Goal: Task Accomplishment & Management: Complete application form

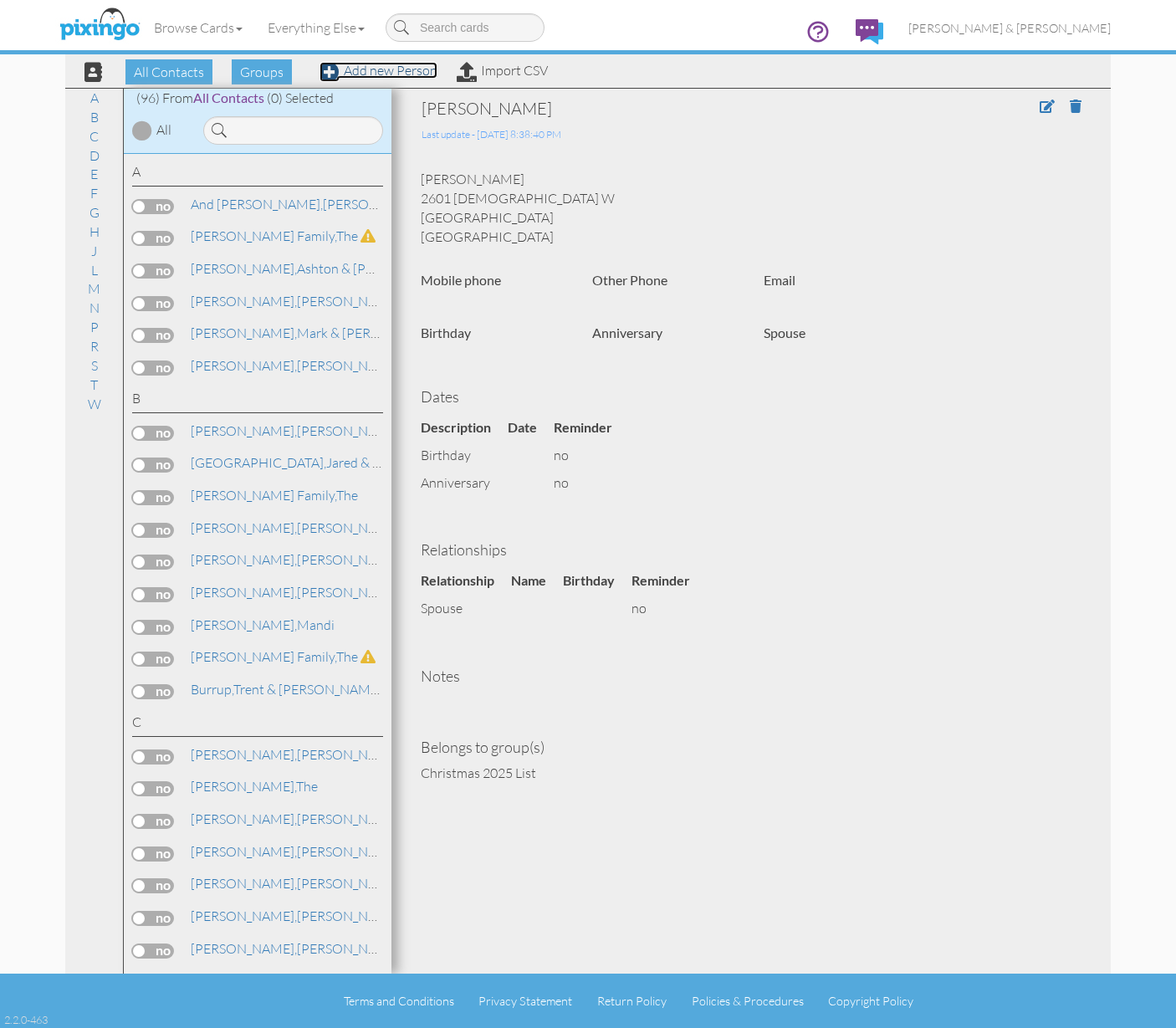
click at [372, 71] on link "Add new Person" at bounding box center [378, 70] width 118 height 16
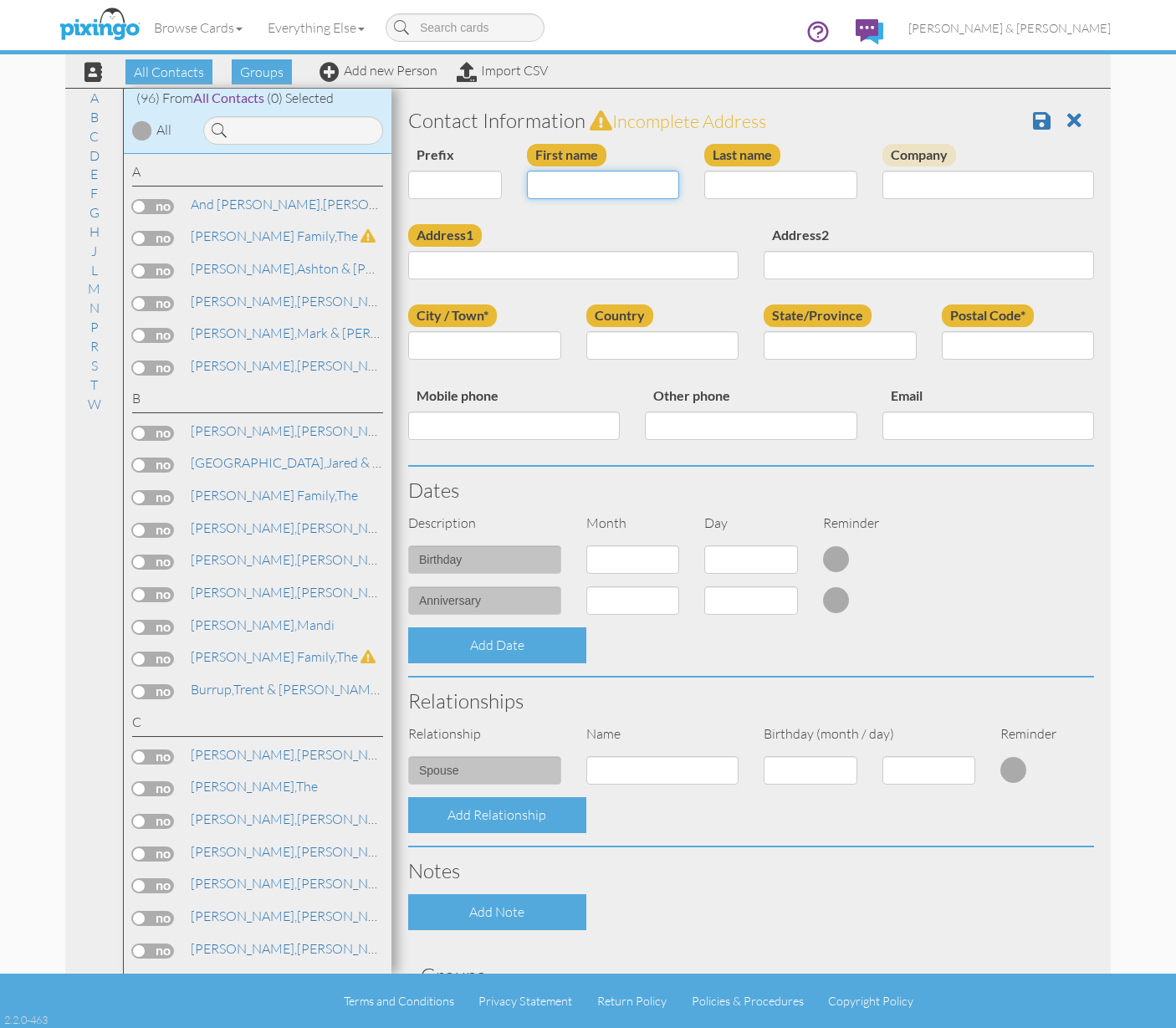
click at [597, 185] on input "First name" at bounding box center [604, 184] width 153 height 28
type input "Mark & [PERSON_NAME]"
type input "Roman"
click at [471, 340] on input "City / Town*" at bounding box center [485, 345] width 153 height 28
type input "Napels"
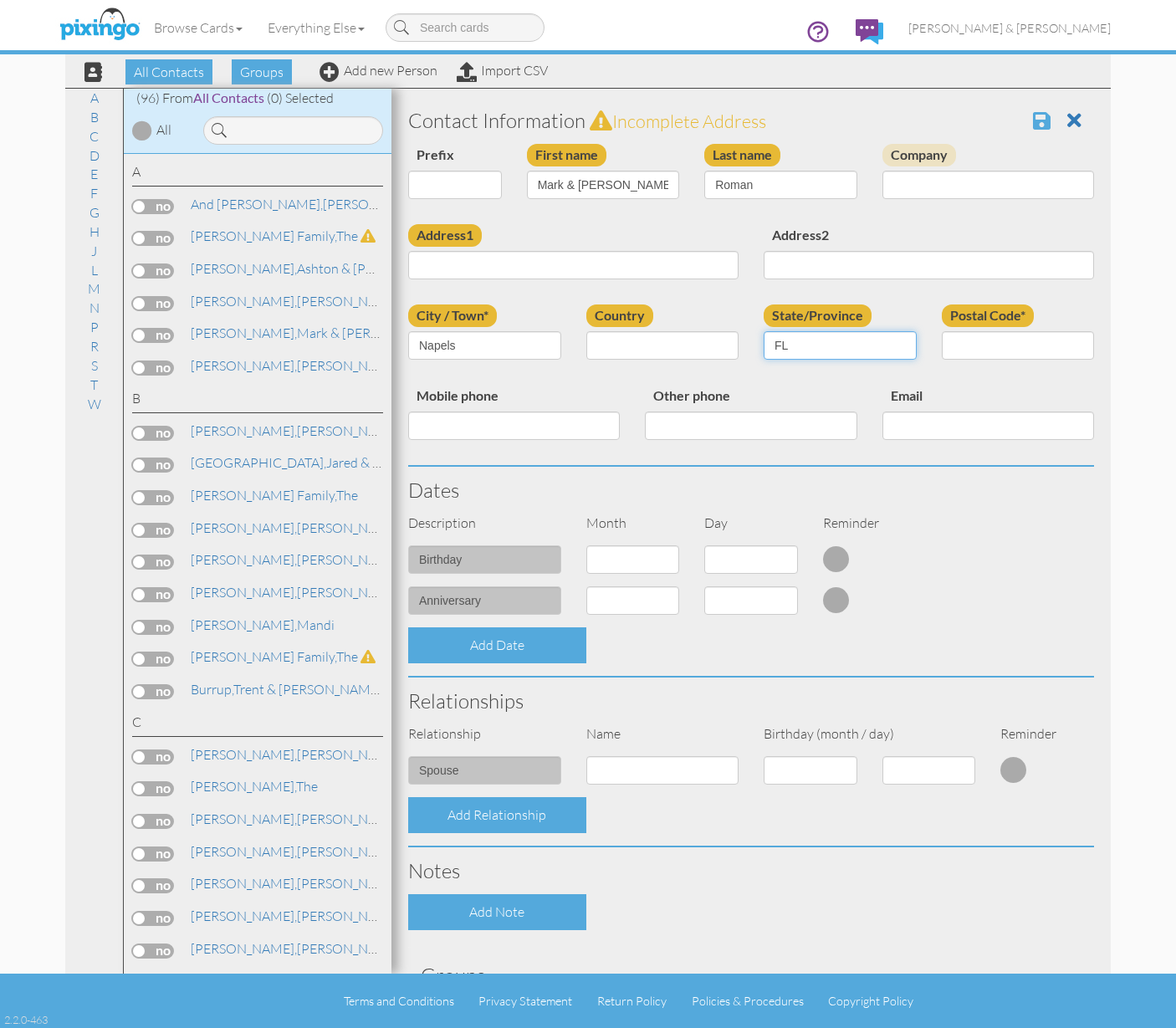
type input "FL"
click at [1034, 117] on span at bounding box center [1042, 121] width 17 height 20
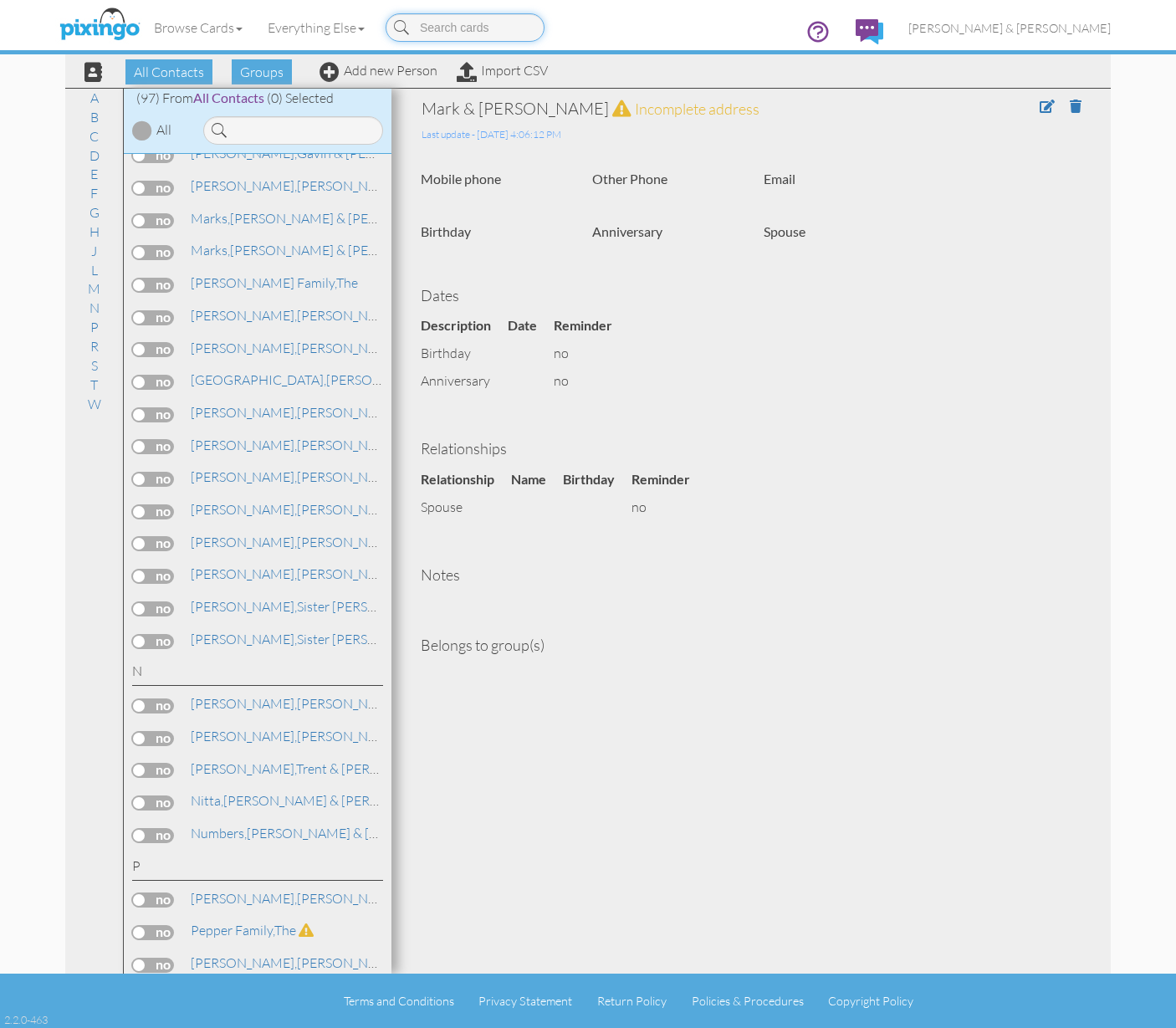
scroll to position [2840, 0]
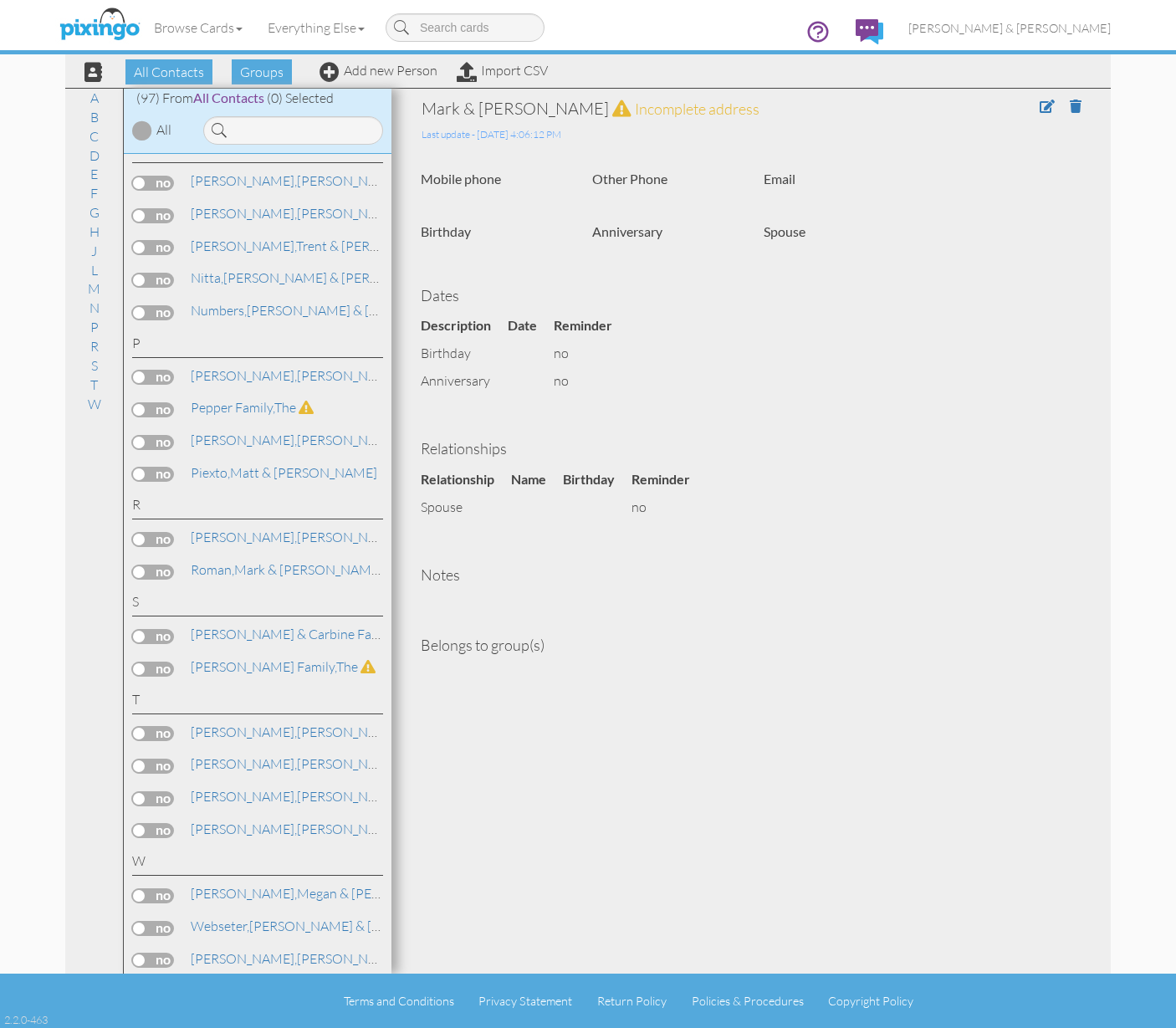
click at [145, 565] on label at bounding box center [153, 572] width 42 height 15
click at [0, 0] on input "checkbox" at bounding box center [0, 0] width 0 height 0
click at [596, 75] on span "Add to Group" at bounding box center [611, 71] width 95 height 25
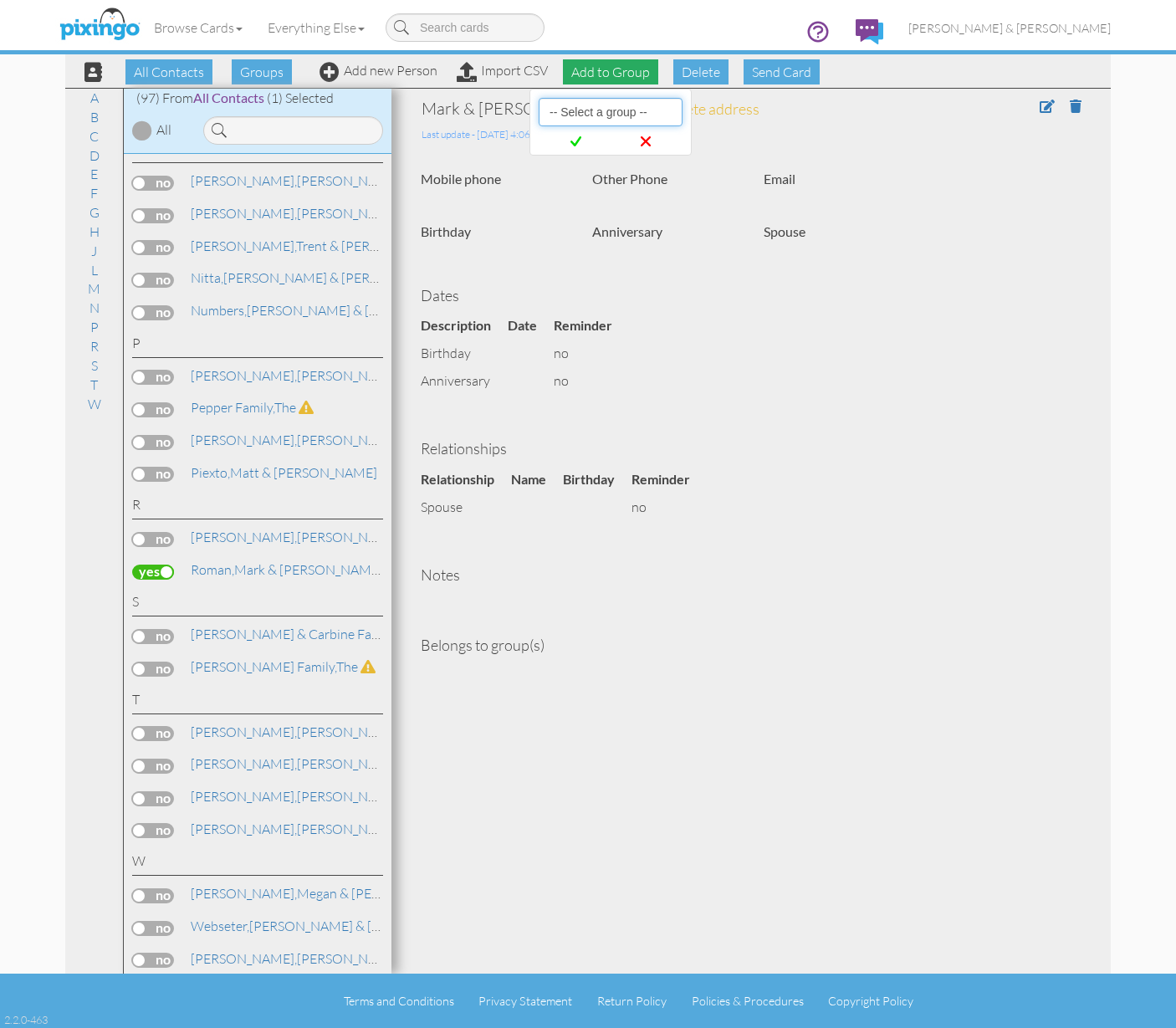
click at [600, 108] on select "-- Select a group -- Christmas 2025 List Family" at bounding box center [611, 111] width 144 height 28
select select "10898"
click at [577, 142] on icon at bounding box center [576, 142] width 11 height 16
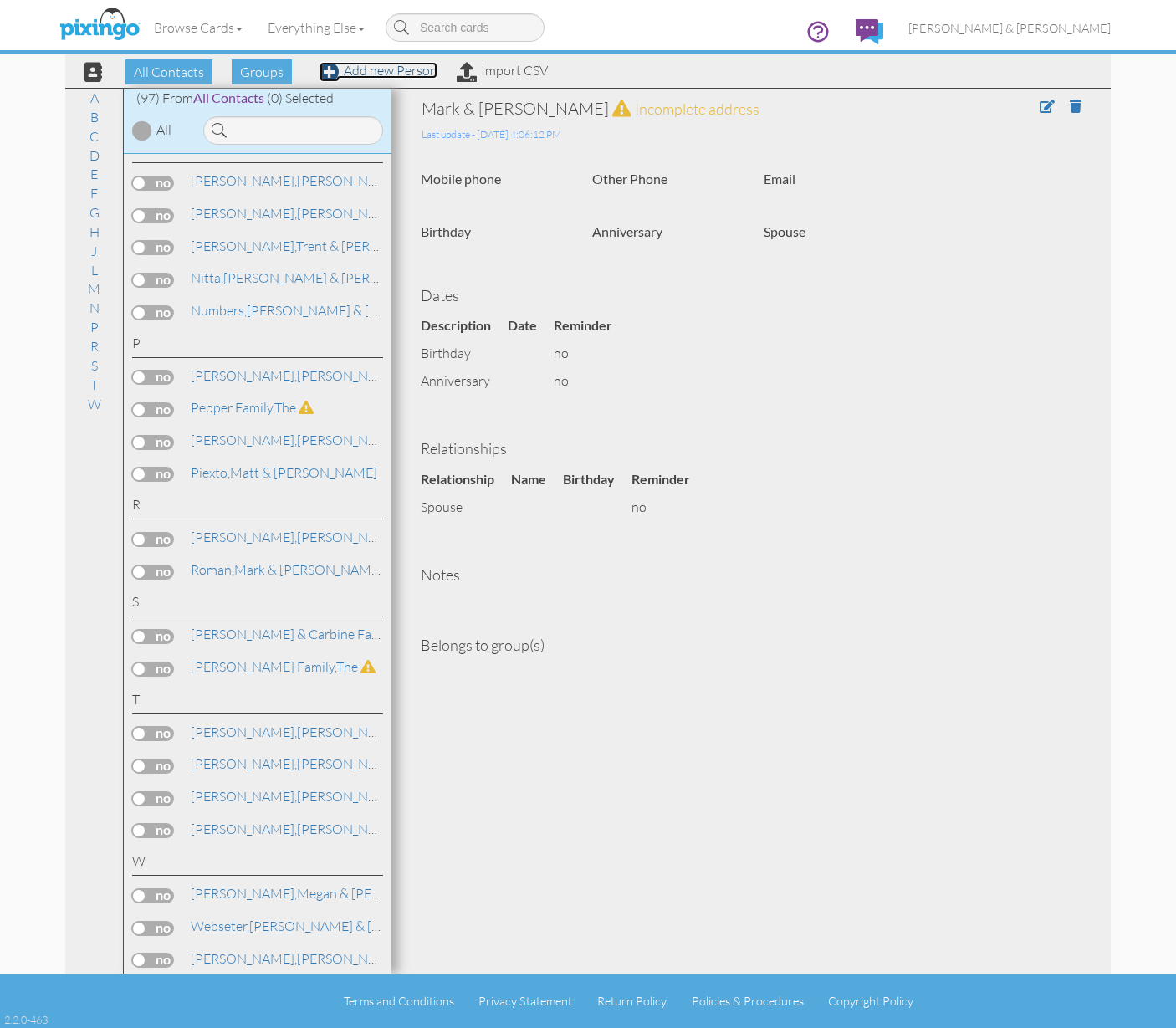
click at [362, 74] on link "Add new Person" at bounding box center [378, 70] width 118 height 16
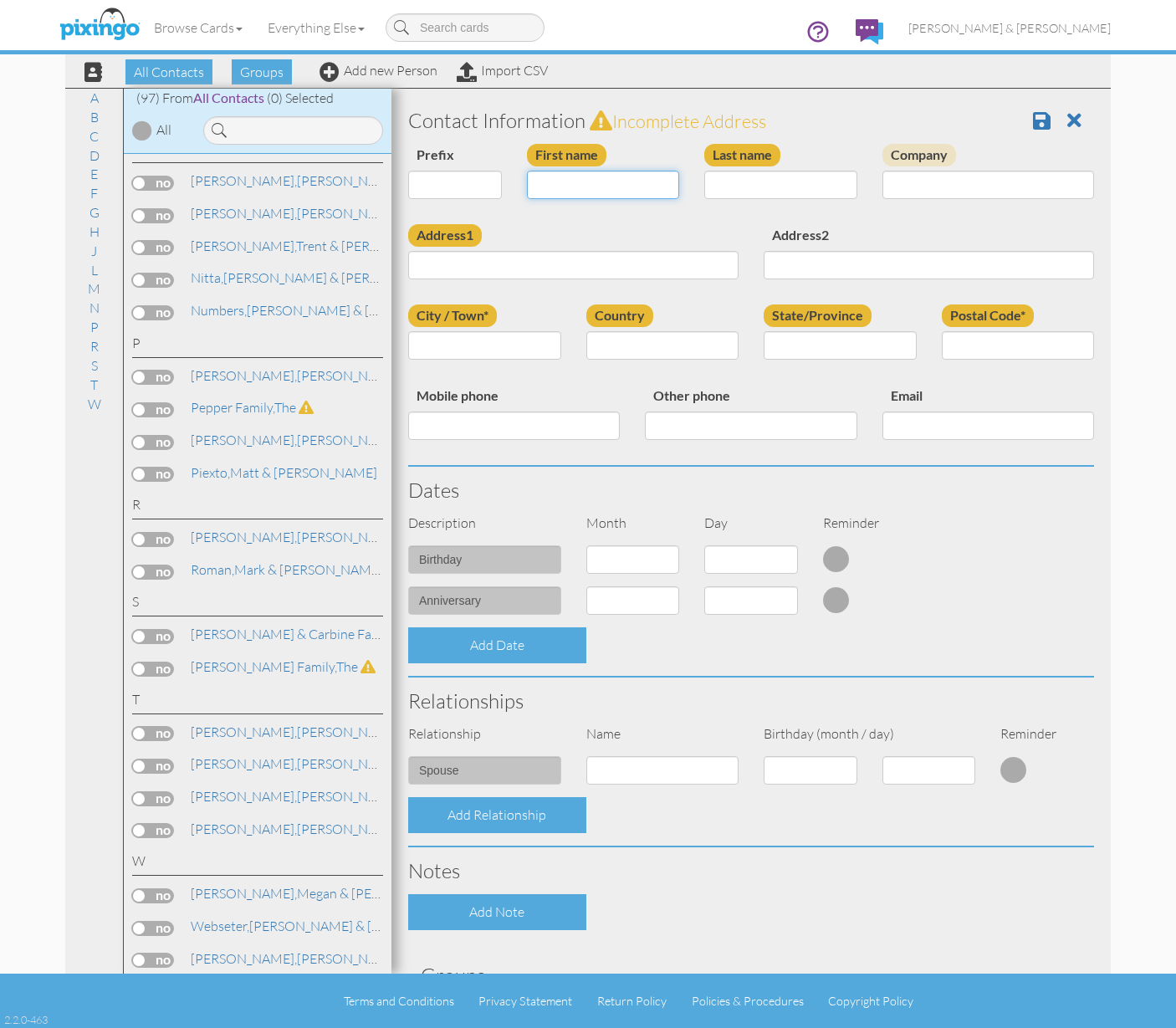
click at [577, 192] on input "First name" at bounding box center [604, 184] width 153 height 28
type input "R"
type input "T"
type input "The [PERSON_NAME]"
type input "Family"
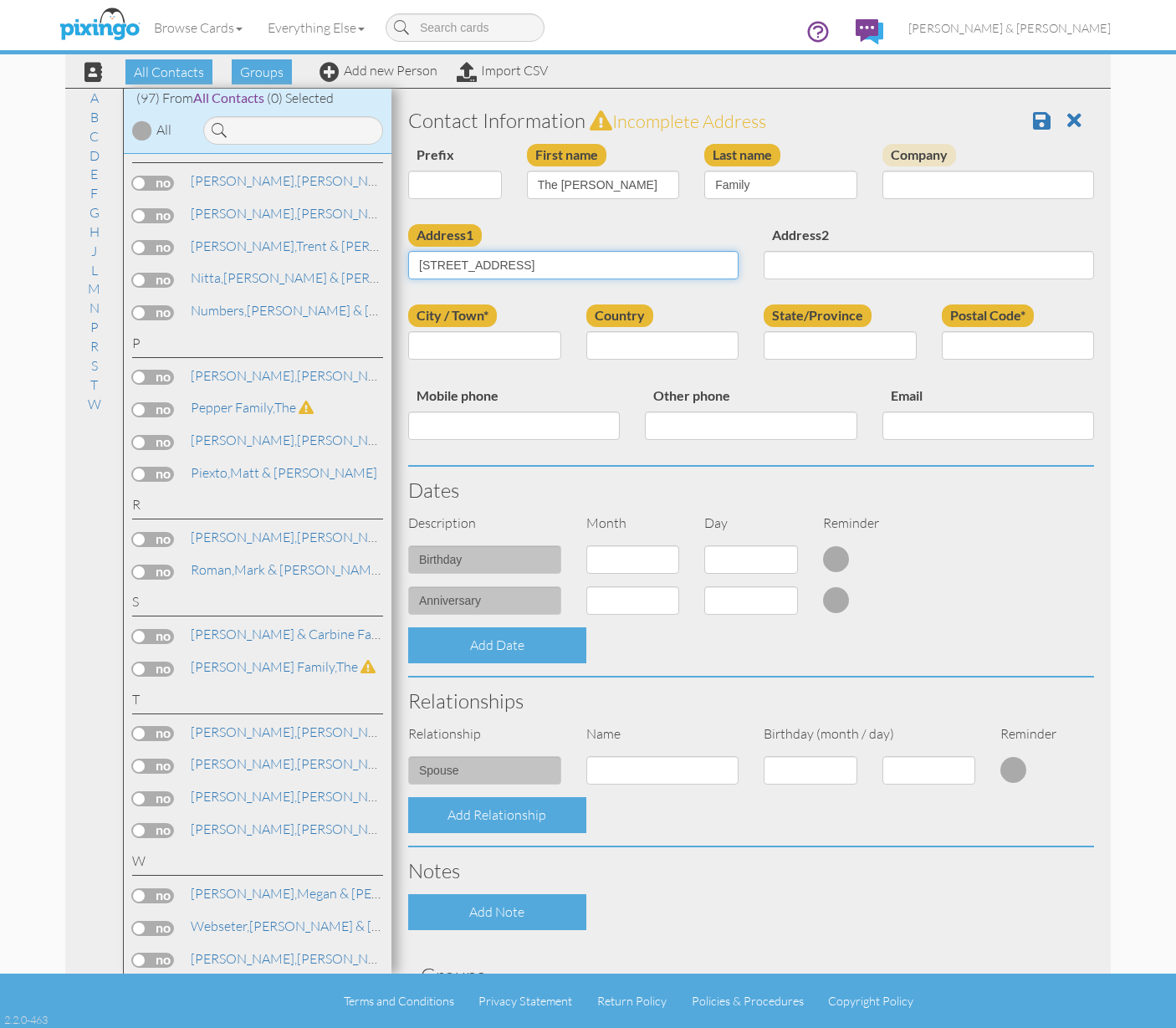
type input "13181 S Brown Bear Pl"
type input "[PERSON_NAME]"
type input "UT"
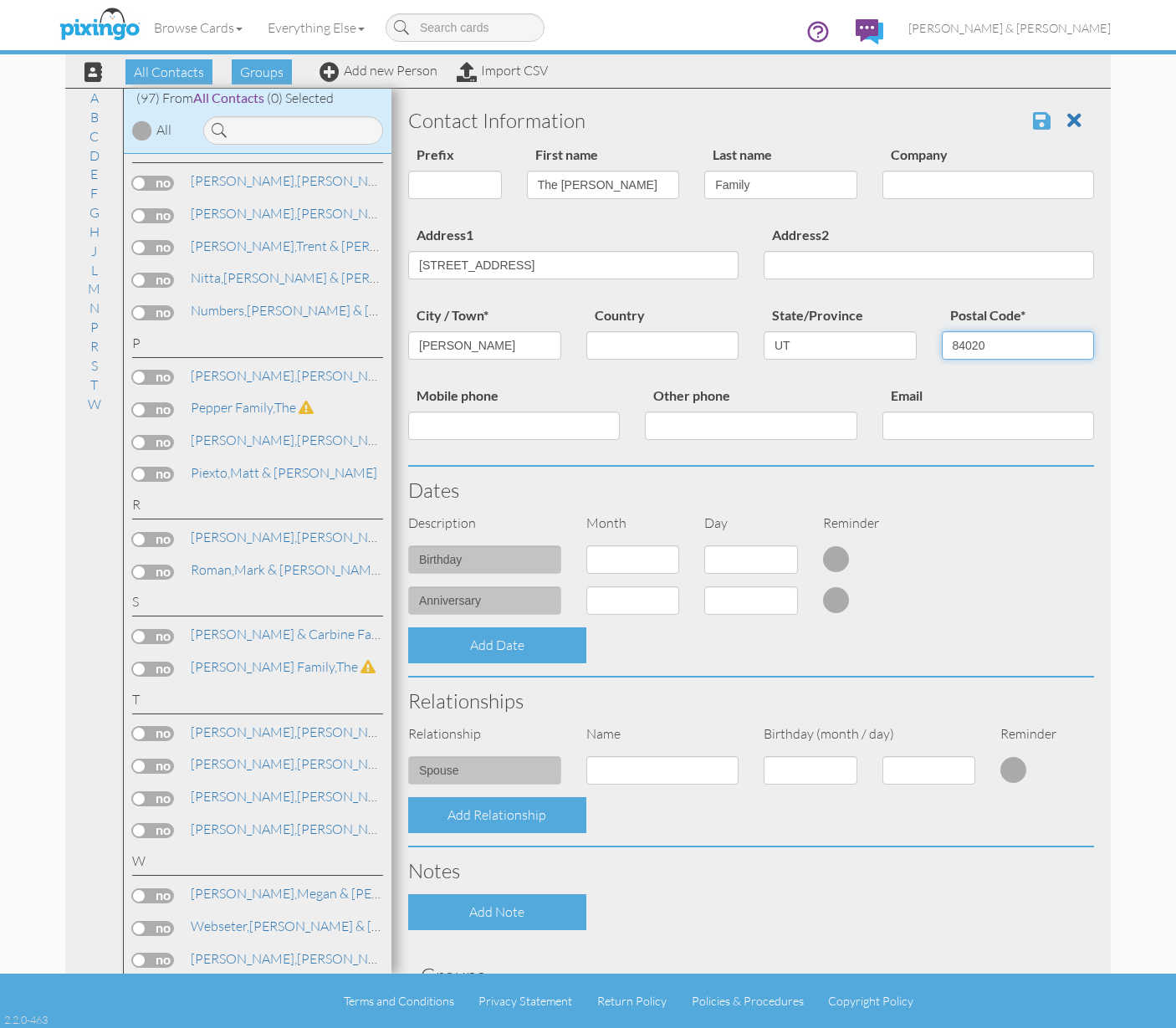
type input "84020"
click at [1034, 121] on span at bounding box center [1042, 121] width 17 height 20
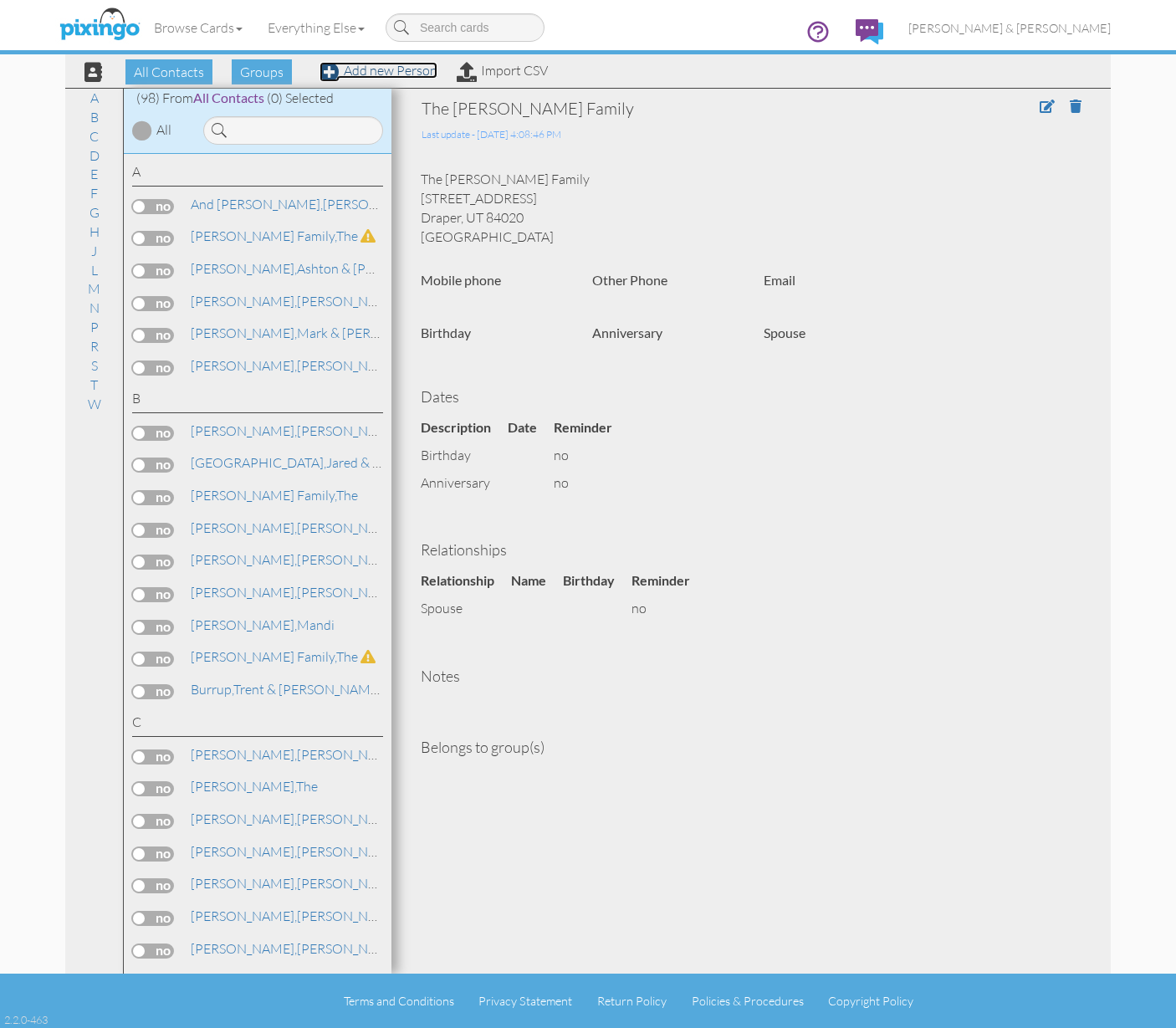
click at [404, 72] on link "Add new Person" at bounding box center [378, 70] width 118 height 16
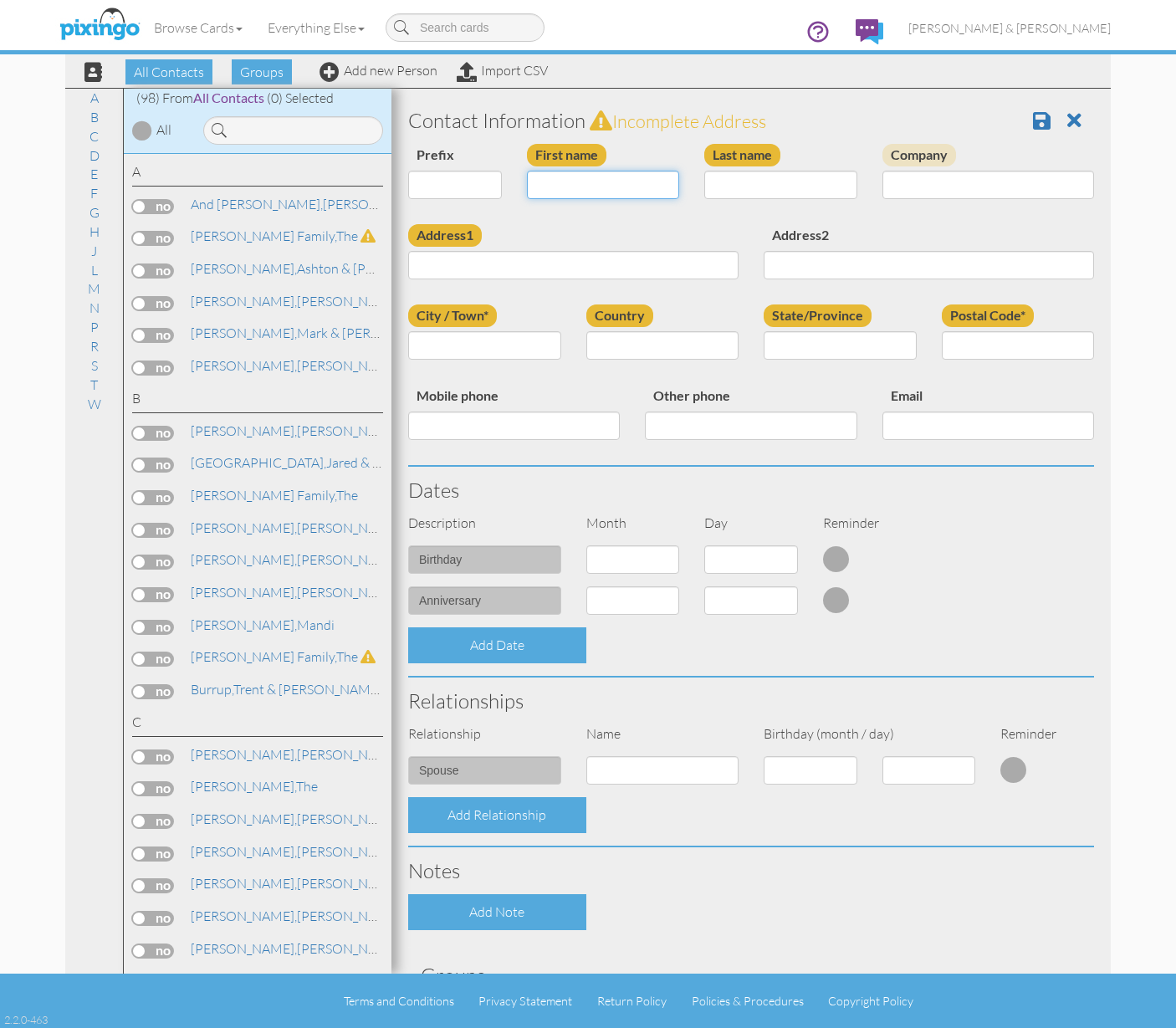
click at [559, 188] on input "First name" at bounding box center [604, 184] width 153 height 28
type input "The Sagae"
type input "Family"
type input "1762 Moose Hollow Cir"
type input "[PERSON_NAME]"
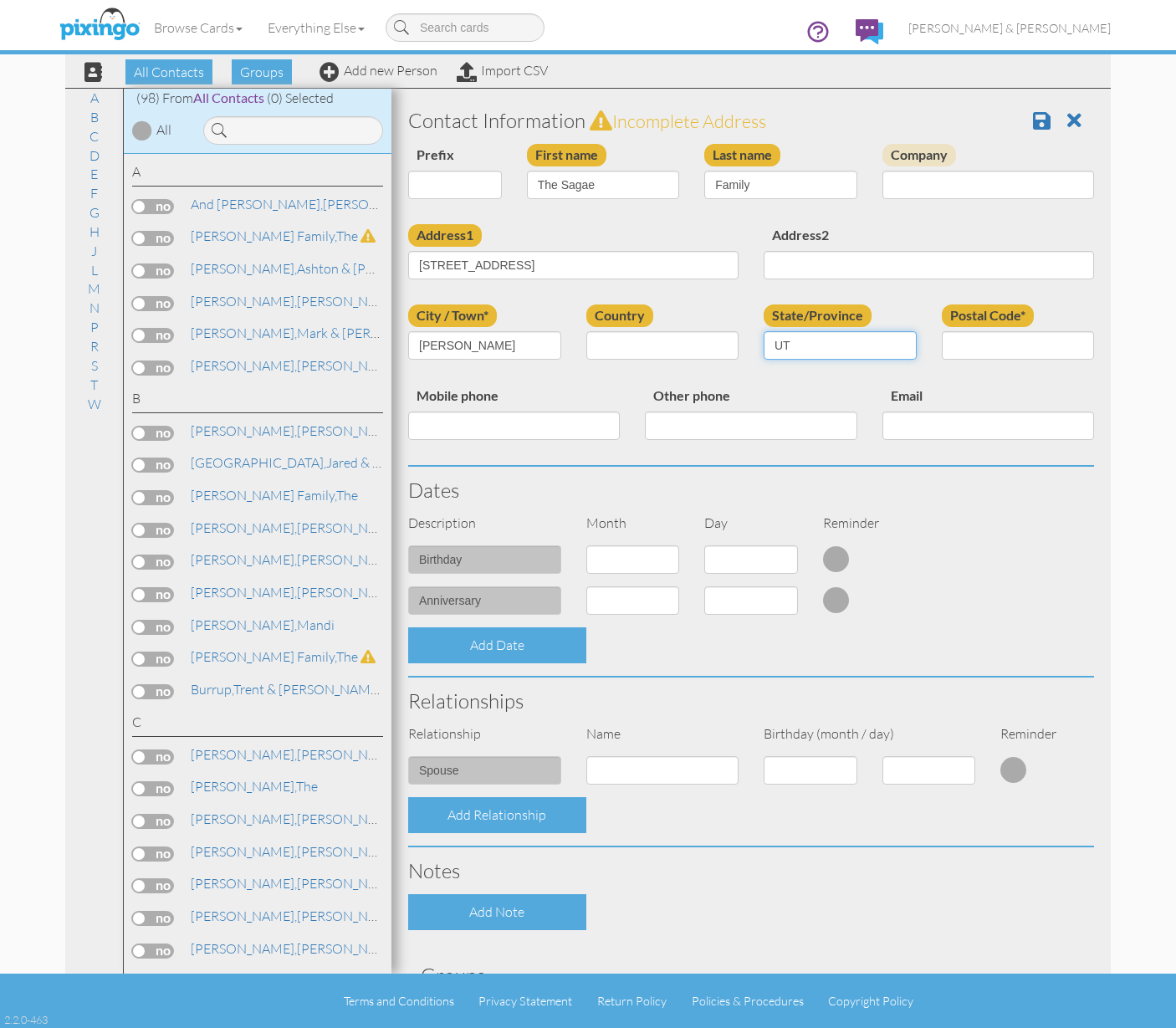
type input "UT"
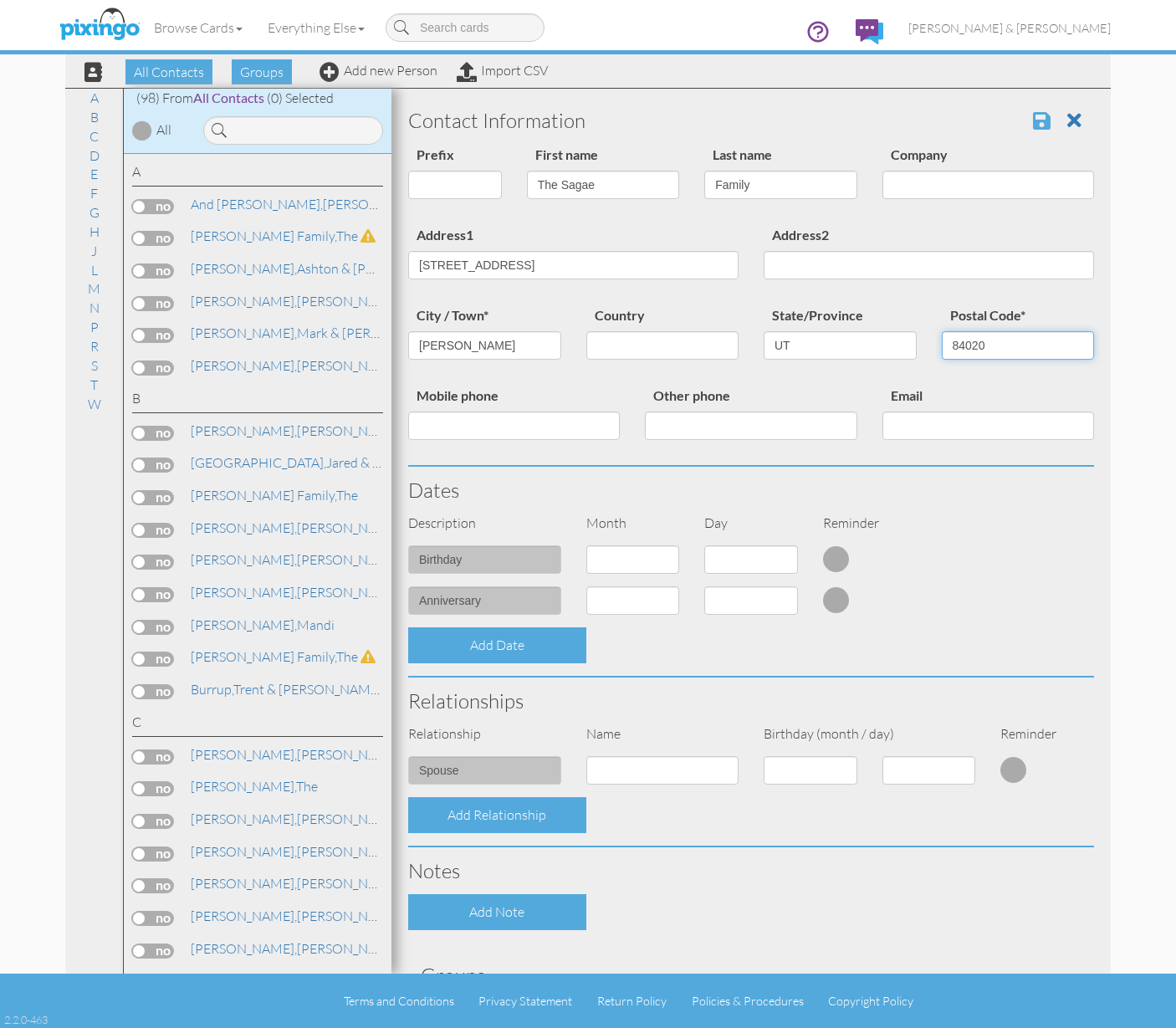
type input "84020"
click at [1034, 122] on span at bounding box center [1042, 121] width 17 height 20
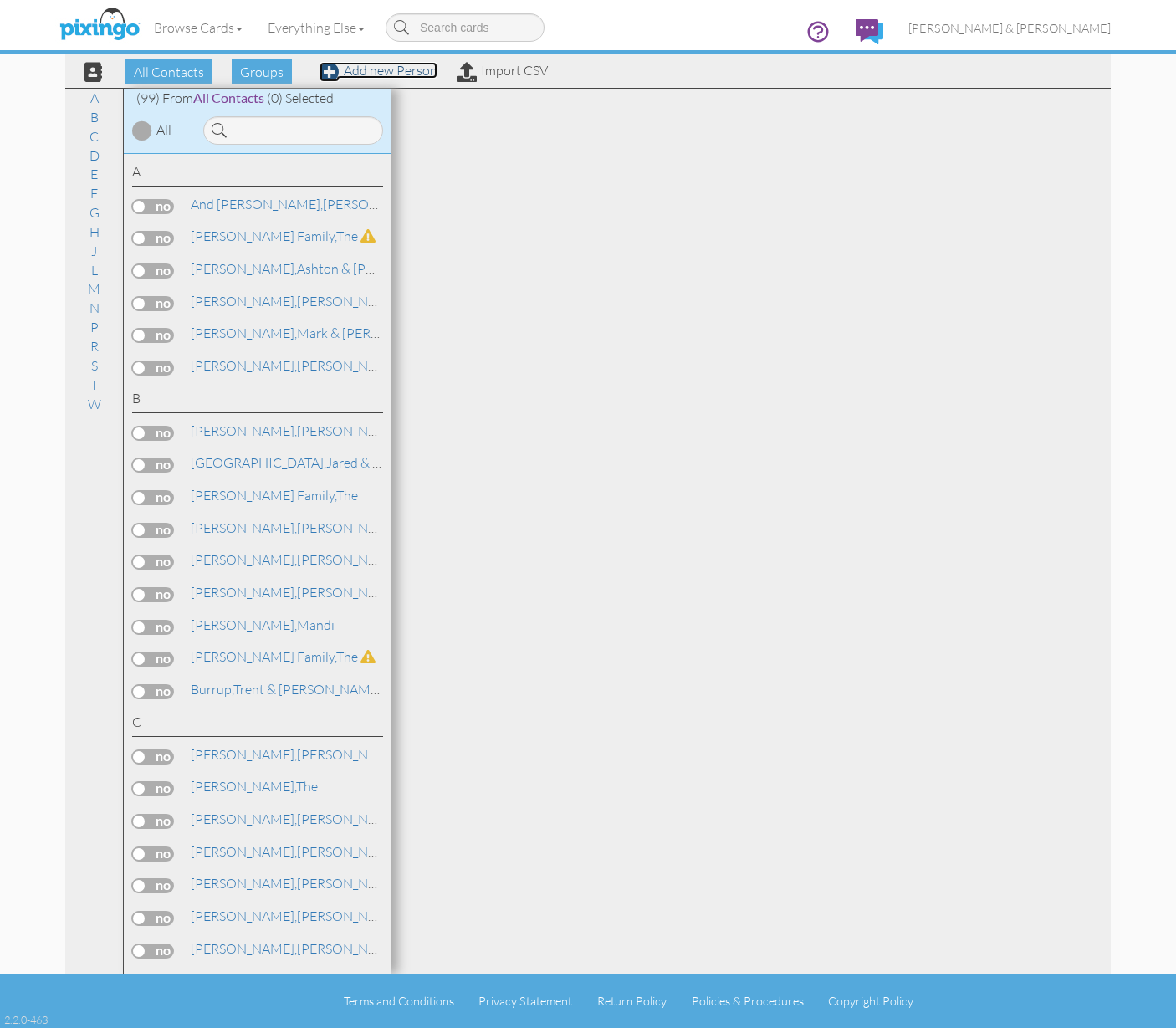
click at [355, 73] on link "Add new Person" at bounding box center [378, 70] width 118 height 16
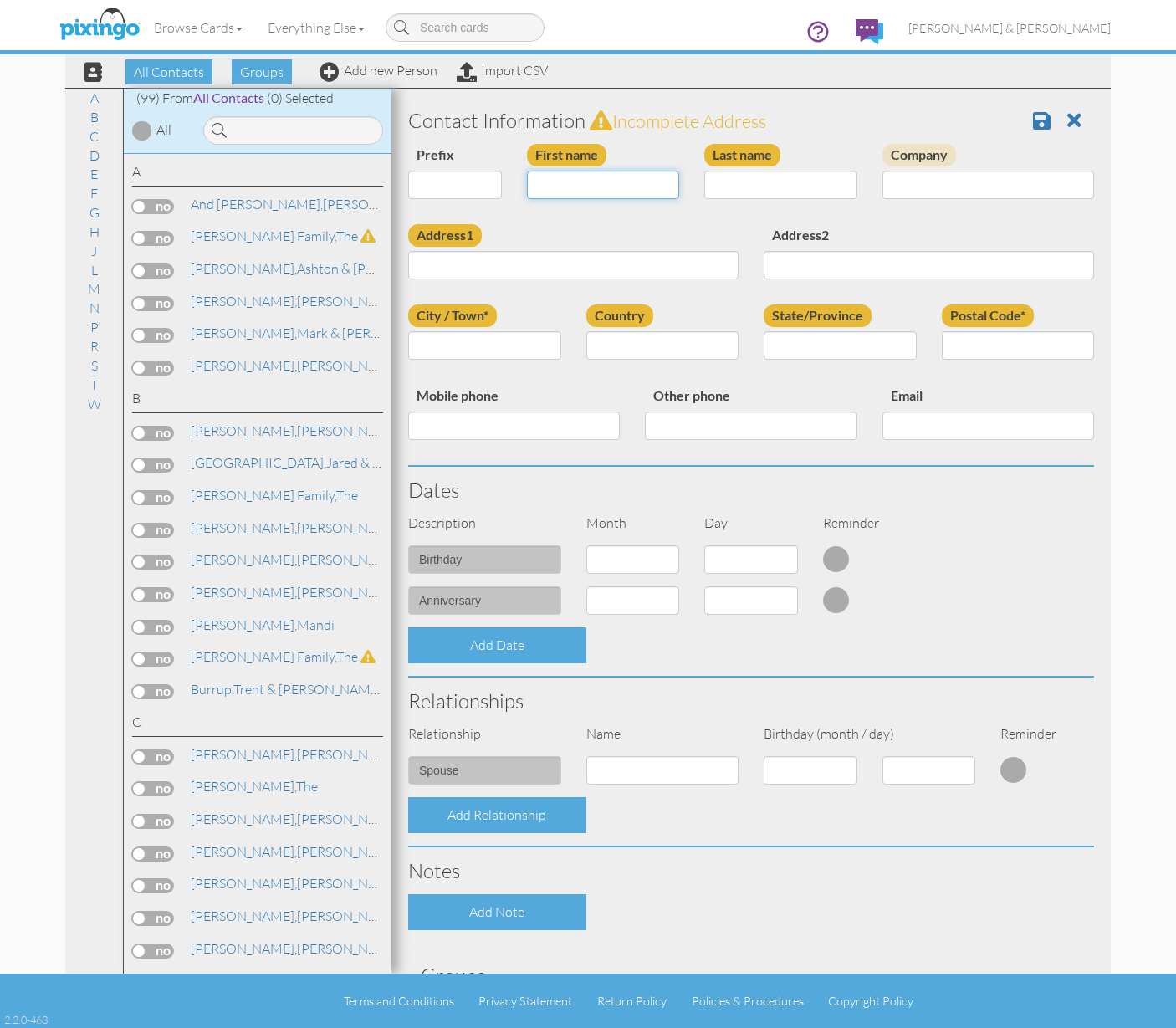
click at [596, 184] on input "First name" at bounding box center [604, 184] width 153 height 28
type input "[PERSON_NAME] & [PERSON_NAME]"
type input "Wells"
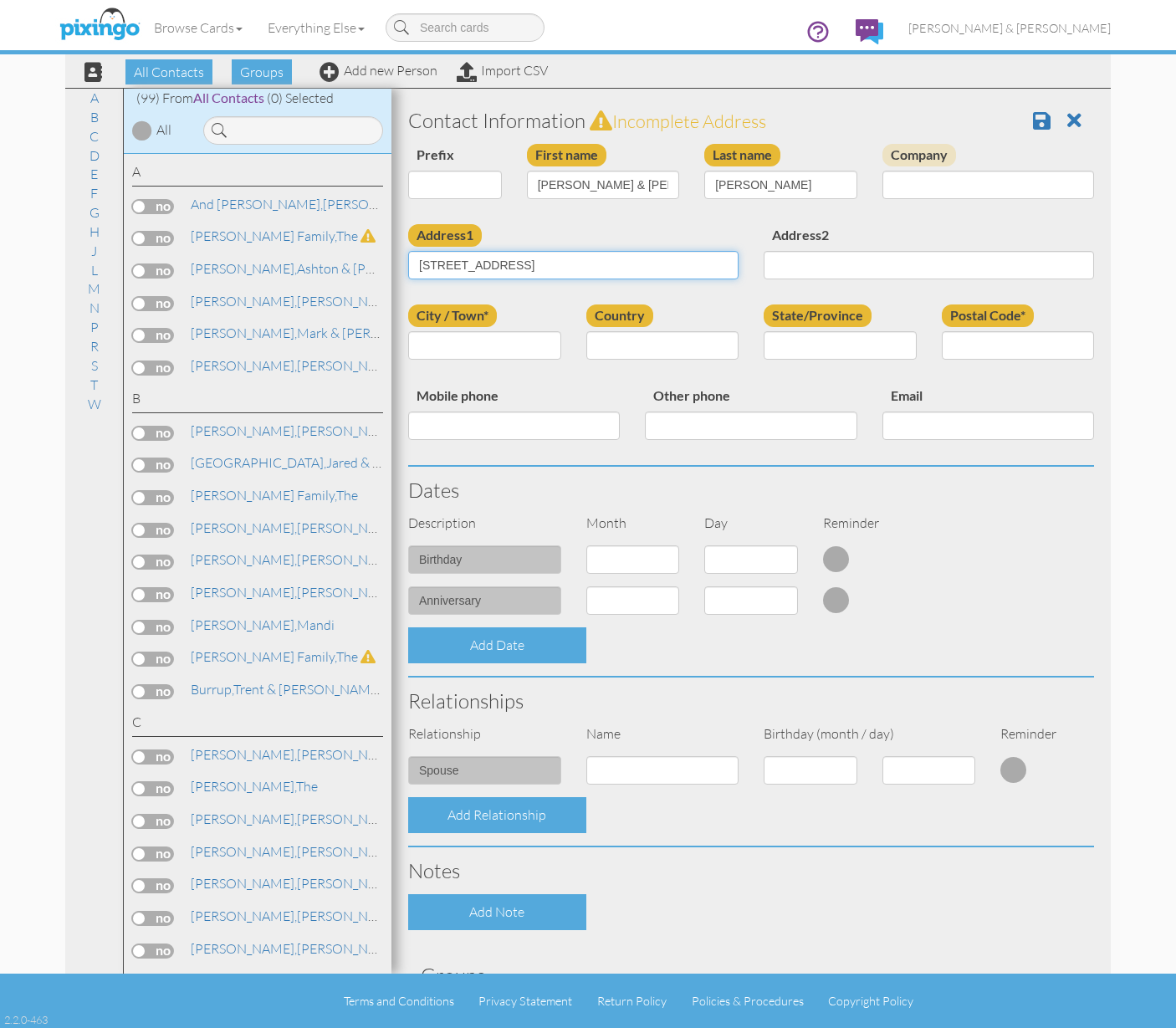
type input "13243 Foxfield Ct"
type input "UT"
type input "84020"
click at [448, 346] on input "City / Town*" at bounding box center [485, 345] width 153 height 28
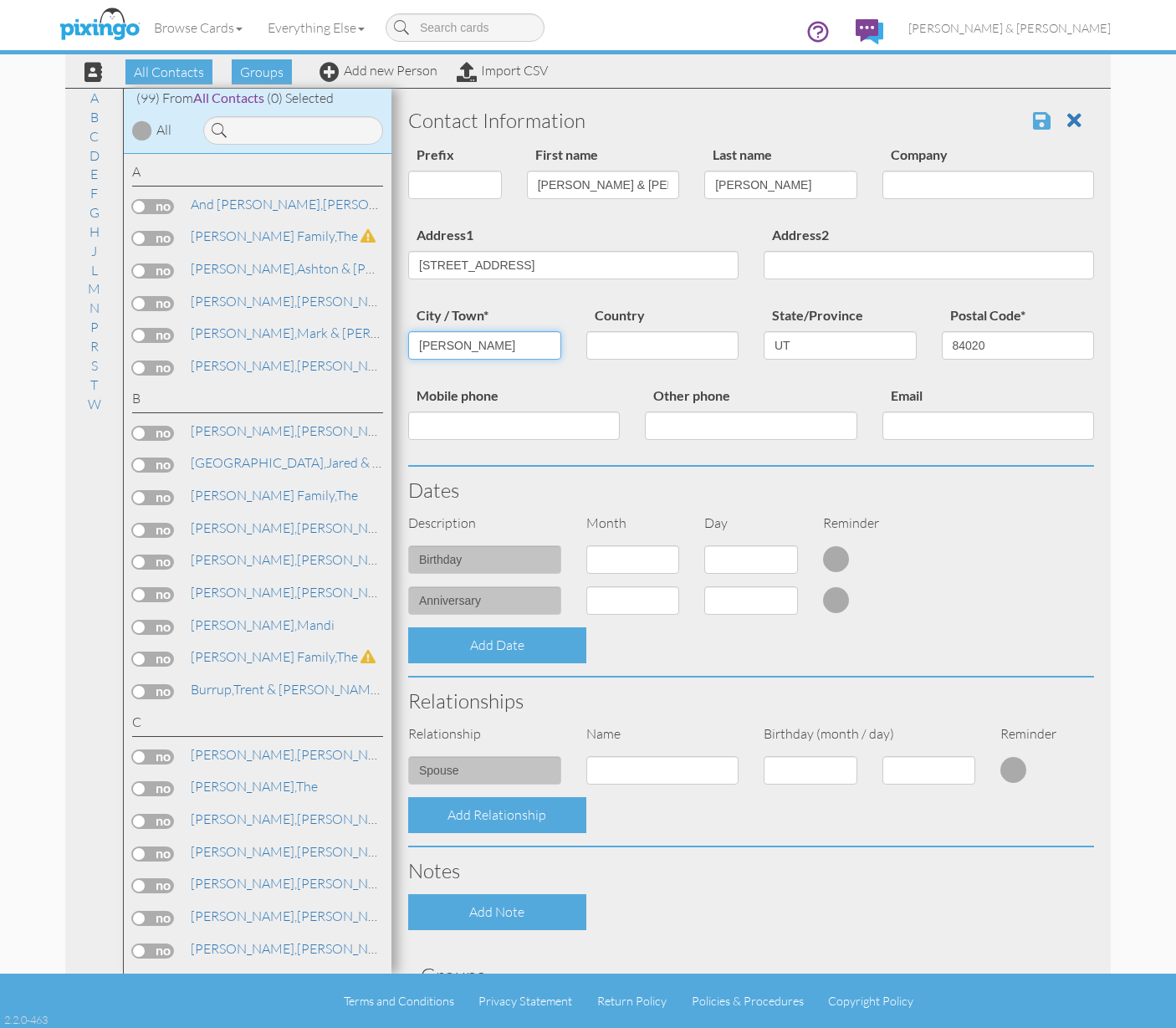
type input "Draper"
click at [1034, 116] on span at bounding box center [1042, 121] width 17 height 20
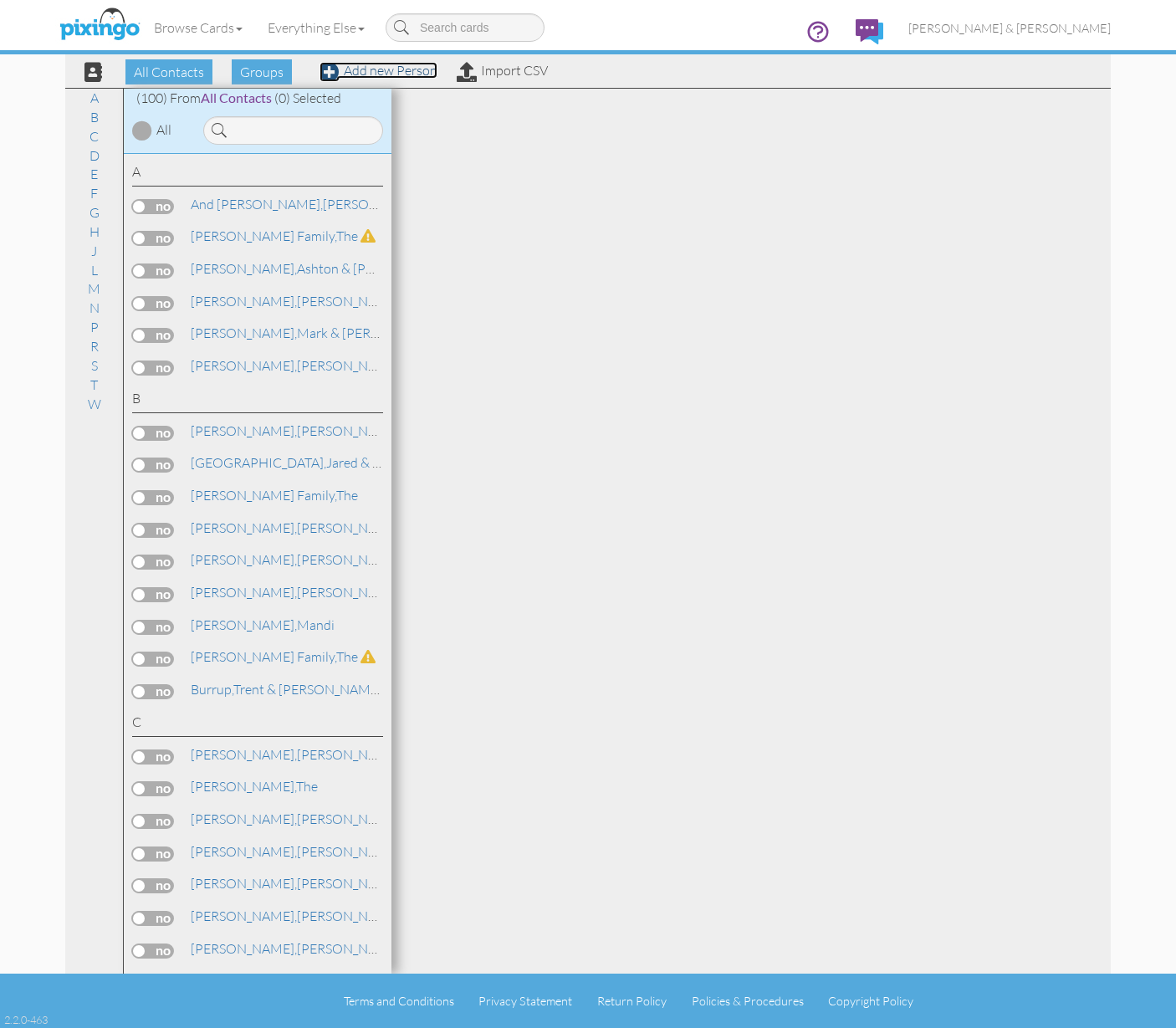
click at [399, 76] on link "Add new Person" at bounding box center [378, 70] width 118 height 16
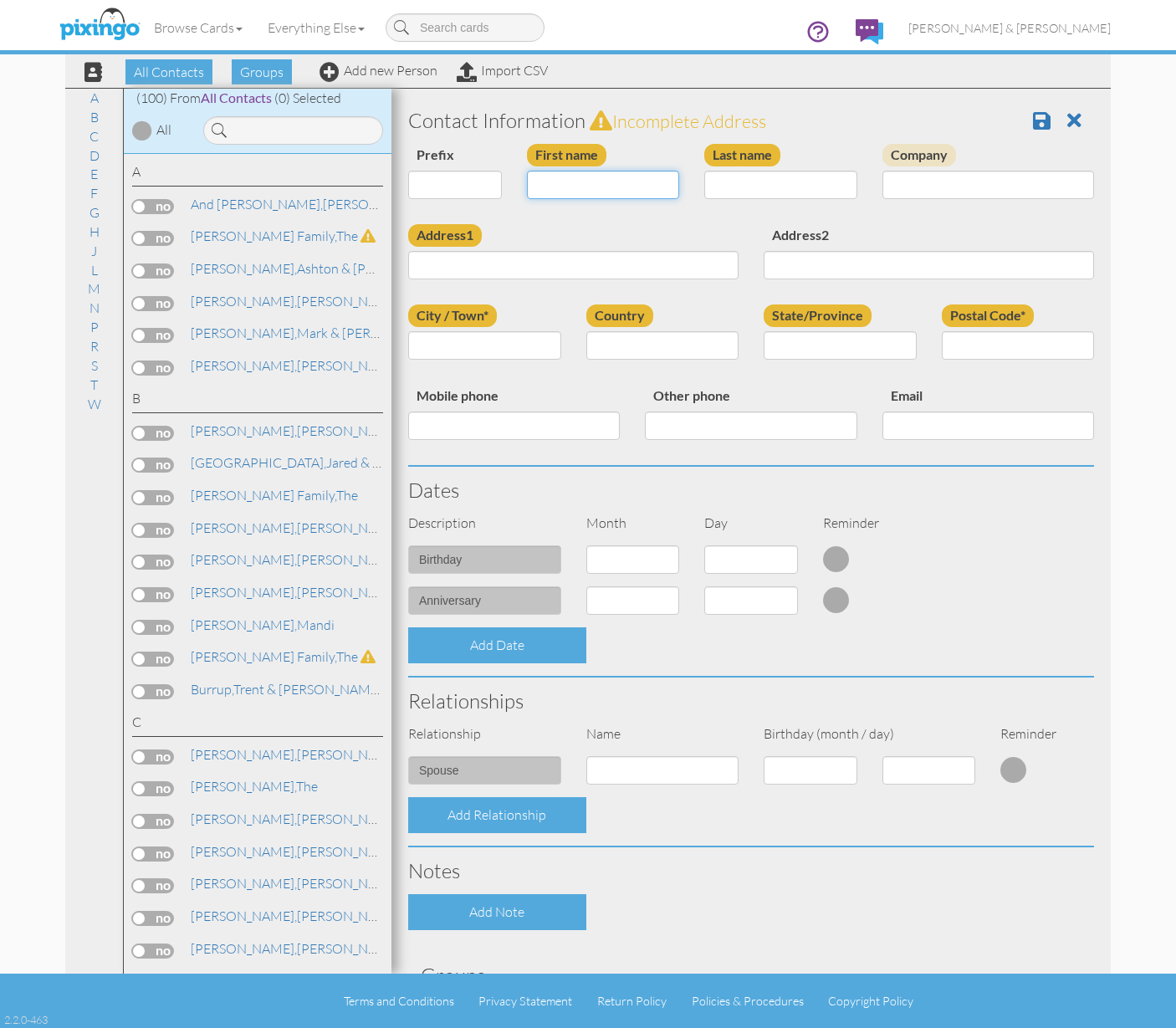
click at [583, 176] on input "First name" at bounding box center [604, 184] width 153 height 28
type input "[PERSON_NAME] & [PERSON_NAME]"
type input "w"
type input "Wells"
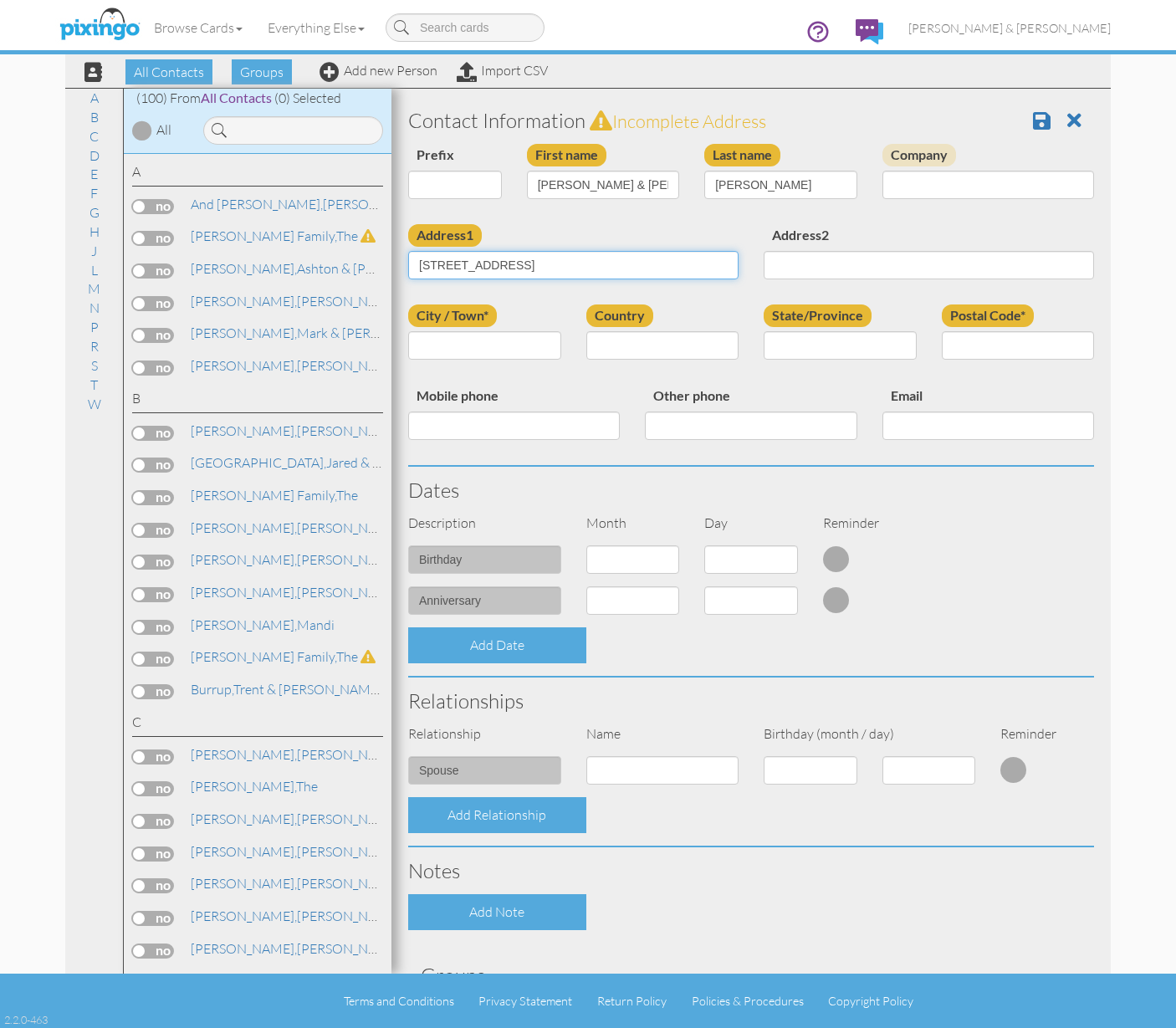
type input "[STREET_ADDRESS]"
type input "[PERSON_NAME]"
type input "UT"
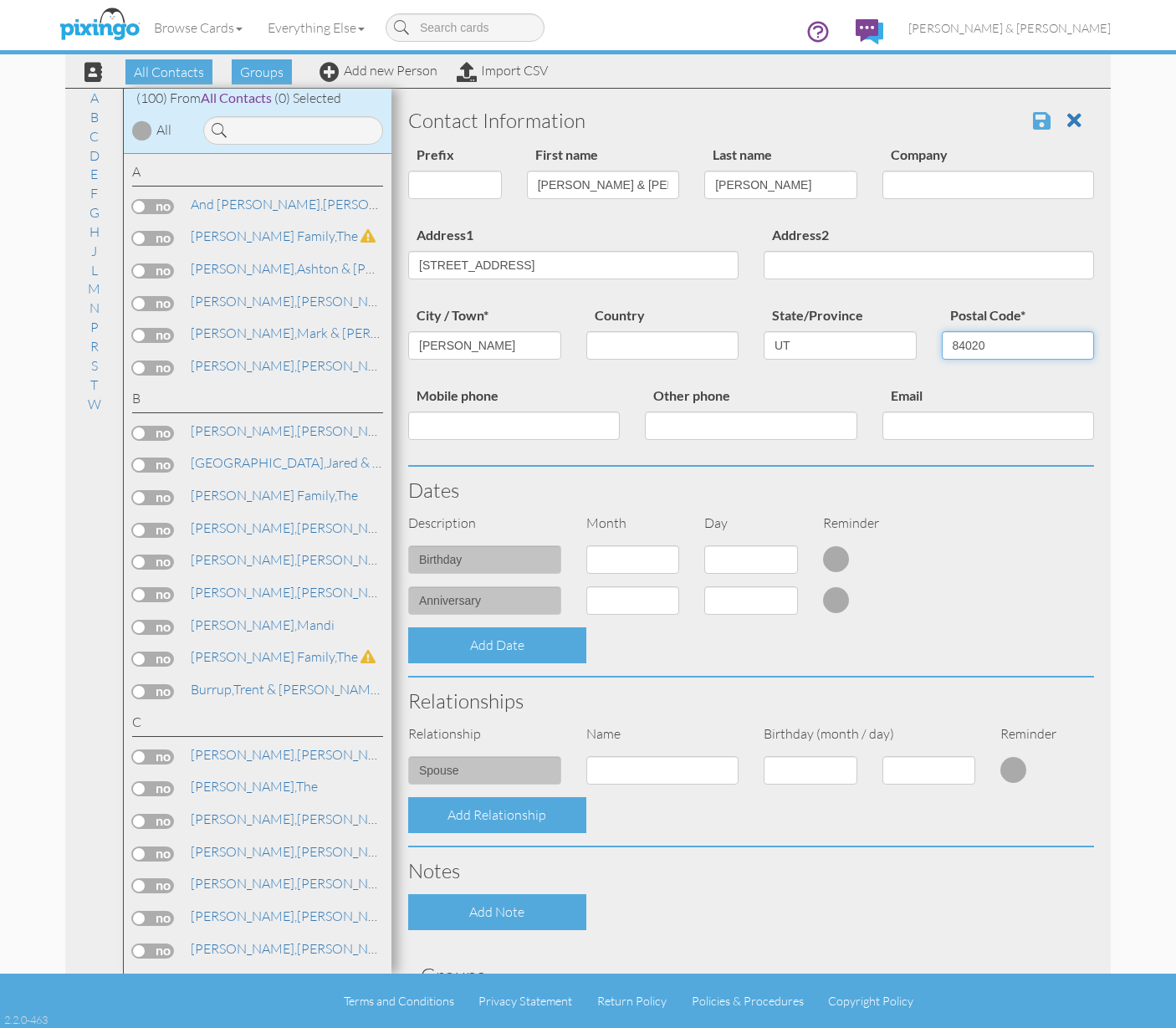
type input "84020"
click at [1034, 118] on span at bounding box center [1042, 121] width 17 height 20
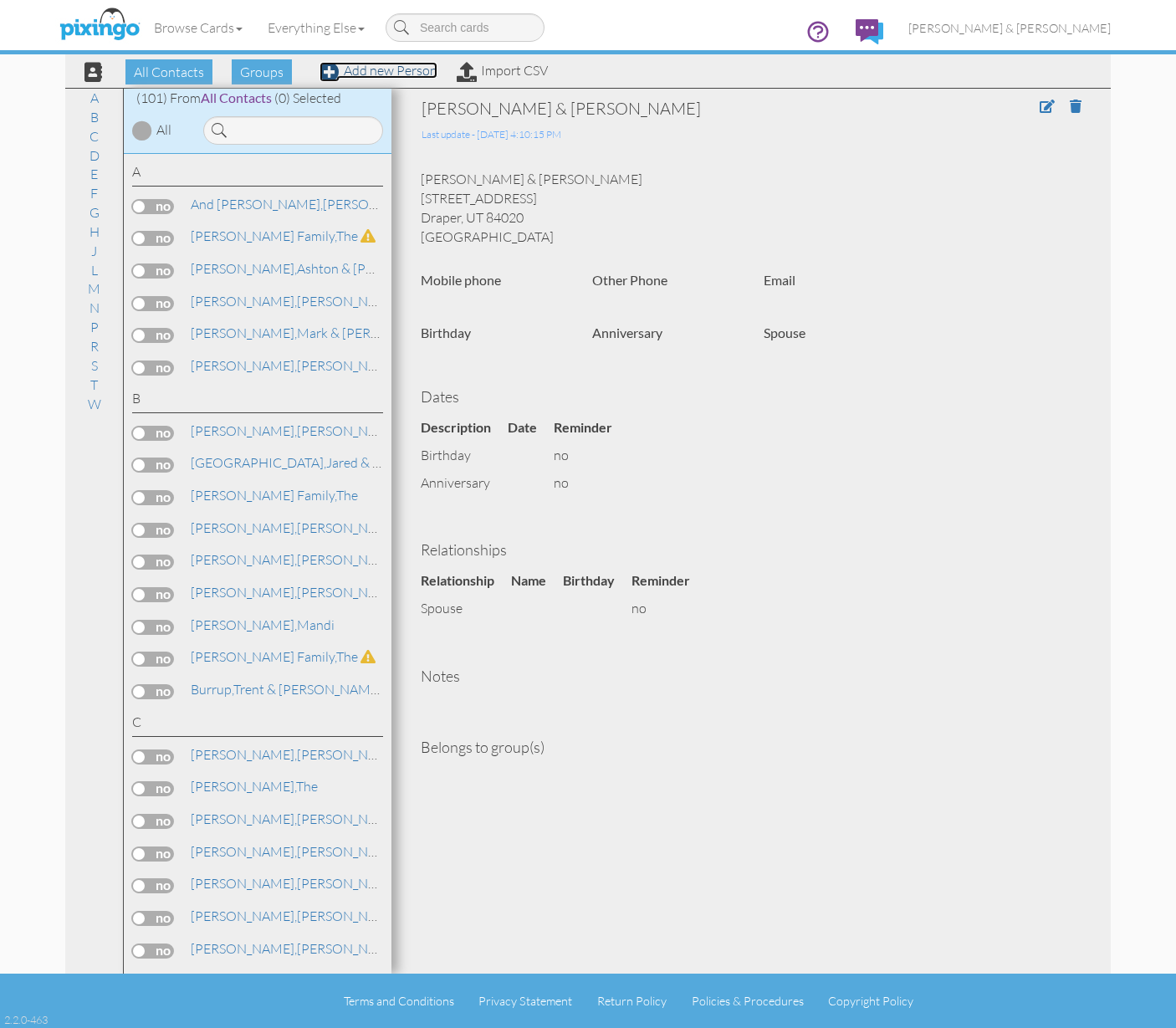
click at [371, 75] on link "Add new Person" at bounding box center [378, 70] width 118 height 16
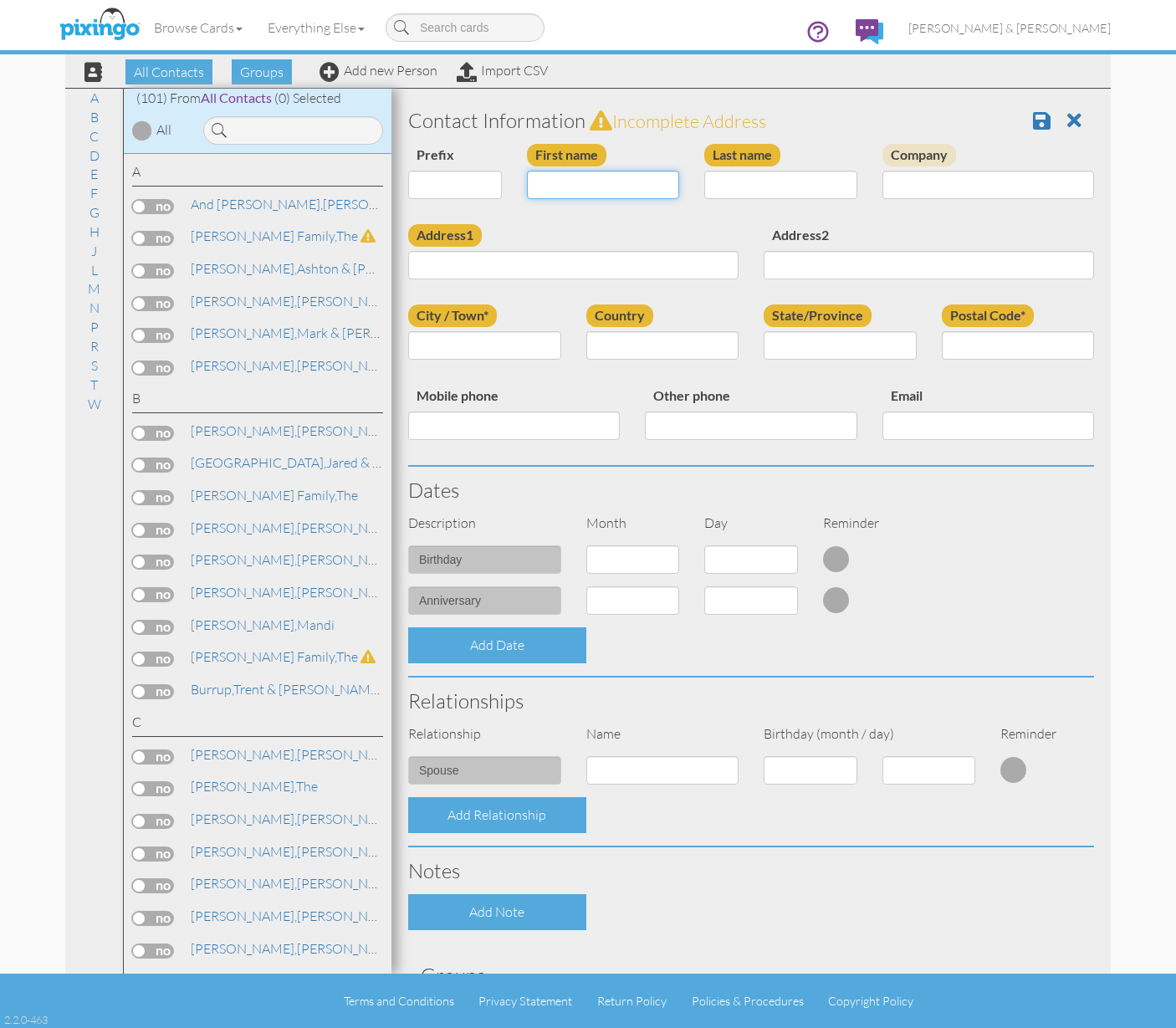
click at [615, 182] on input "First name" at bounding box center [604, 184] width 153 height 28
type input "The"
type input "Ludlows"
type input "[STREET_ADDRESS]"
type input "[PERSON_NAME]"
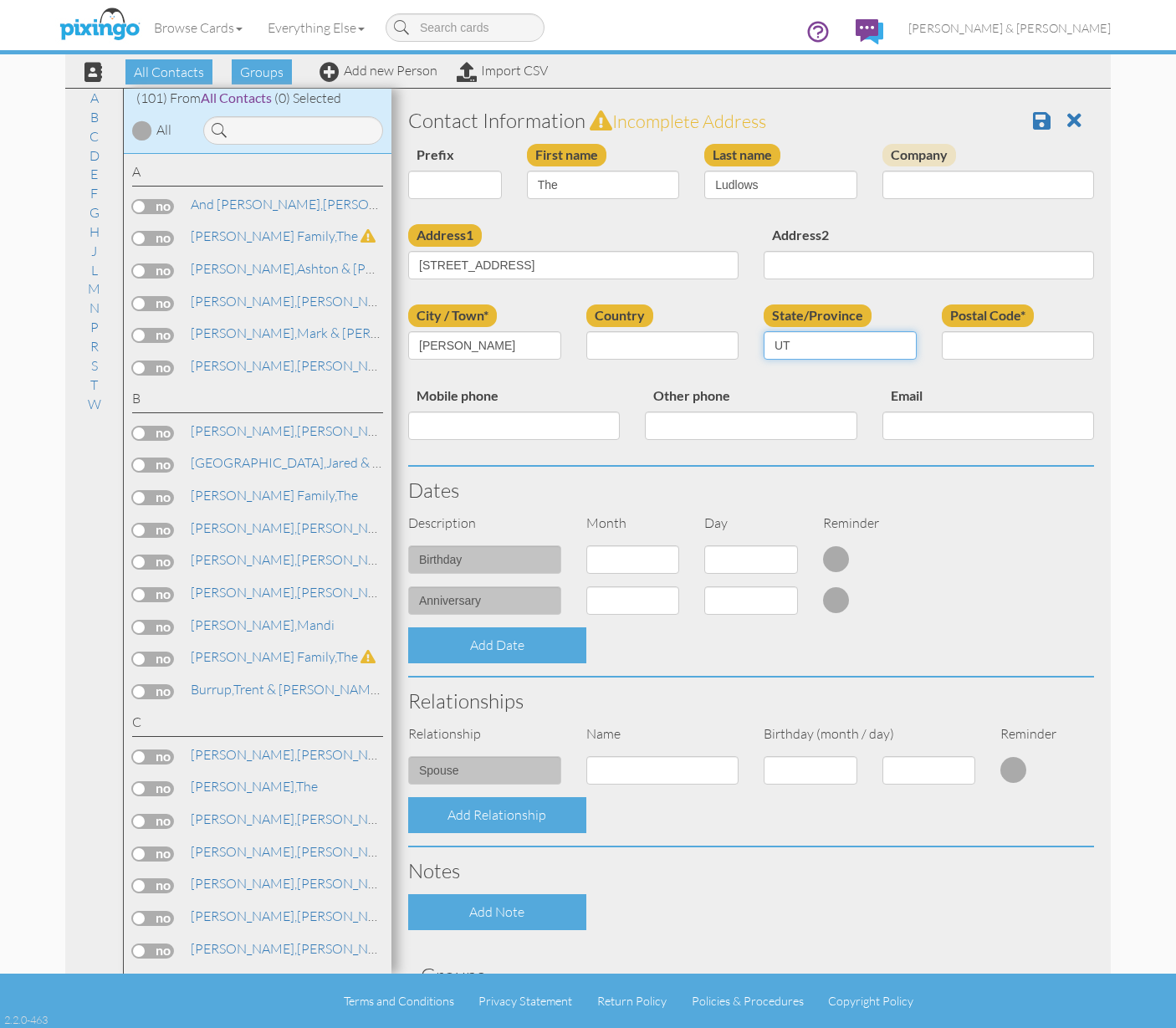
type input "UT"
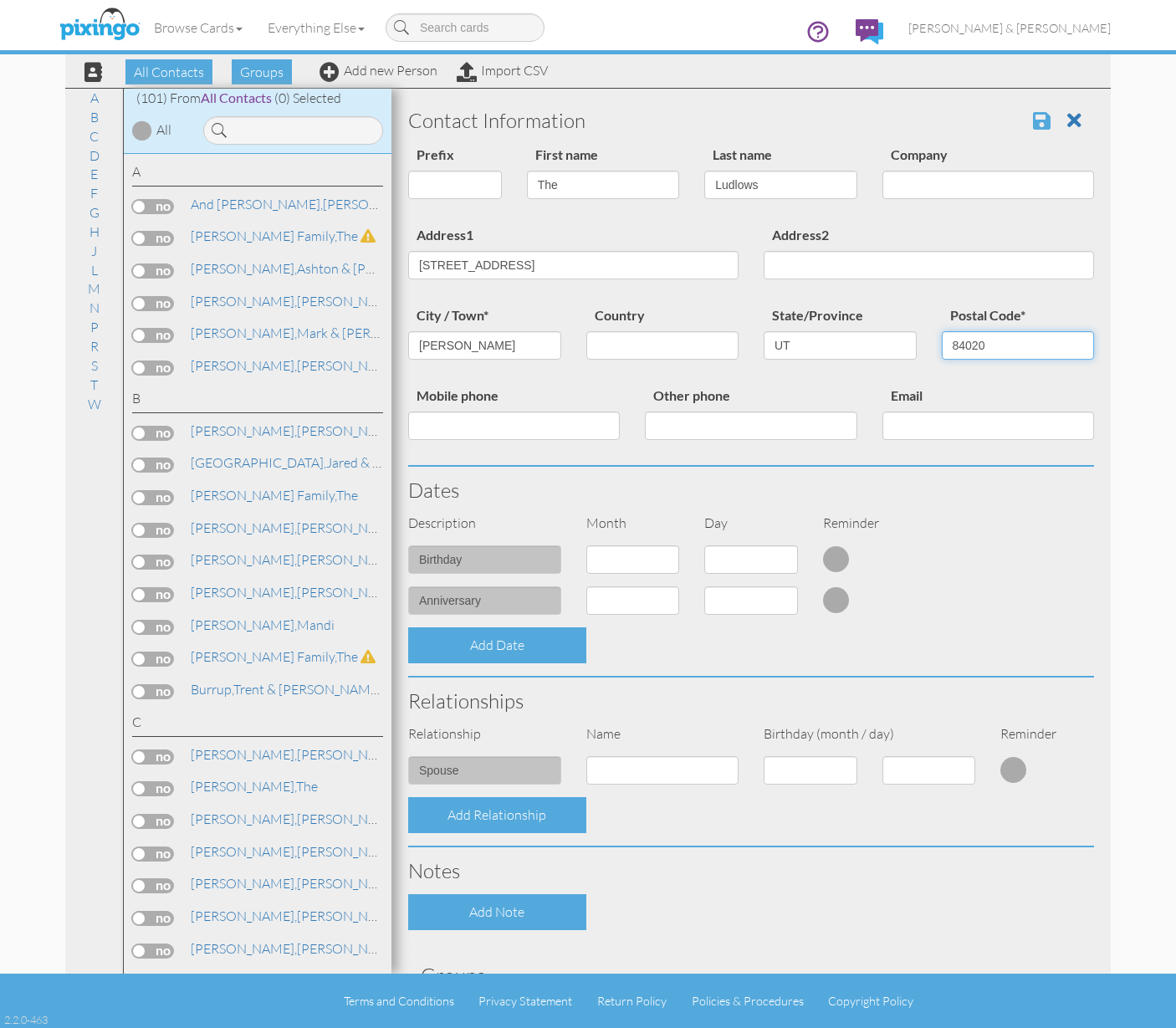
type input "84020"
click at [1034, 116] on span at bounding box center [1042, 121] width 17 height 20
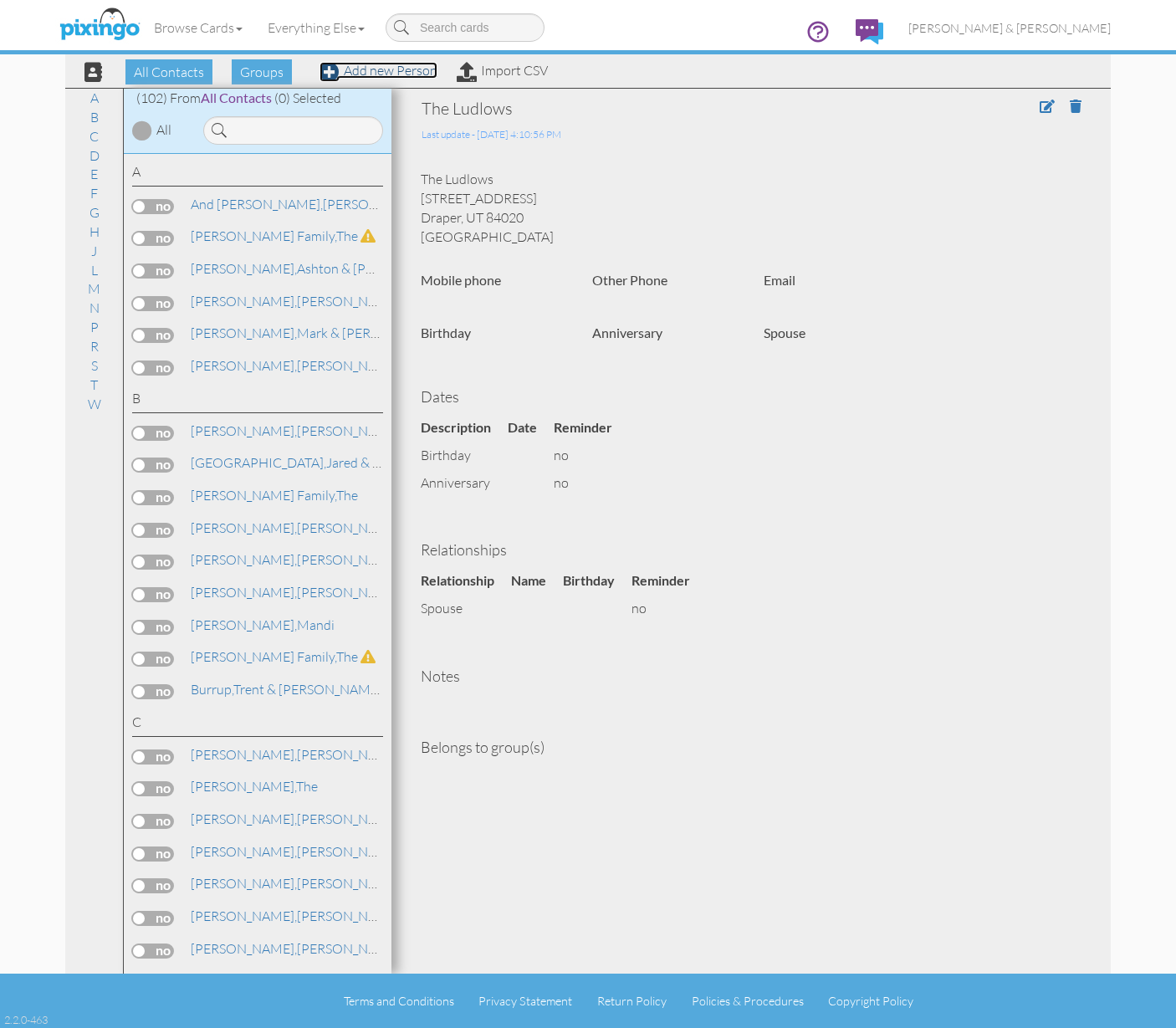
click at [376, 68] on link "Add new Person" at bounding box center [378, 70] width 118 height 16
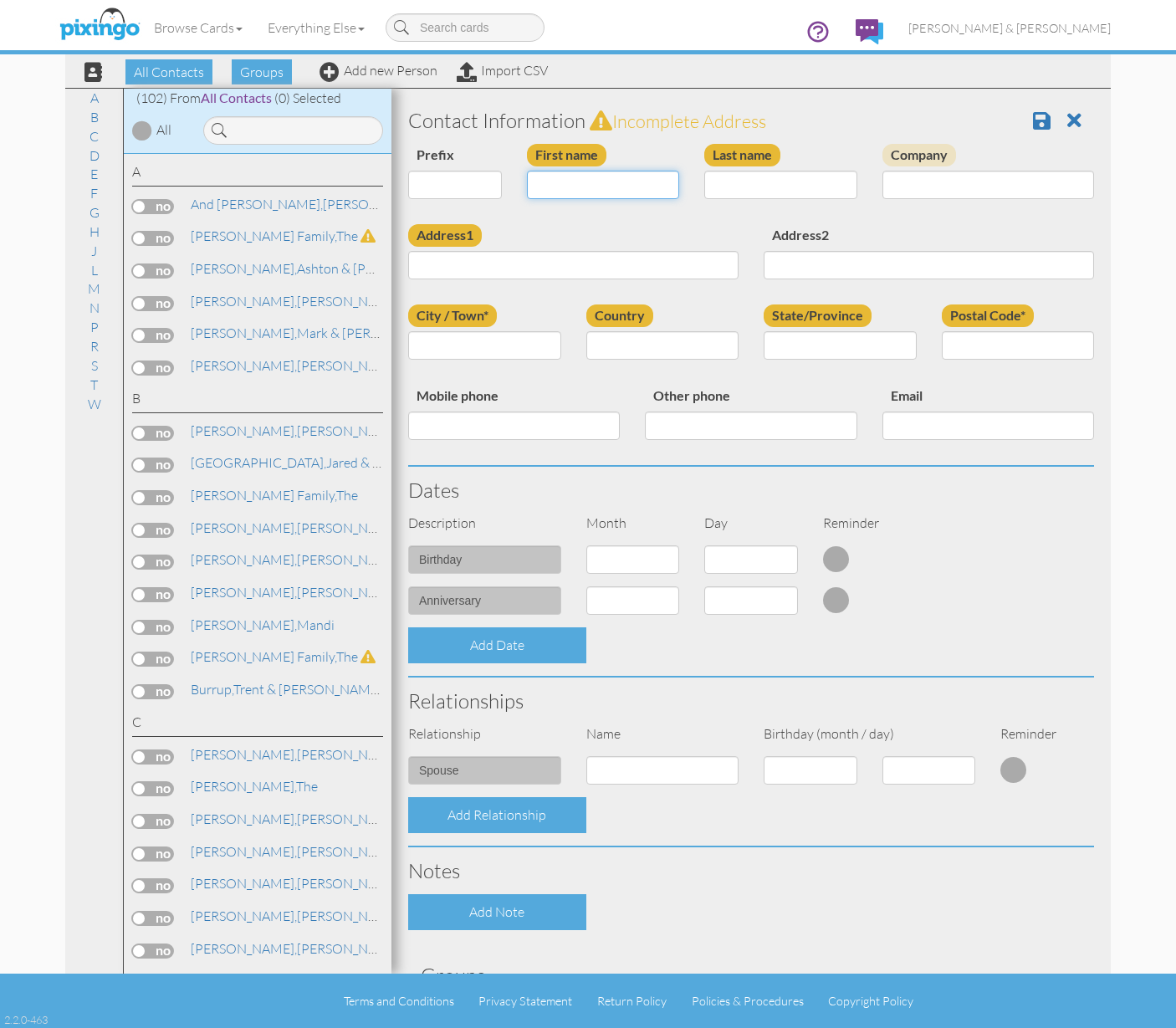
click at [589, 192] on input "First name" at bounding box center [604, 184] width 153 height 28
type input "The"
type input "Nielsen Family"
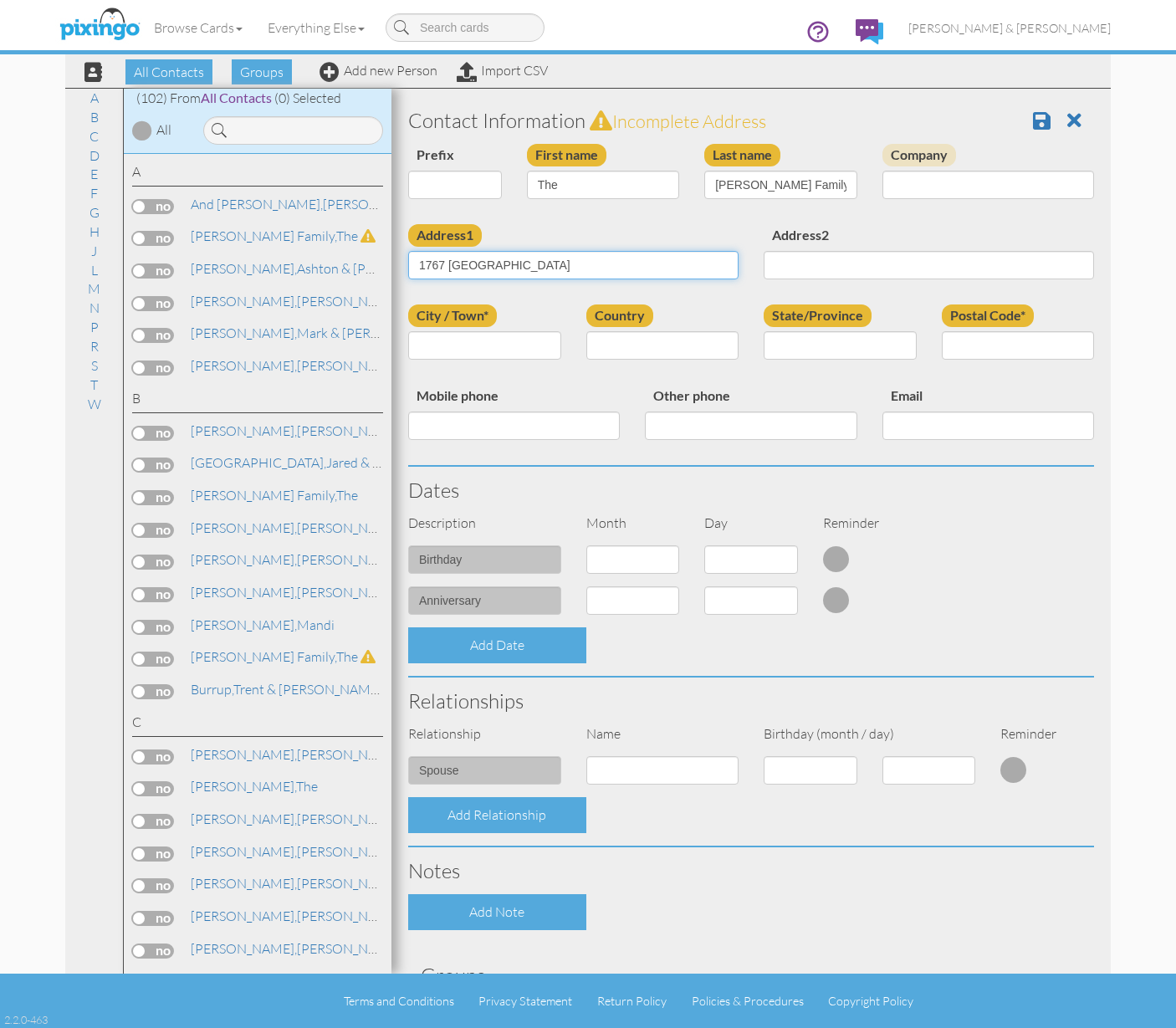
type input "1767 [GEOGRAPHIC_DATA]"
type input "[PERSON_NAME]"
type input "UT"
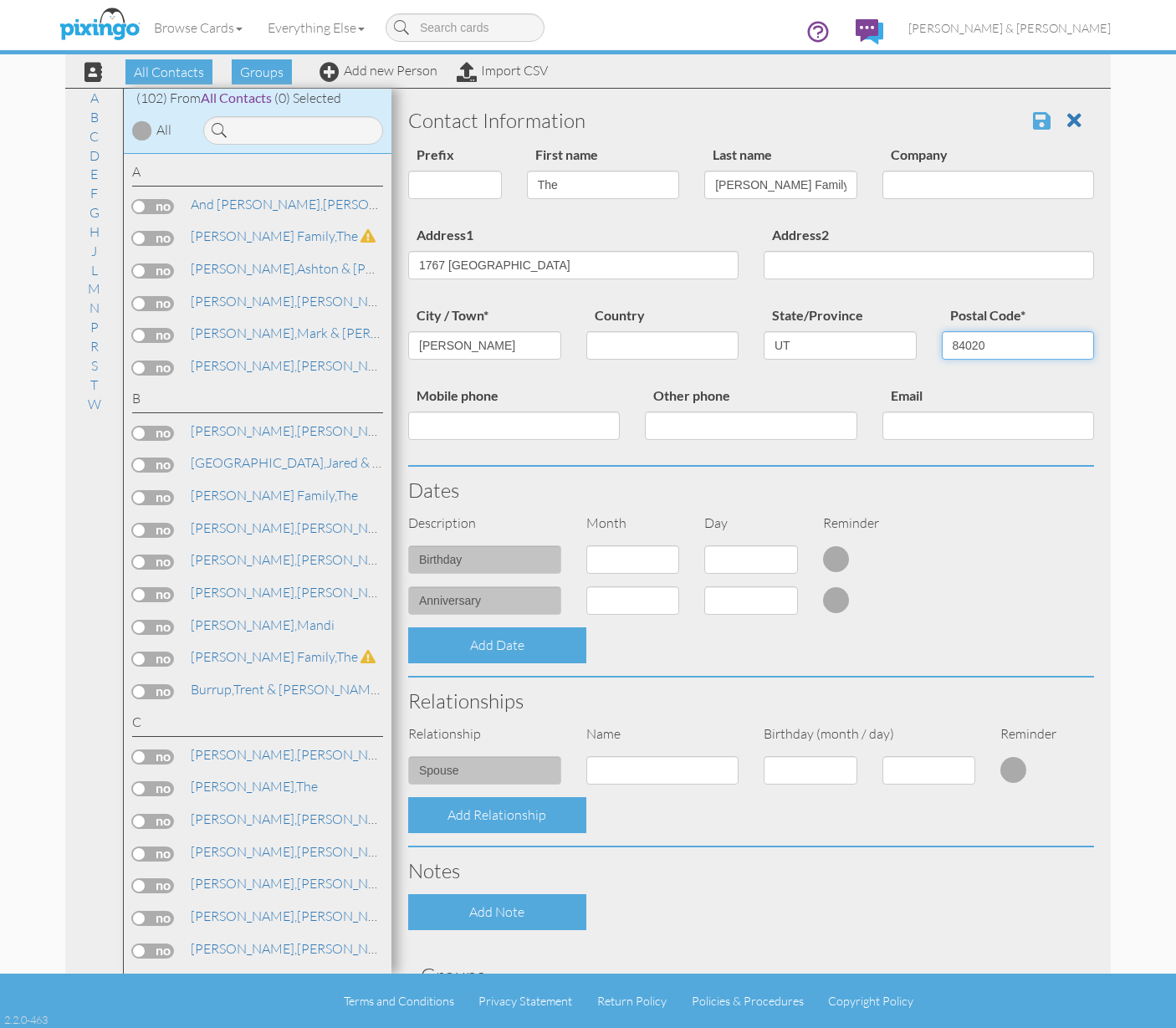
type input "84020"
click at [1034, 124] on span at bounding box center [1042, 121] width 17 height 20
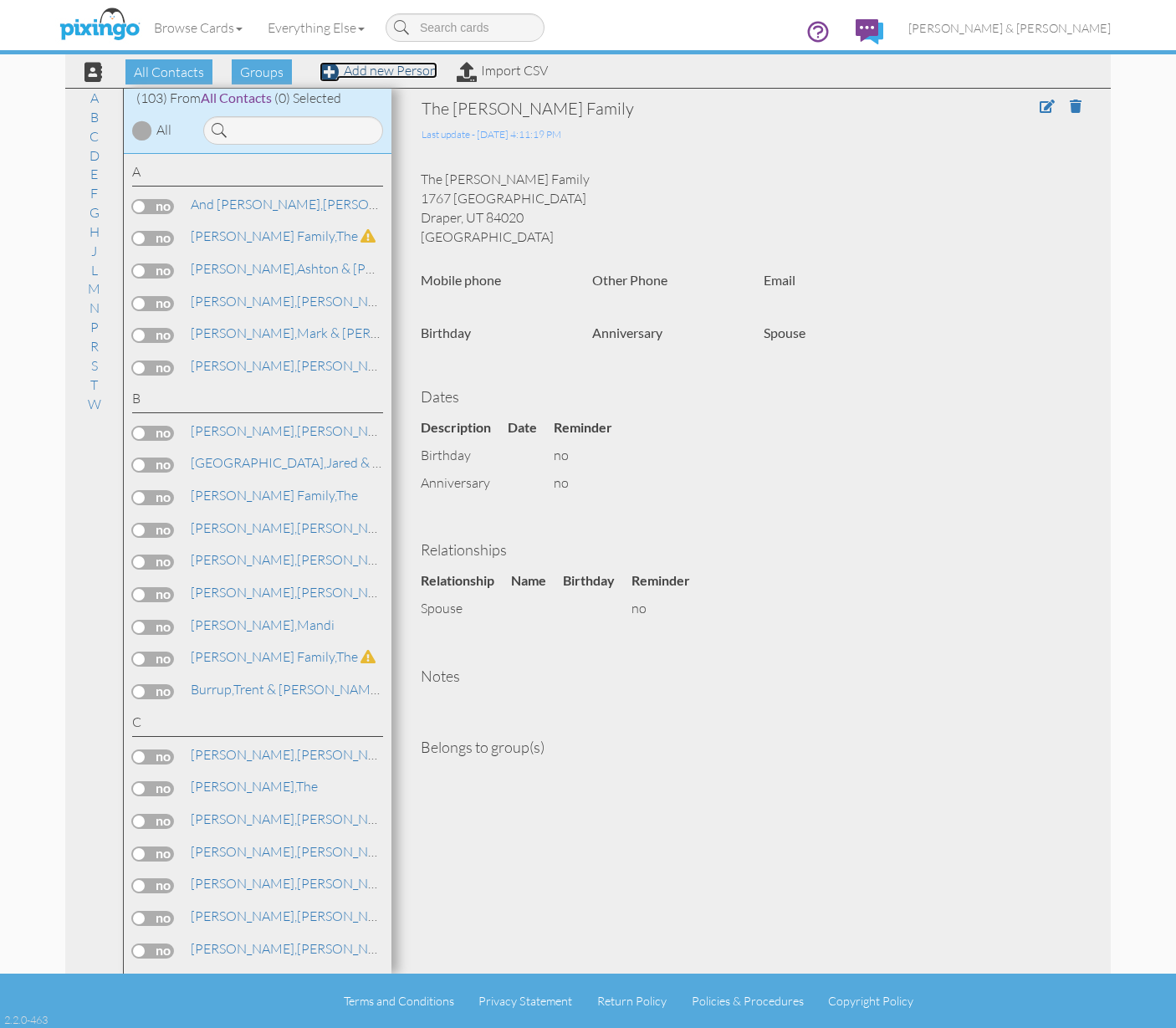
click at [403, 74] on link "Add new Person" at bounding box center [378, 70] width 118 height 16
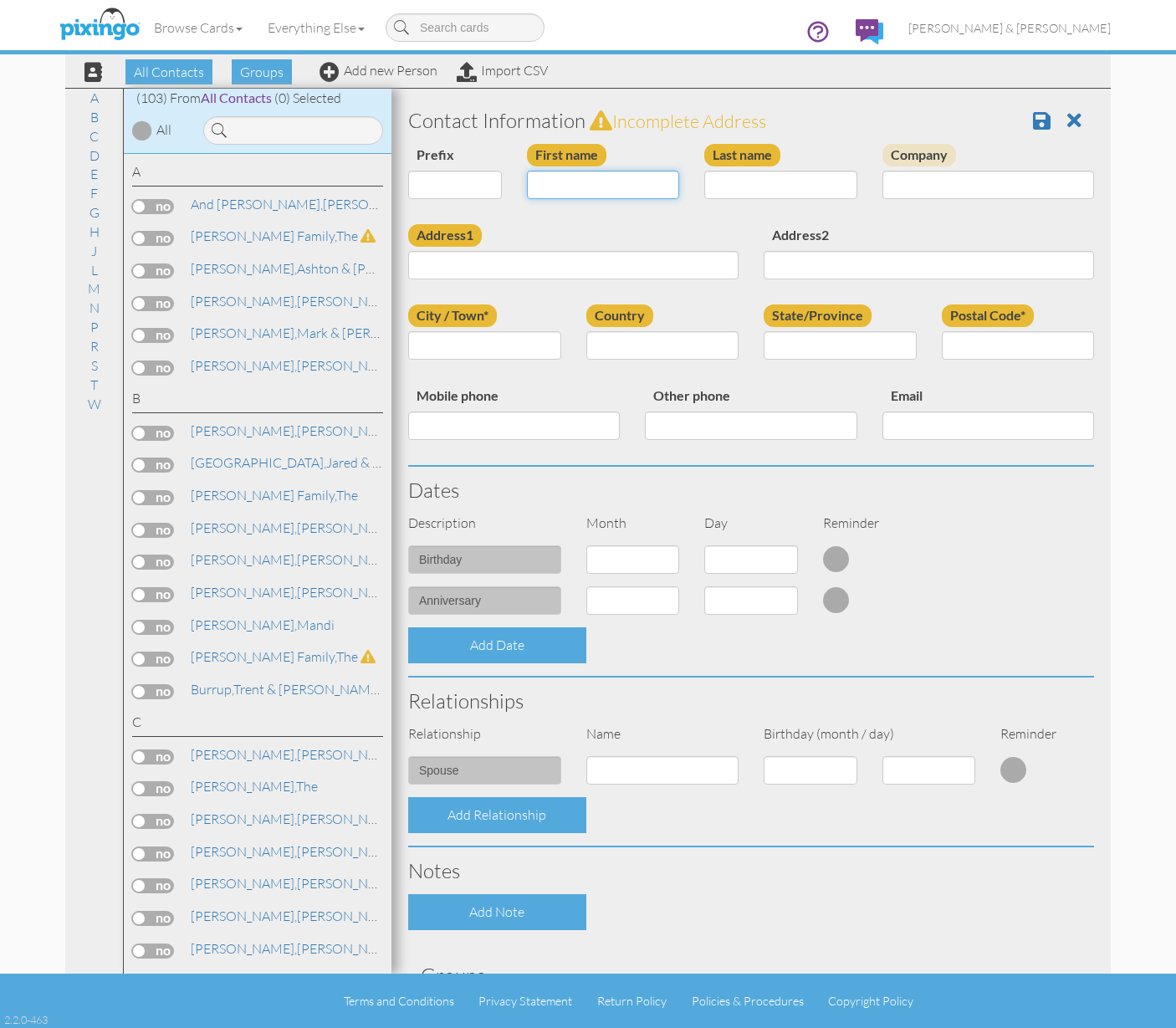
click at [591, 185] on input "First name" at bounding box center [604, 184] width 153 height 28
type input "The"
type input "[PERSON_NAME] Family"
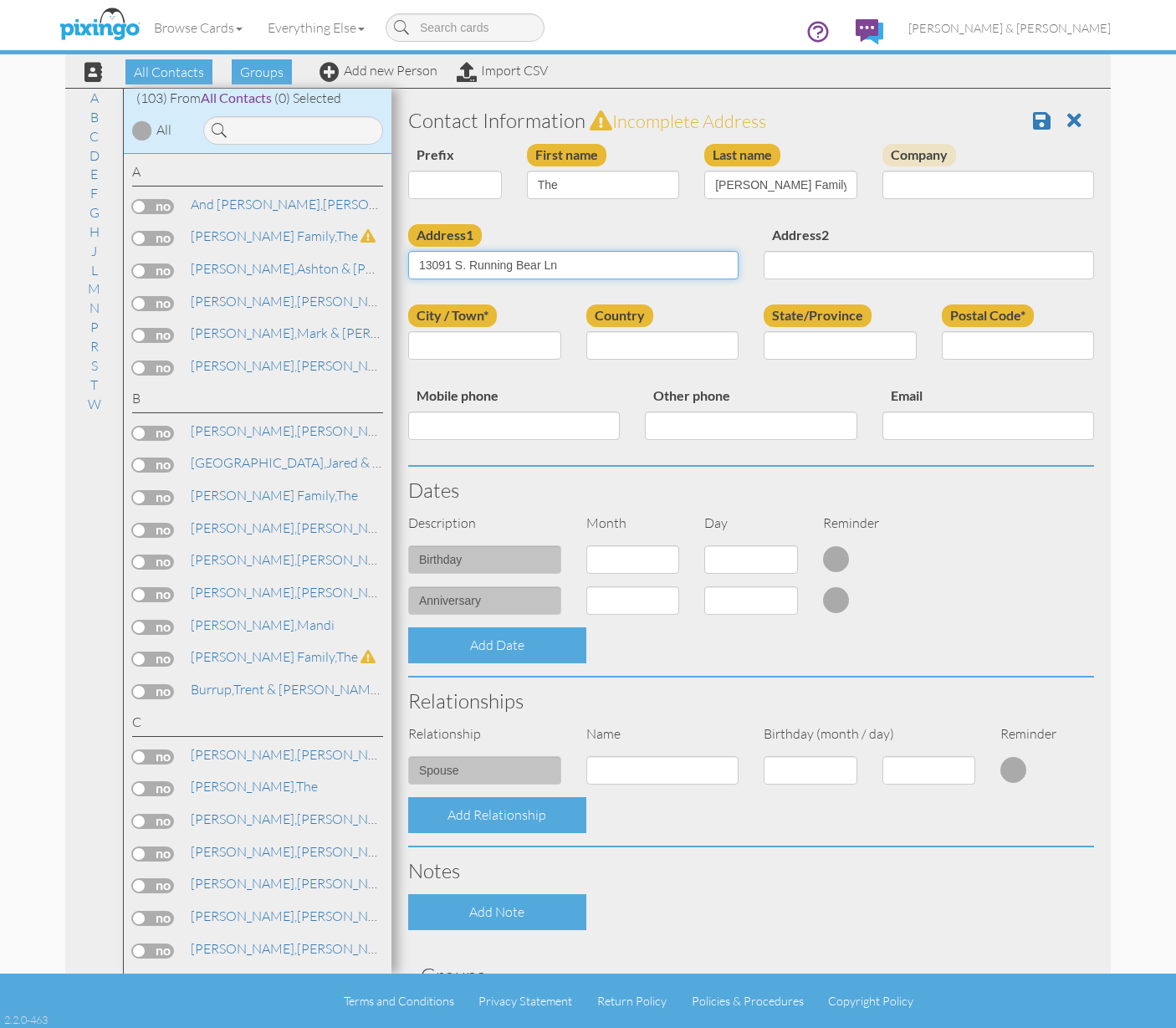
type input "13091 S. Running Bear Ln"
type input "[PERSON_NAME]"
type input "UT"
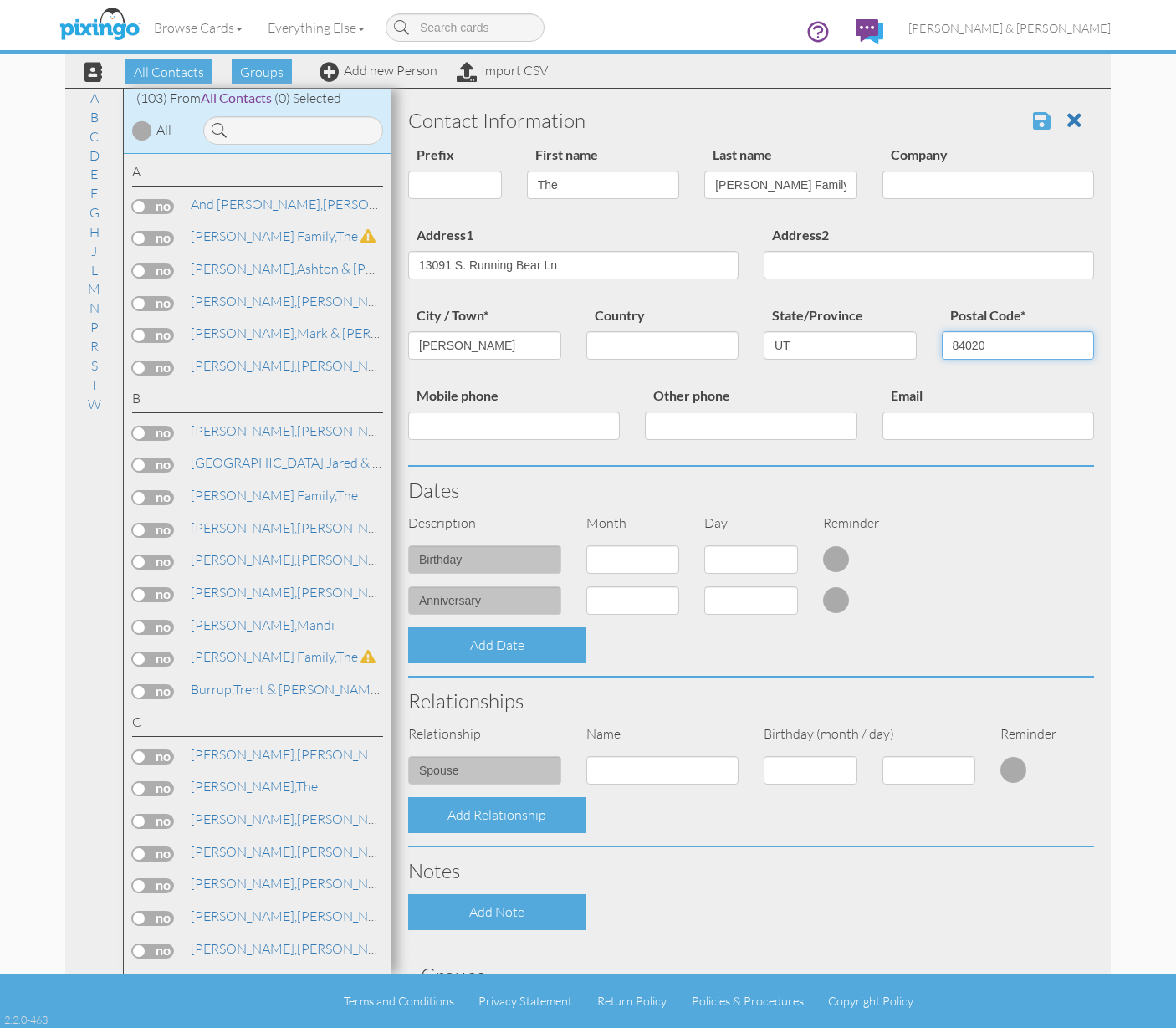
type input "84020"
click at [1034, 128] on span at bounding box center [1042, 121] width 17 height 20
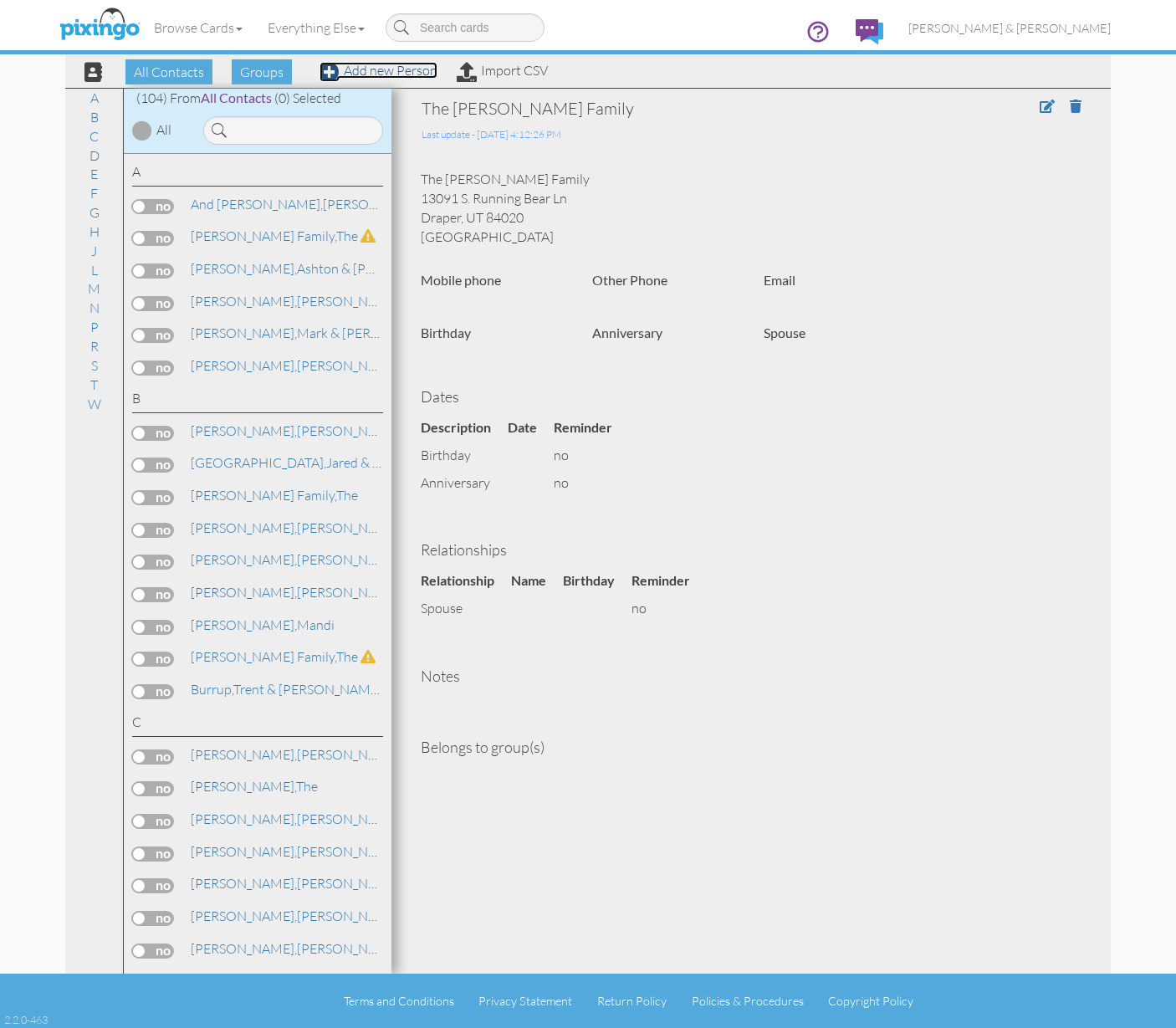
click at [419, 68] on link "Add new Person" at bounding box center [378, 70] width 118 height 16
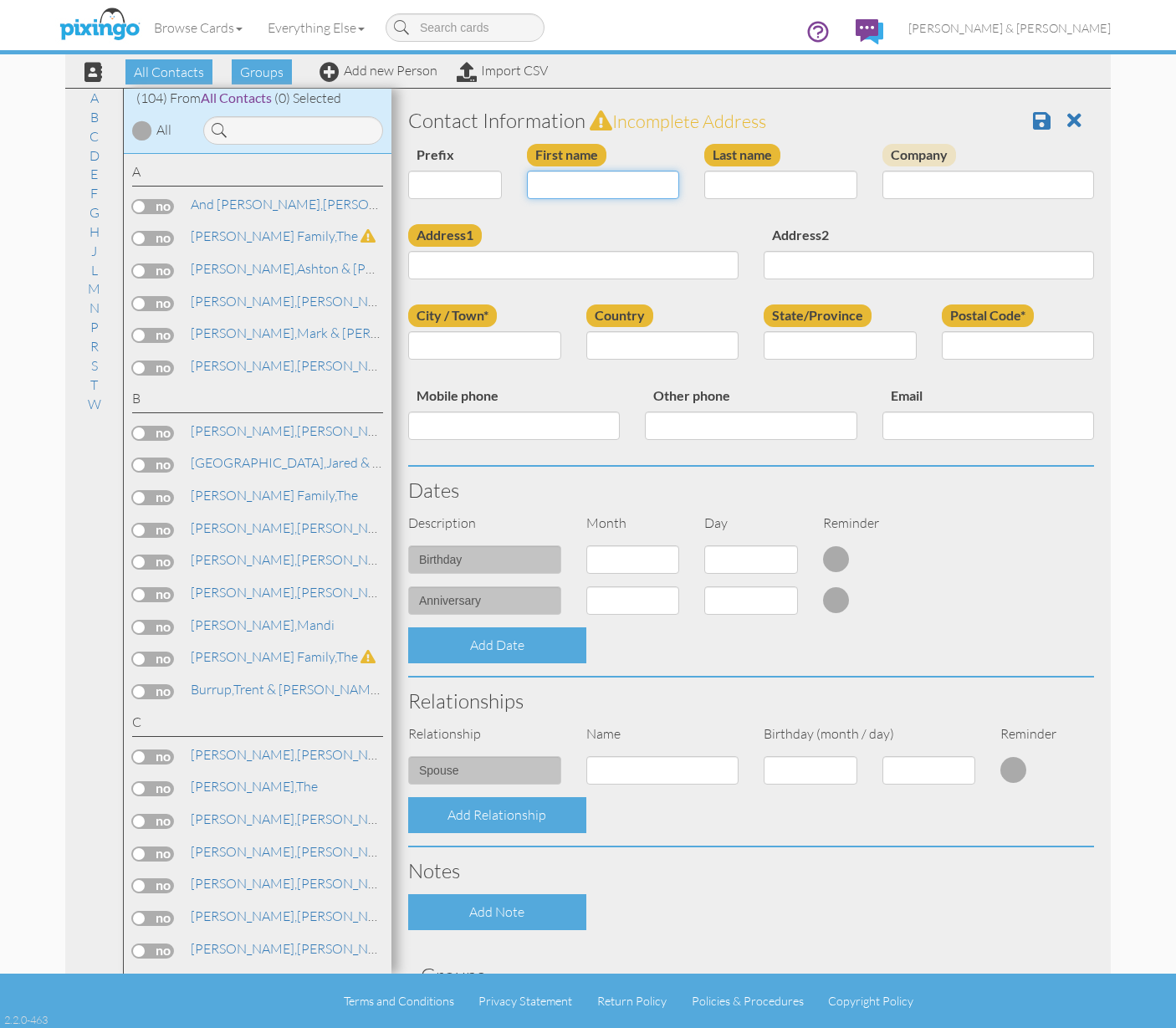
click at [577, 185] on input "First name" at bounding box center [604, 184] width 153 height 28
type input "[DEMOGRAPHIC_DATA] & [PERSON_NAME]"
type input "[PERSON_NAME]"
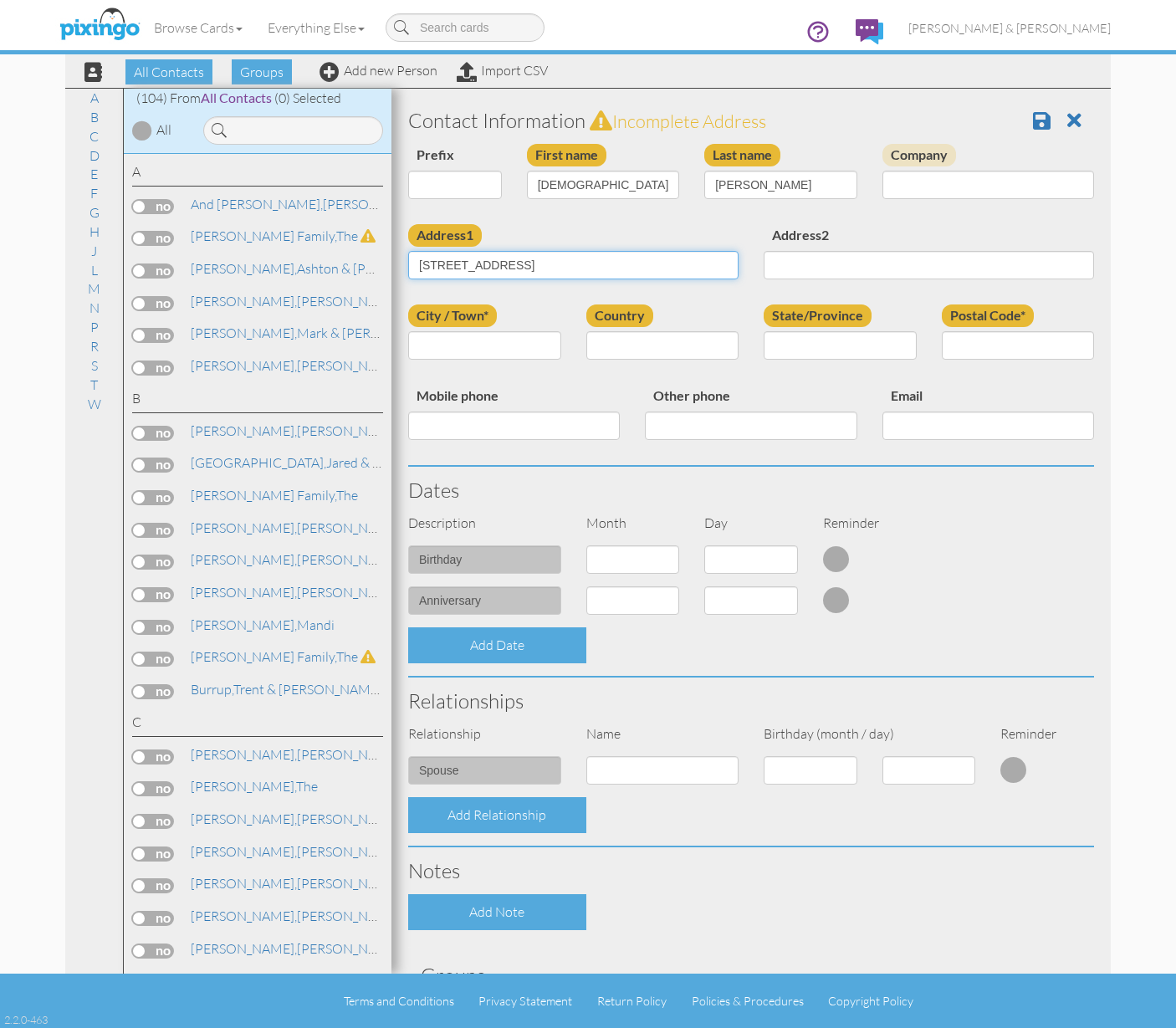
type input "[STREET_ADDRESS]"
type input "[PERSON_NAME]"
type input "UT"
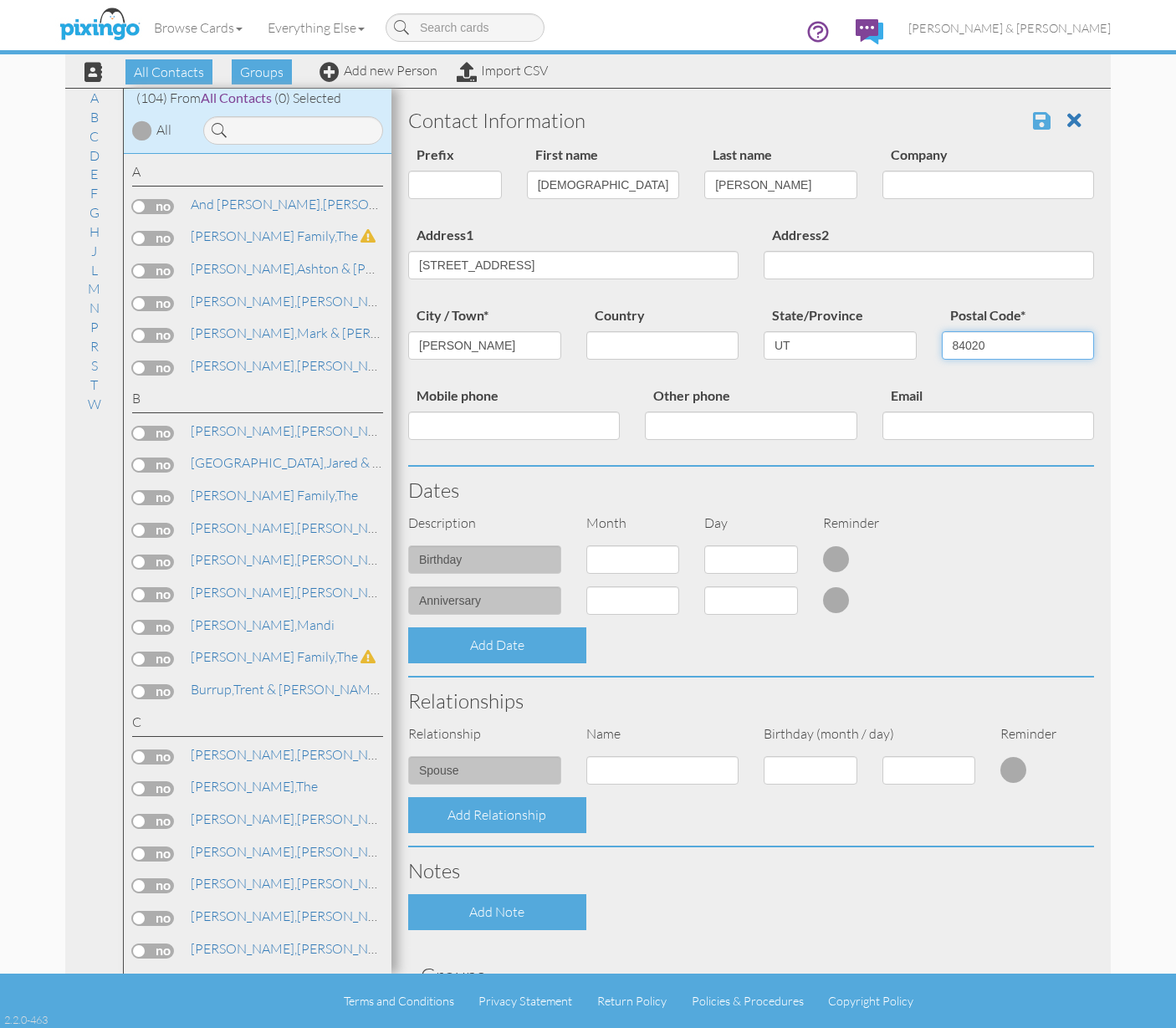
type input "84020"
click at [1034, 122] on span at bounding box center [1042, 121] width 17 height 20
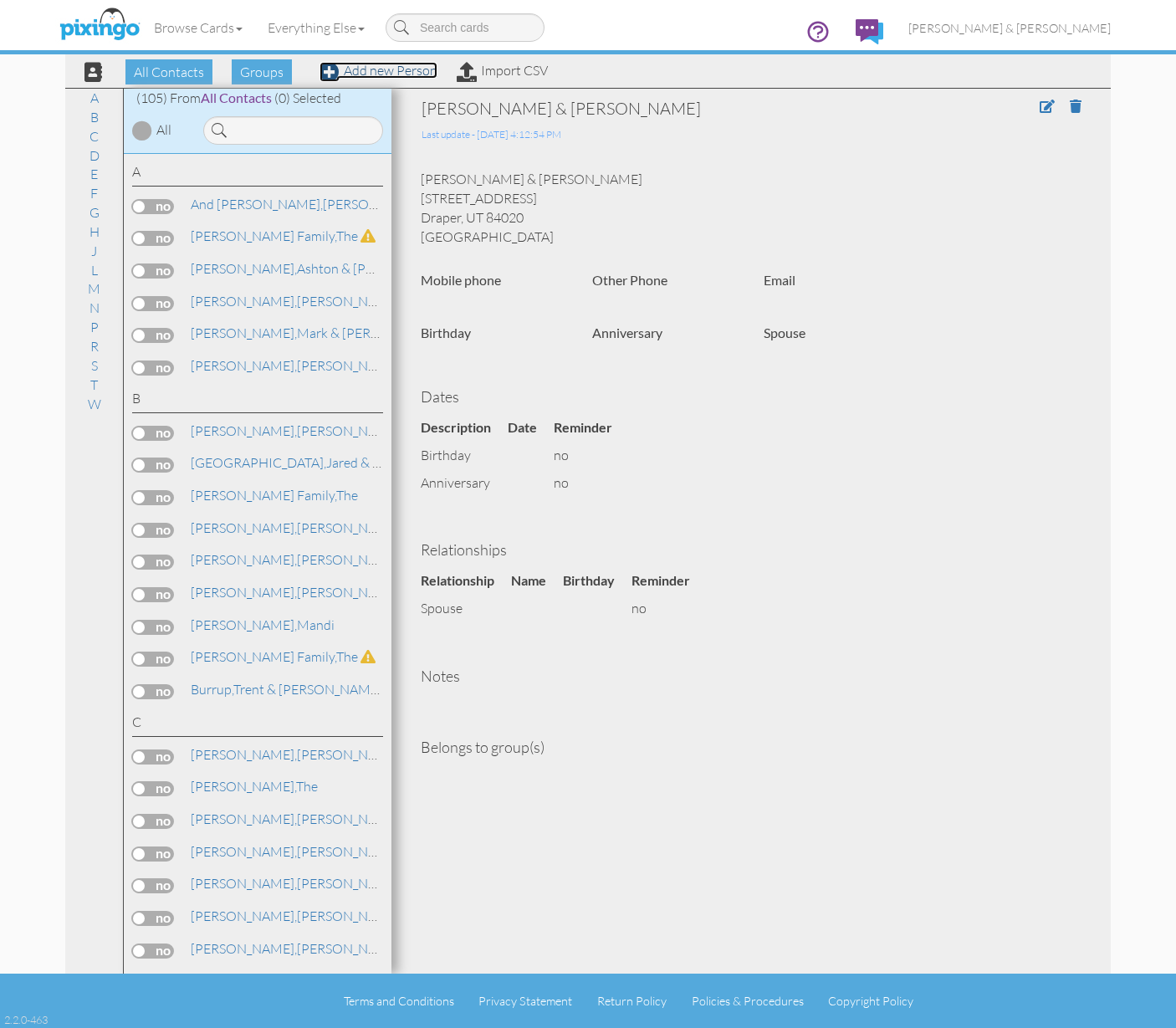
click at [365, 66] on link "Add new Person" at bounding box center [378, 70] width 118 height 16
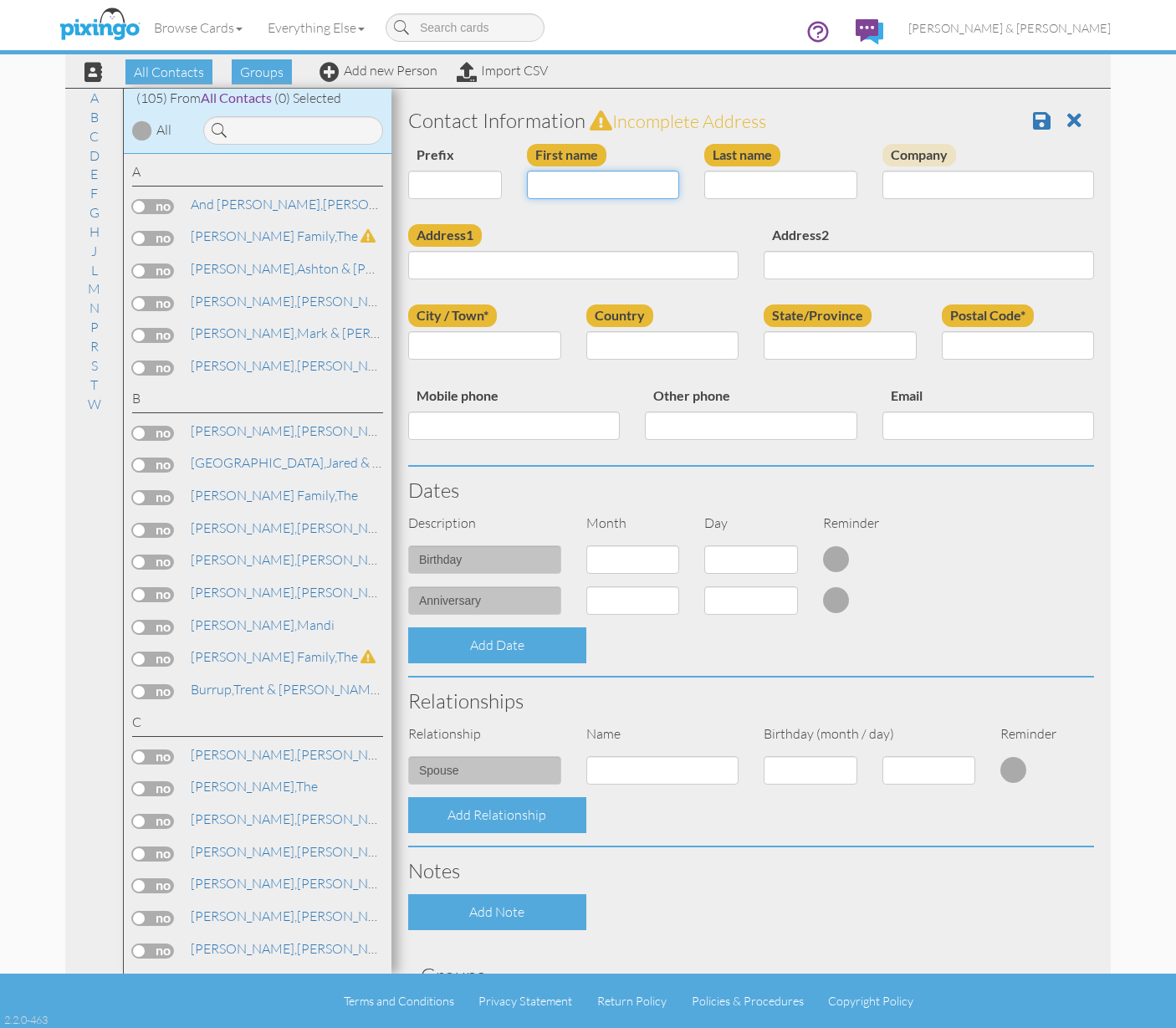
click at [565, 187] on input "First name" at bounding box center [604, 184] width 153 height 28
type input "[PERSON_NAME] & [PERSON_NAME]"
type input "Button"
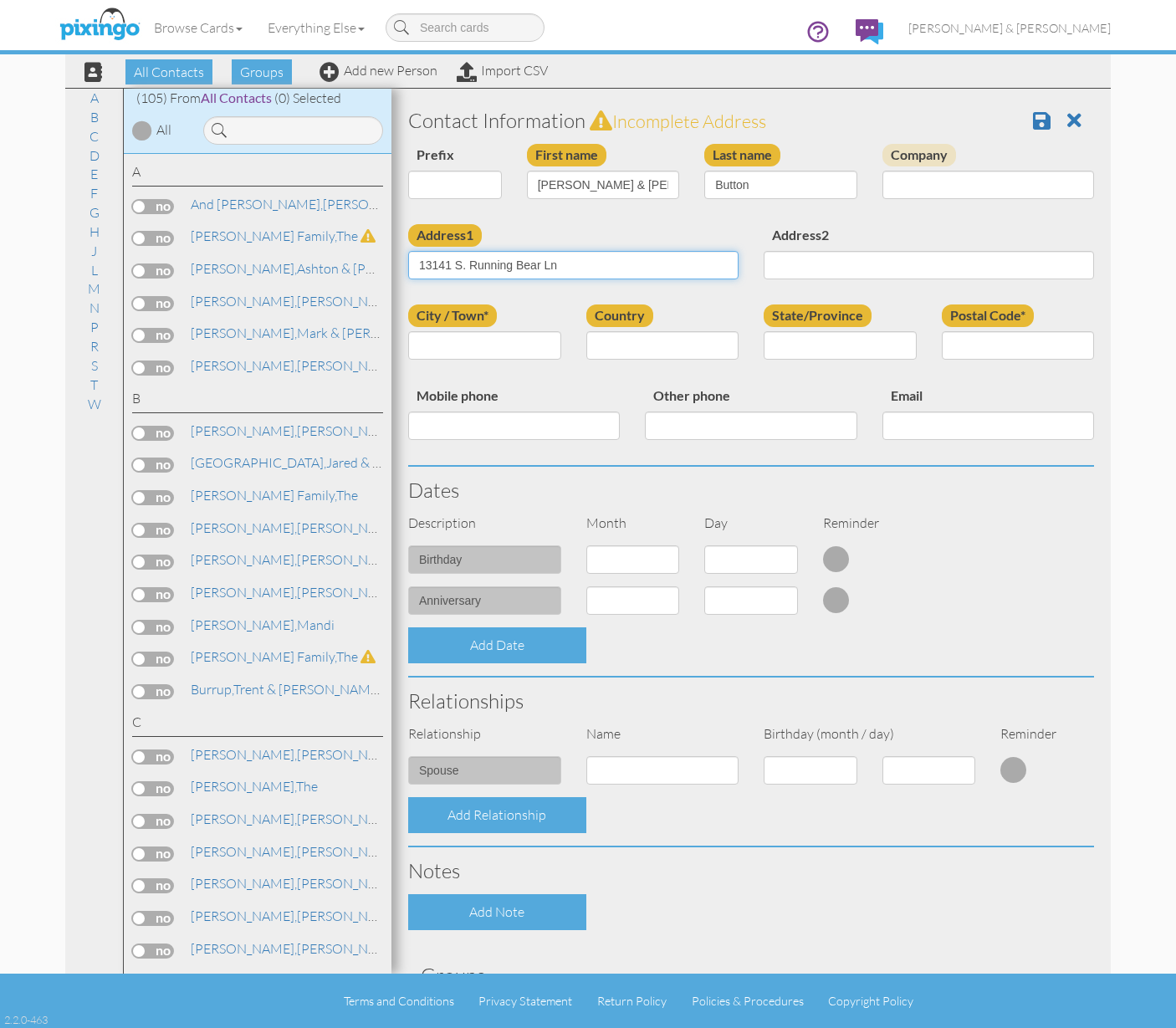
type input "13141 S. Running Bear Ln"
type input "[PERSON_NAME]"
type input "UT"
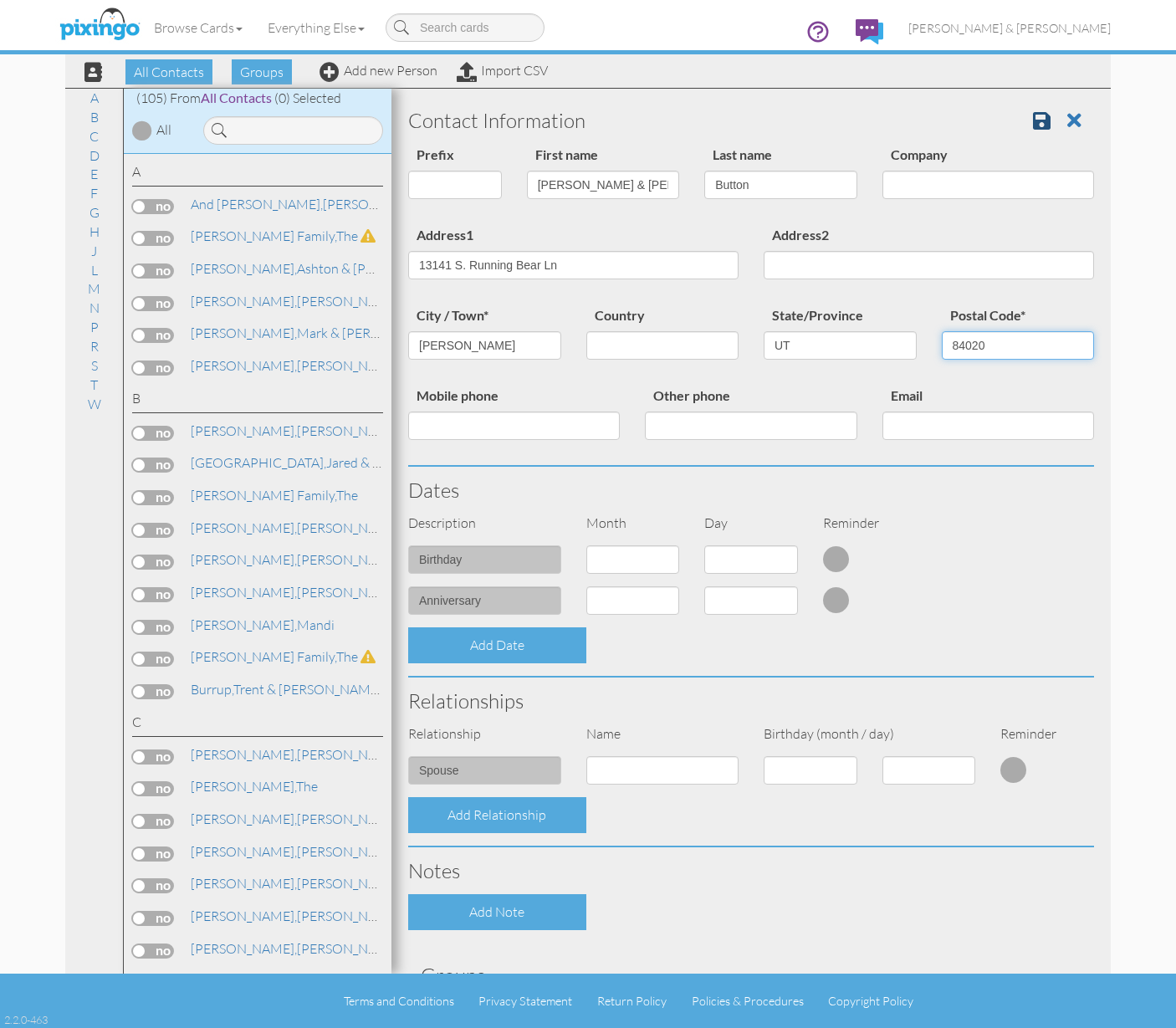
type input "84020"
click at [1040, 120] on link at bounding box center [1048, 120] width 30 height 25
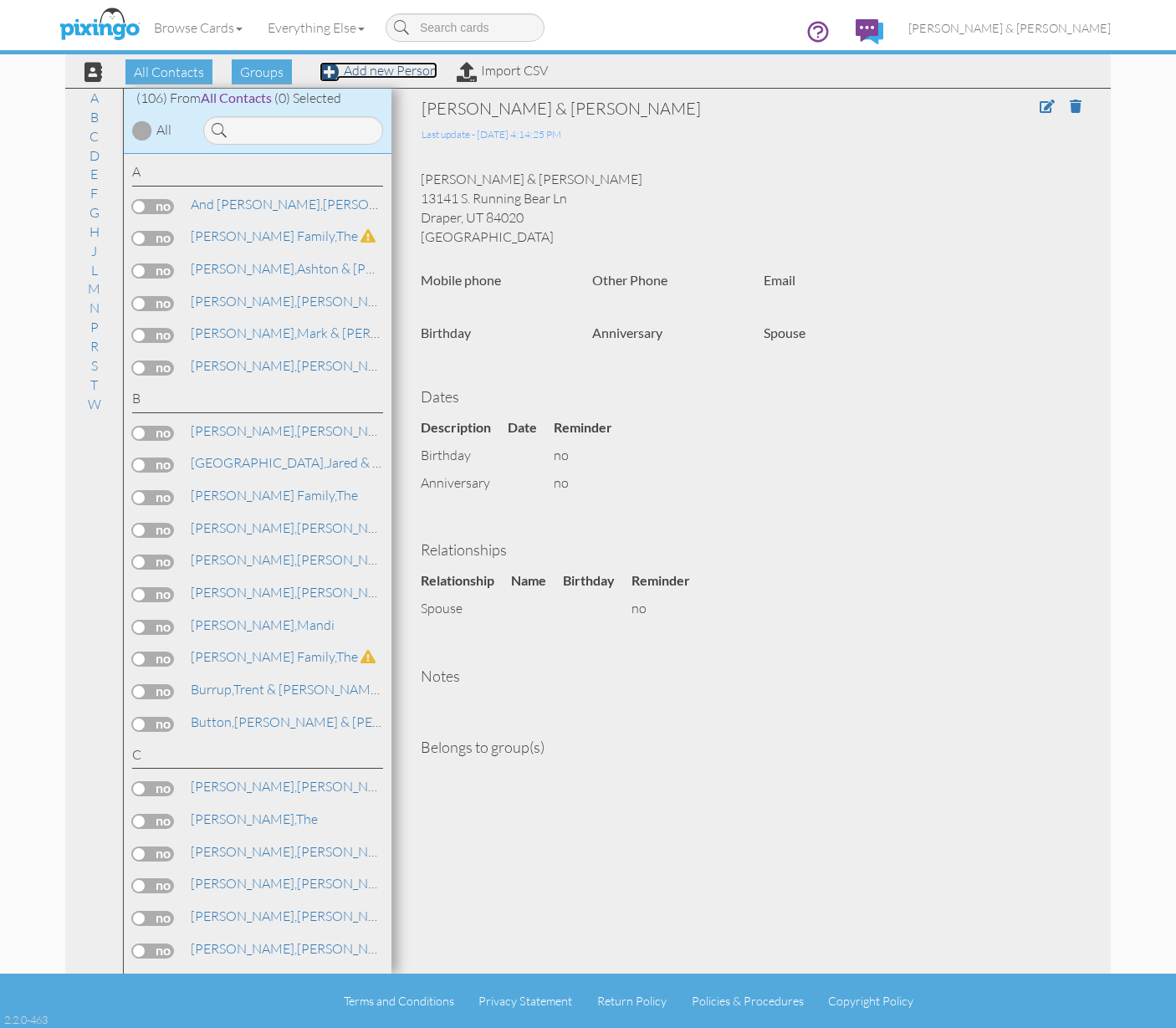
click at [399, 74] on link "Add new Person" at bounding box center [378, 70] width 118 height 16
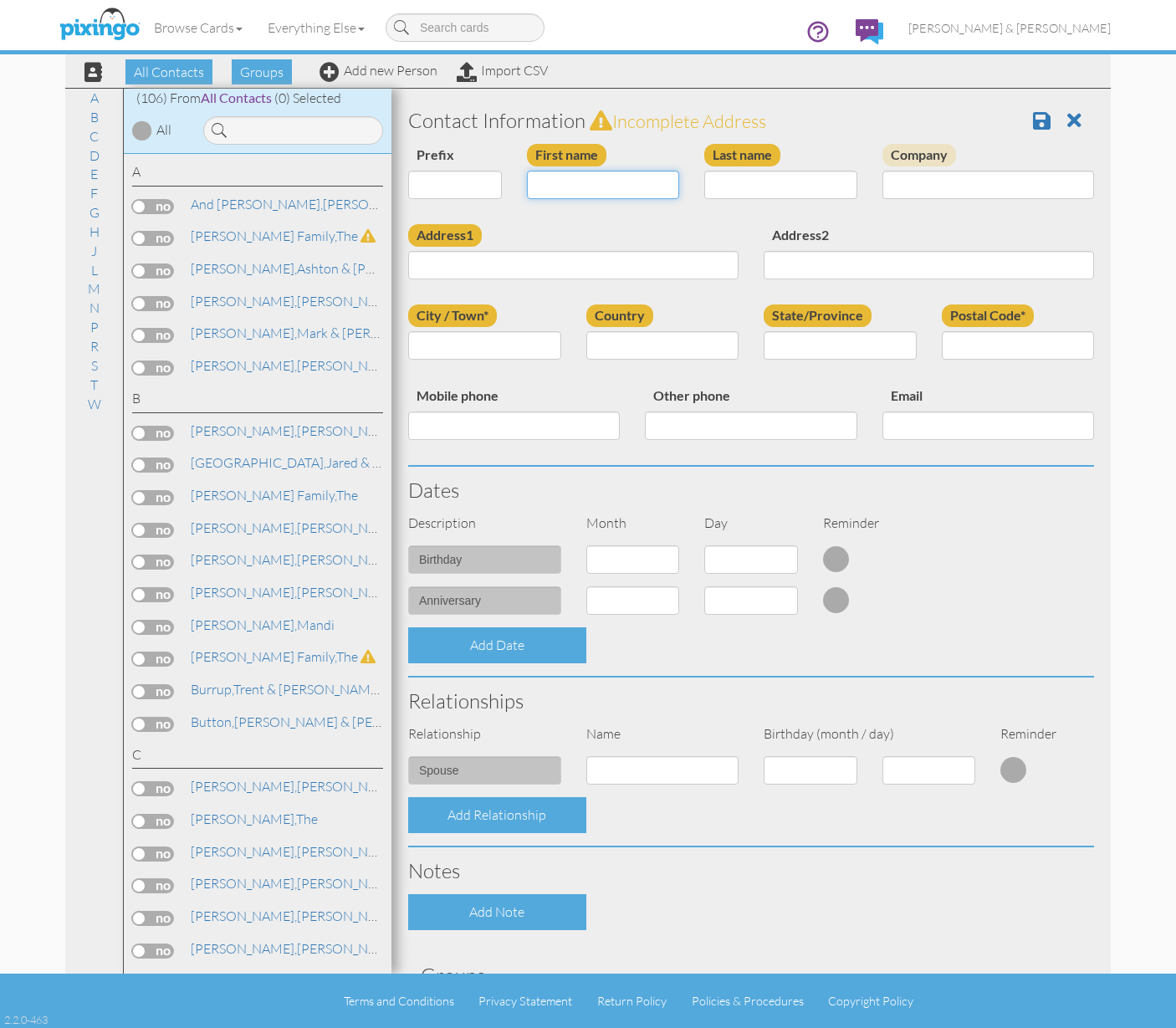
click at [551, 174] on input "First name" at bounding box center [604, 184] width 153 height 28
drag, startPoint x: 615, startPoint y: 184, endPoint x: 596, endPoint y: 187, distance: 19.2
click at [596, 187] on input "Billy & MacMackenzie" at bounding box center [604, 184] width 153 height 28
type input "[PERSON_NAME] & [PERSON_NAME]"
click at [763, 187] on input "Last name" at bounding box center [782, 184] width 153 height 28
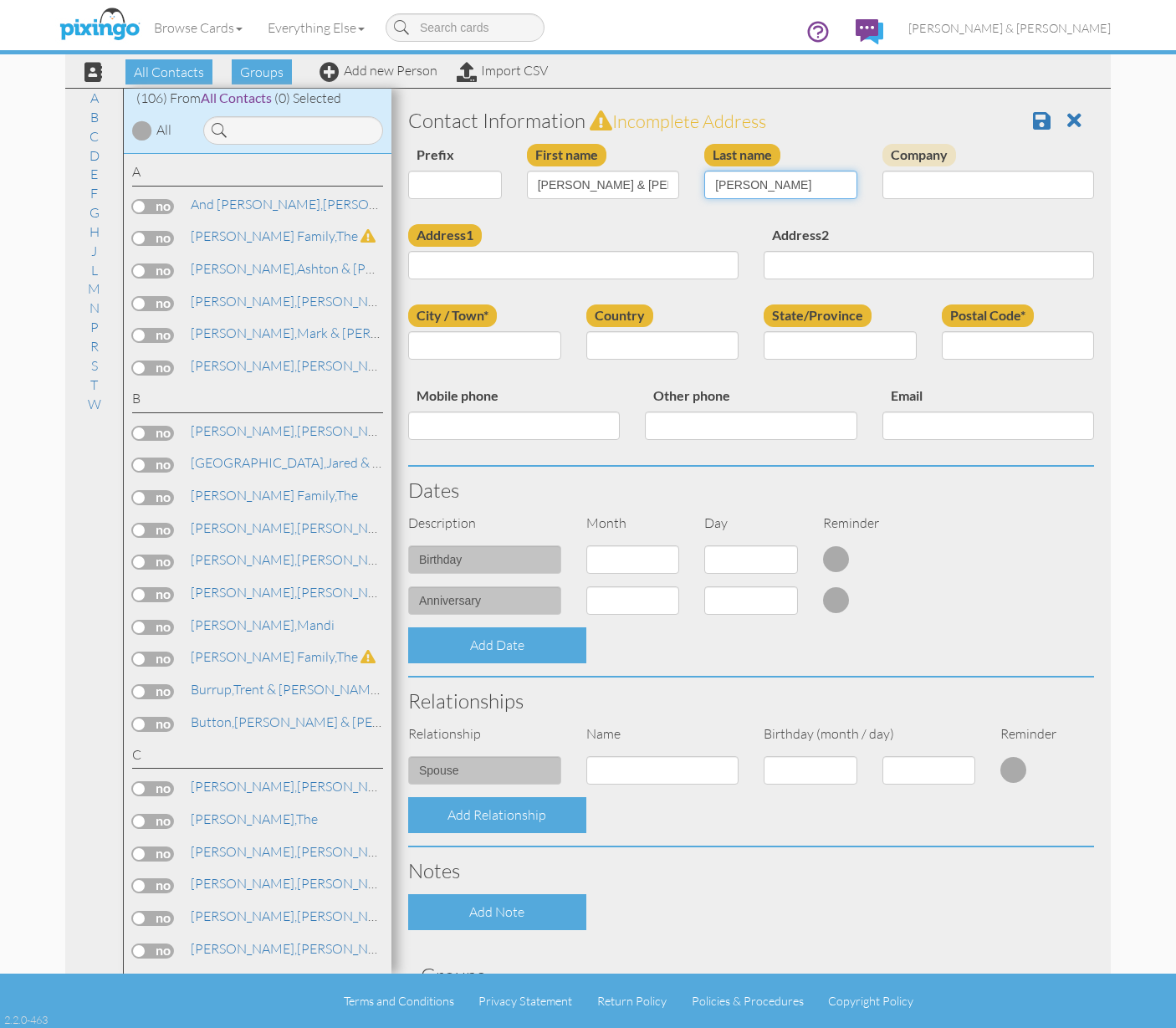
type input "Oslund"
type input "[STREET_ADDRESS]"
type input "[PERSON_NAME]"
type input "UT"
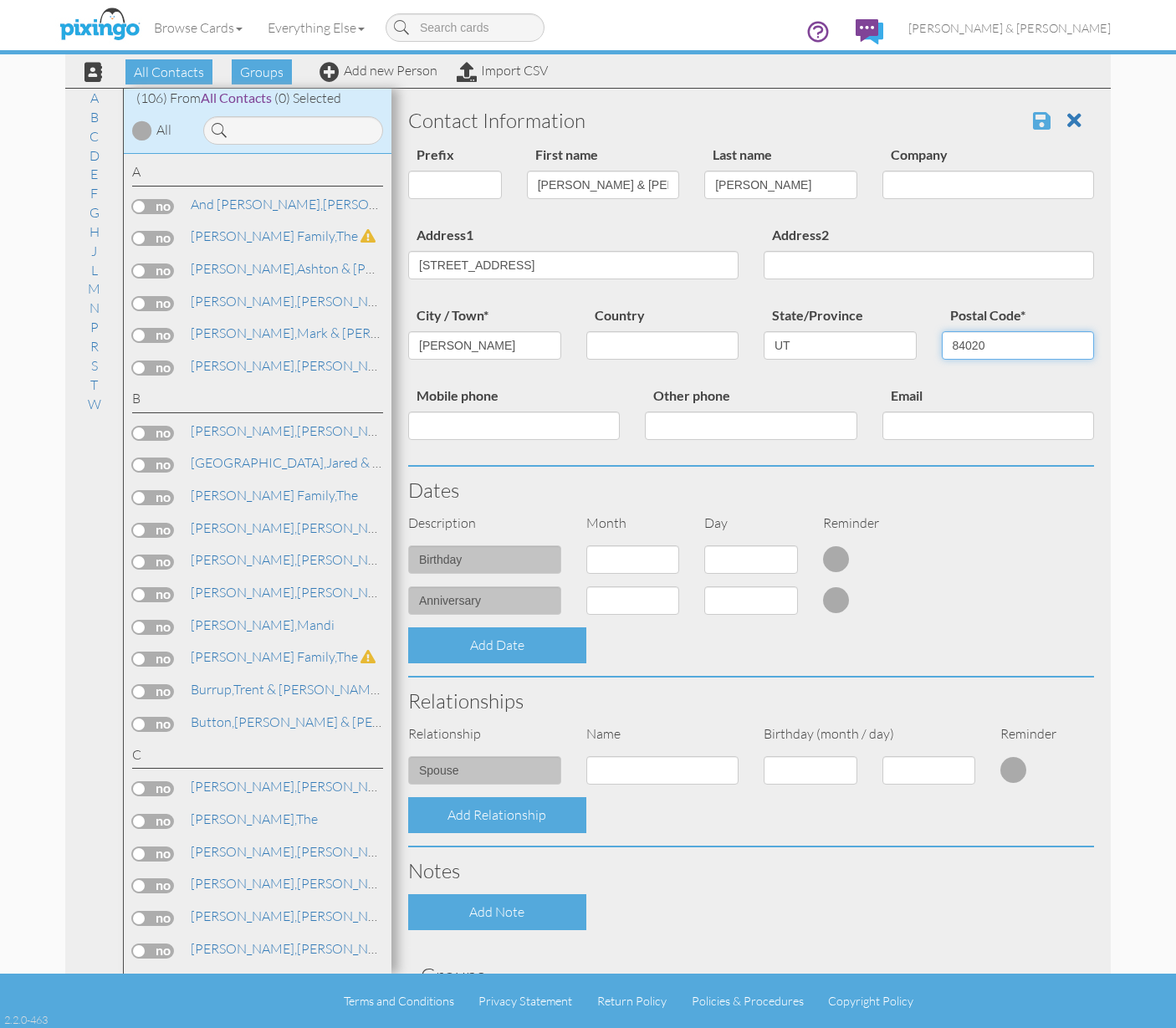
type input "84020"
click at [1035, 119] on span at bounding box center [1042, 121] width 17 height 20
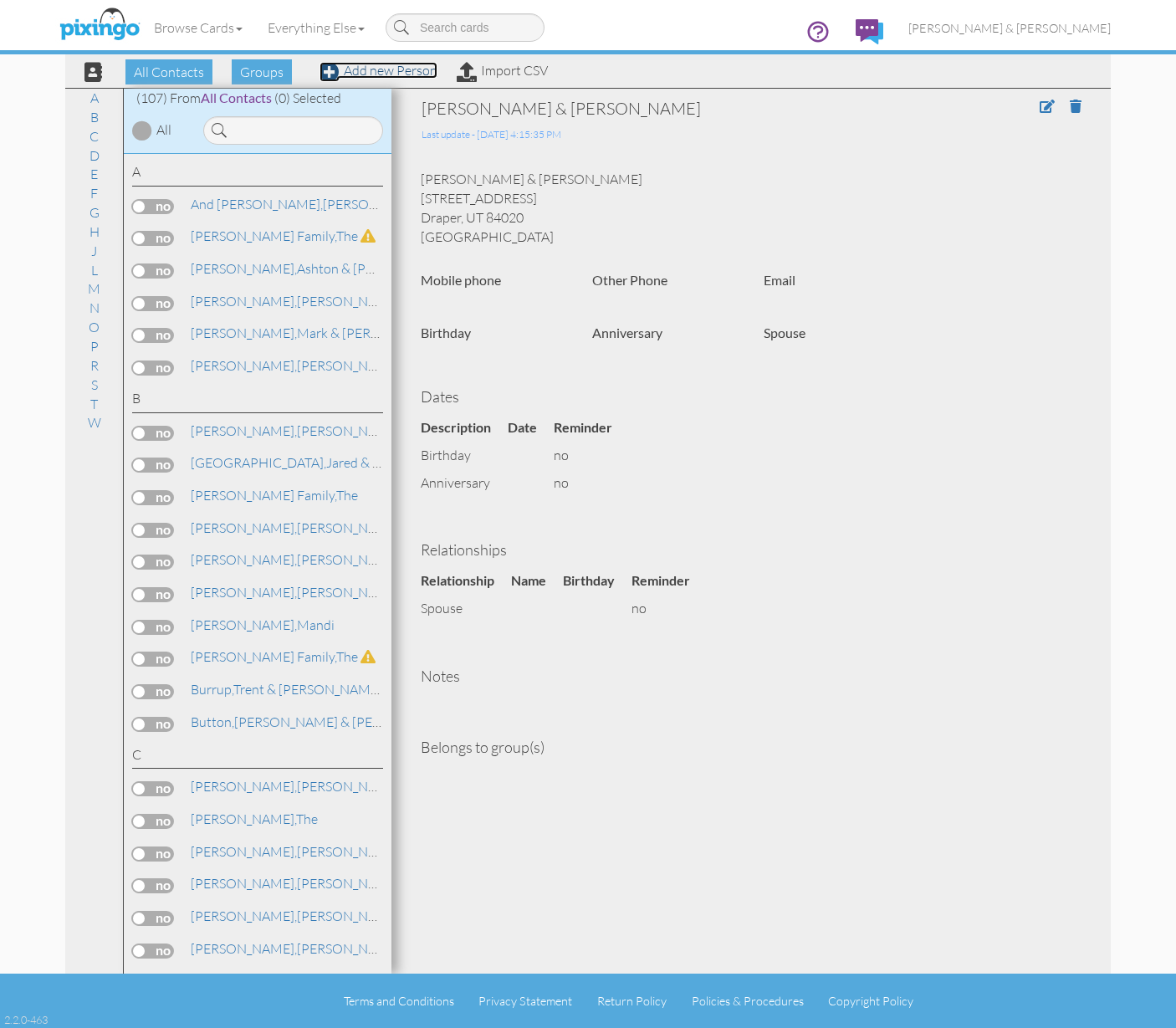
click at [378, 70] on link "Add new Person" at bounding box center [378, 70] width 118 height 16
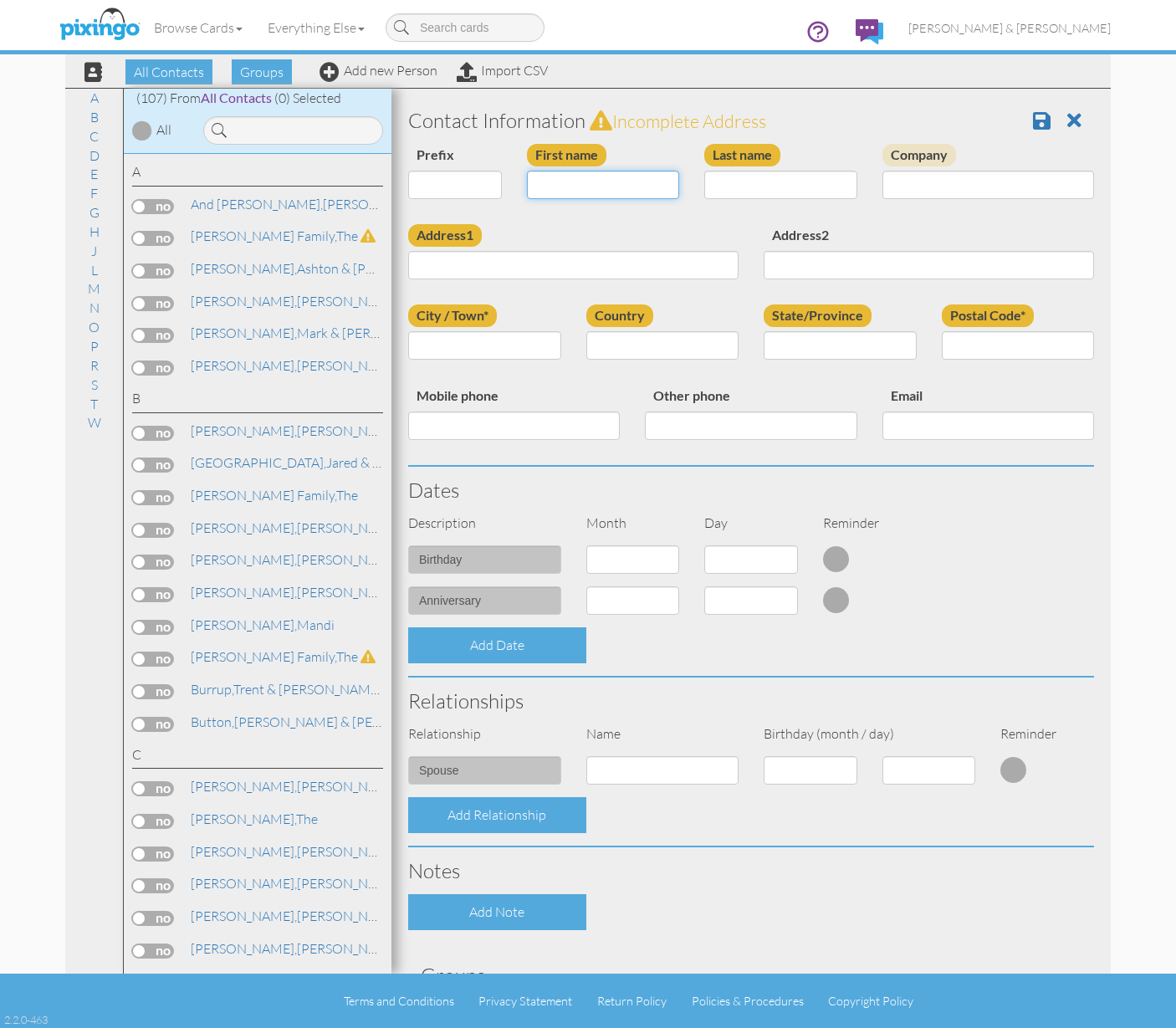
click at [597, 190] on input "First name" at bounding box center [604, 184] width 153 height 28
type input "[PERSON_NAME] & [PERSON_NAME]"
type input "[PERSON_NAME]"
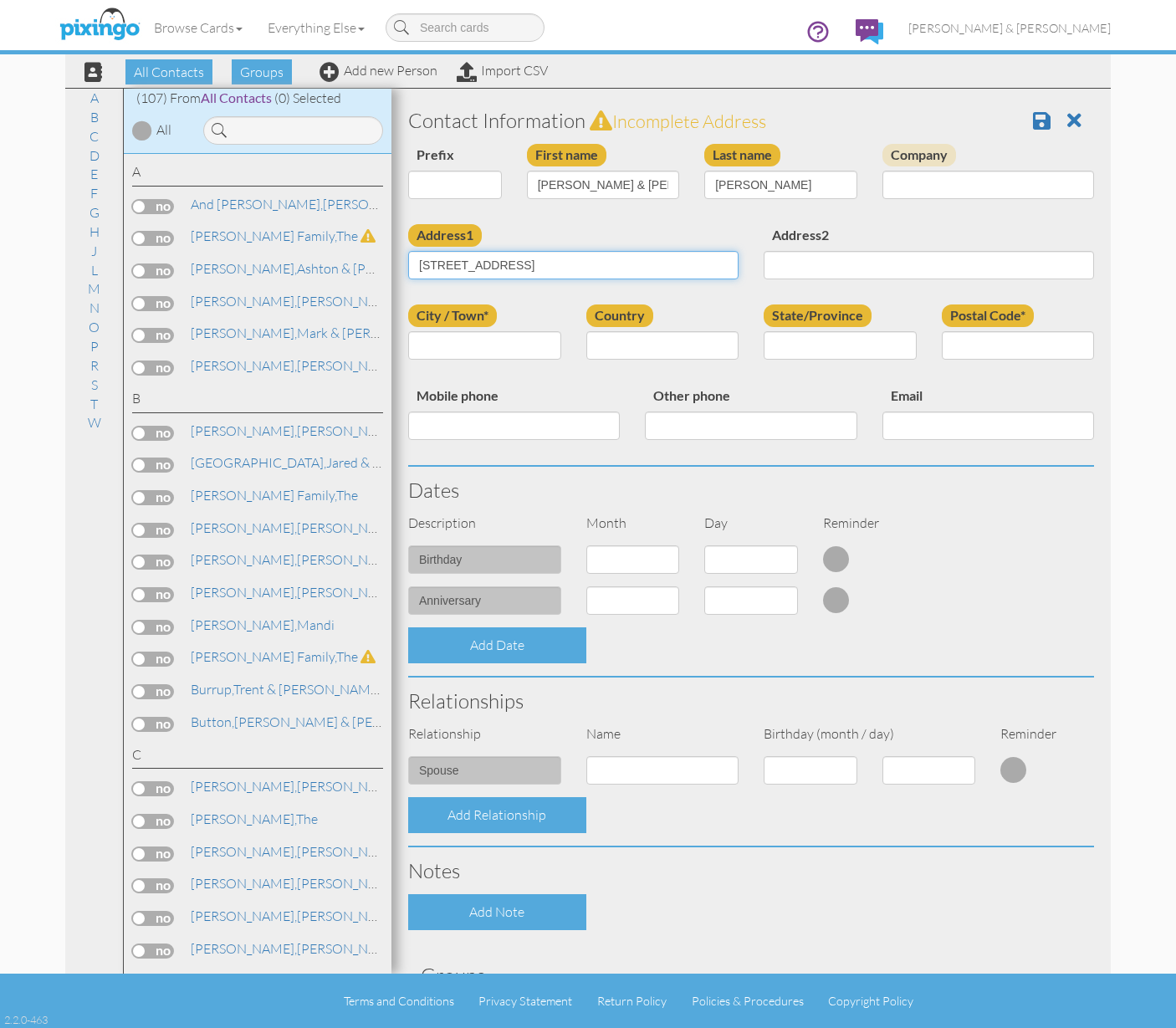
type input "[STREET_ADDRESS]"
type input "[PERSON_NAME]"
type input "UT"
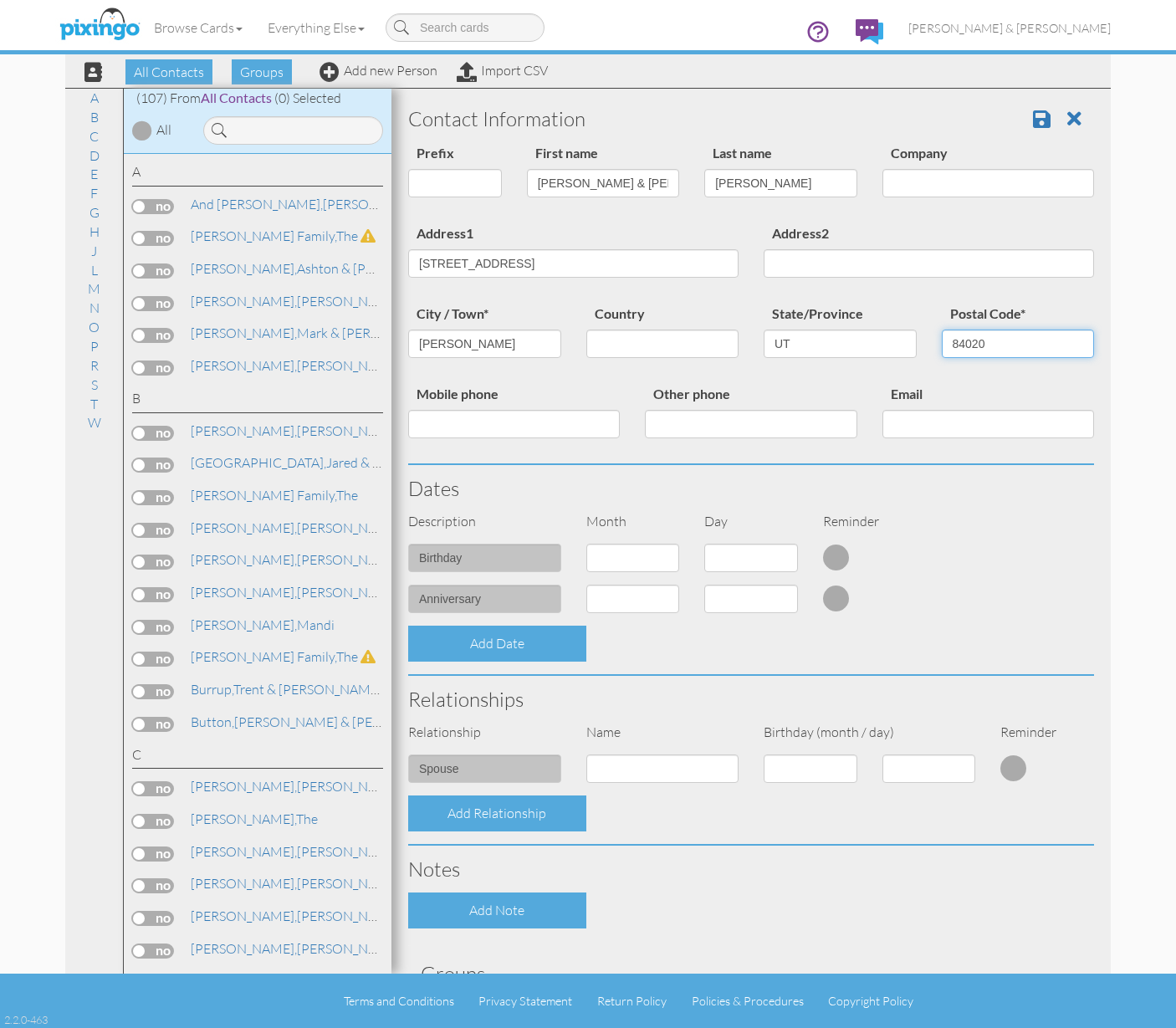
scroll to position [4, 0]
type input "84020"
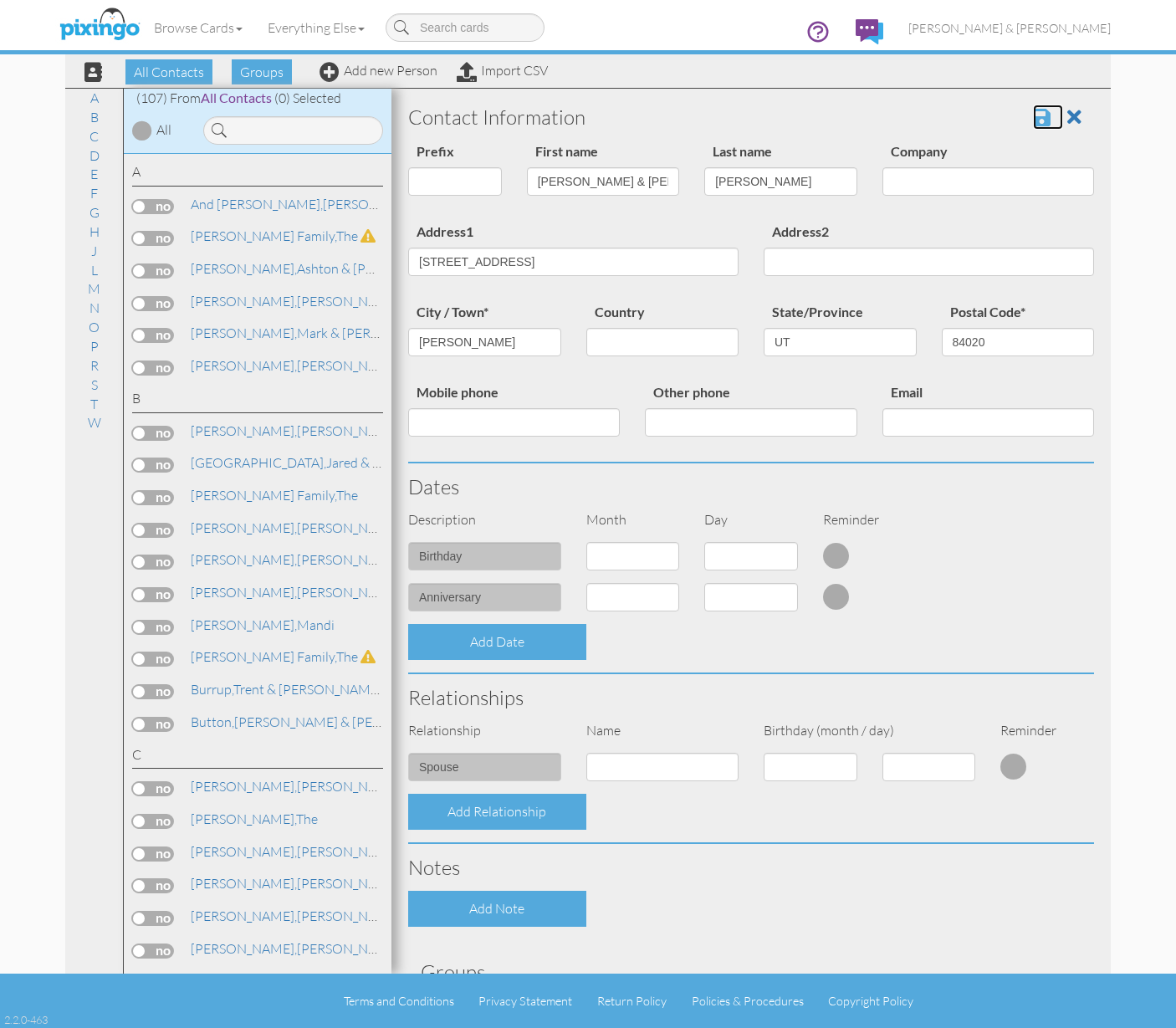
click at [1034, 113] on span at bounding box center [1042, 117] width 17 height 20
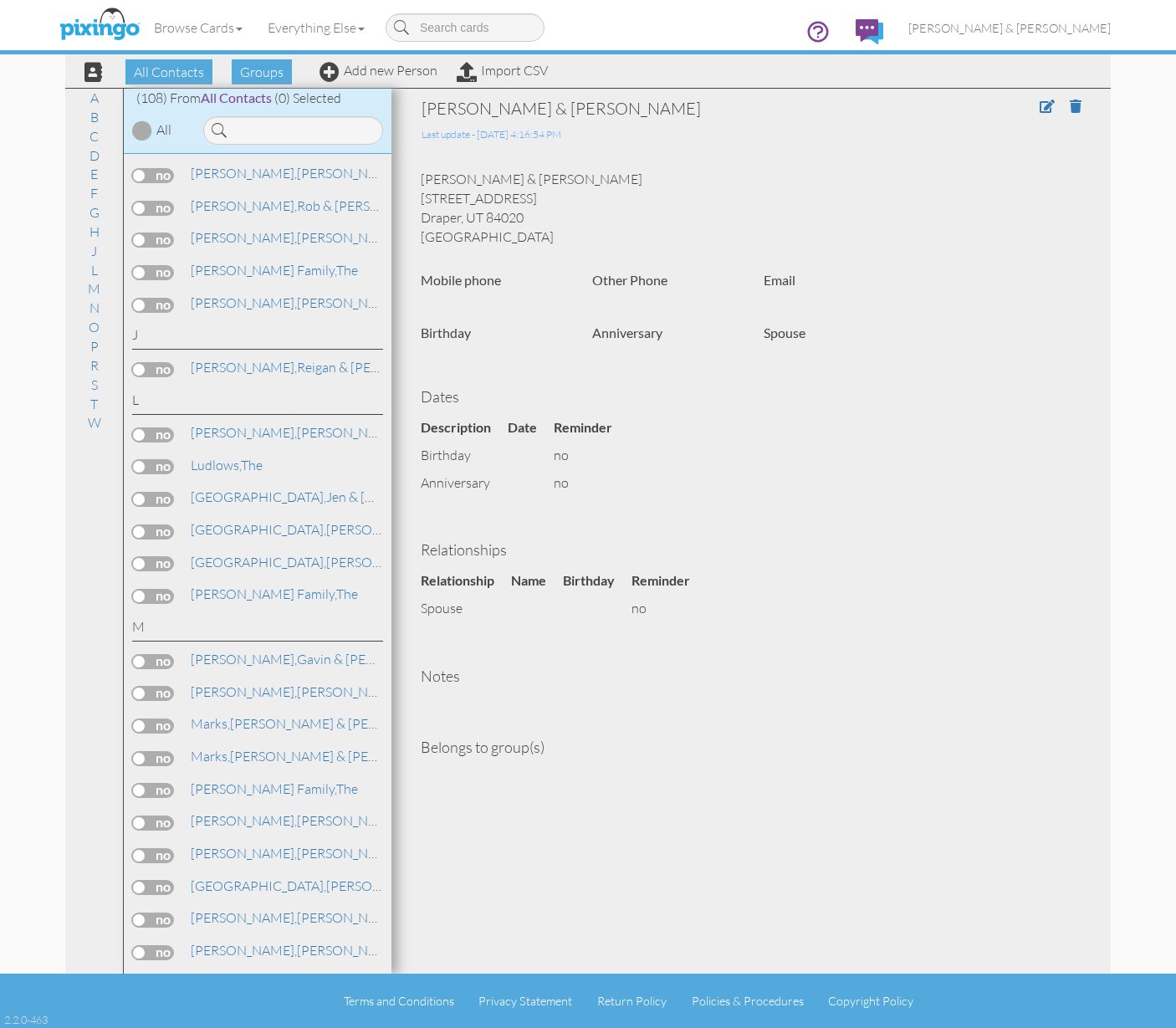
scroll to position [1984, 0]
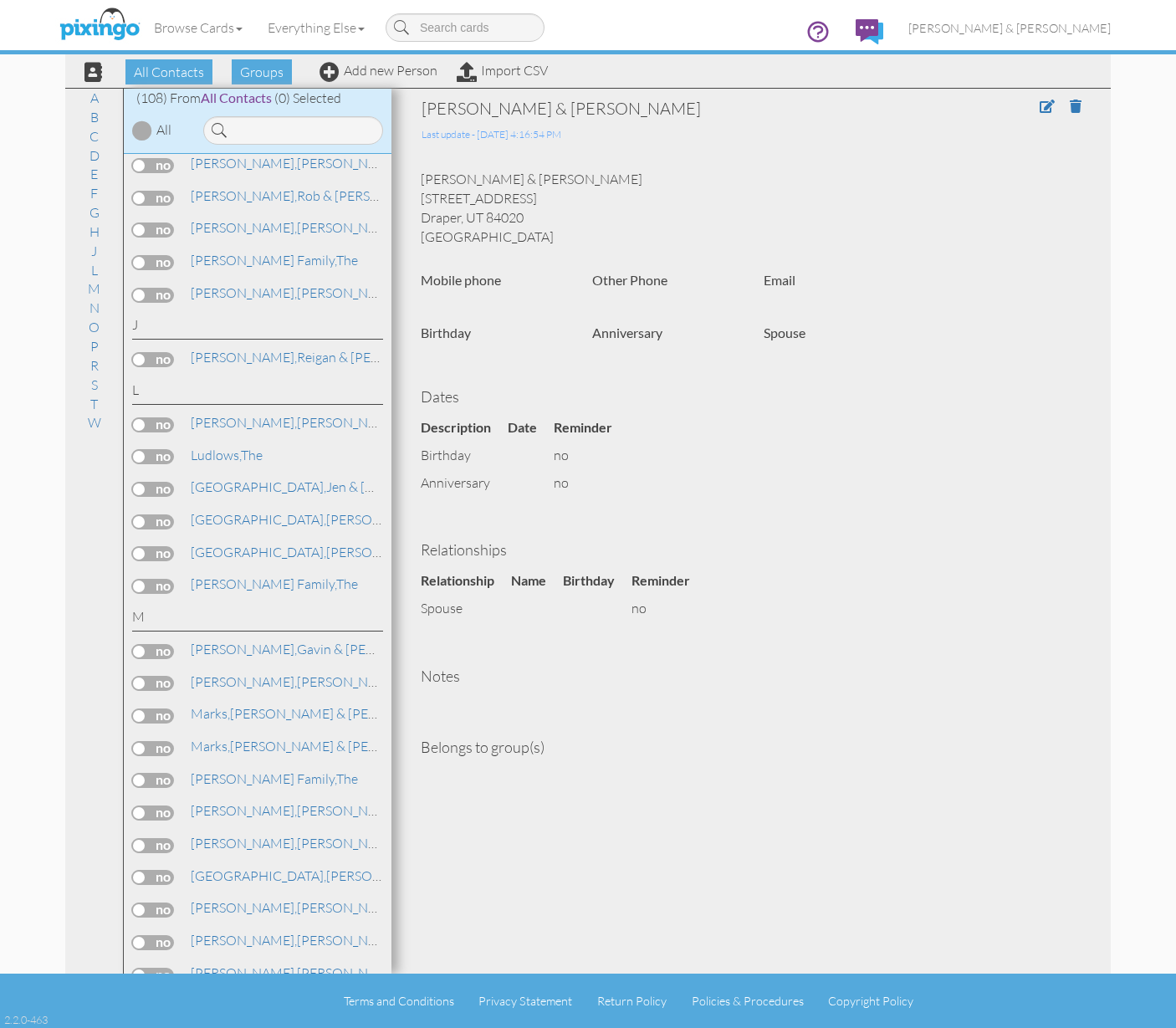
click at [139, 449] on label at bounding box center [153, 456] width 42 height 15
click at [0, 0] on input "checkbox" at bounding box center [0, 0] width 0 height 0
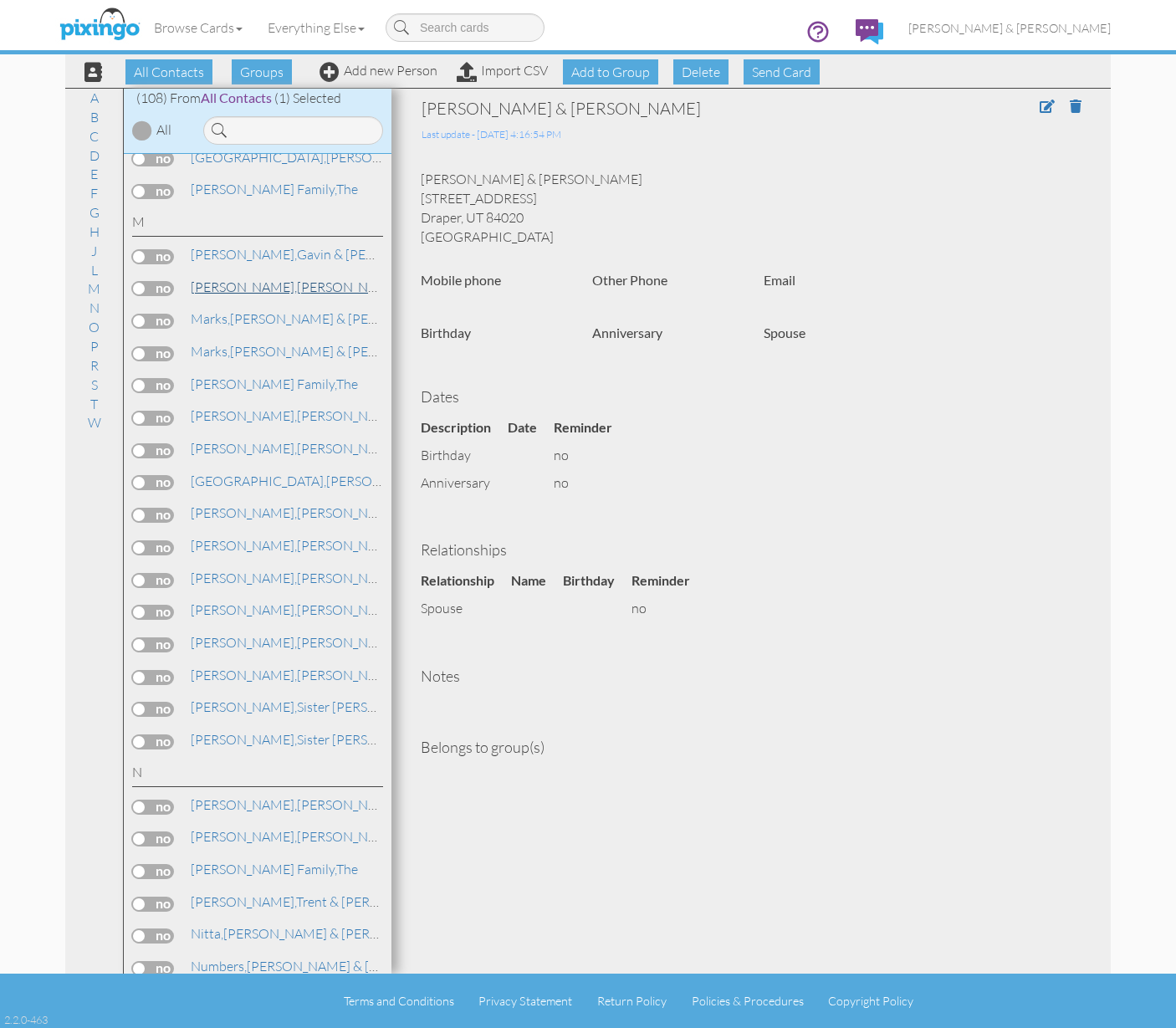
scroll to position [2651, 0]
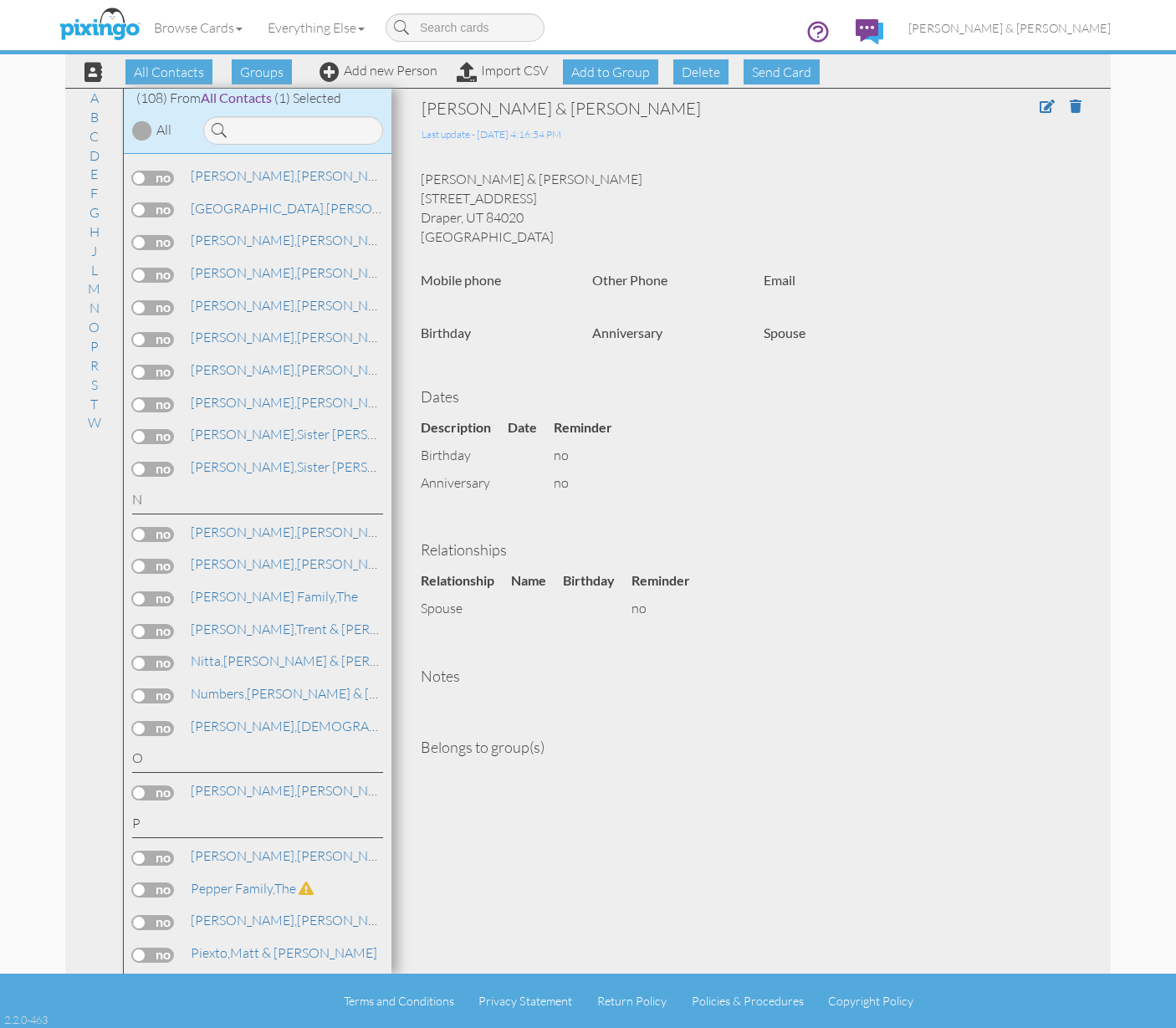
click at [140, 592] on label at bounding box center [153, 599] width 42 height 15
click at [0, 0] on input "checkbox" at bounding box center [0, 0] width 0 height 0
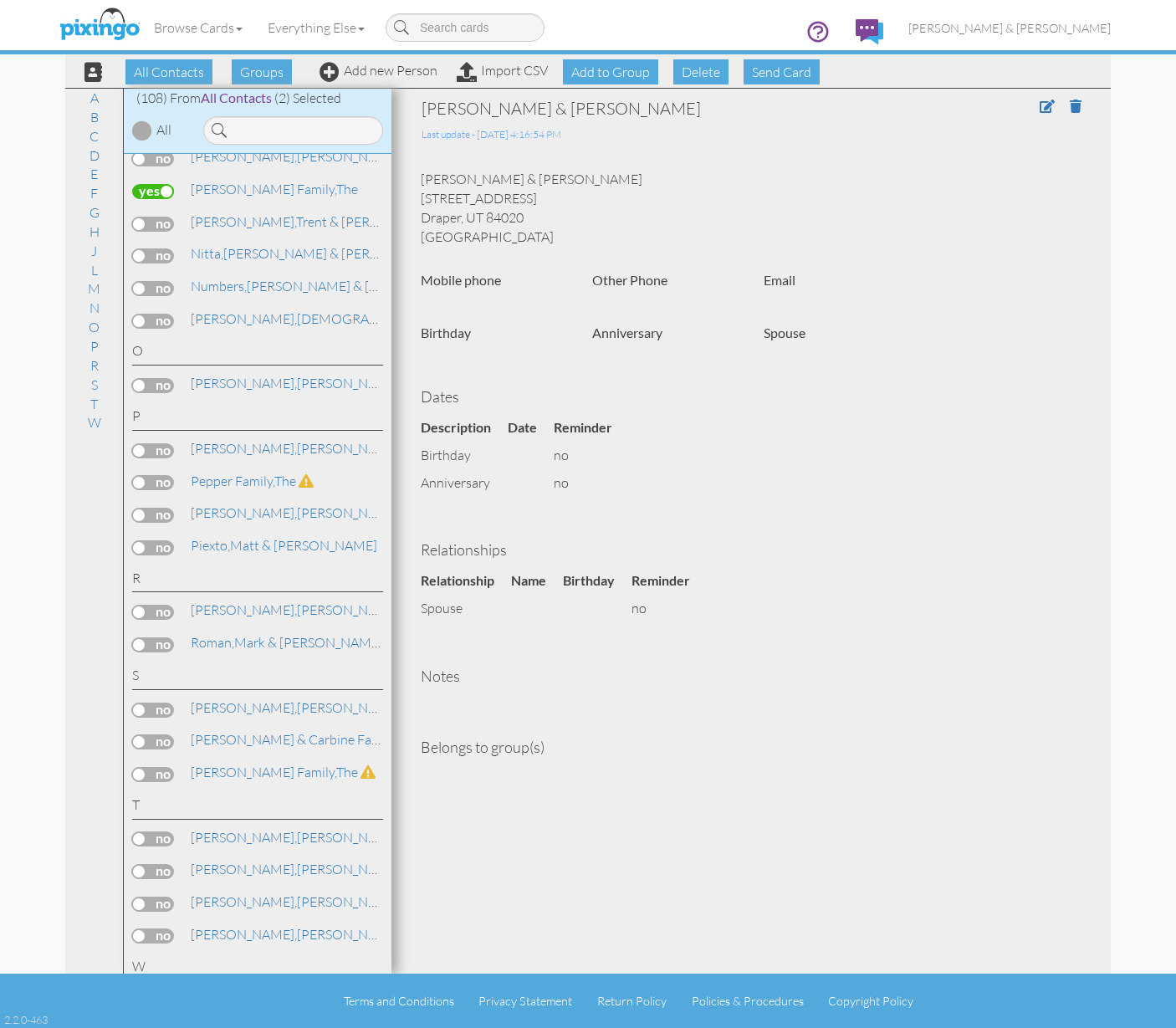
scroll to position [2911, 0]
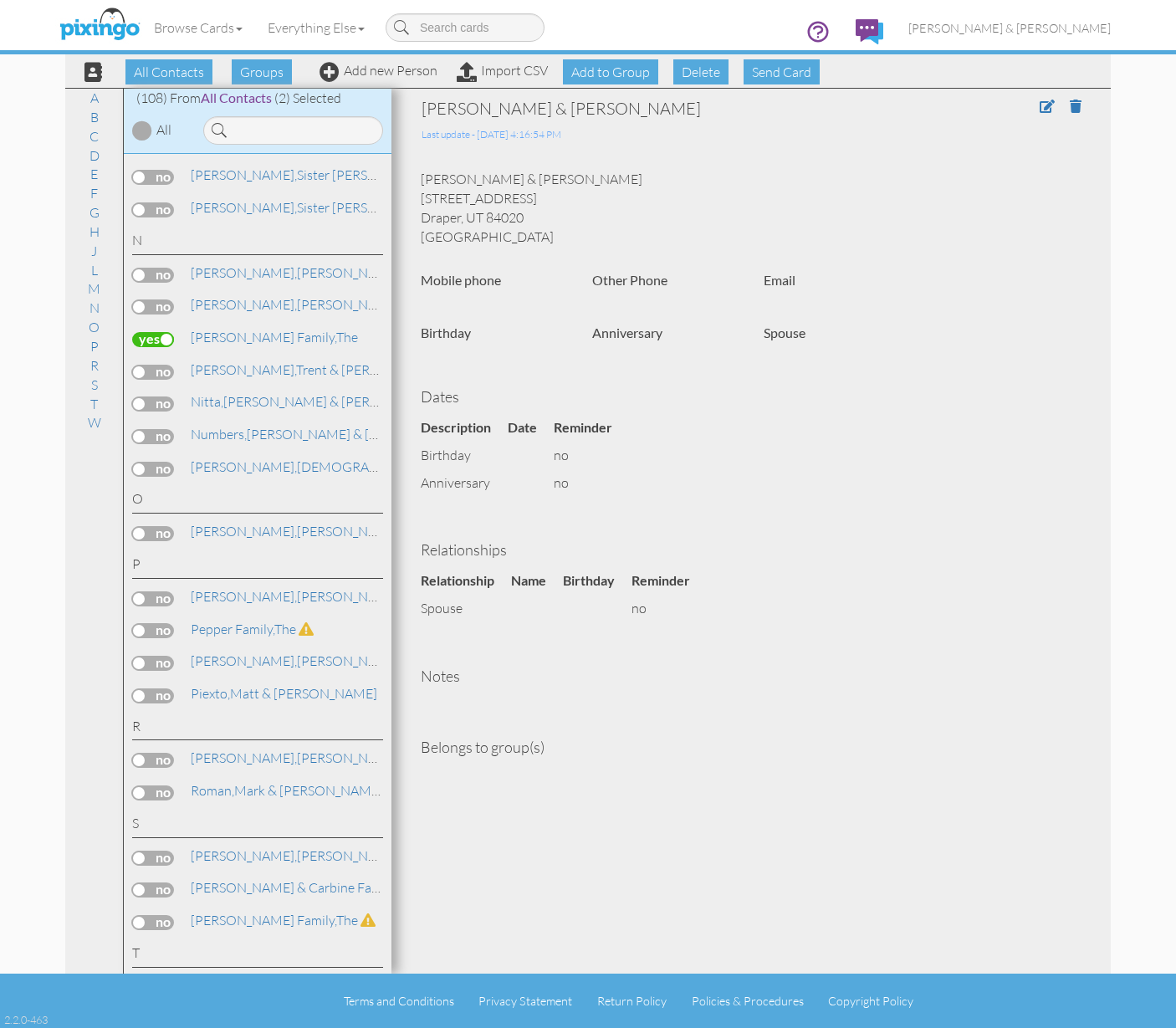
click at [142, 526] on label at bounding box center [153, 533] width 42 height 15
click at [0, 0] on input "checkbox" at bounding box center [0, 0] width 0 height 0
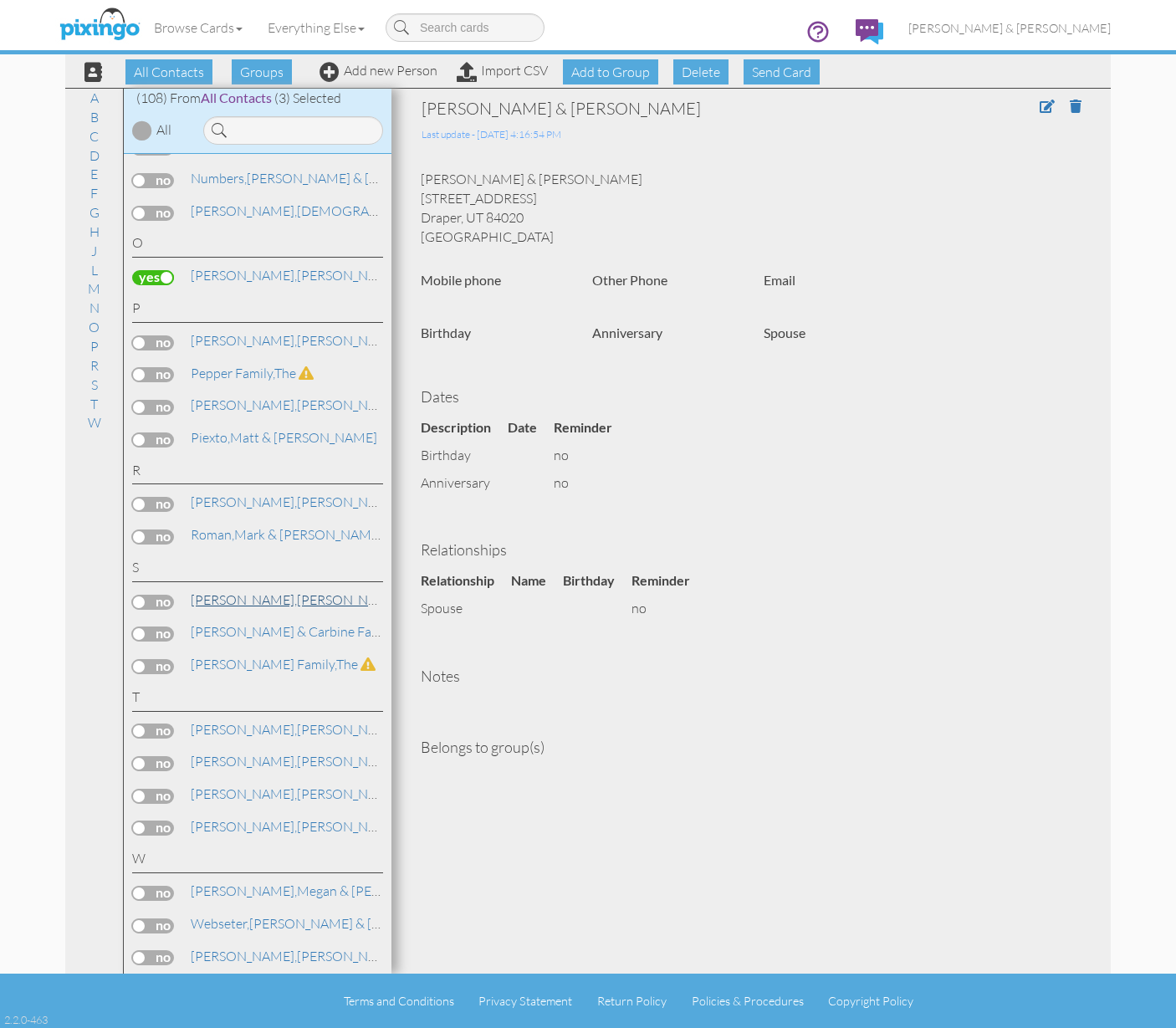
scroll to position [3224, 0]
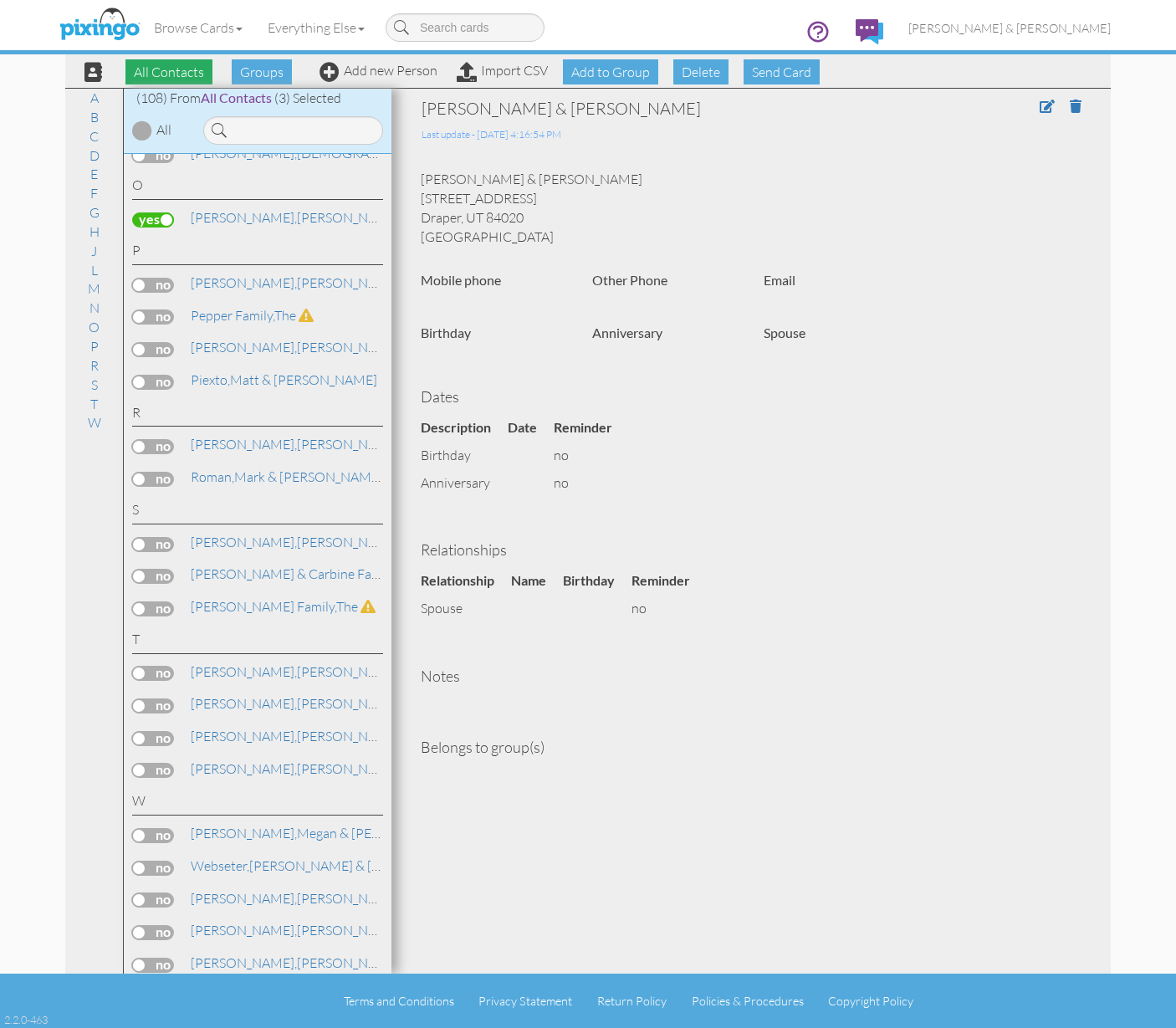
click at [163, 70] on span "All Contacts" at bounding box center [168, 71] width 87 height 25
click at [604, 75] on span "Add to Group" at bounding box center [611, 71] width 95 height 25
click at [611, 109] on select "-- Select a group -- Christmas 2025 List Family" at bounding box center [611, 111] width 144 height 28
select select "10898"
click at [571, 146] on icon at bounding box center [576, 142] width 11 height 16
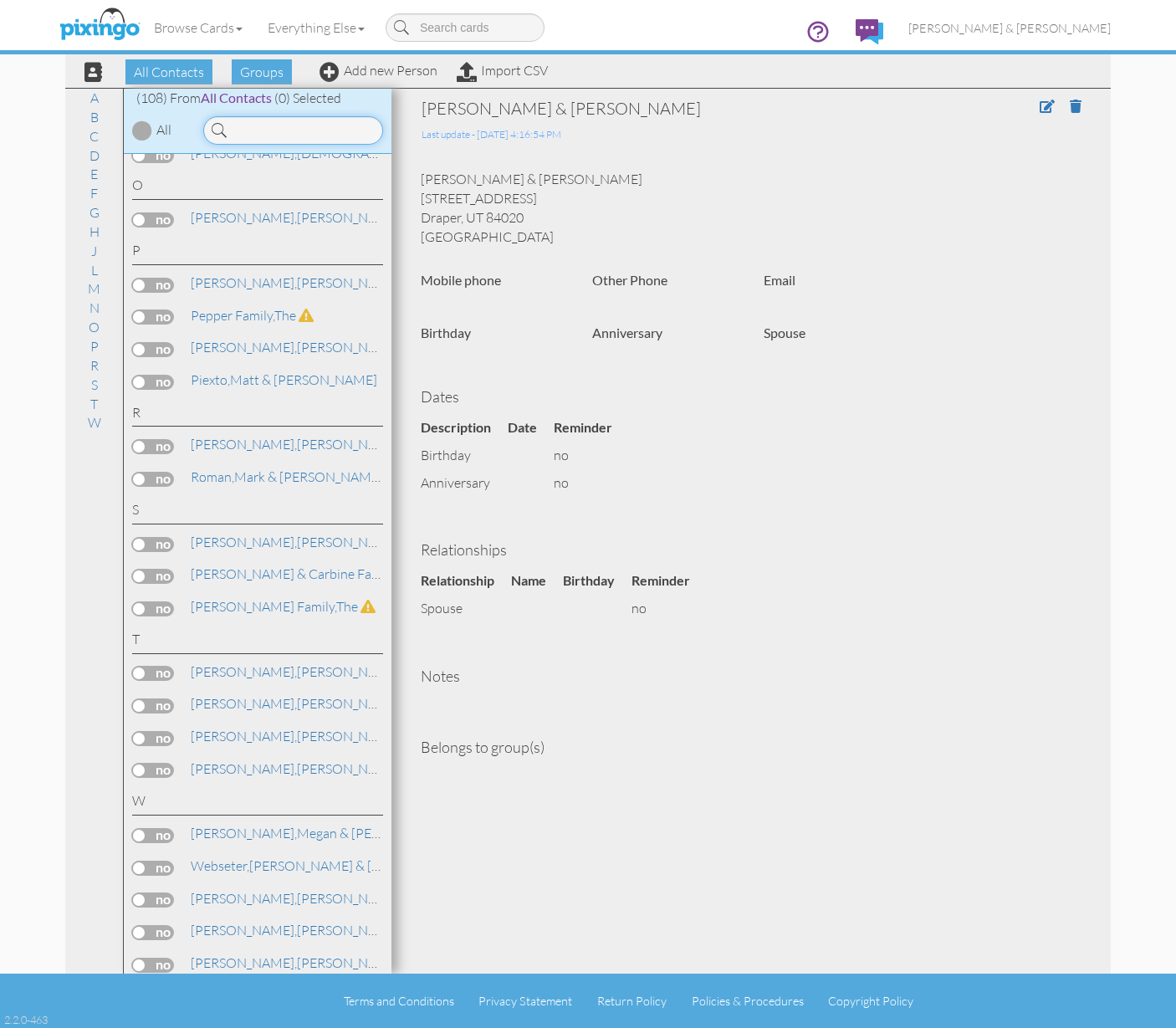
click at [260, 134] on input at bounding box center [293, 130] width 180 height 28
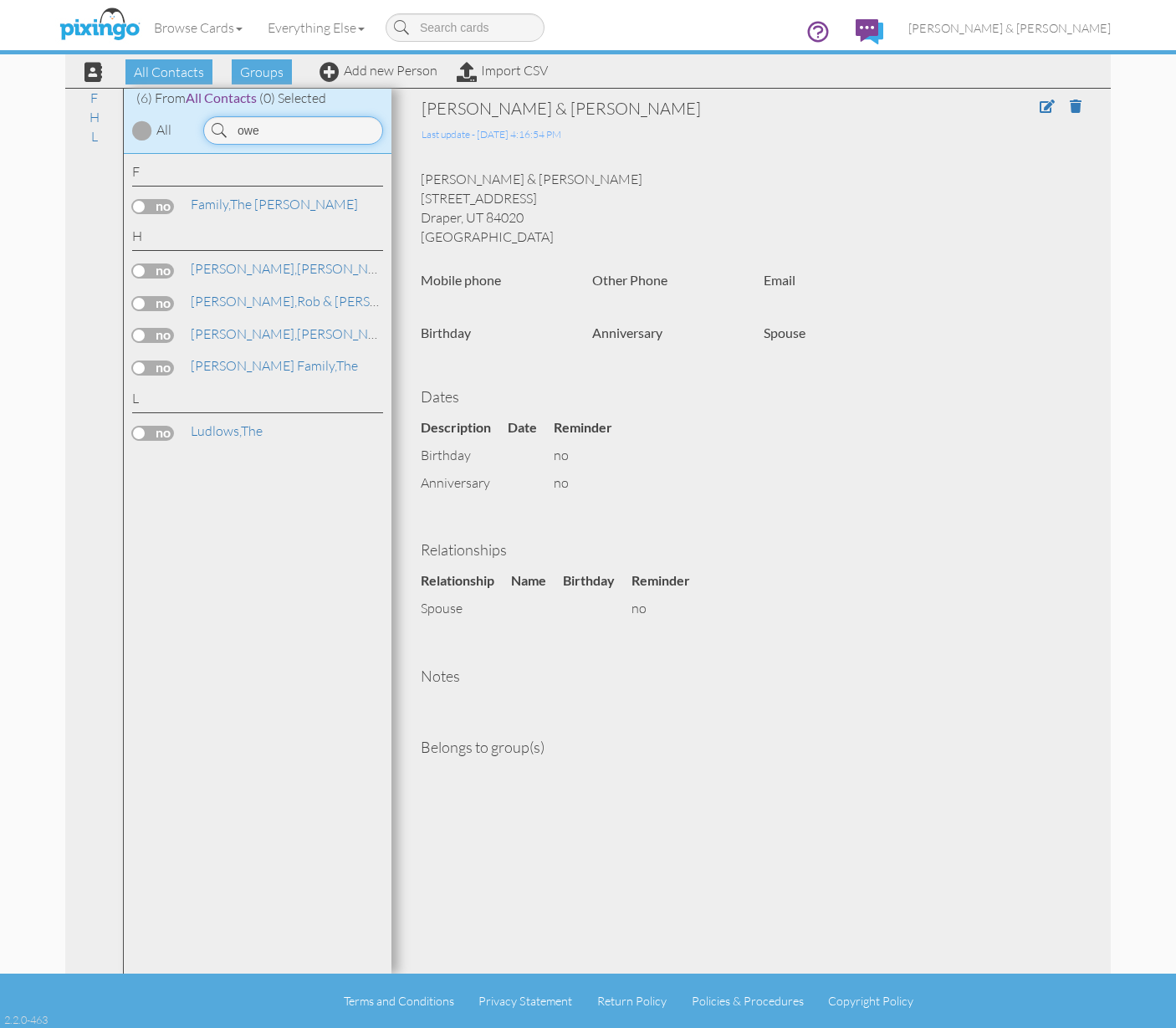
scroll to position [0, 0]
type input "owen"
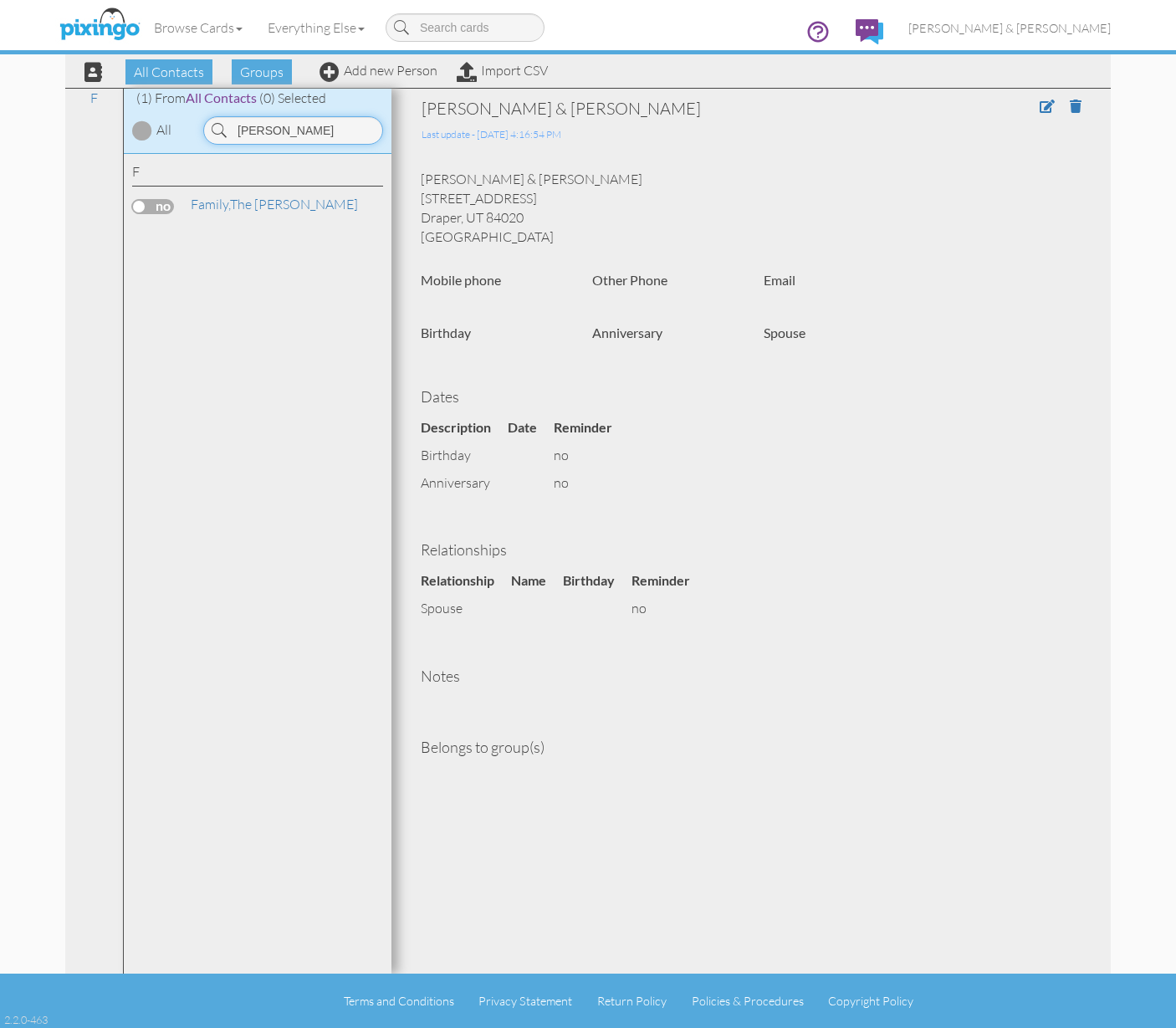
drag, startPoint x: 284, startPoint y: 133, endPoint x: 203, endPoint y: 134, distance: 81.0
click at [203, 134] on div "owen" at bounding box center [293, 130] width 196 height 28
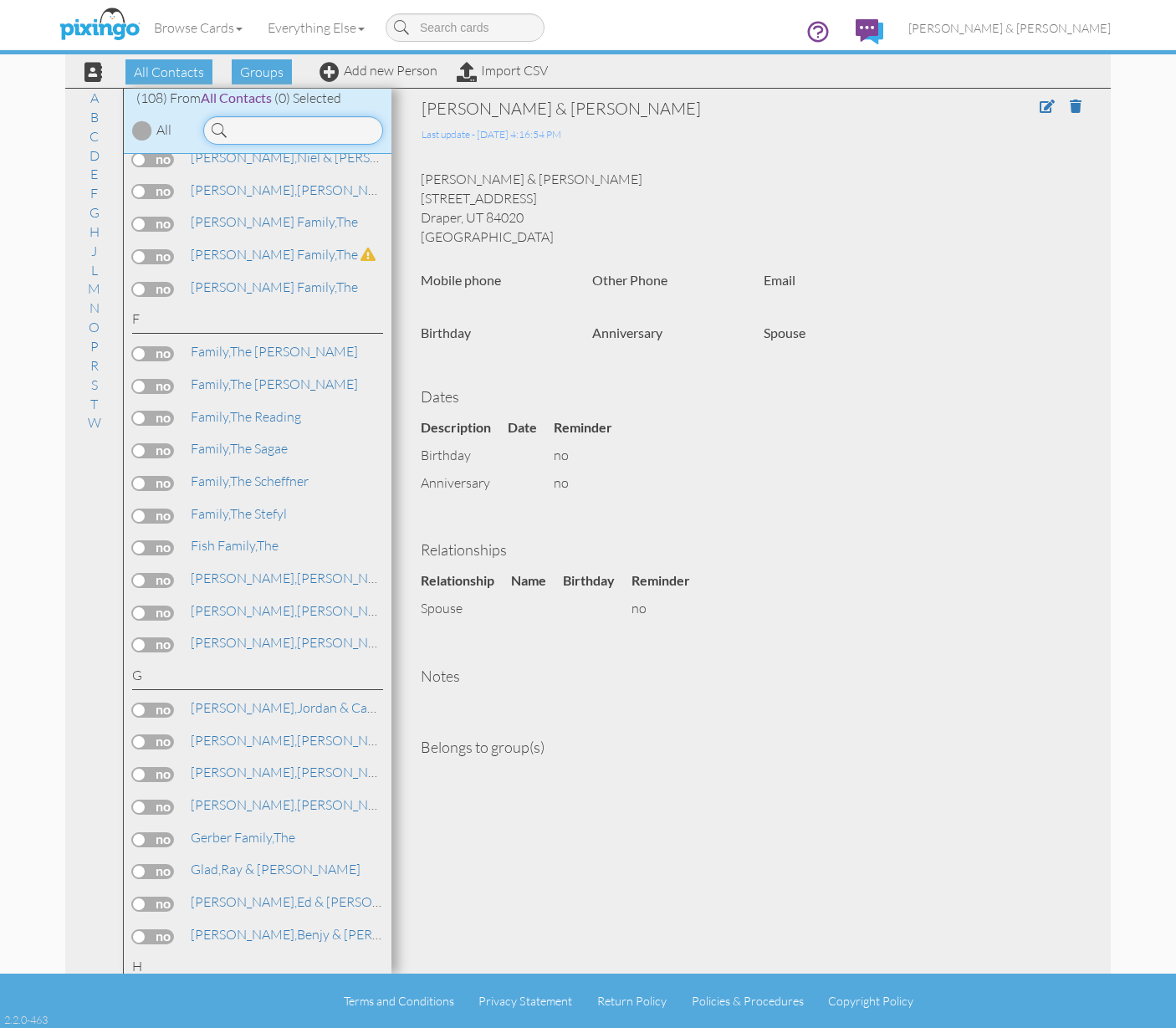
scroll to position [1009, 0]
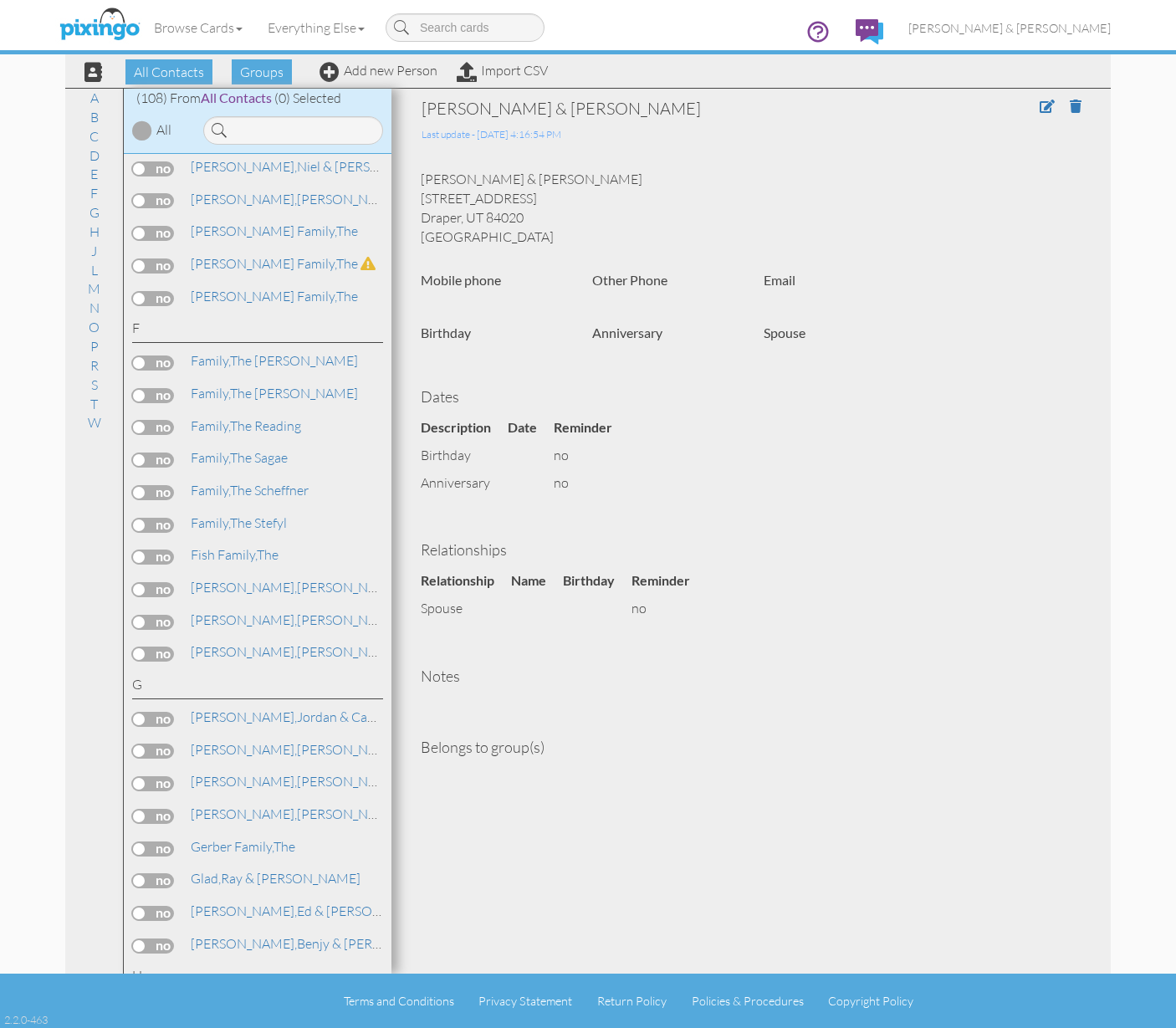
click at [140, 453] on label at bounding box center [153, 460] width 42 height 15
click at [0, 0] on input "checkbox" at bounding box center [0, 0] width 0 height 0
click at [146, 388] on label at bounding box center [153, 395] width 42 height 15
click at [0, 0] on input "checkbox" at bounding box center [0, 0] width 0 height 0
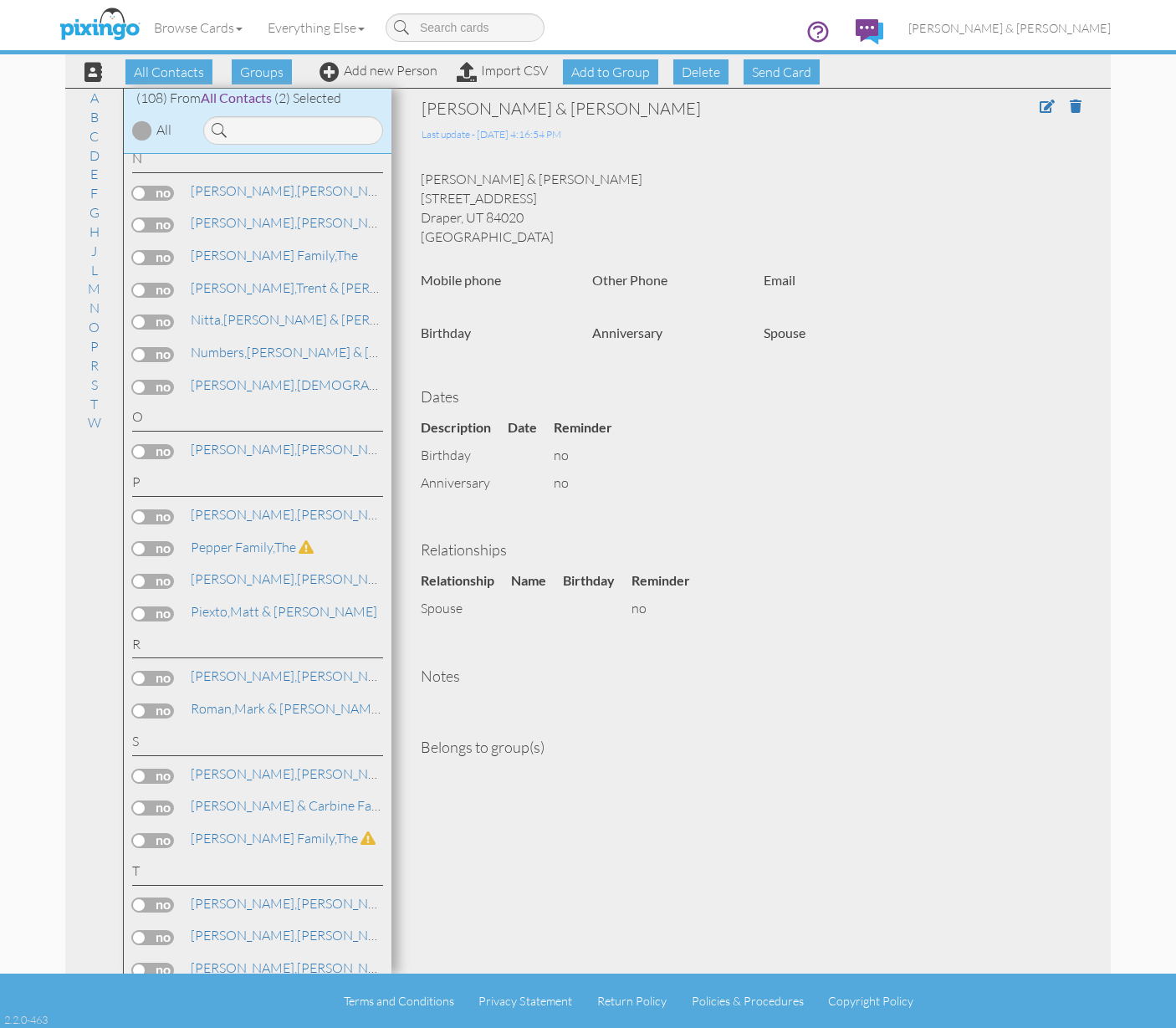
scroll to position [2733, 0]
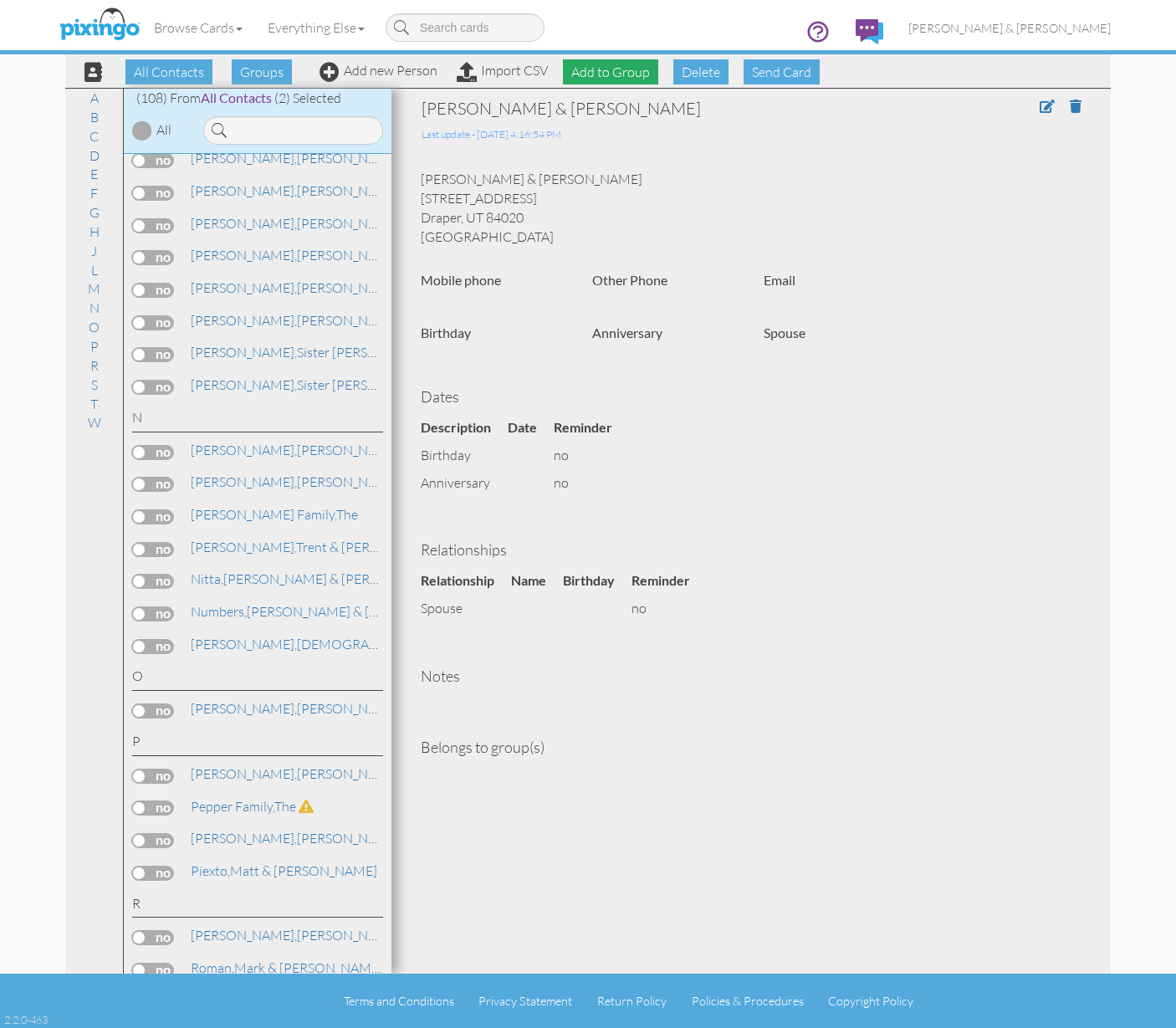
click at [604, 70] on span "Add to Group" at bounding box center [611, 71] width 95 height 25
click at [590, 136] on span at bounding box center [576, 142] width 68 height 31
click at [271, 131] on input at bounding box center [293, 130] width 180 height 28
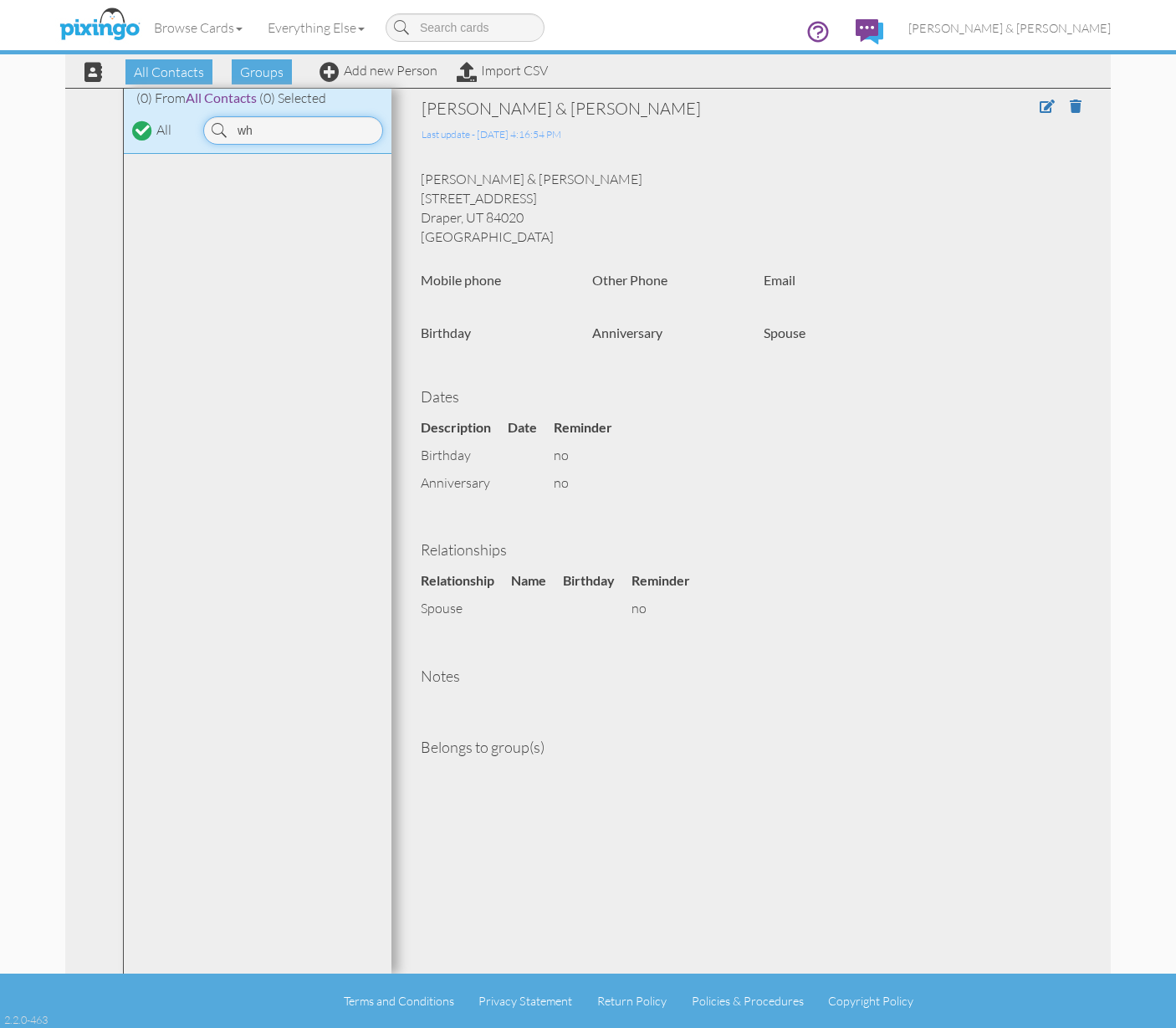
type input "w"
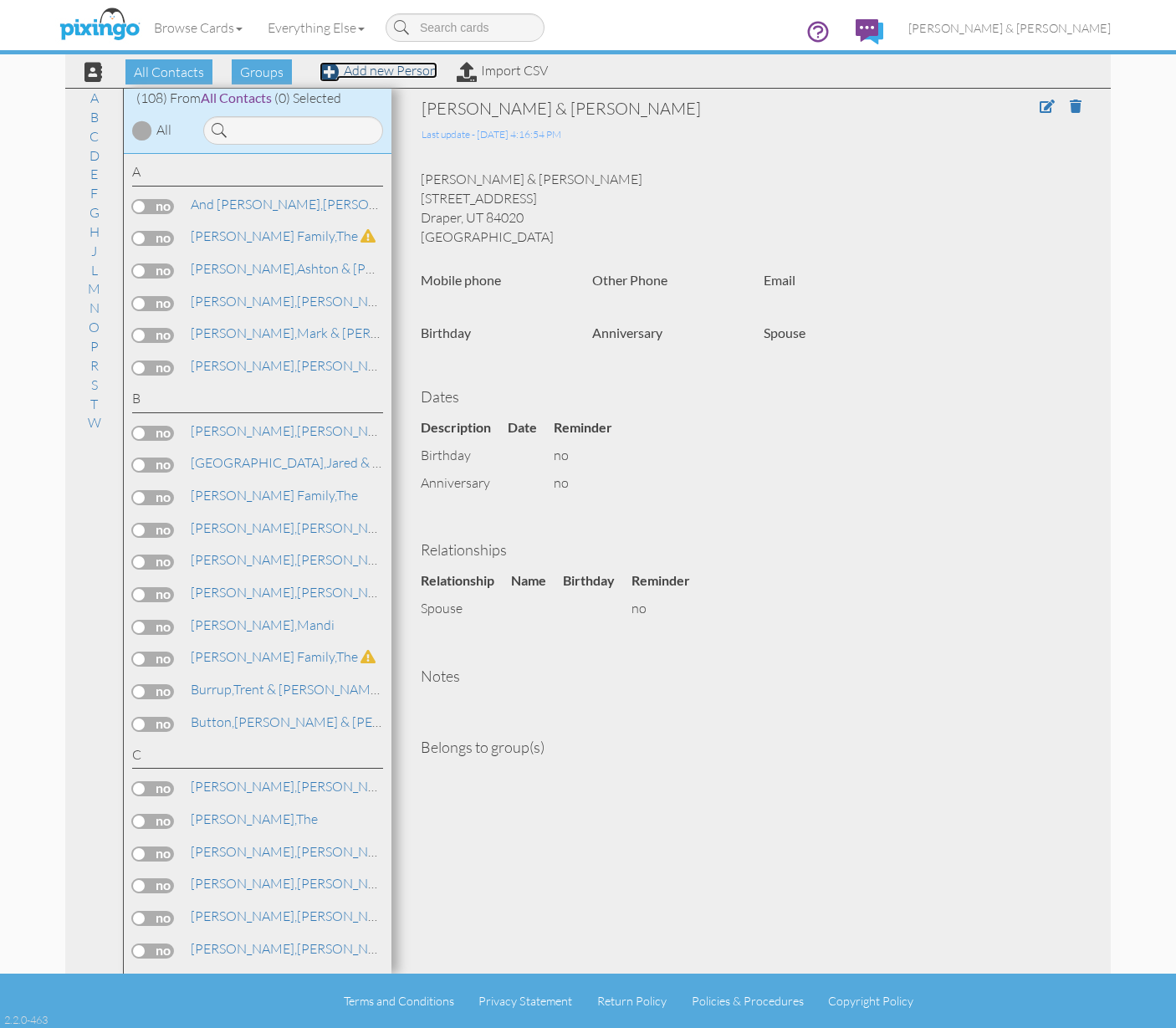
click at [365, 76] on link "Add new Person" at bounding box center [378, 70] width 118 height 16
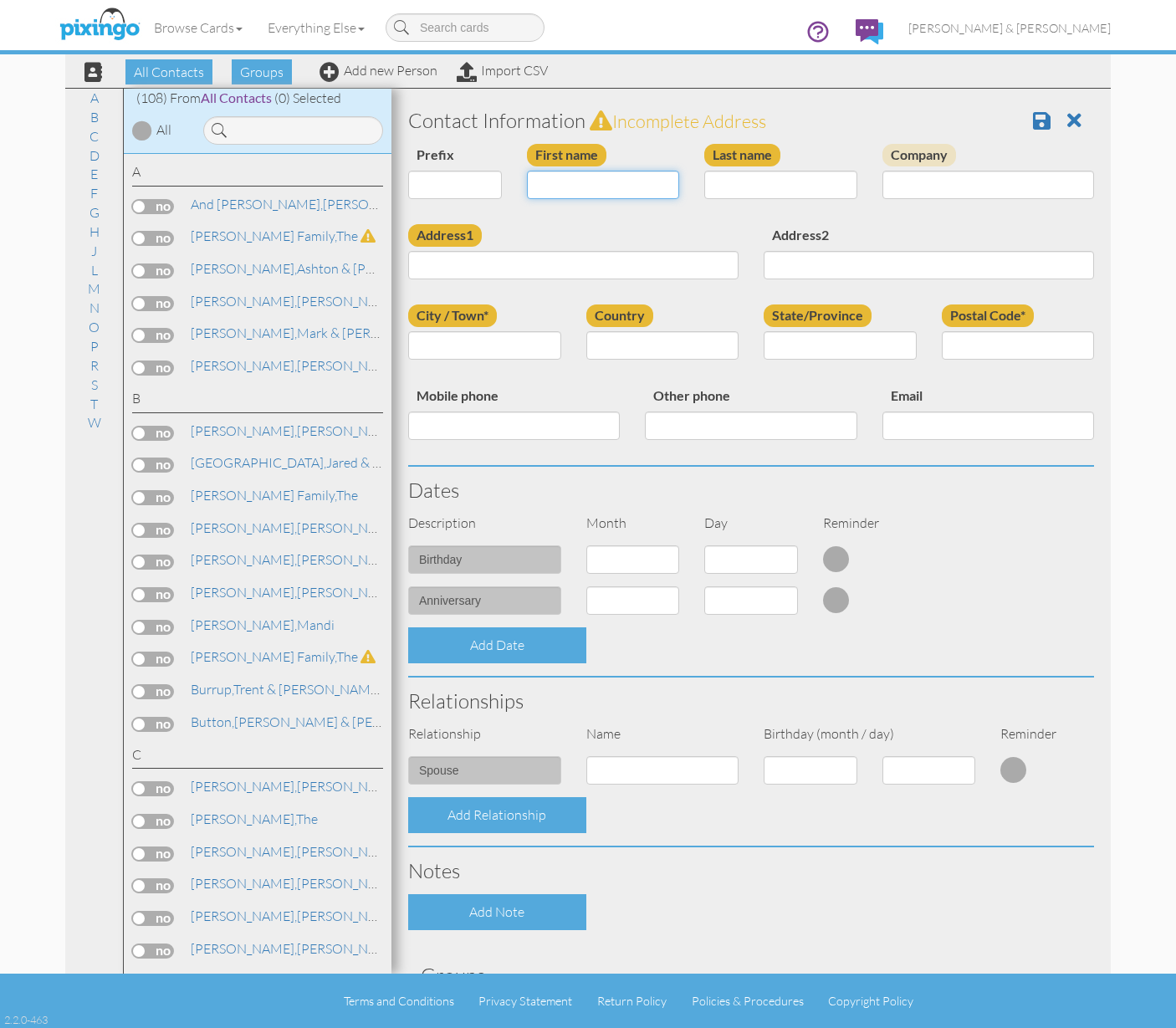
click at [563, 186] on input "First name" at bounding box center [604, 184] width 153 height 28
type input "[PERSON_NAME] & [PERSON_NAME]"
type input "Whetstone"
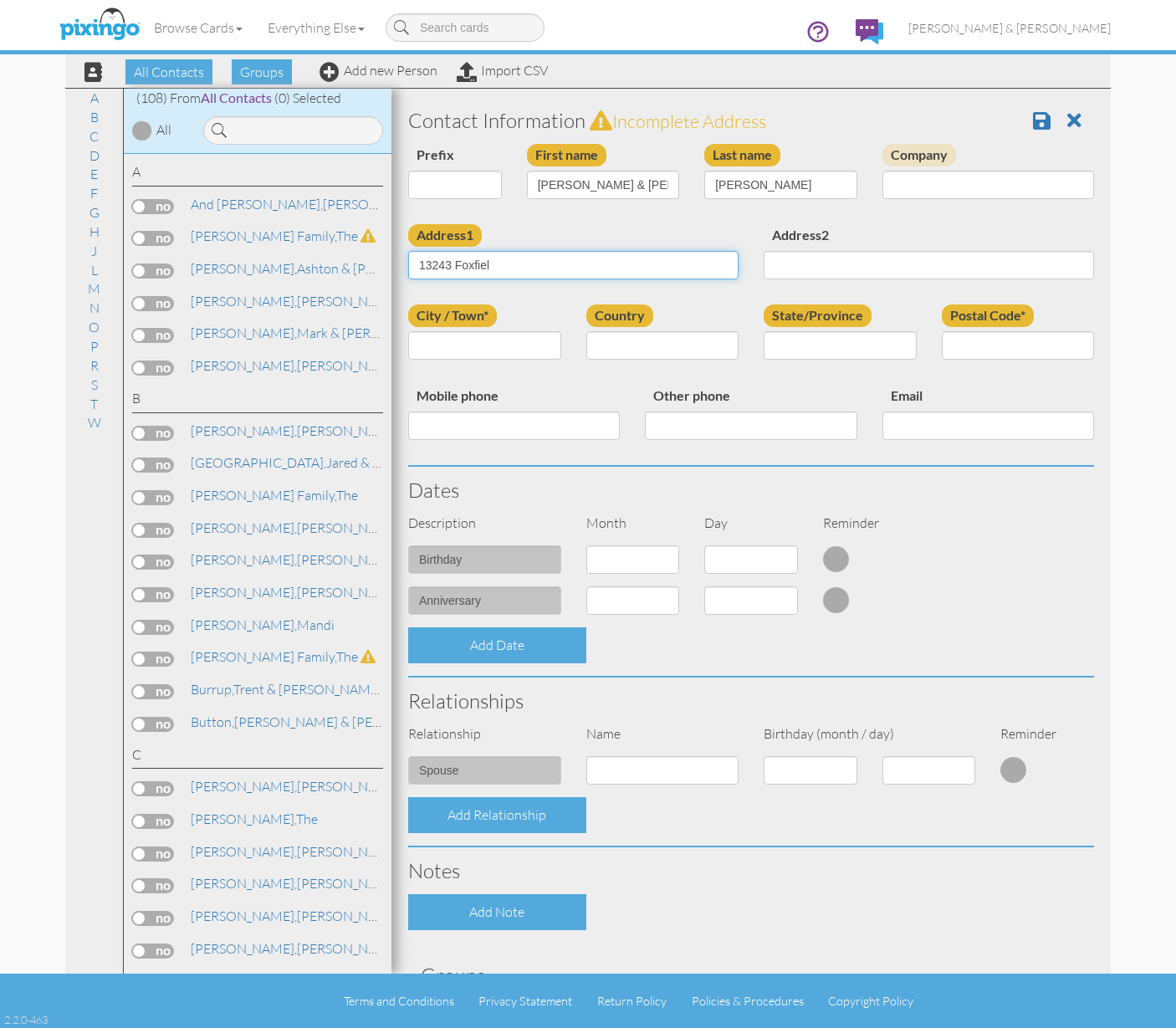
type input "[STREET_ADDRESS]"
click at [449, 345] on input "City / Town*" at bounding box center [485, 345] width 153 height 28
type input "Draper"
type input "Moffat family"
select select "object:1392"
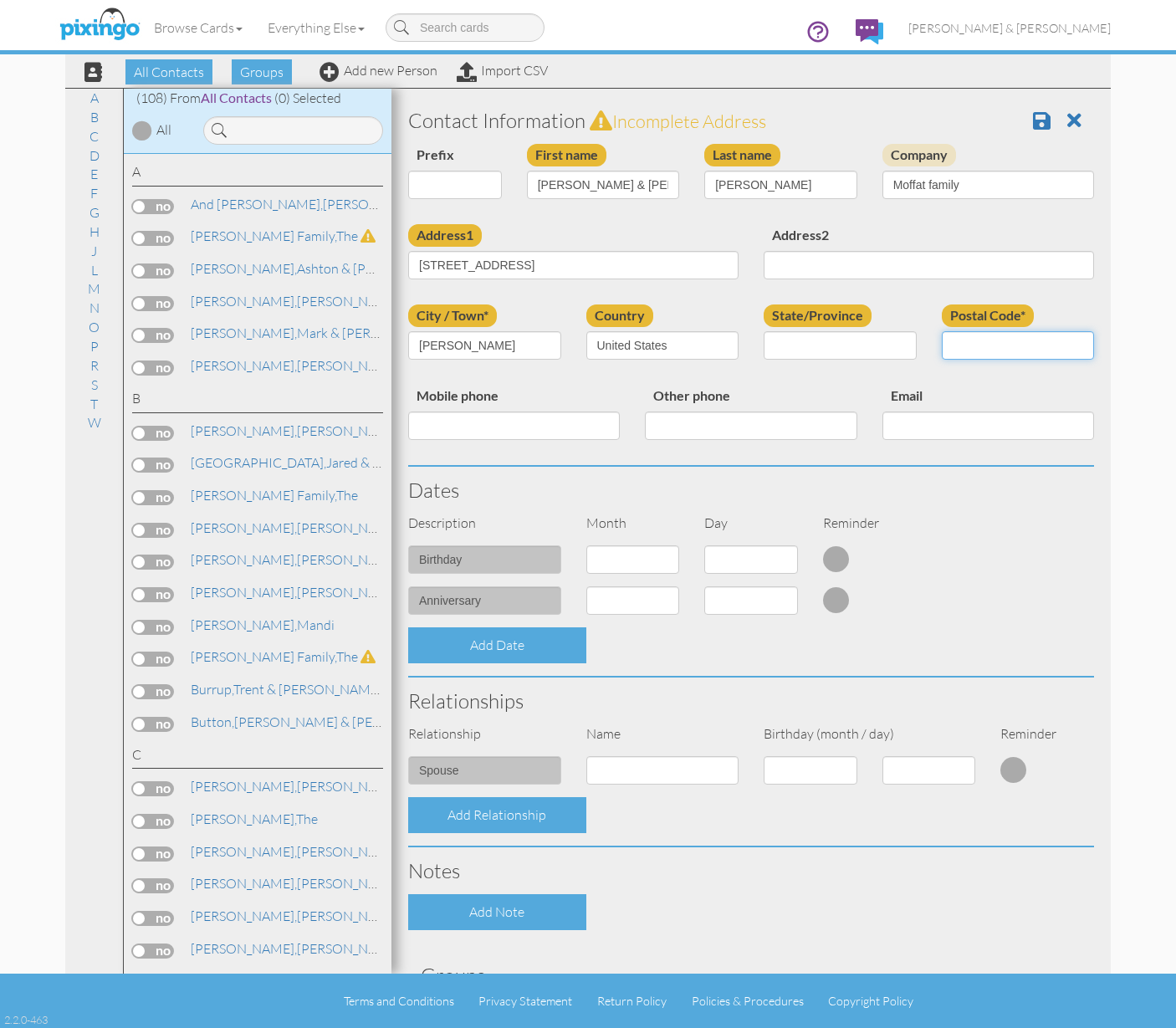
type input "84020"
type input "8018087254"
type input "moffat5@msn.com"
select select "object:1691"
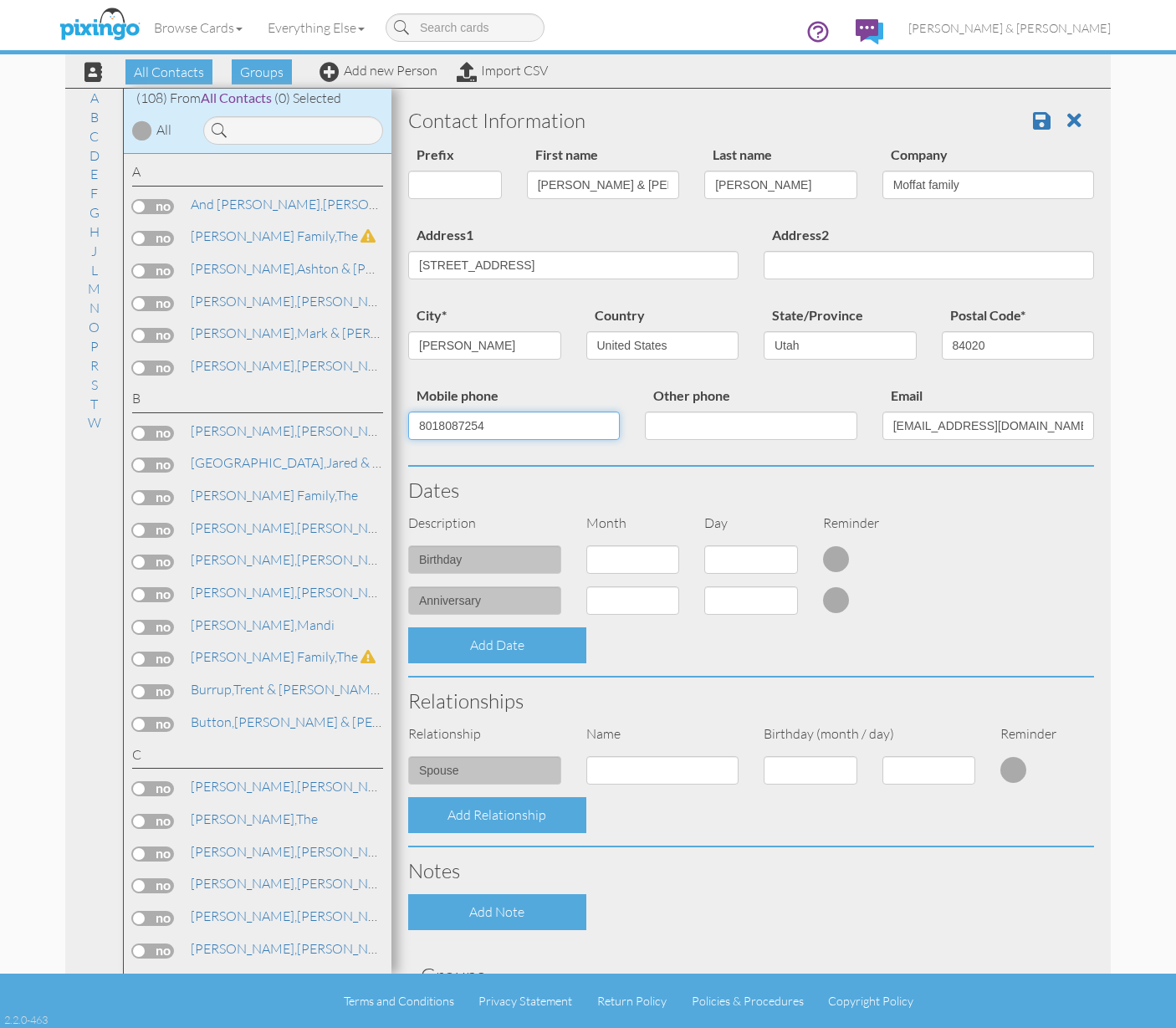
drag, startPoint x: 503, startPoint y: 426, endPoint x: 373, endPoint y: 427, distance: 130.0
click at [373, 427] on div "All Contacts (108) My Groups Christmas 2025 ... (60) Family (8) Create new grou…" at bounding box center [587, 530] width 1045 height 886
drag, startPoint x: 1023, startPoint y: 428, endPoint x: 874, endPoint y: 434, distance: 149.1
click at [883, 434] on input "moffat5@msn.com" at bounding box center [989, 425] width 212 height 28
drag, startPoint x: 1003, startPoint y: 424, endPoint x: 875, endPoint y: 431, distance: 128.2
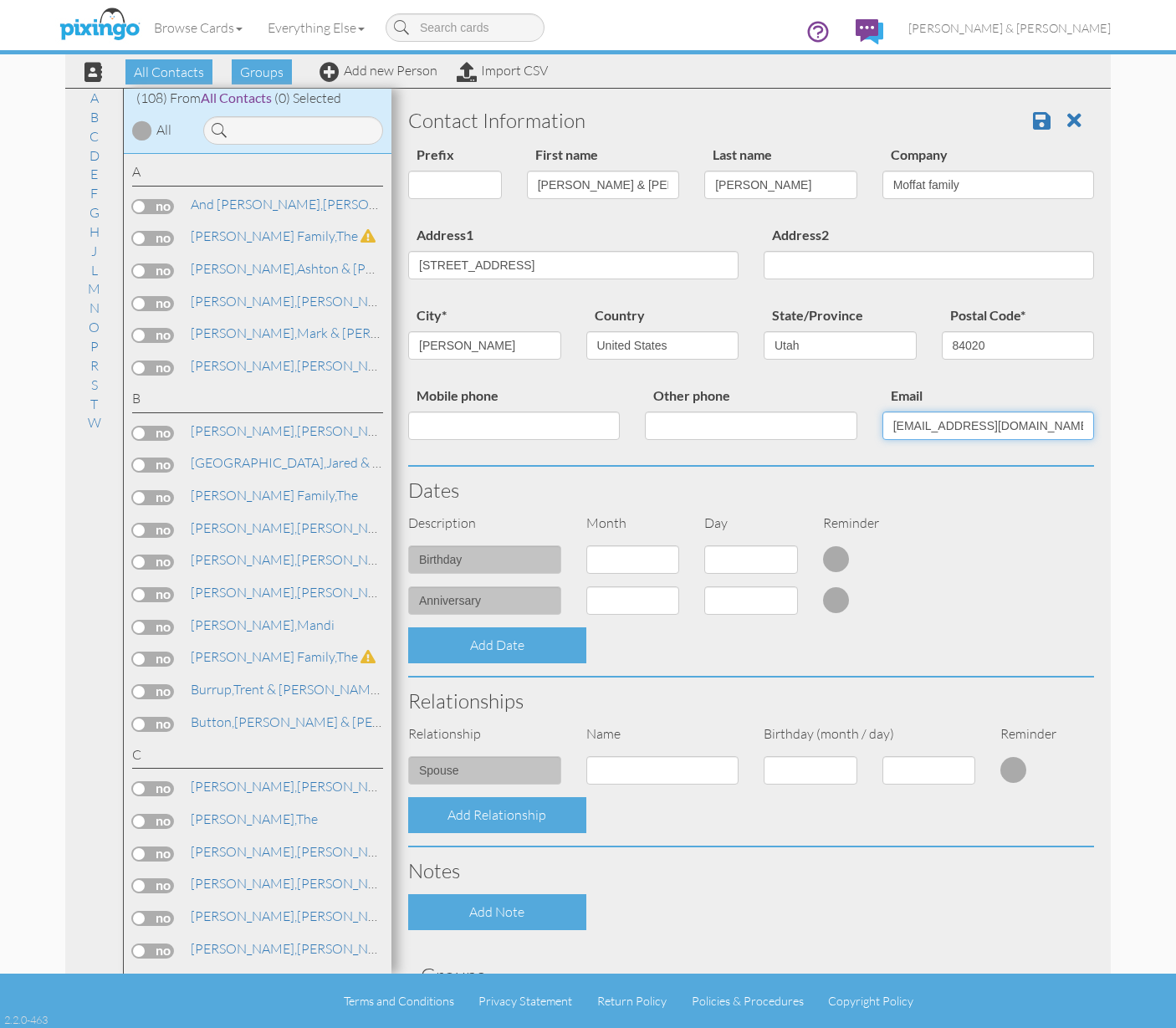
click at [883, 431] on input "moffat5@msn.com" at bounding box center [989, 425] width 212 height 28
drag, startPoint x: 955, startPoint y: 184, endPoint x: 875, endPoint y: 185, distance: 80.0
click at [883, 185] on input "Moffat family" at bounding box center [989, 184] width 212 height 28
click at [1034, 115] on span at bounding box center [1042, 121] width 17 height 20
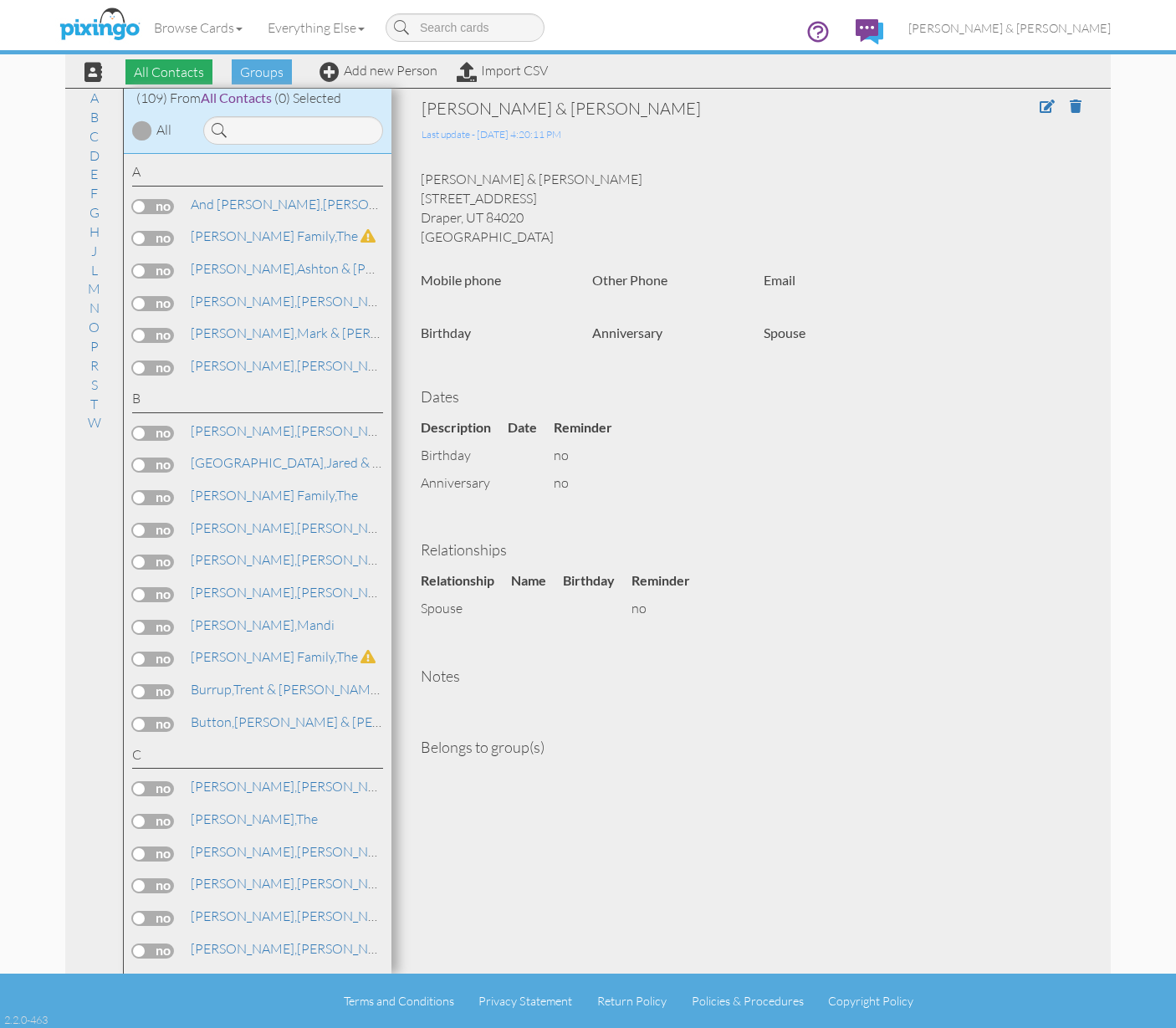
click at [171, 73] on span "All Contacts" at bounding box center [168, 71] width 87 height 25
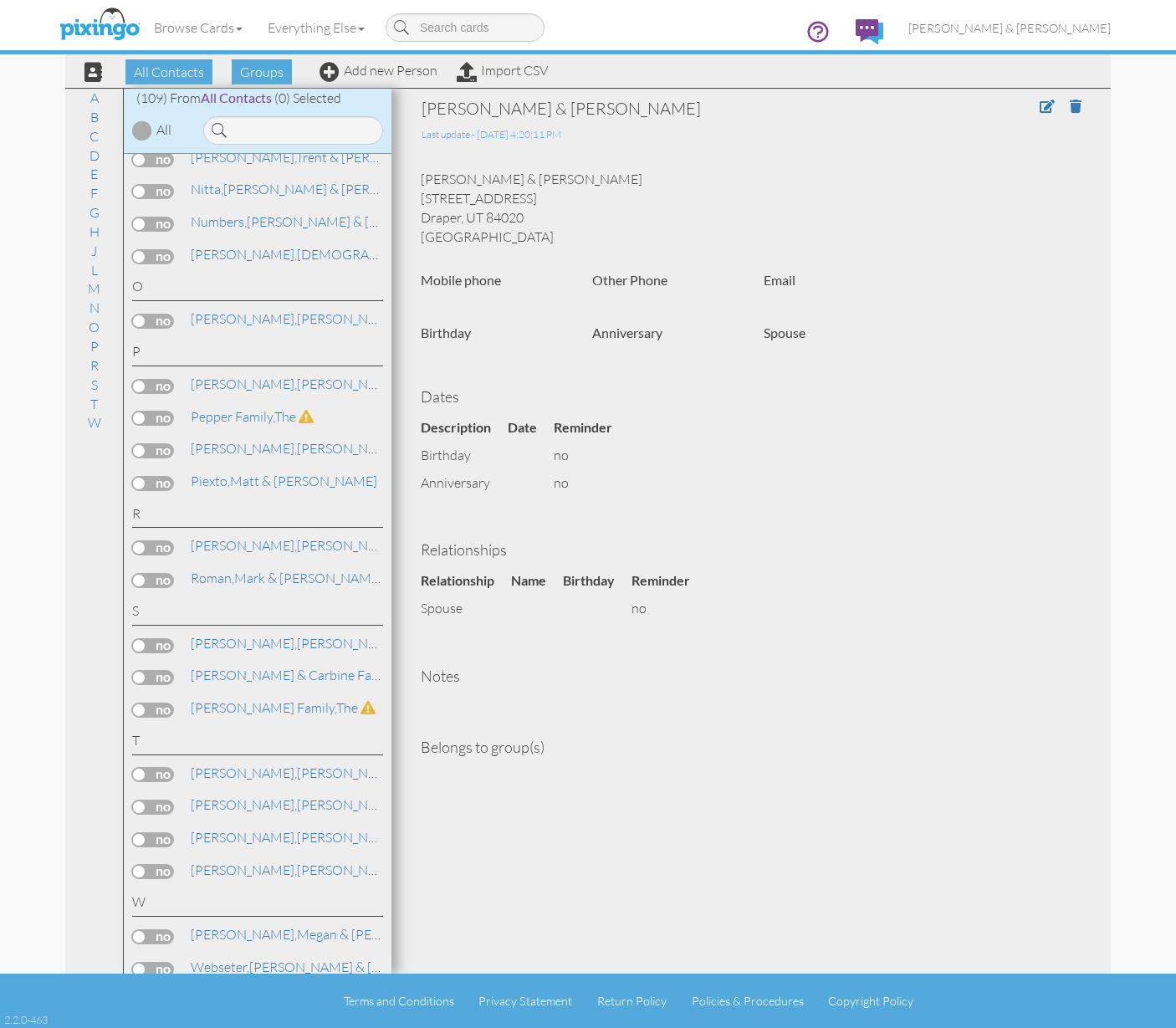
scroll to position [3256, 0]
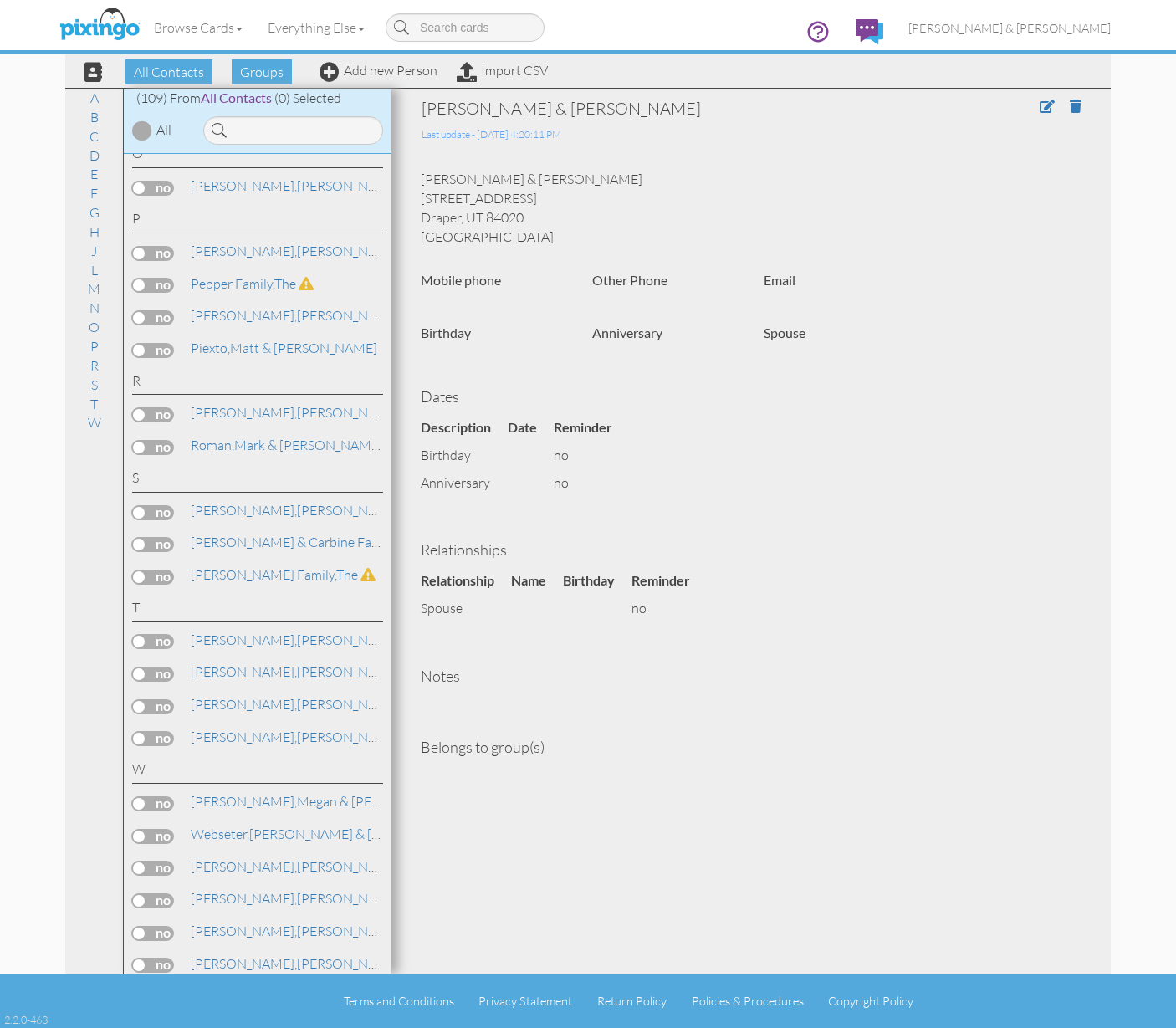
click at [164, 958] on label at bounding box center [153, 965] width 42 height 15
click at [0, 0] on input "checkbox" at bounding box center [0, 0] width 0 height 0
click at [575, 77] on span "Add to Group" at bounding box center [611, 71] width 95 height 25
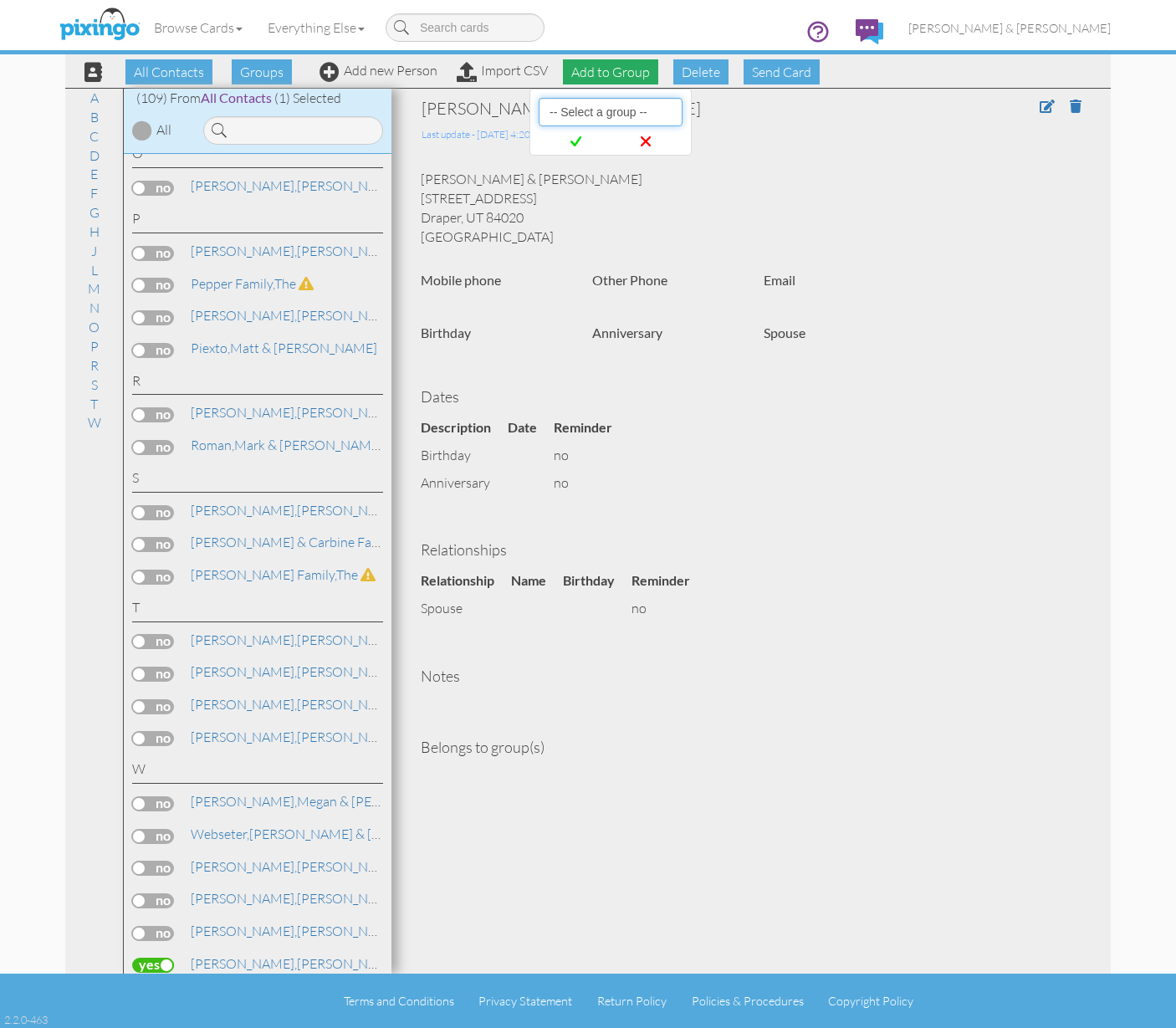
click at [591, 113] on select "-- Select a group -- Christmas 2025 List Family" at bounding box center [611, 111] width 144 height 28
select select "10898"
click at [581, 142] on icon at bounding box center [576, 142] width 11 height 16
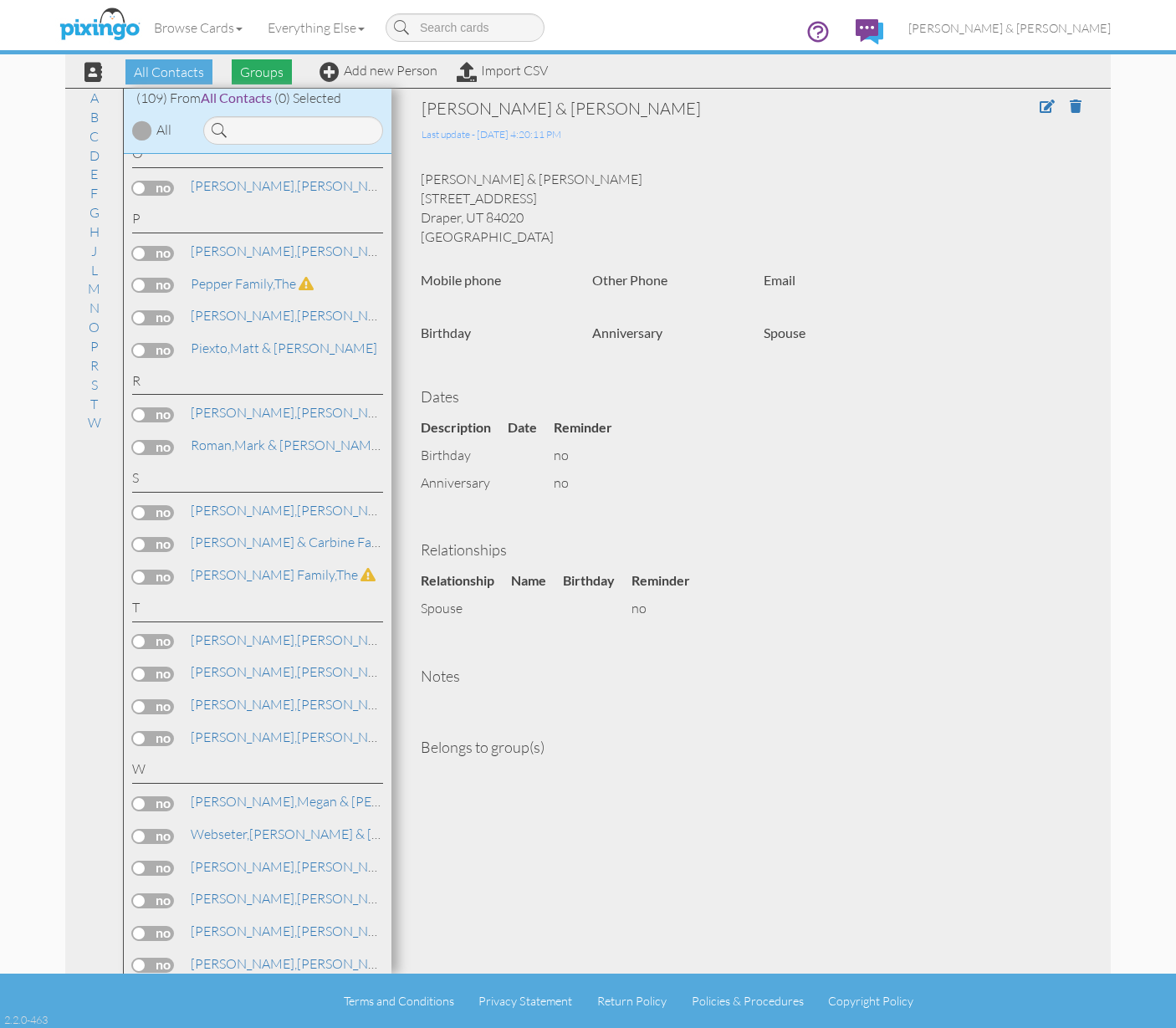
click at [252, 73] on span "Groups" at bounding box center [262, 71] width 60 height 25
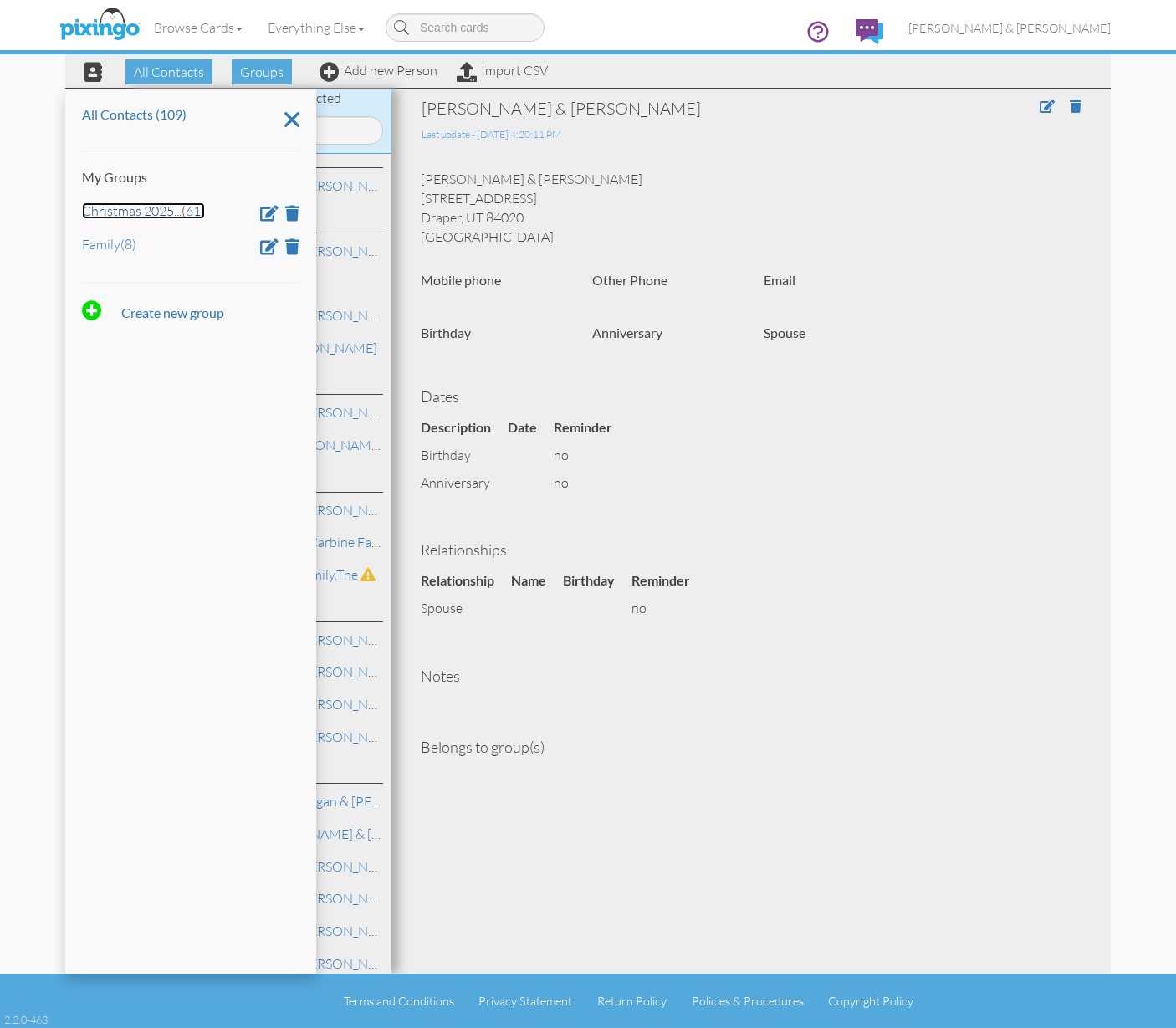
click at [140, 206] on link "Christmas 2025 ... (61)" at bounding box center [143, 211] width 123 height 16
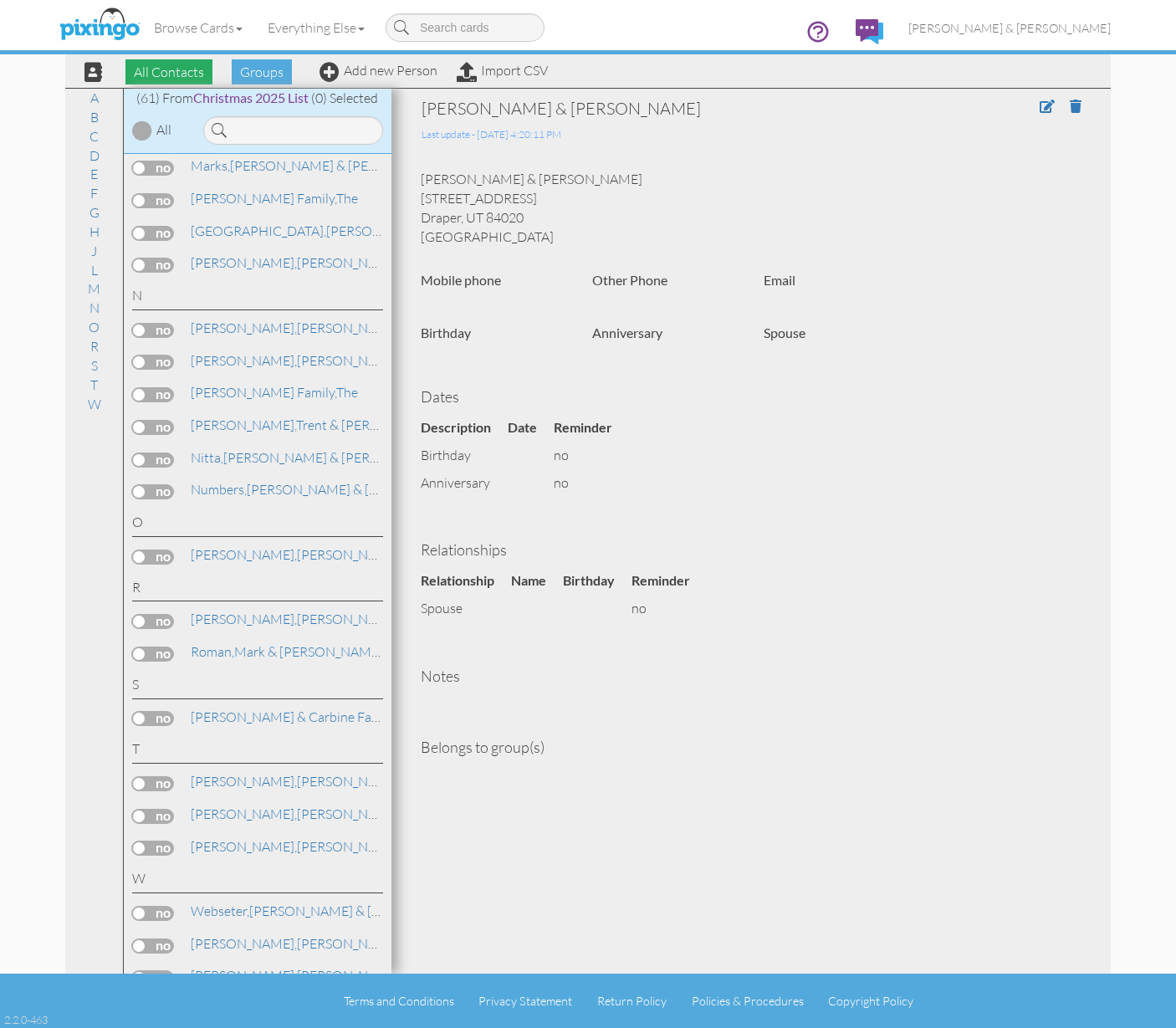
click at [179, 70] on span "All Contacts" at bounding box center [168, 71] width 87 height 25
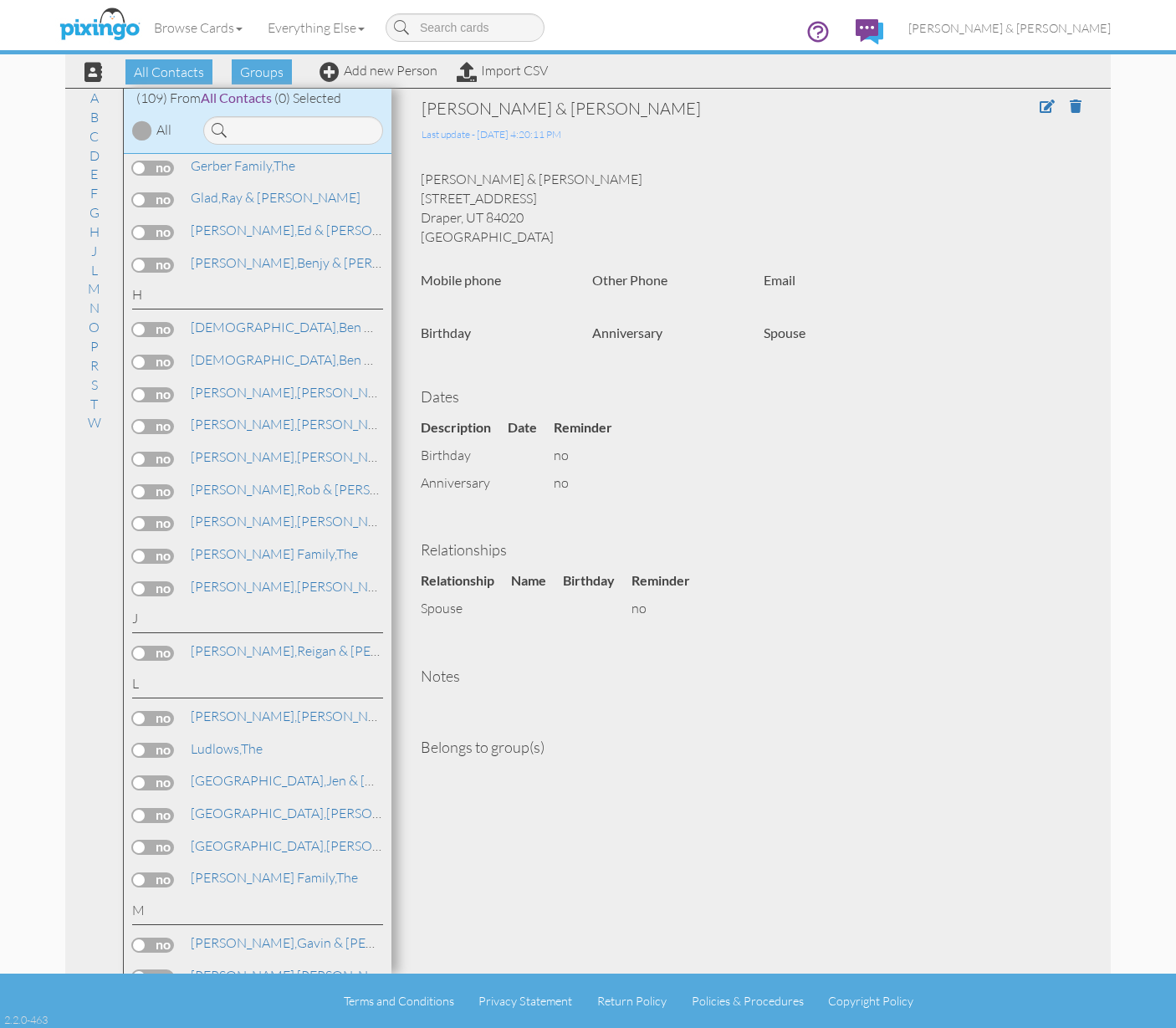
scroll to position [3256, 0]
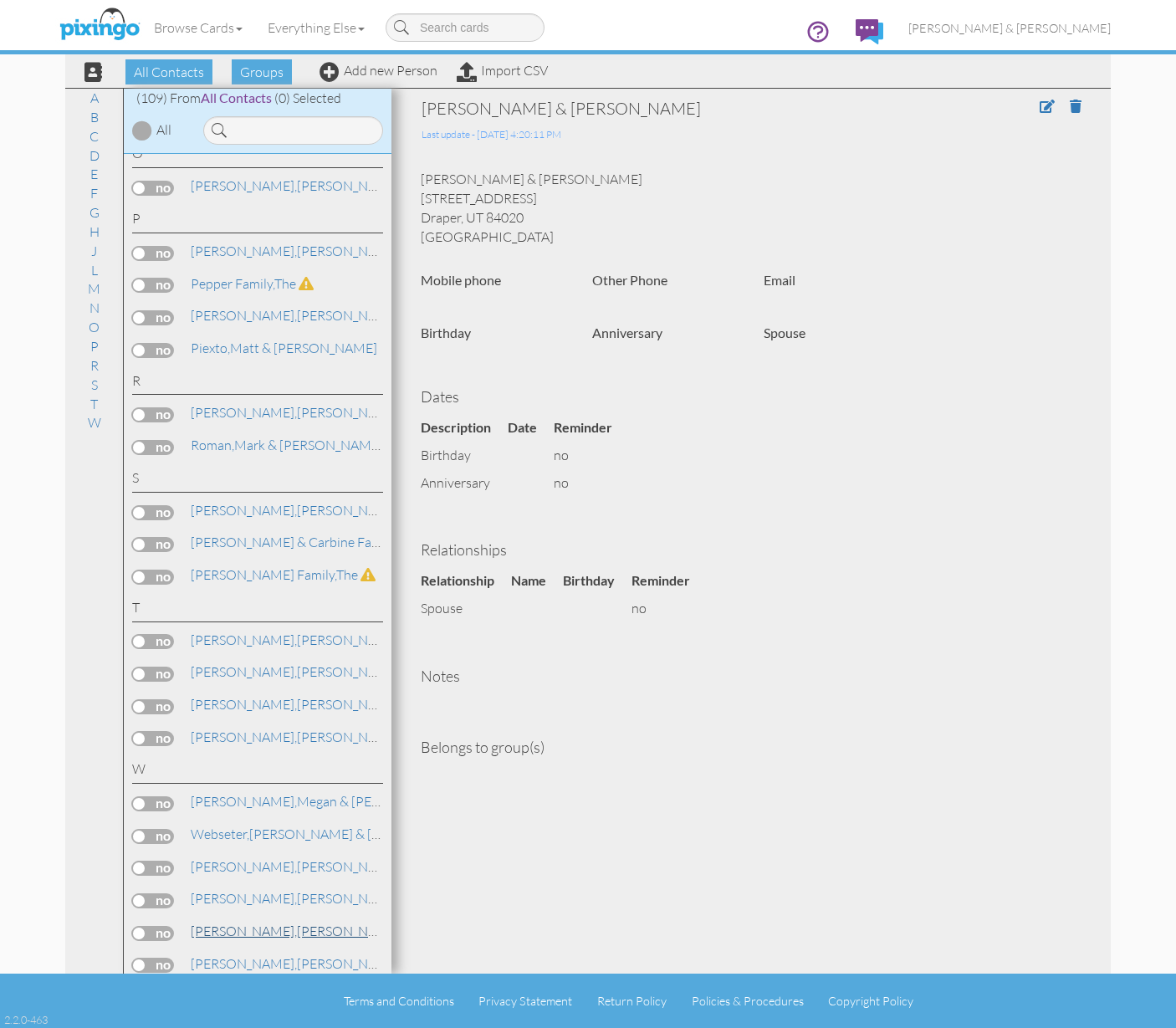
click at [252, 921] on link "[PERSON_NAME] & [PERSON_NAME]" at bounding box center [354, 931] width 331 height 20
click at [254, 888] on link "[PERSON_NAME] & [PERSON_NAME]" at bounding box center [354, 898] width 331 height 20
click at [1050, 110] on span at bounding box center [1047, 106] width 15 height 14
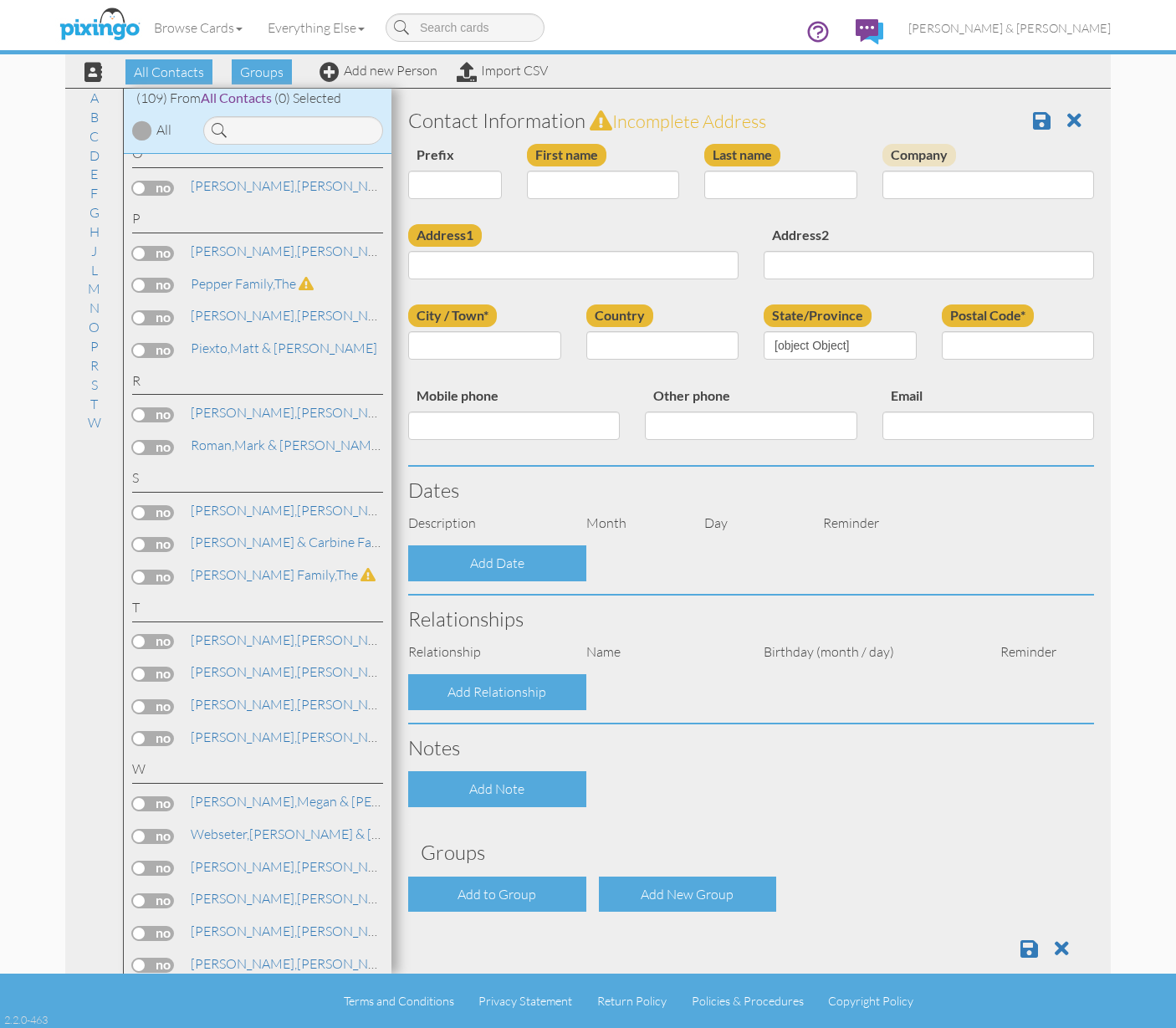
type input "[PERSON_NAME] & [PERSON_NAME]"
type input "Wells"
type input "[STREET_ADDRESS]"
type input "Draper"
type input "84020"
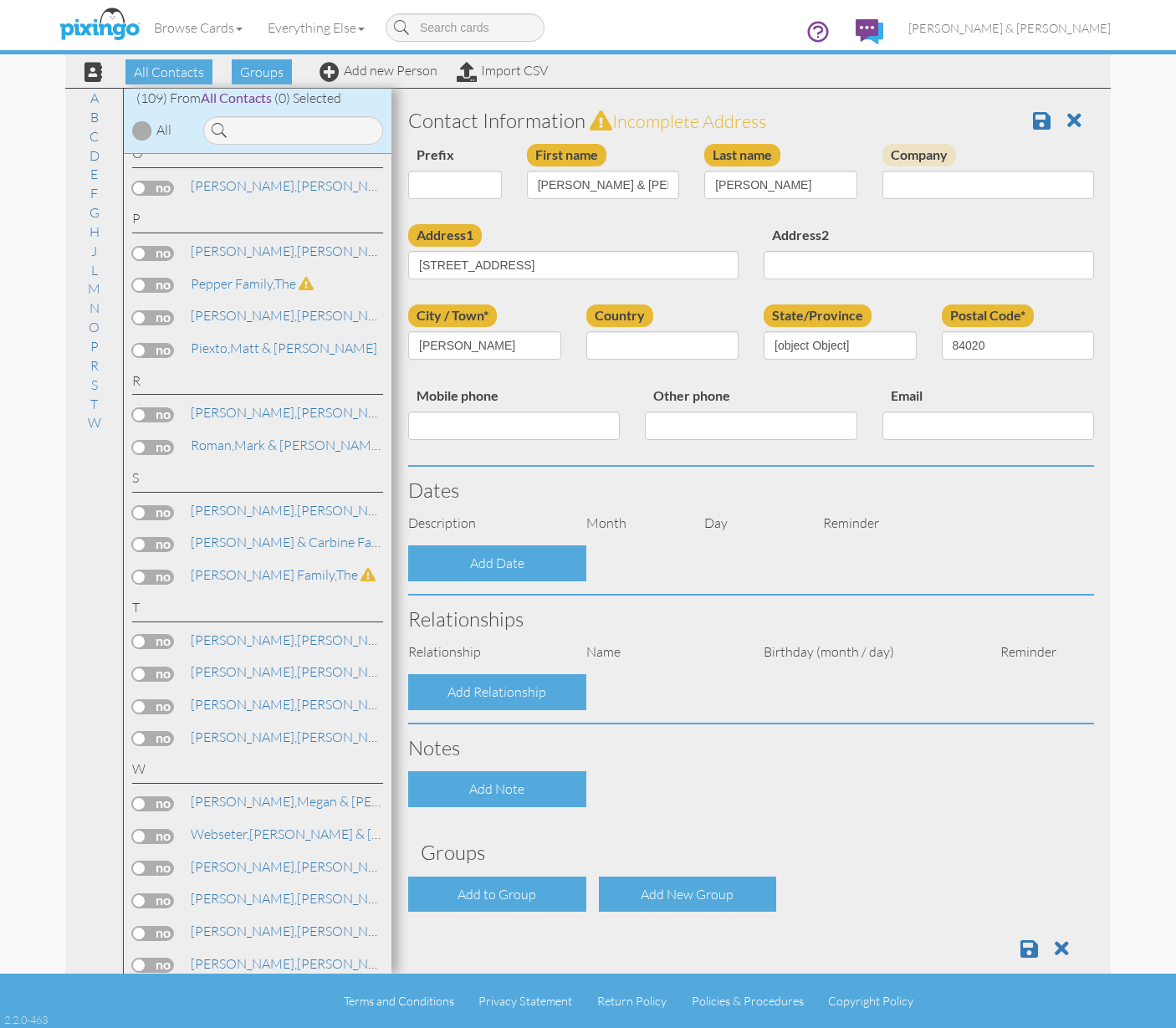
select select "object:701"
select select "object:946"
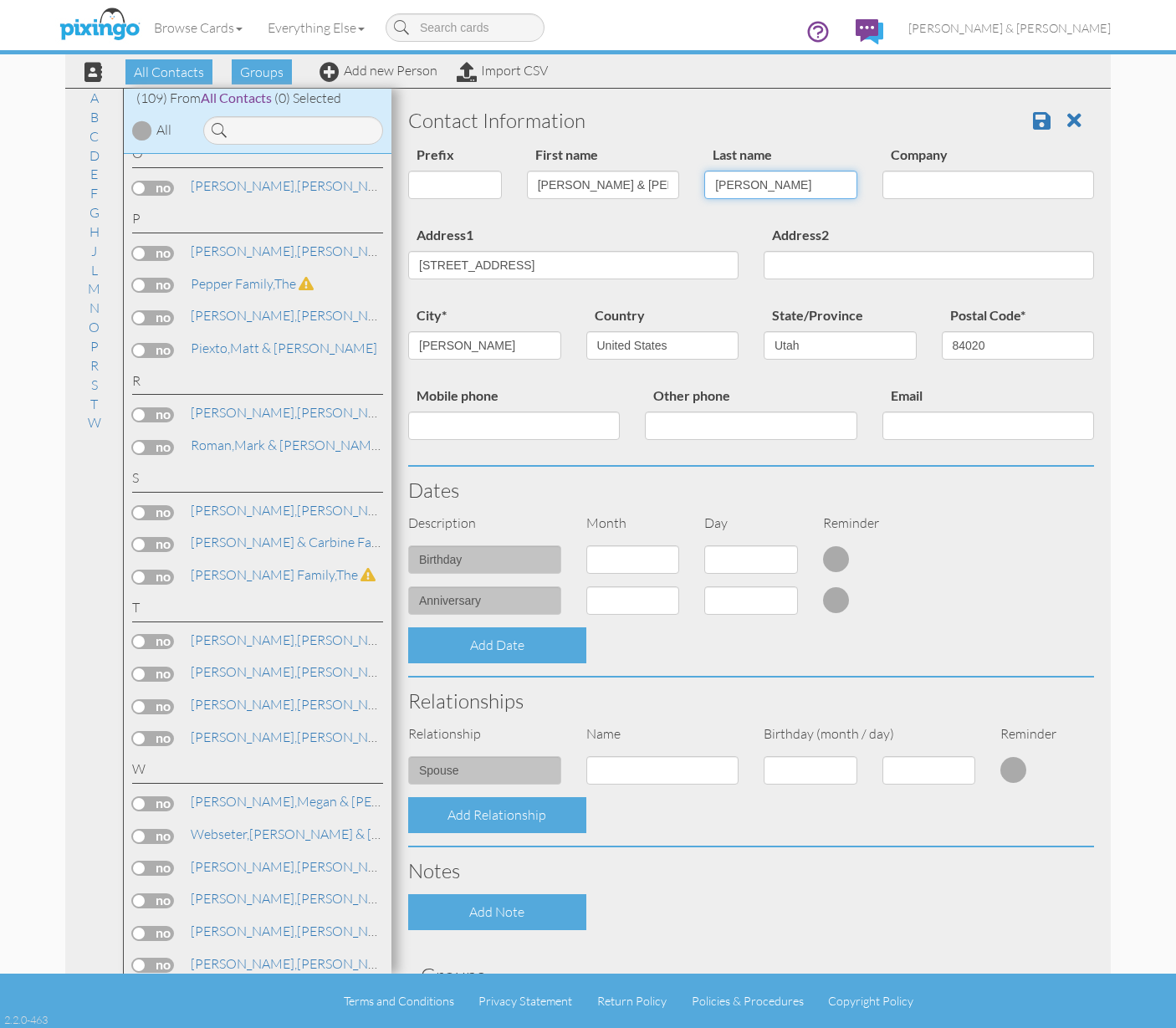
drag, startPoint x: 748, startPoint y: 185, endPoint x: 719, endPoint y: 184, distance: 29.0
click at [719, 184] on input "Wells" at bounding box center [782, 184] width 153 height 28
type input "Whetstone"
click at [1029, 105] on div "Contact Information" at bounding box center [751, 120] width 711 height 47
click at [1034, 113] on span at bounding box center [1042, 121] width 17 height 20
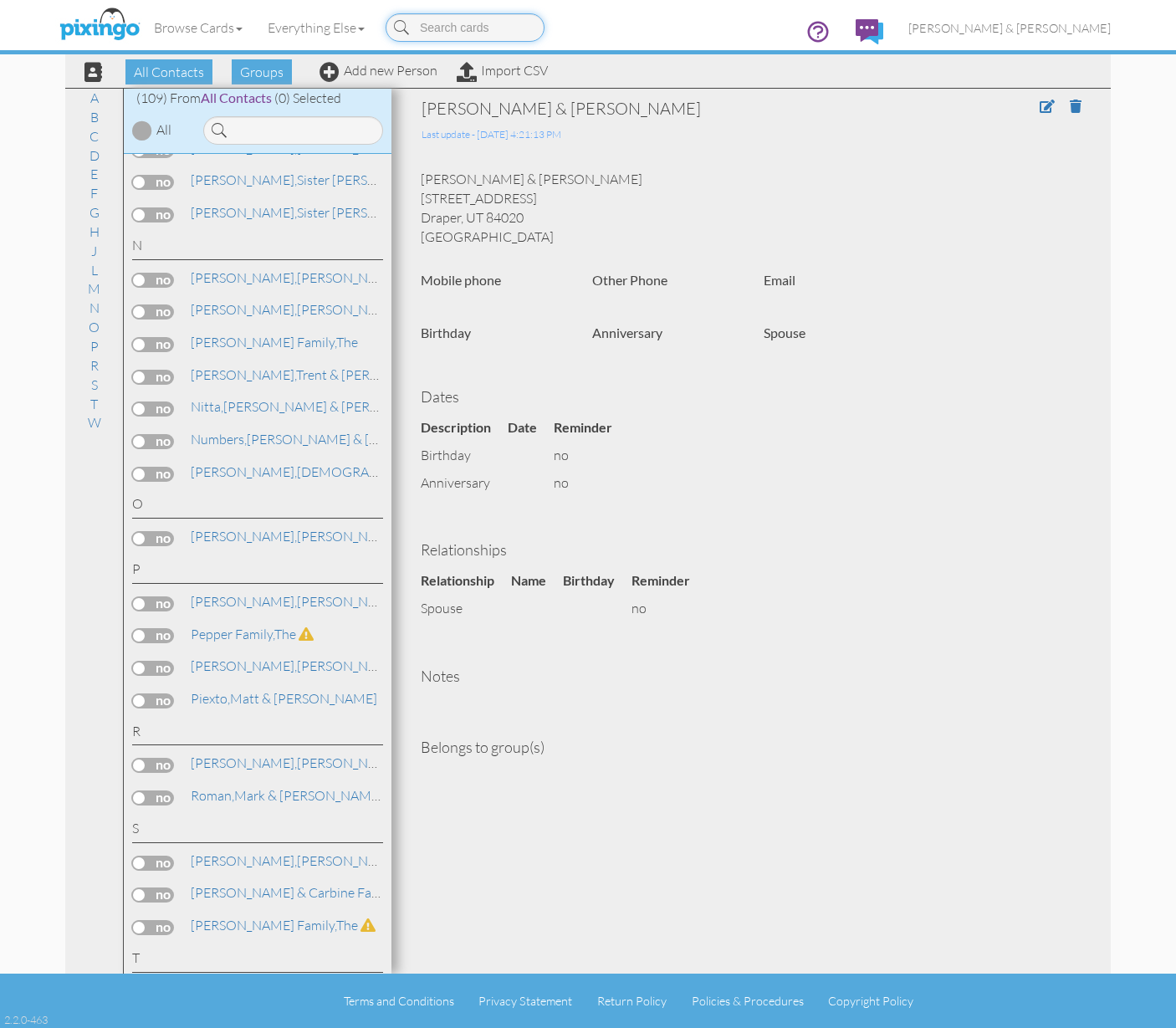
scroll to position [3256, 0]
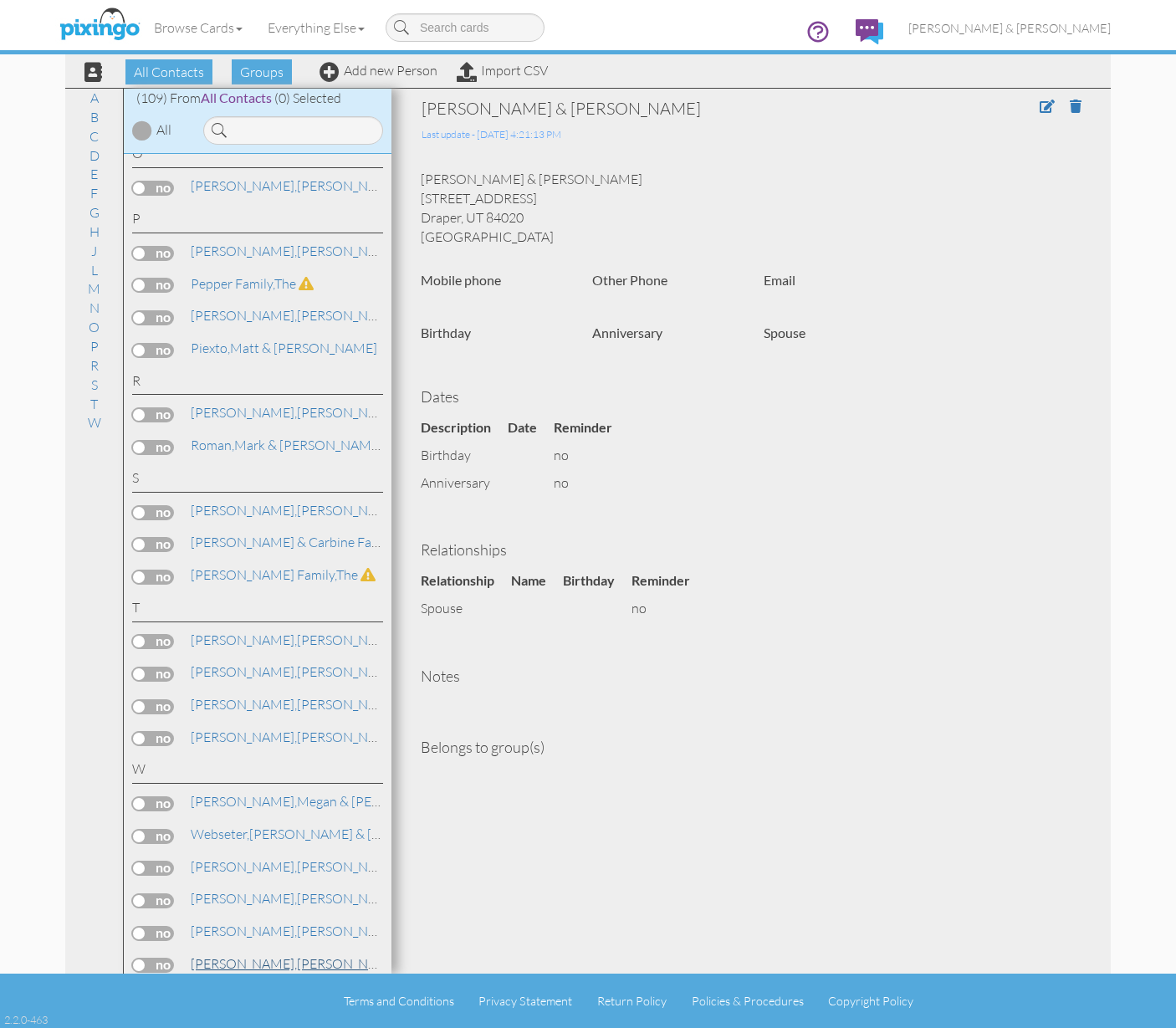
click at [256, 955] on span "[PERSON_NAME]," at bounding box center [244, 963] width 106 height 16
click at [1076, 103] on span at bounding box center [1076, 106] width 12 height 14
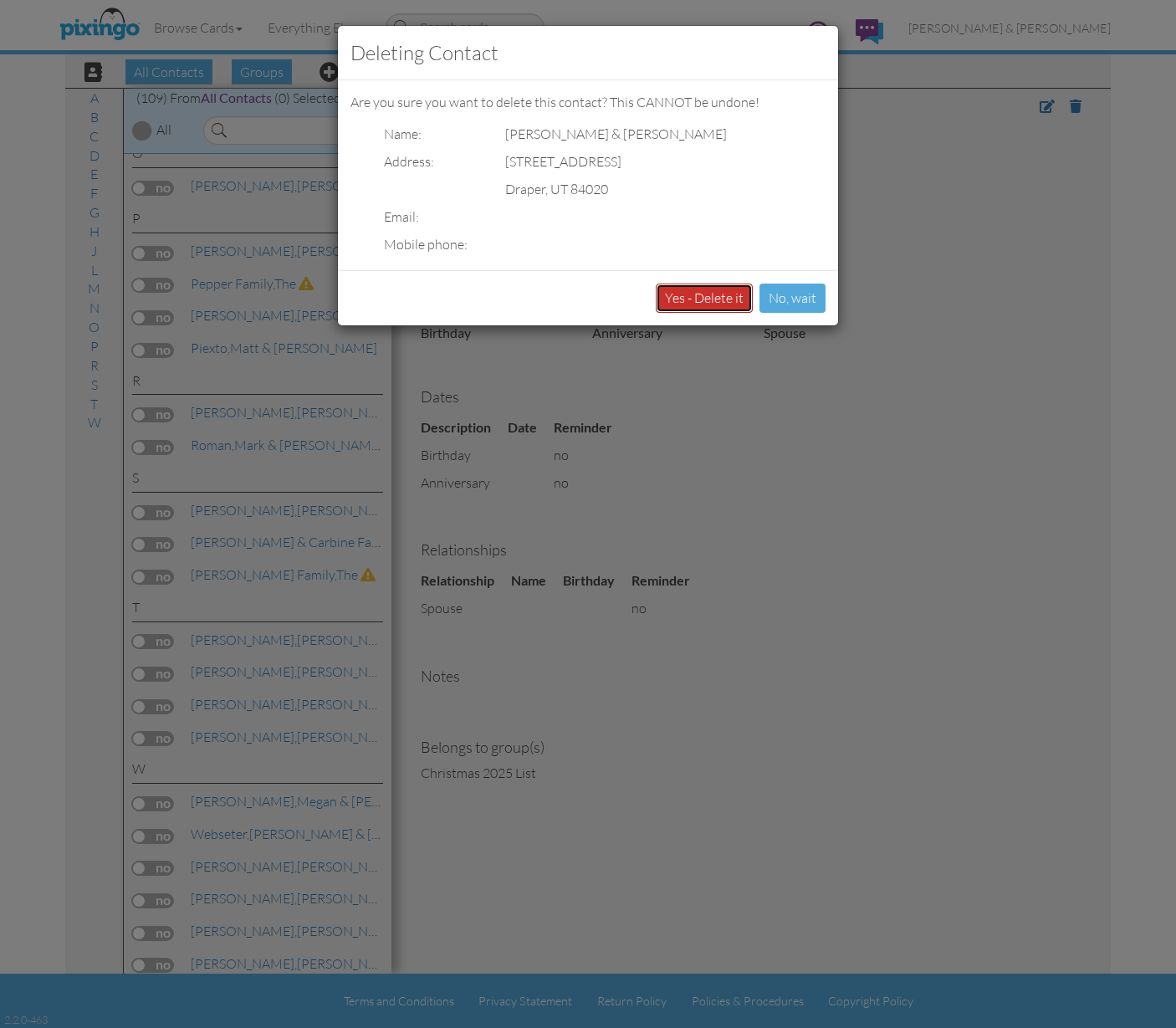
click at [722, 293] on button "Yes - Delete it" at bounding box center [704, 299] width 97 height 29
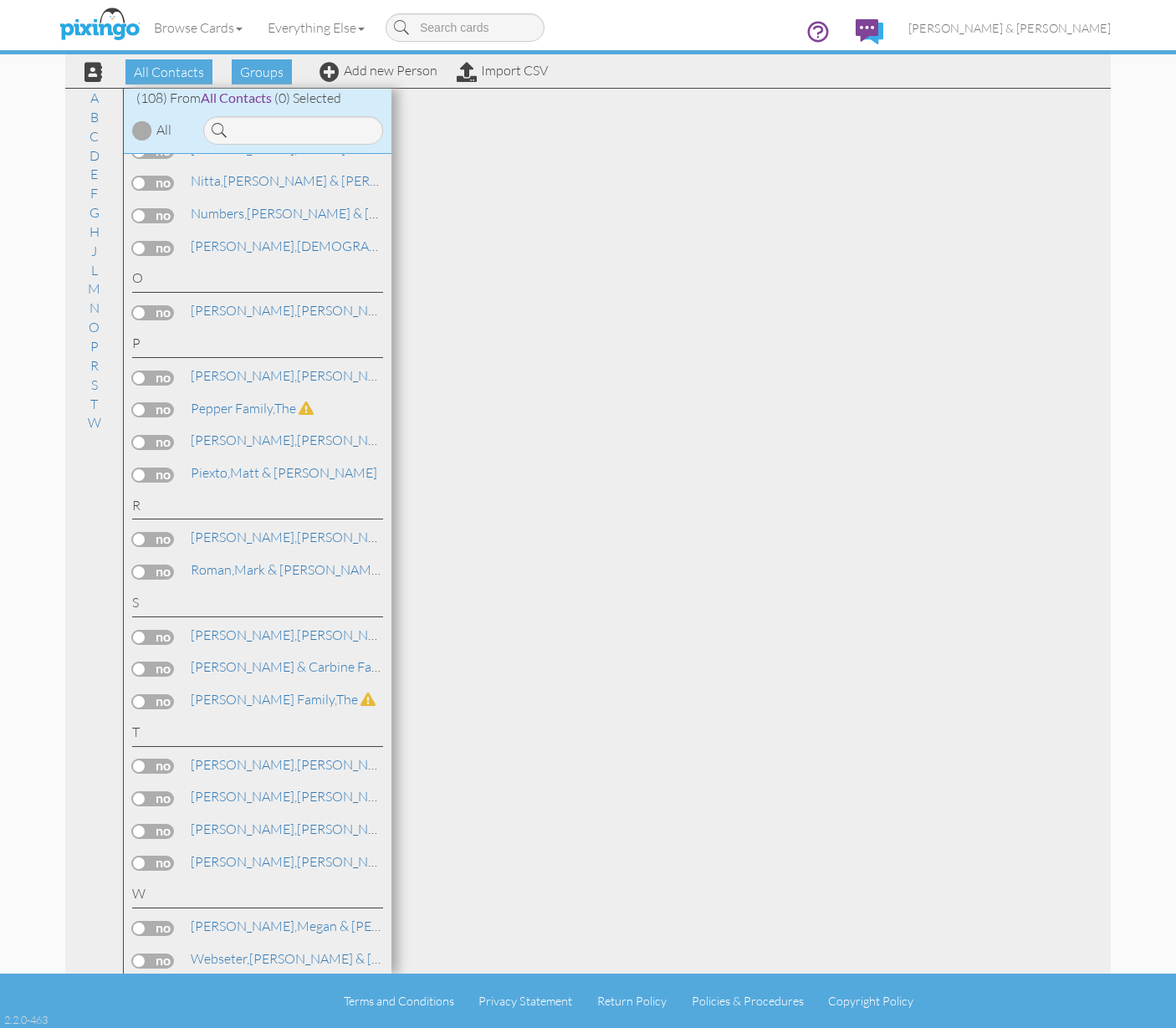
scroll to position [3224, 0]
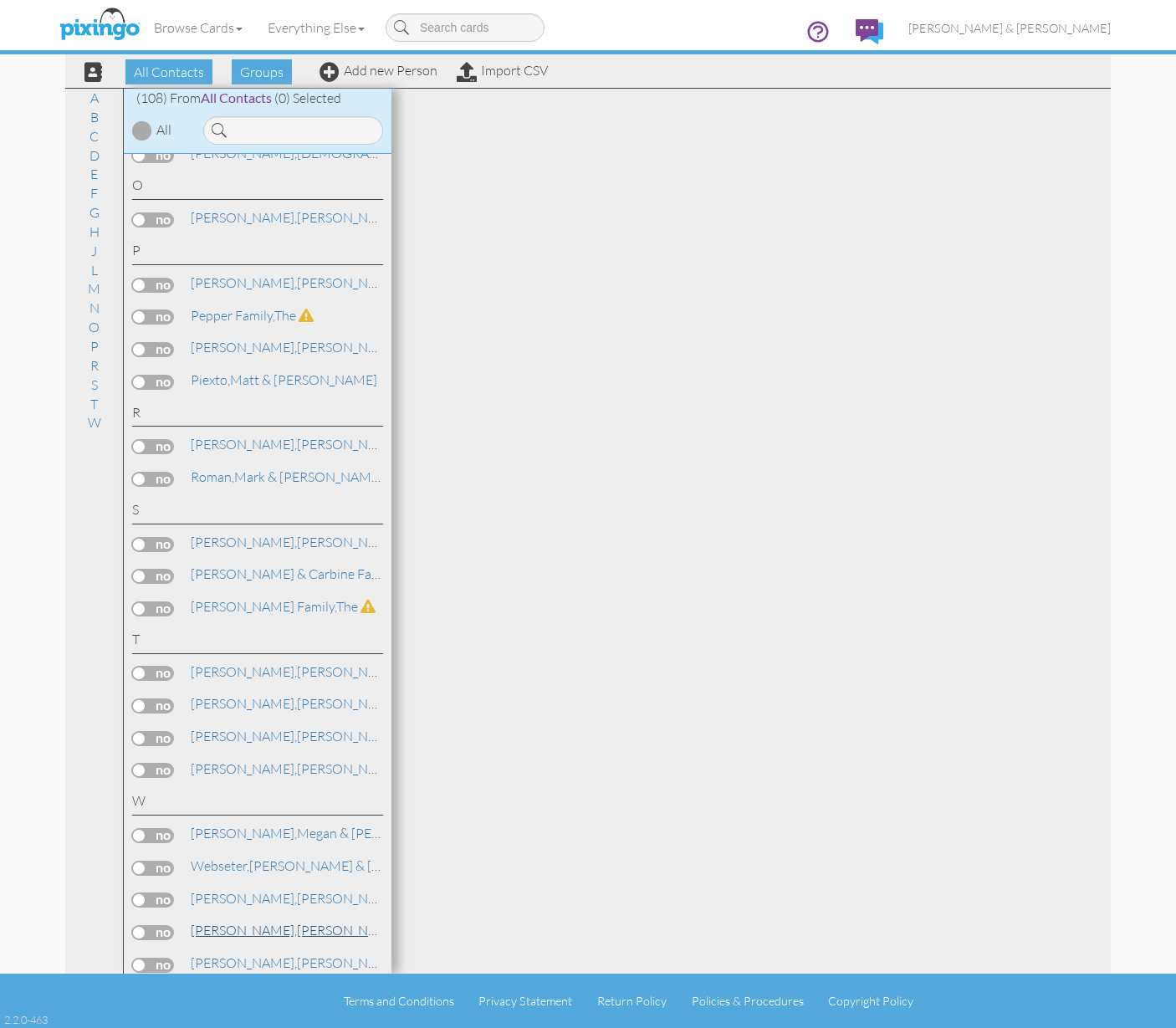
click at [278, 920] on link "[PERSON_NAME] & [PERSON_NAME]" at bounding box center [354, 930] width 331 height 20
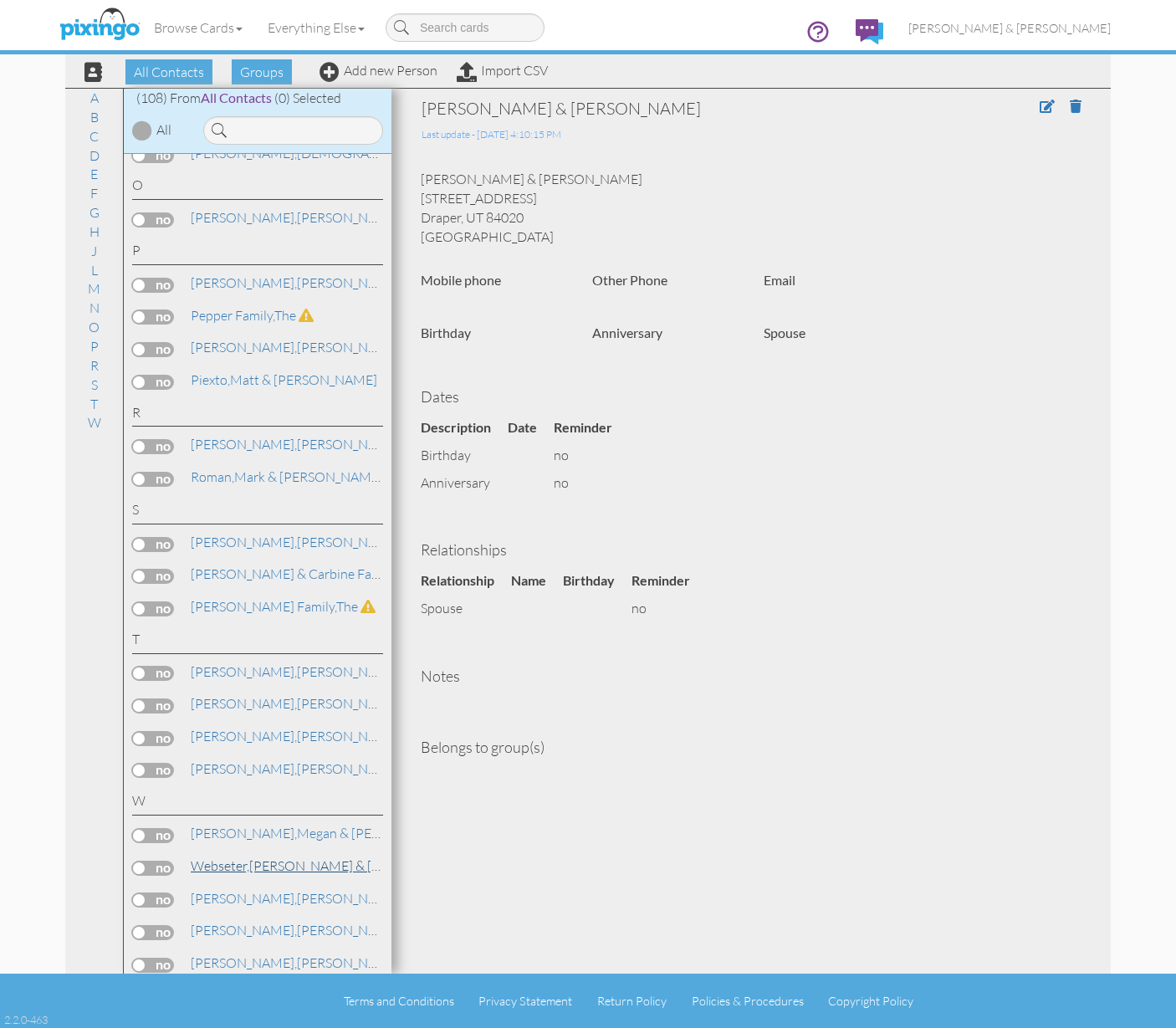
click at [278, 855] on link "Webseter, [PERSON_NAME] & [PERSON_NAME]" at bounding box center [331, 865] width 284 height 20
click at [1081, 108] on span at bounding box center [1076, 106] width 12 height 14
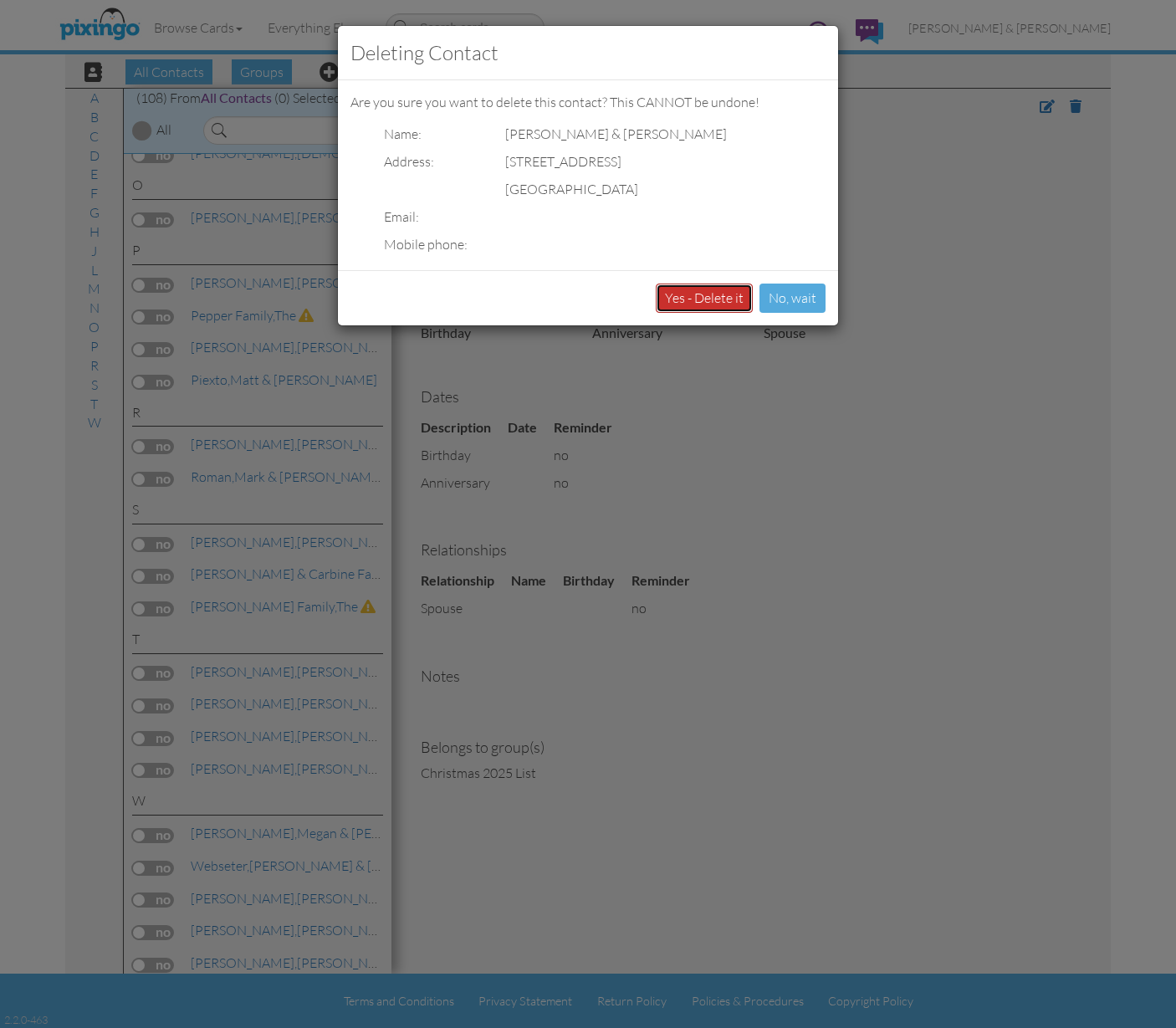
click at [722, 295] on button "Yes - Delete it" at bounding box center [704, 299] width 97 height 29
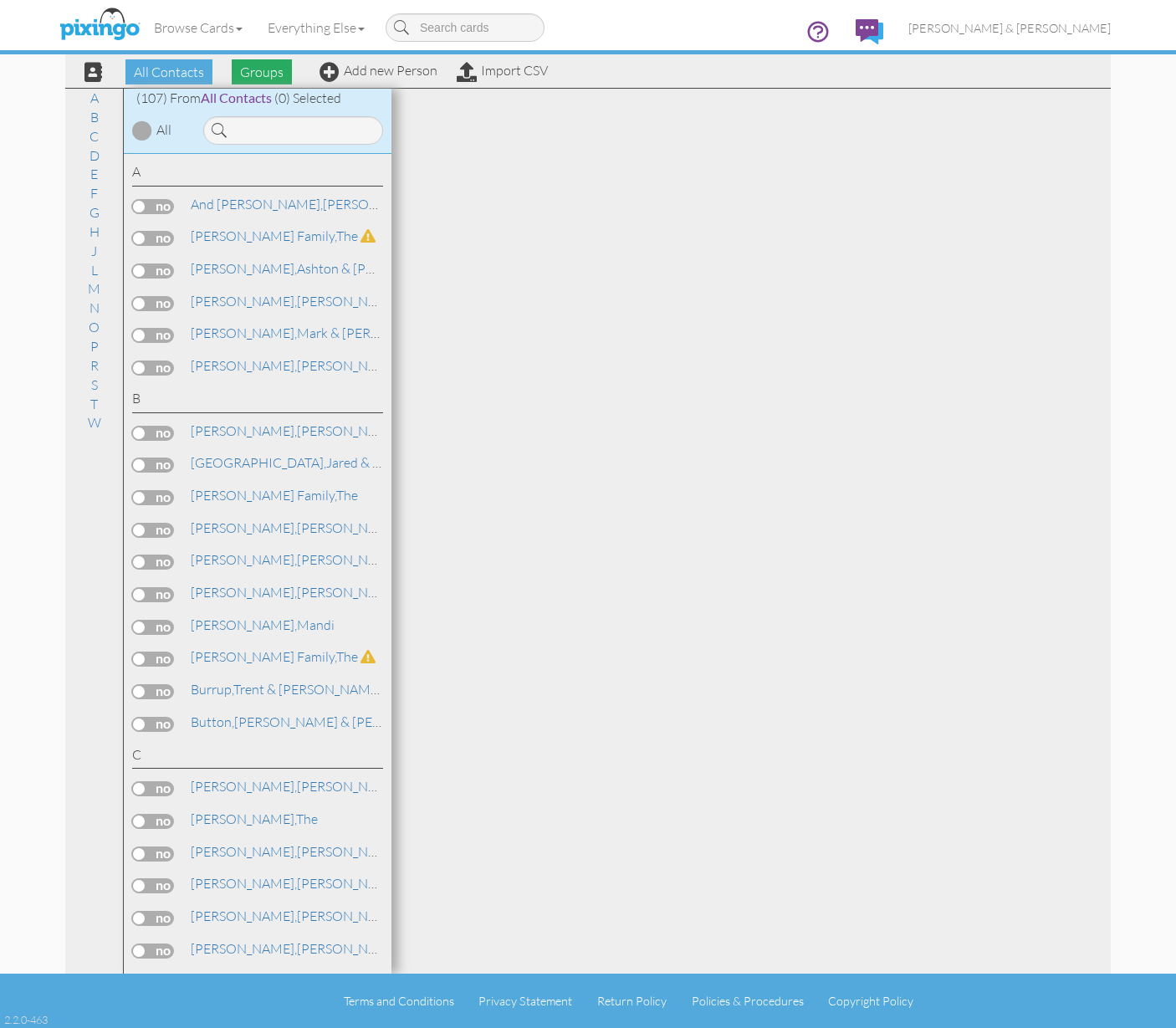
click at [252, 78] on span "Groups" at bounding box center [262, 71] width 60 height 25
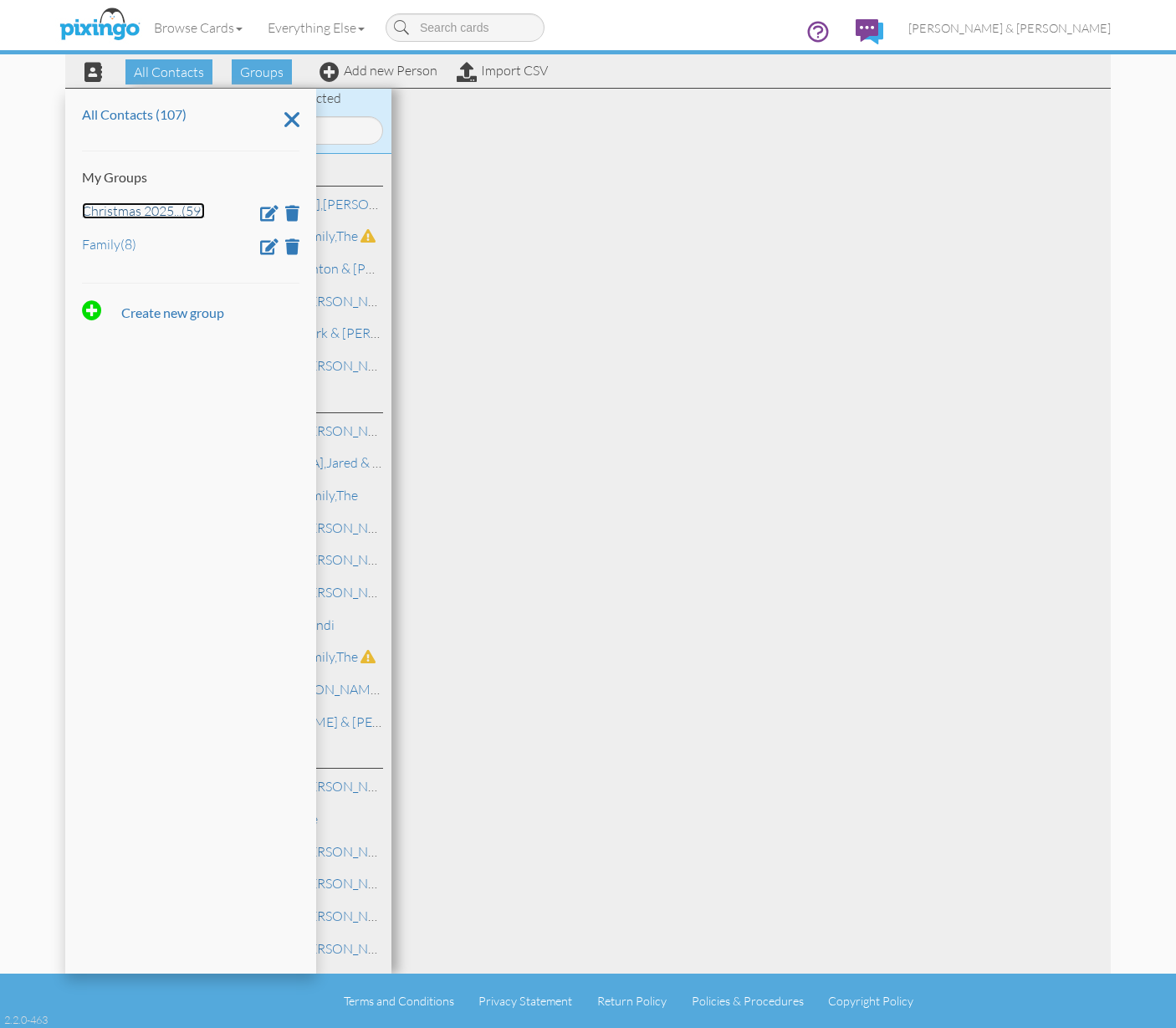
click at [155, 205] on link "Christmas 2025 ... (59)" at bounding box center [143, 211] width 123 height 16
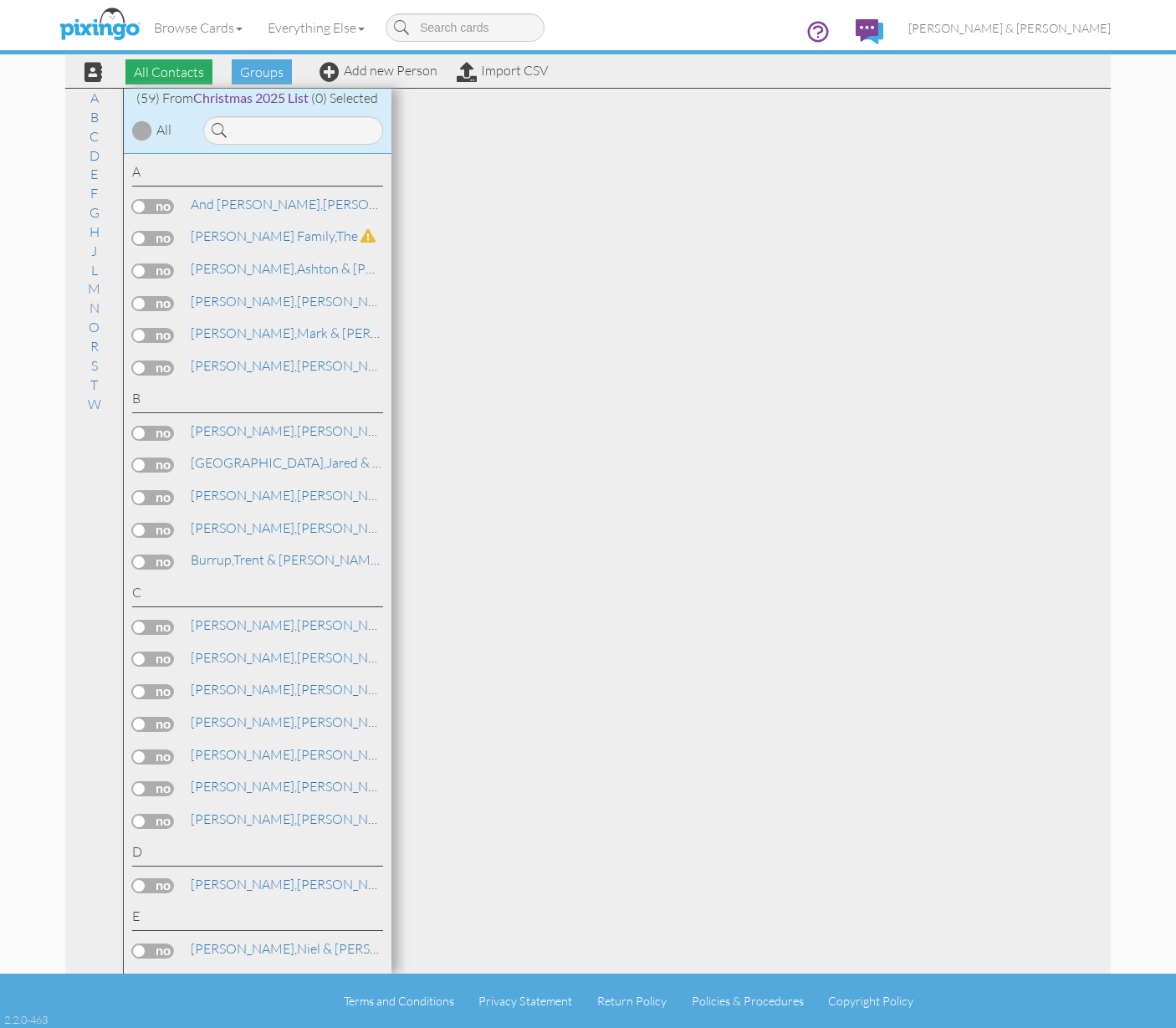
click at [188, 75] on span "All Contacts" at bounding box center [168, 71] width 87 height 25
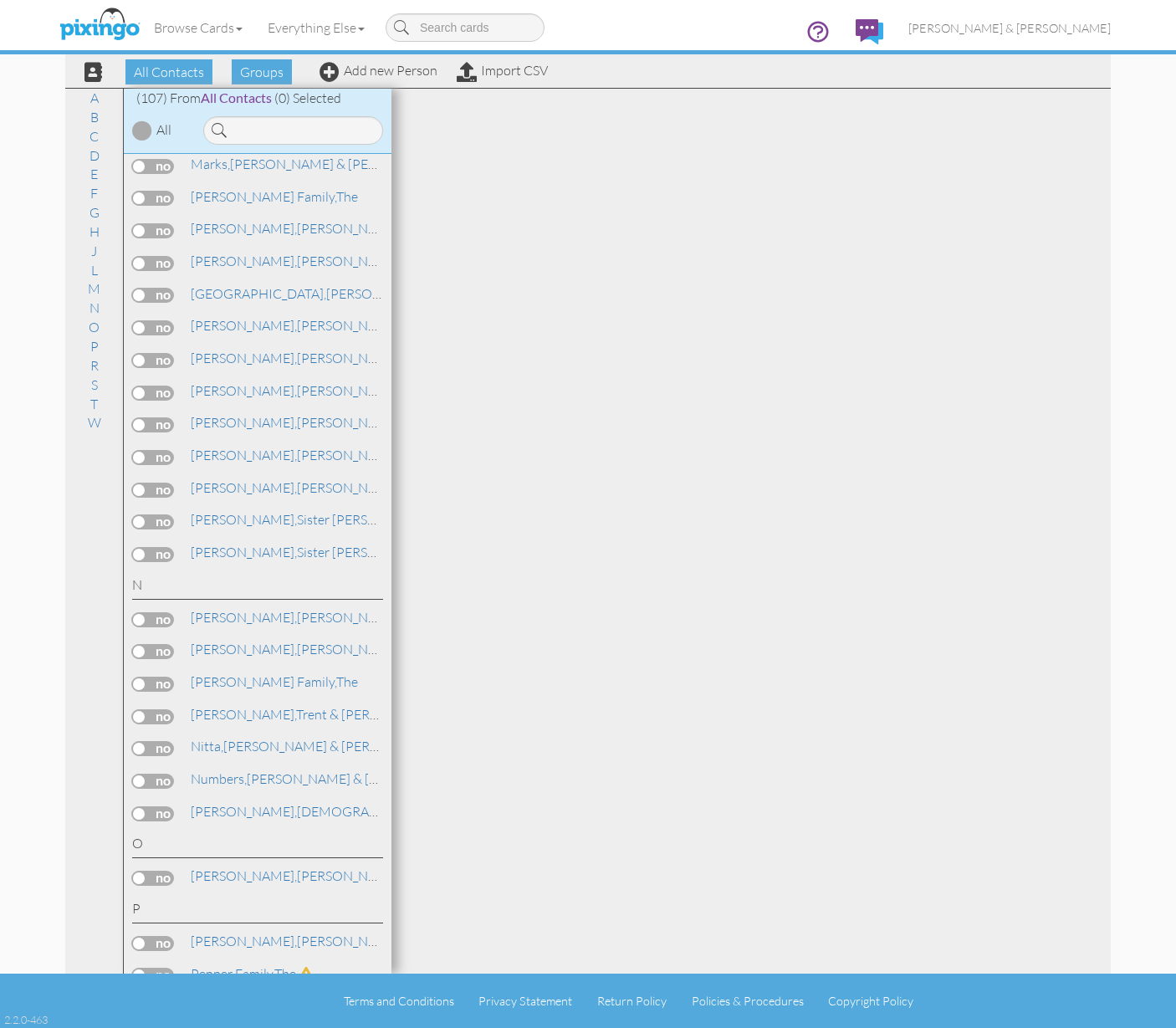
scroll to position [3193, 0]
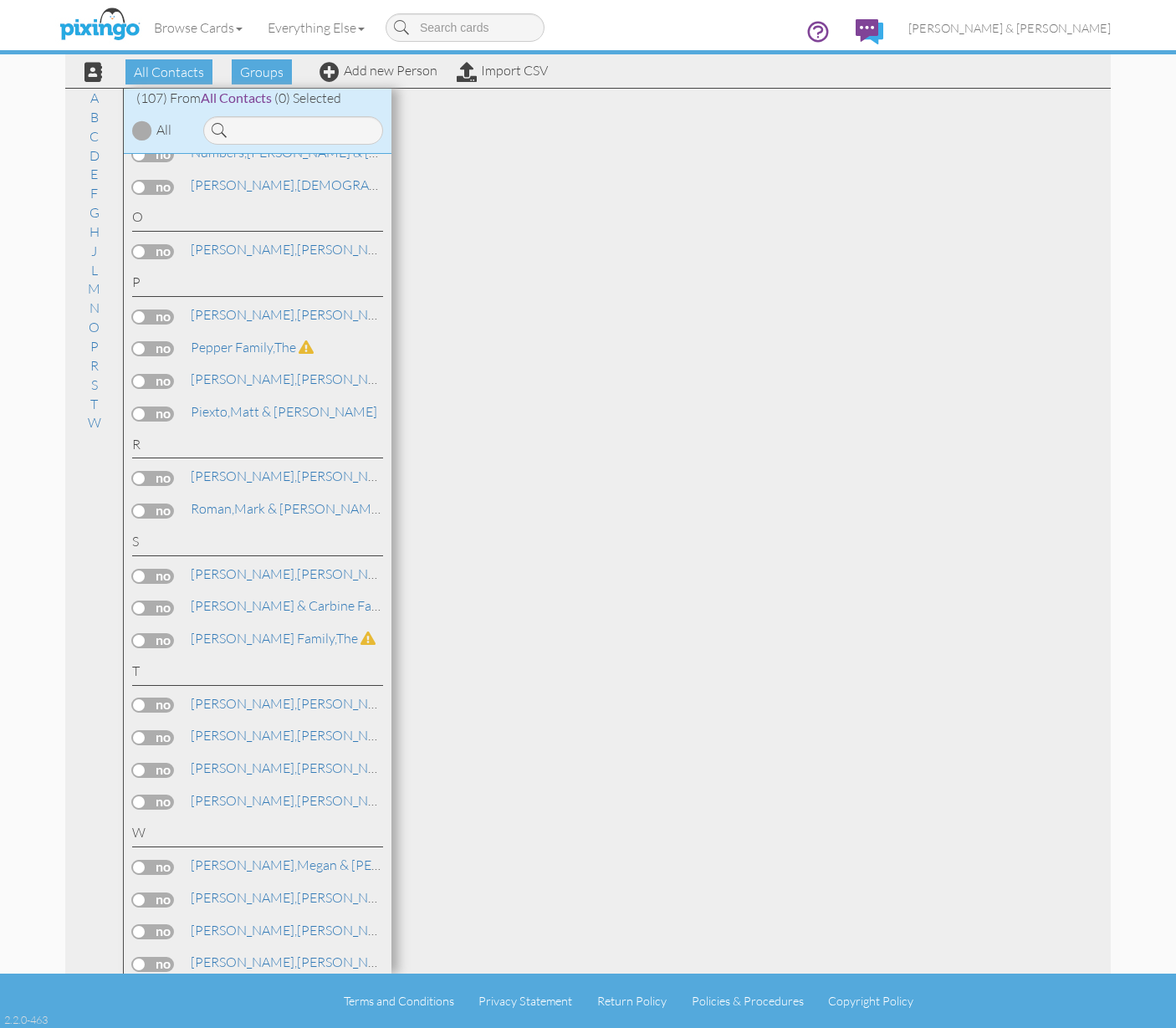
click at [138, 957] on label at bounding box center [153, 964] width 42 height 15
click at [0, 0] on input "checkbox" at bounding box center [0, 0] width 0 height 0
click at [140, 925] on label at bounding box center [153, 932] width 42 height 15
click at [0, 0] on input "checkbox" at bounding box center [0, 0] width 0 height 0
click at [142, 893] on label at bounding box center [153, 900] width 42 height 15
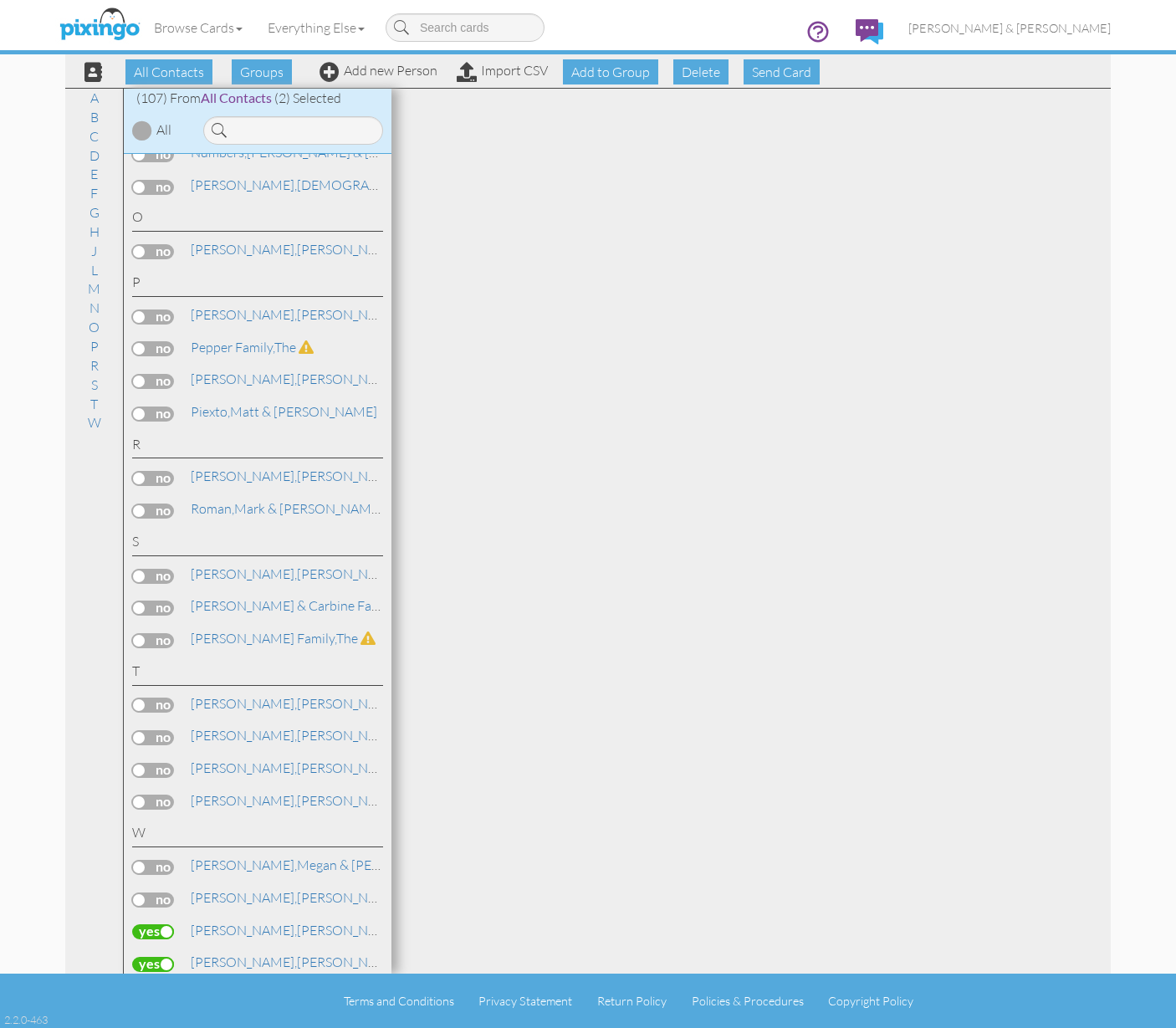
click at [0, 0] on input "checkbox" at bounding box center [0, 0] width 0 height 0
click at [592, 71] on span "Add to Group" at bounding box center [611, 71] width 95 height 25
click at [592, 109] on select "-- Select a group -- Christmas 2025 List Family" at bounding box center [611, 111] width 144 height 28
select select "10898"
click at [583, 147] on span at bounding box center [576, 142] width 68 height 31
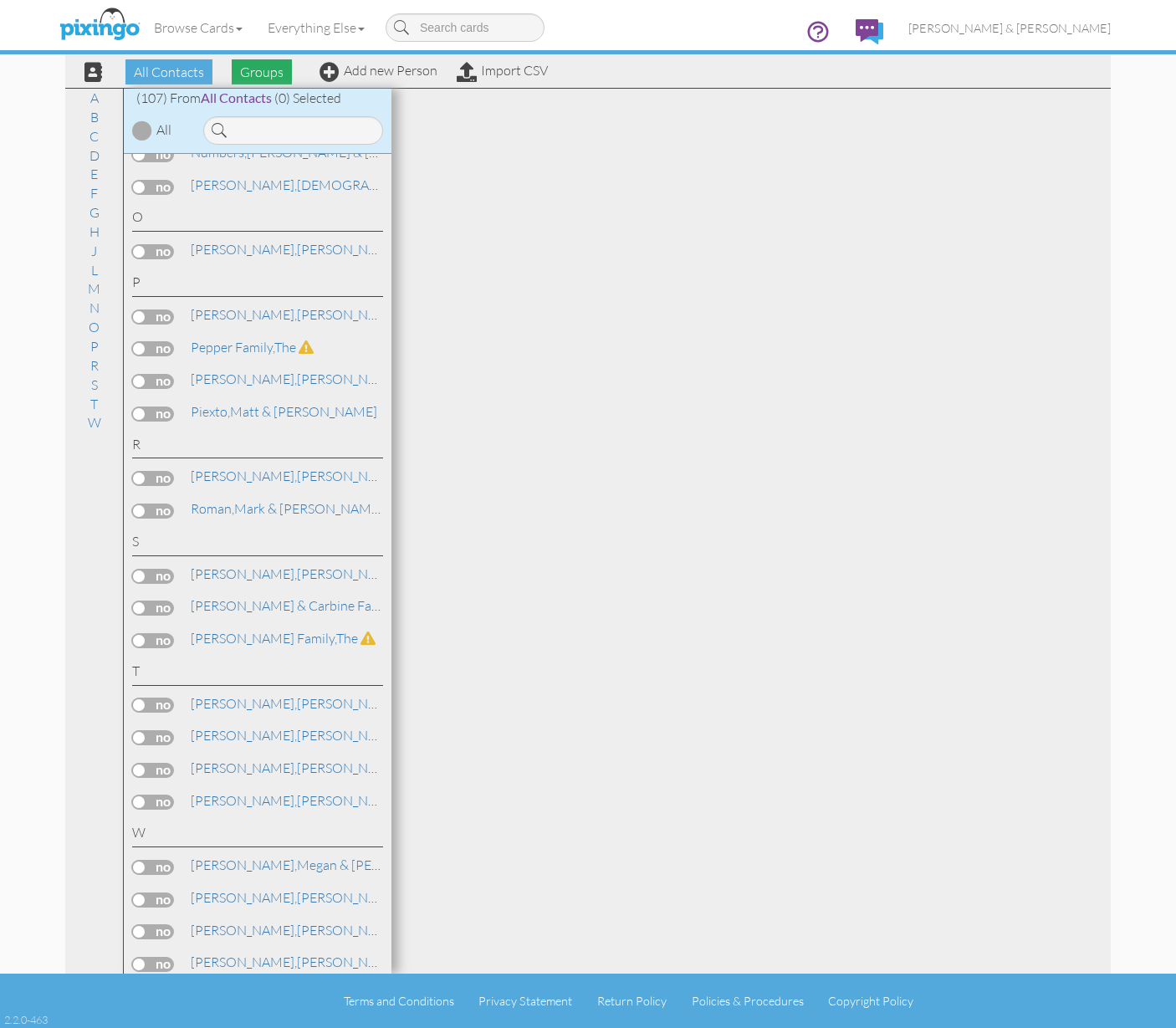
click at [245, 73] on span "Groups" at bounding box center [262, 71] width 60 height 25
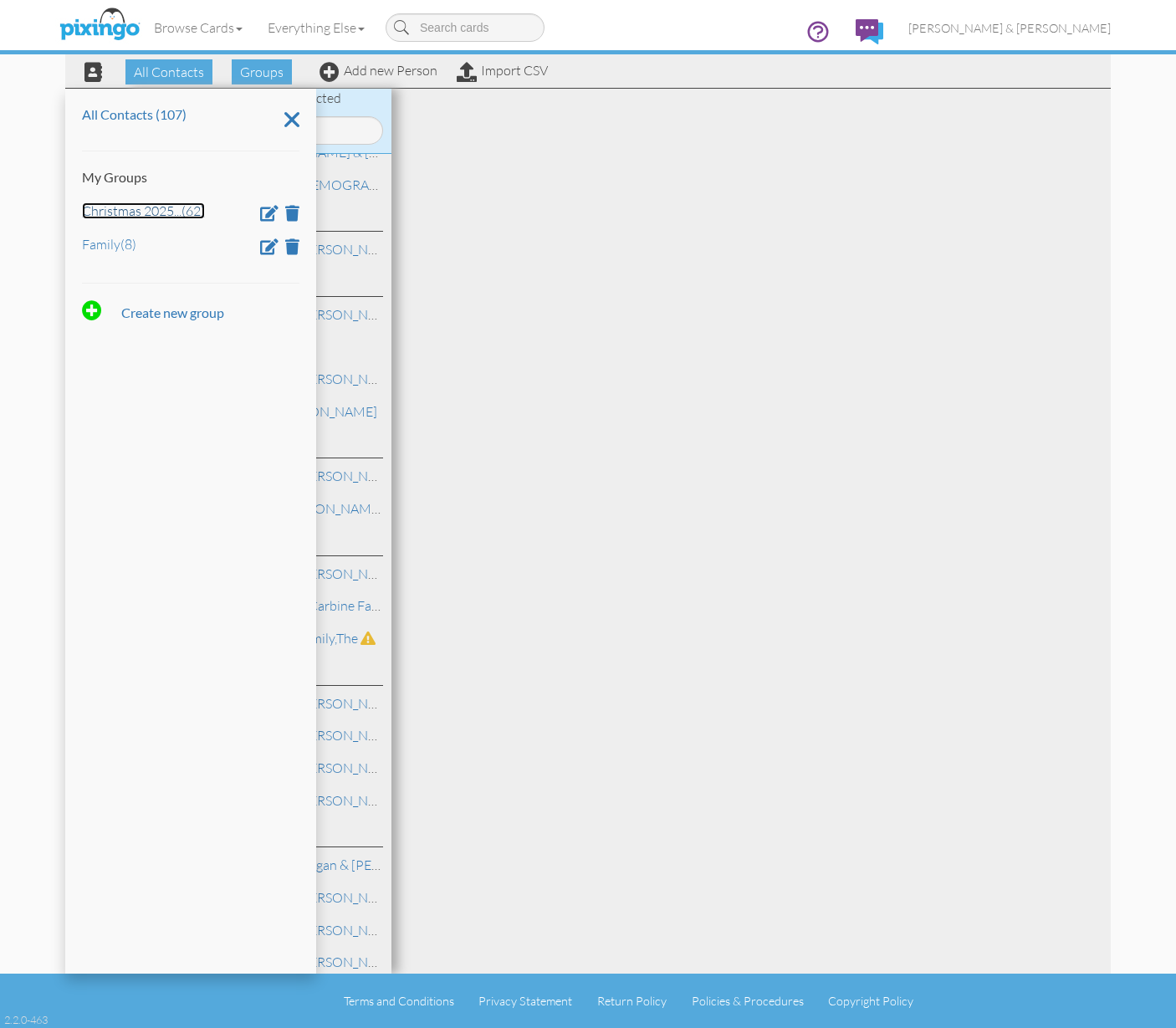
click at [156, 215] on link "Christmas 2025 ... (62)" at bounding box center [143, 211] width 123 height 16
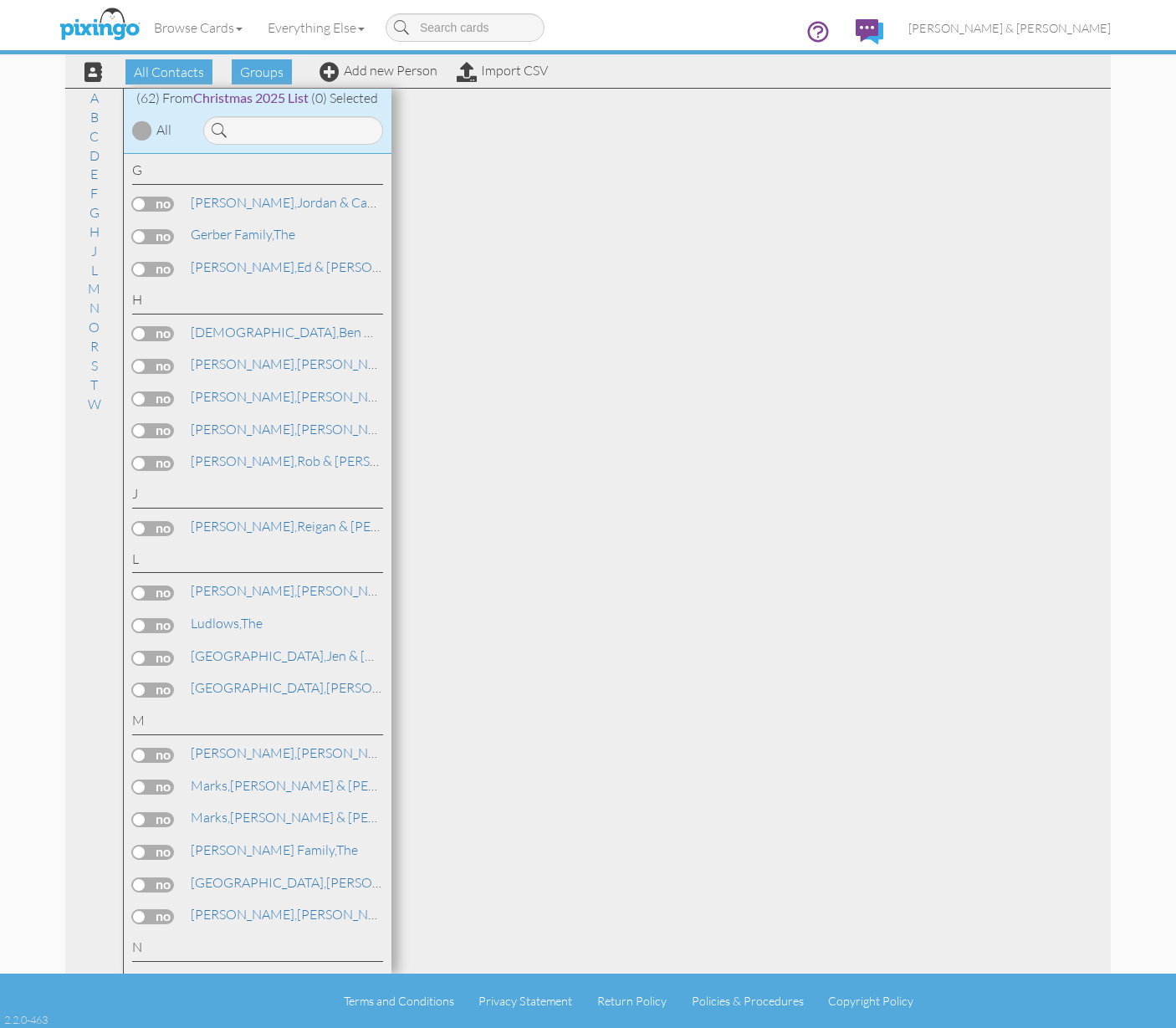
scroll to position [1039, 0]
click at [241, 614] on span "Ludlows," at bounding box center [215, 623] width 50 height 16
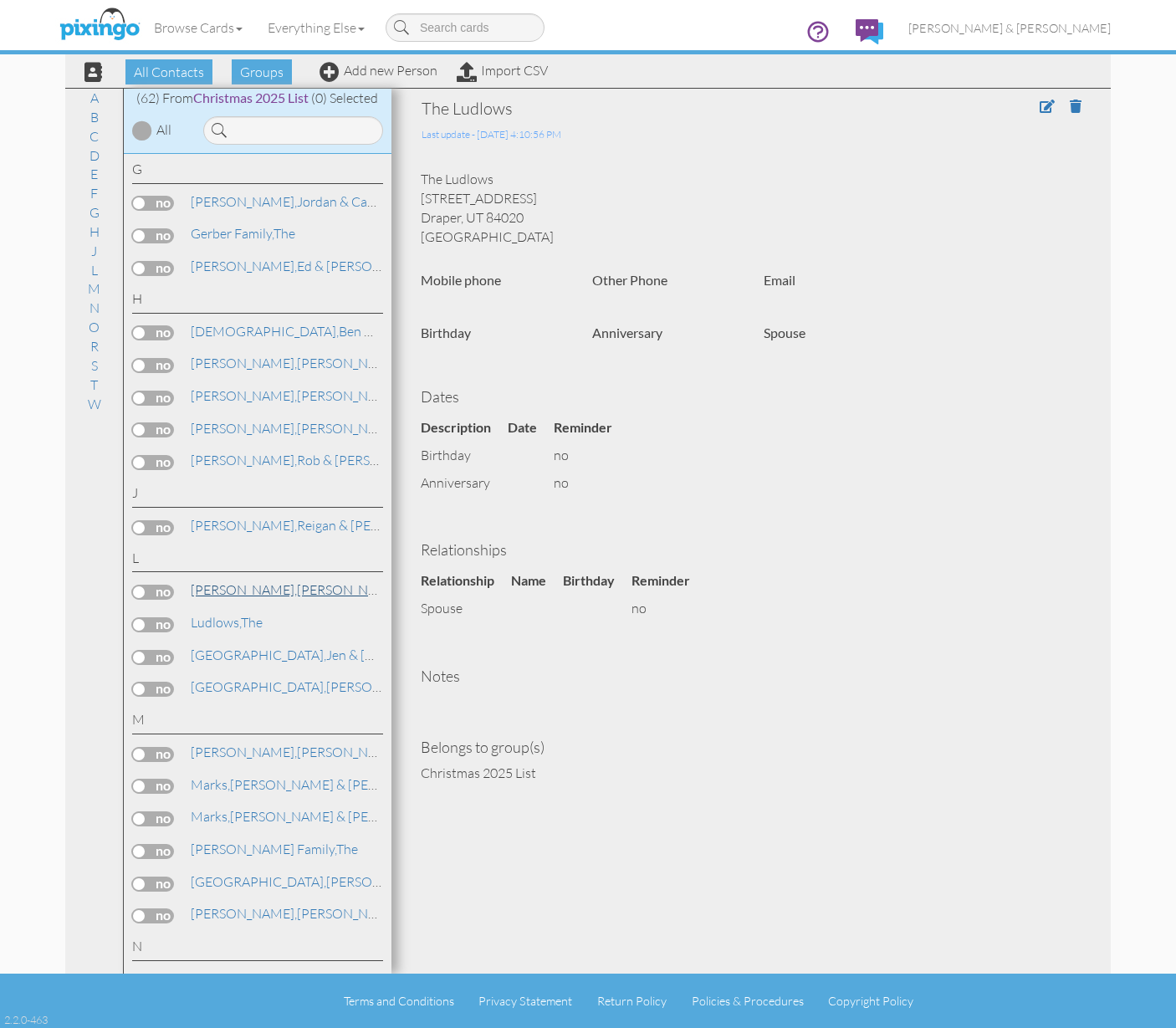
click at [252, 580] on link "Leinbach, Jon & Peggy" at bounding box center [354, 590] width 331 height 20
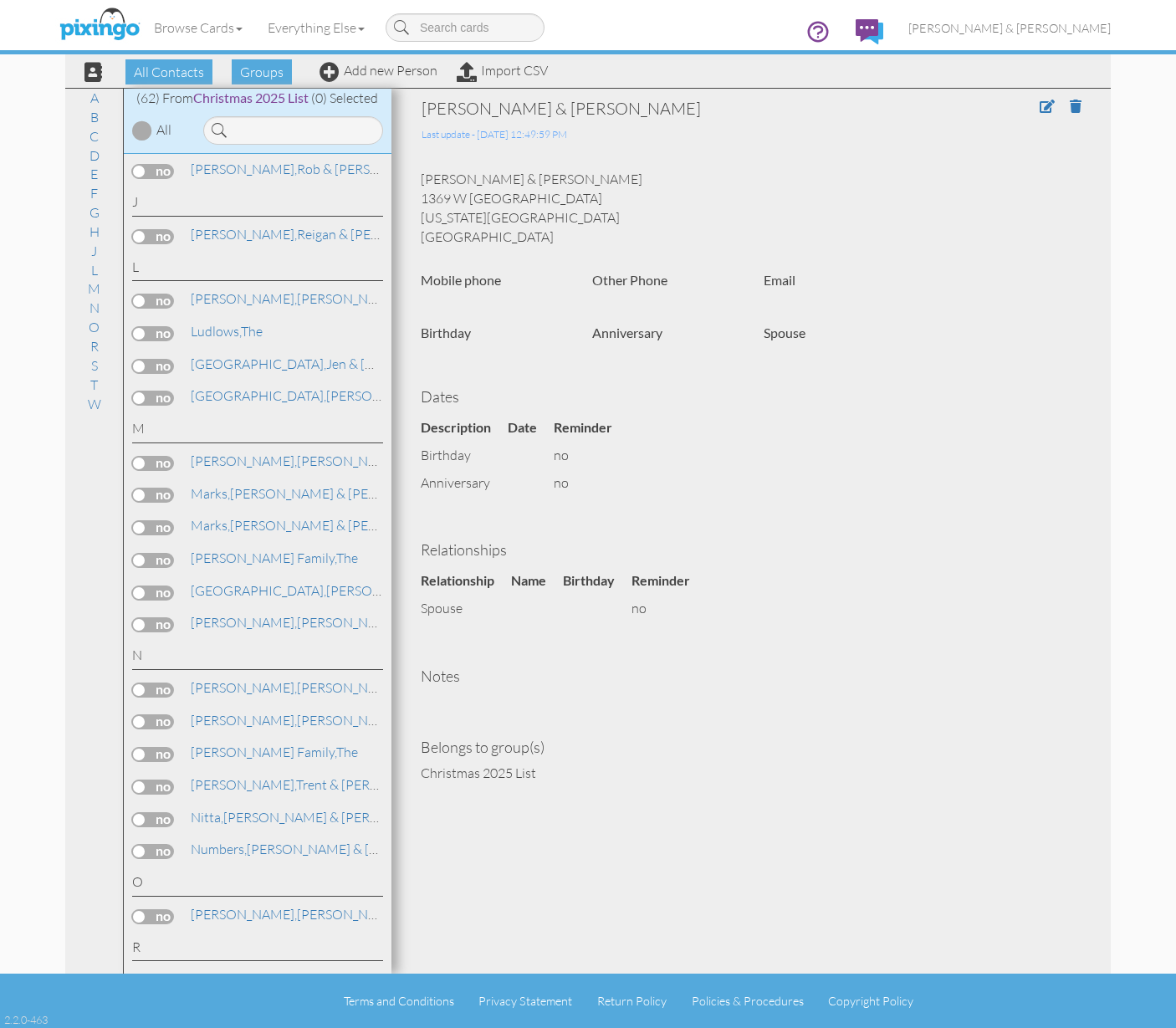
scroll to position [1335, 0]
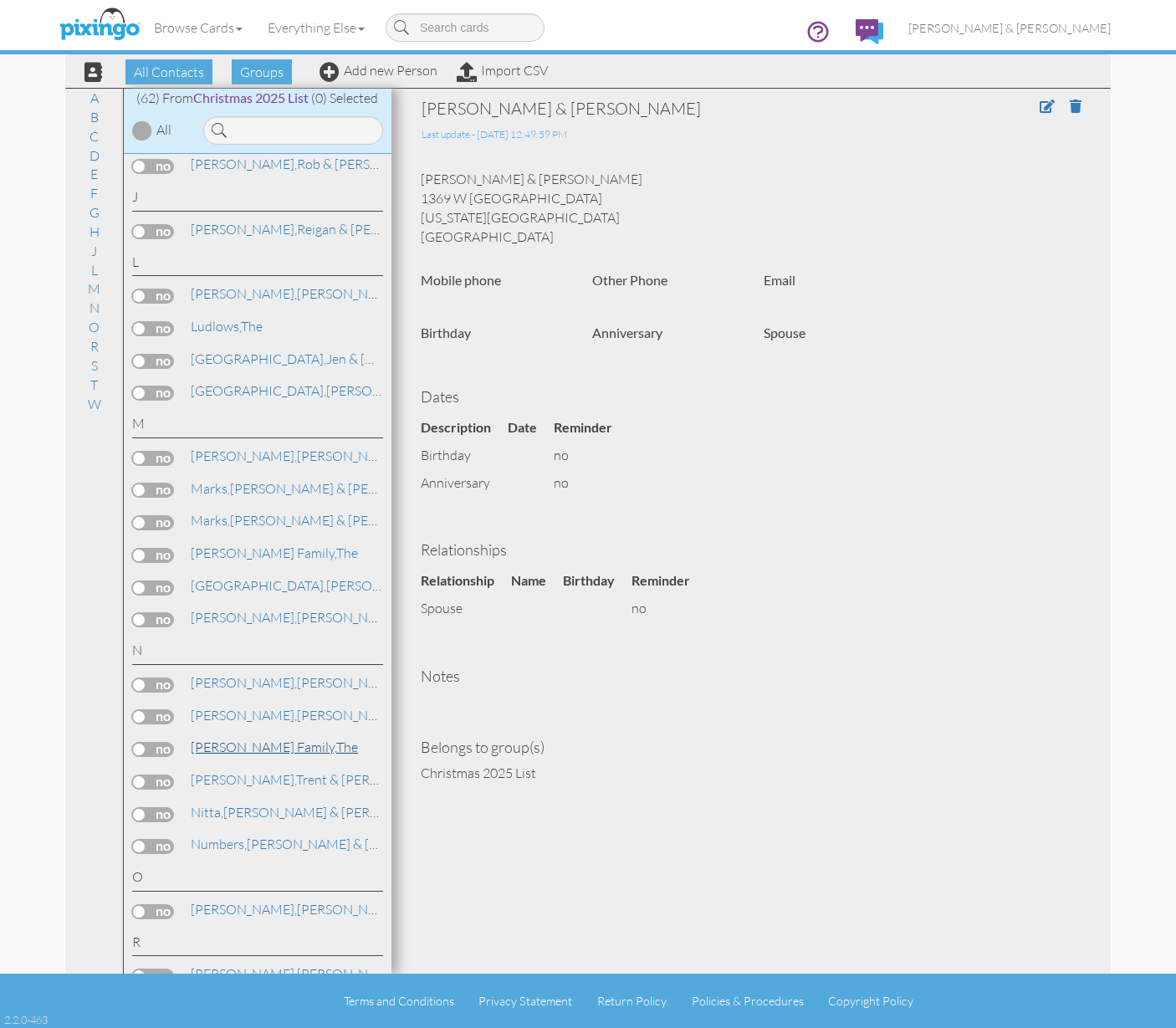
click at [285, 737] on link "Nielsen Family, The" at bounding box center [274, 747] width 171 height 20
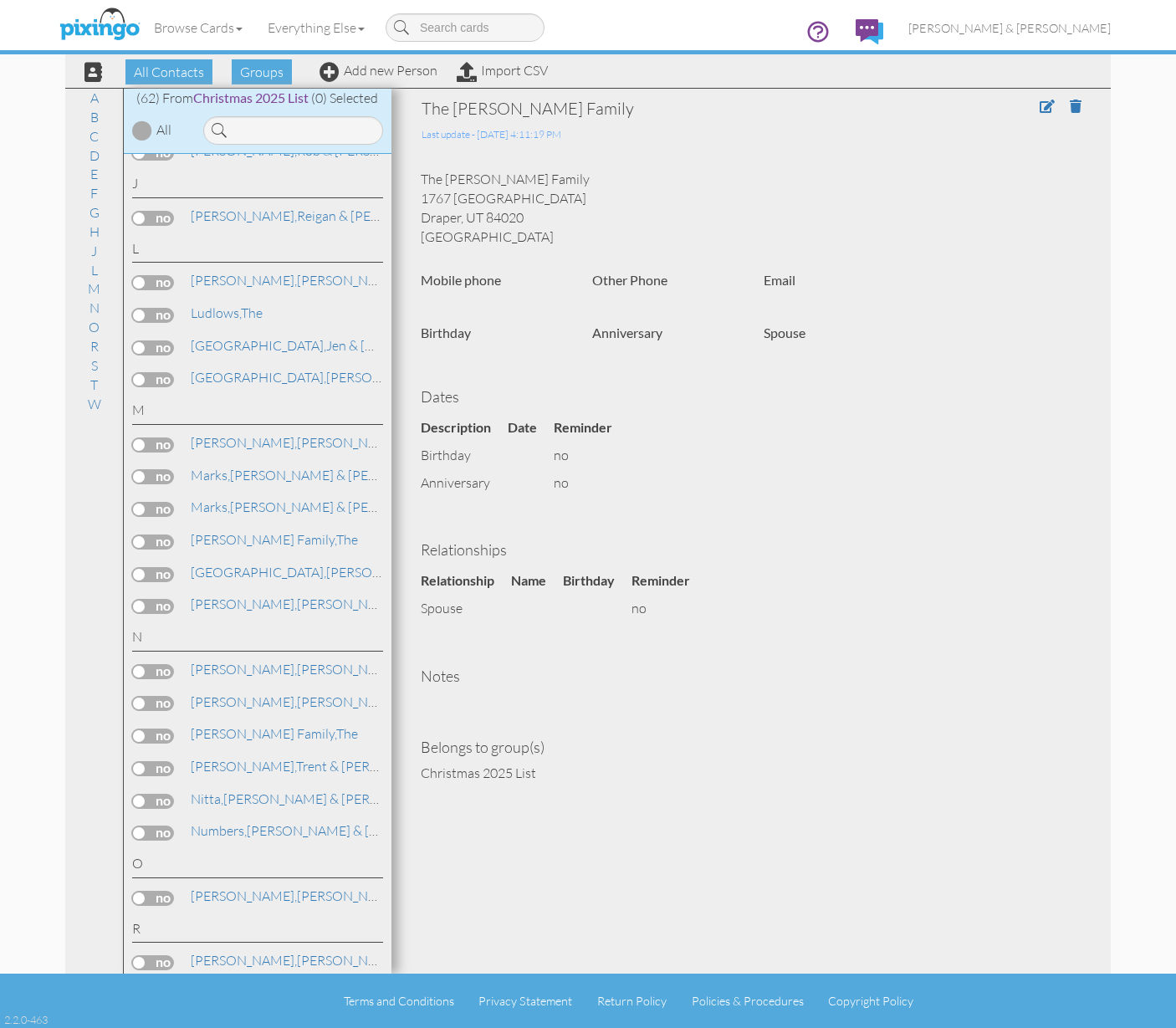
scroll to position [1346, 0]
click at [185, 68] on span "All Contacts" at bounding box center [168, 71] width 87 height 25
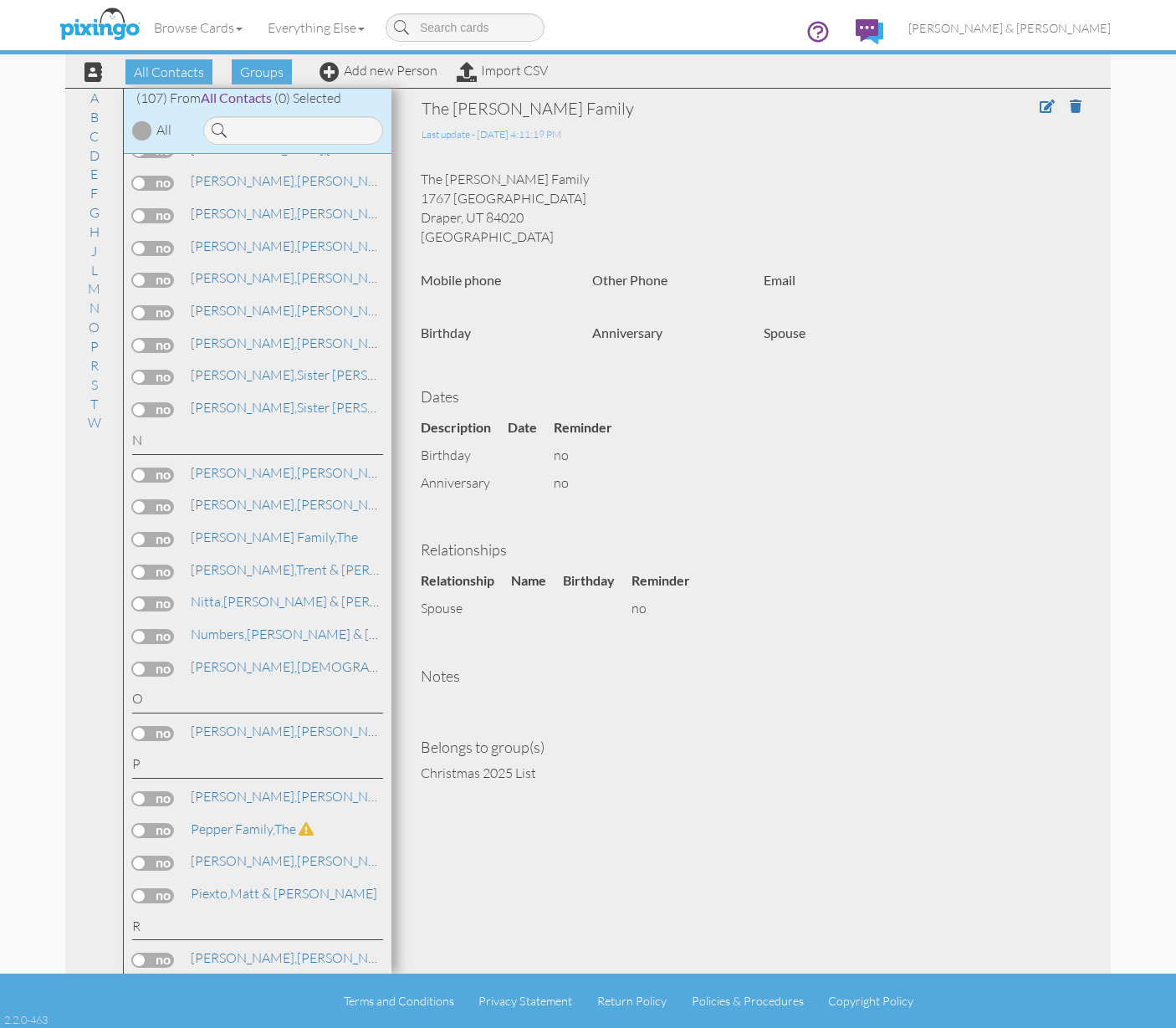
scroll to position [2739, 0]
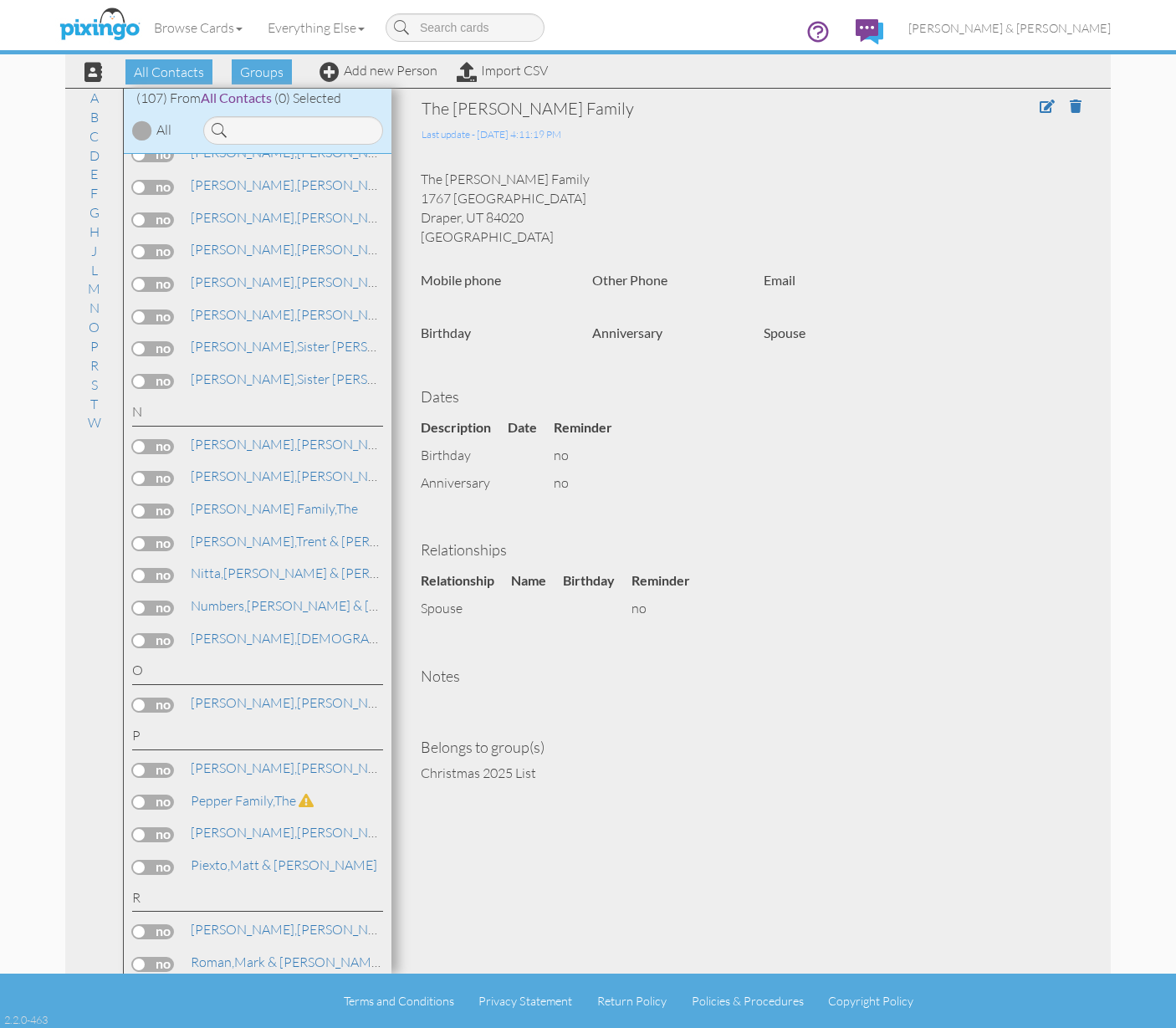
click at [155, 634] on label at bounding box center [153, 641] width 42 height 15
click at [0, 0] on input "checkbox" at bounding box center [0, 0] width 0 height 0
click at [615, 75] on span "Add to Group" at bounding box center [611, 71] width 95 height 25
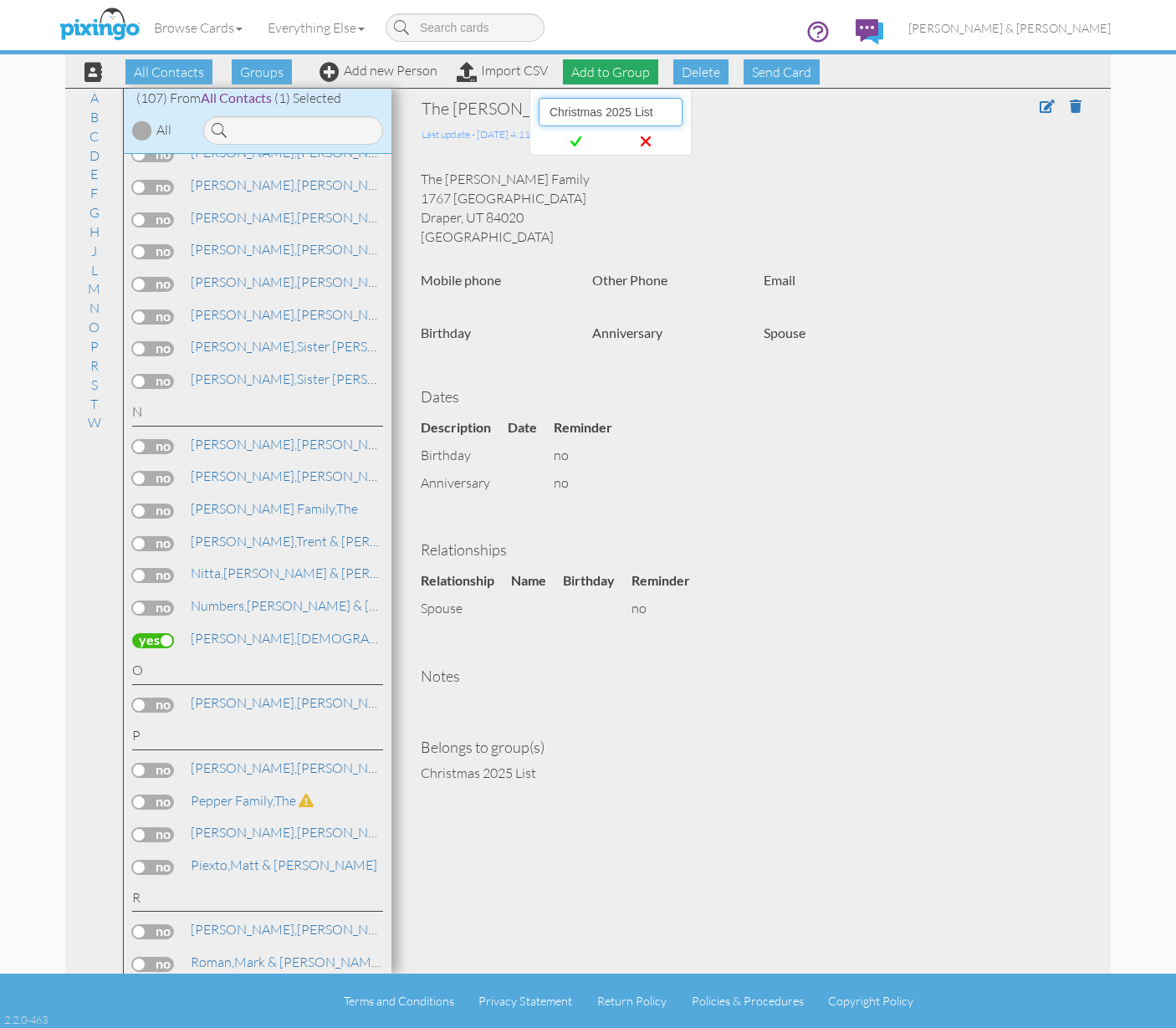
click at [614, 115] on select "-- Select a group -- Christmas 2025 List Family" at bounding box center [611, 111] width 144 height 28
click at [578, 135] on icon at bounding box center [576, 142] width 11 height 16
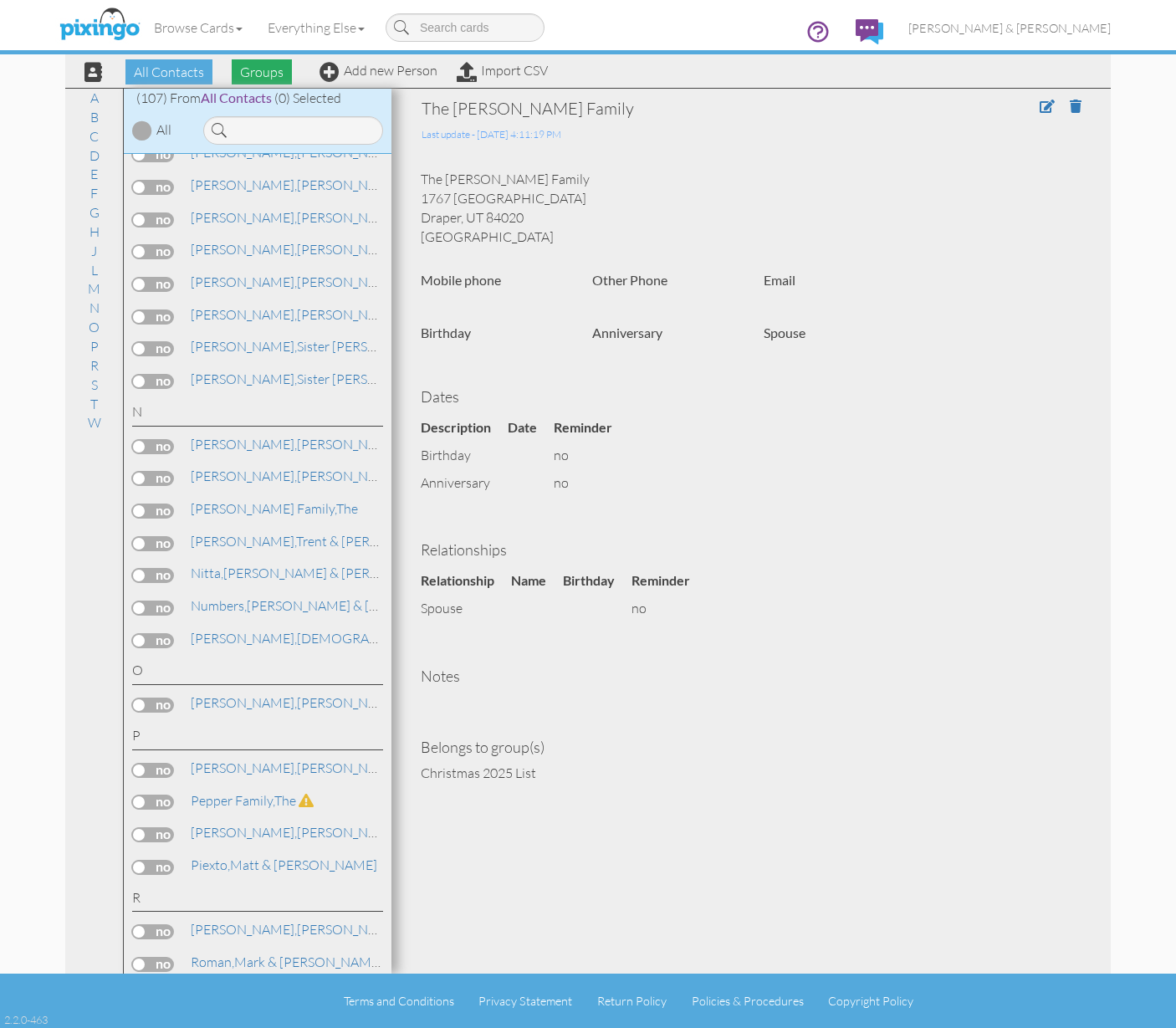
click at [240, 76] on span "Groups" at bounding box center [262, 71] width 60 height 25
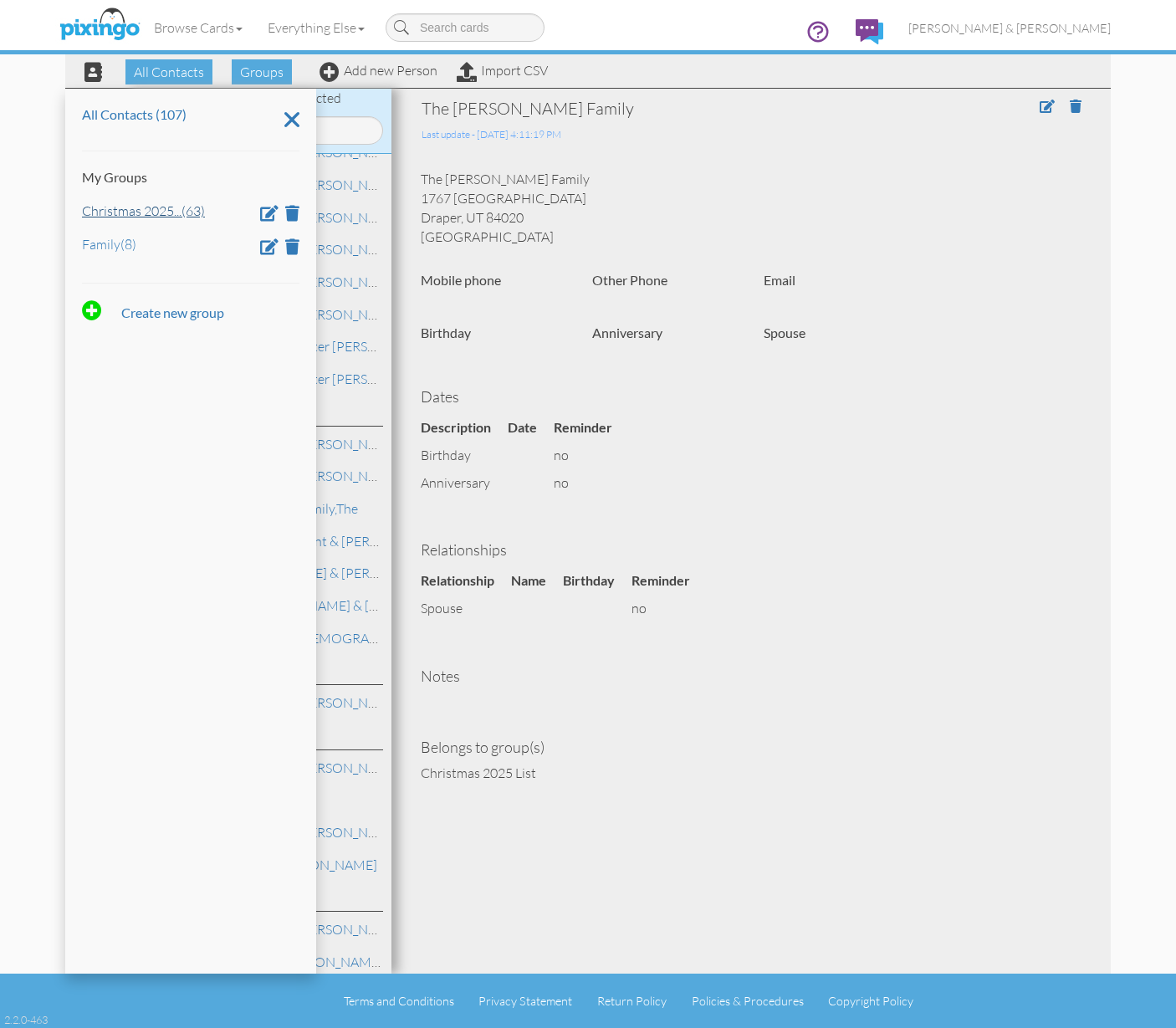
click at [131, 202] on div "Christmas 2025 ... (63)" at bounding box center [191, 210] width 217 height 20
click at [137, 215] on link "Christmas 2025 ... (63)" at bounding box center [143, 211] width 123 height 16
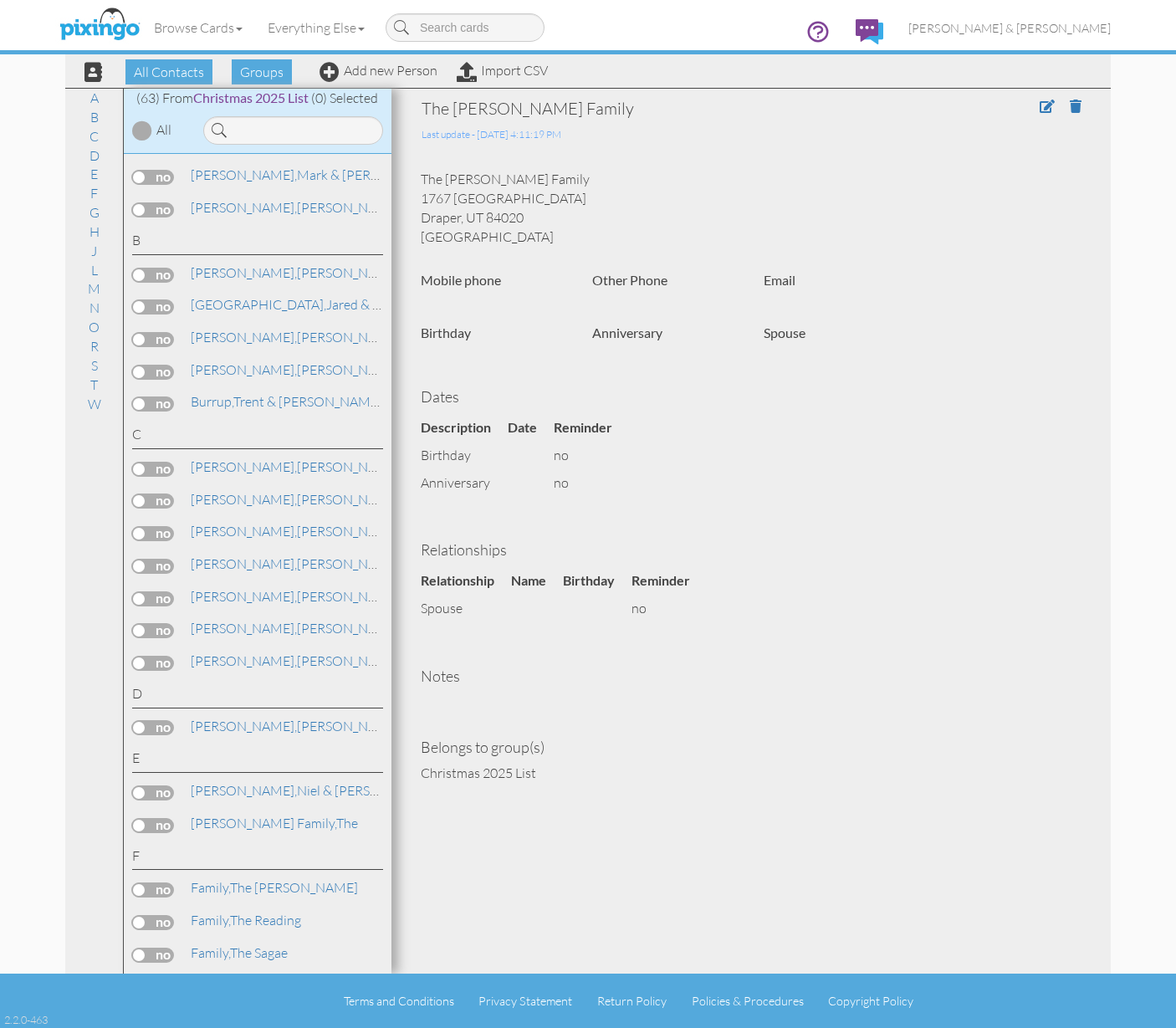
scroll to position [0, 0]
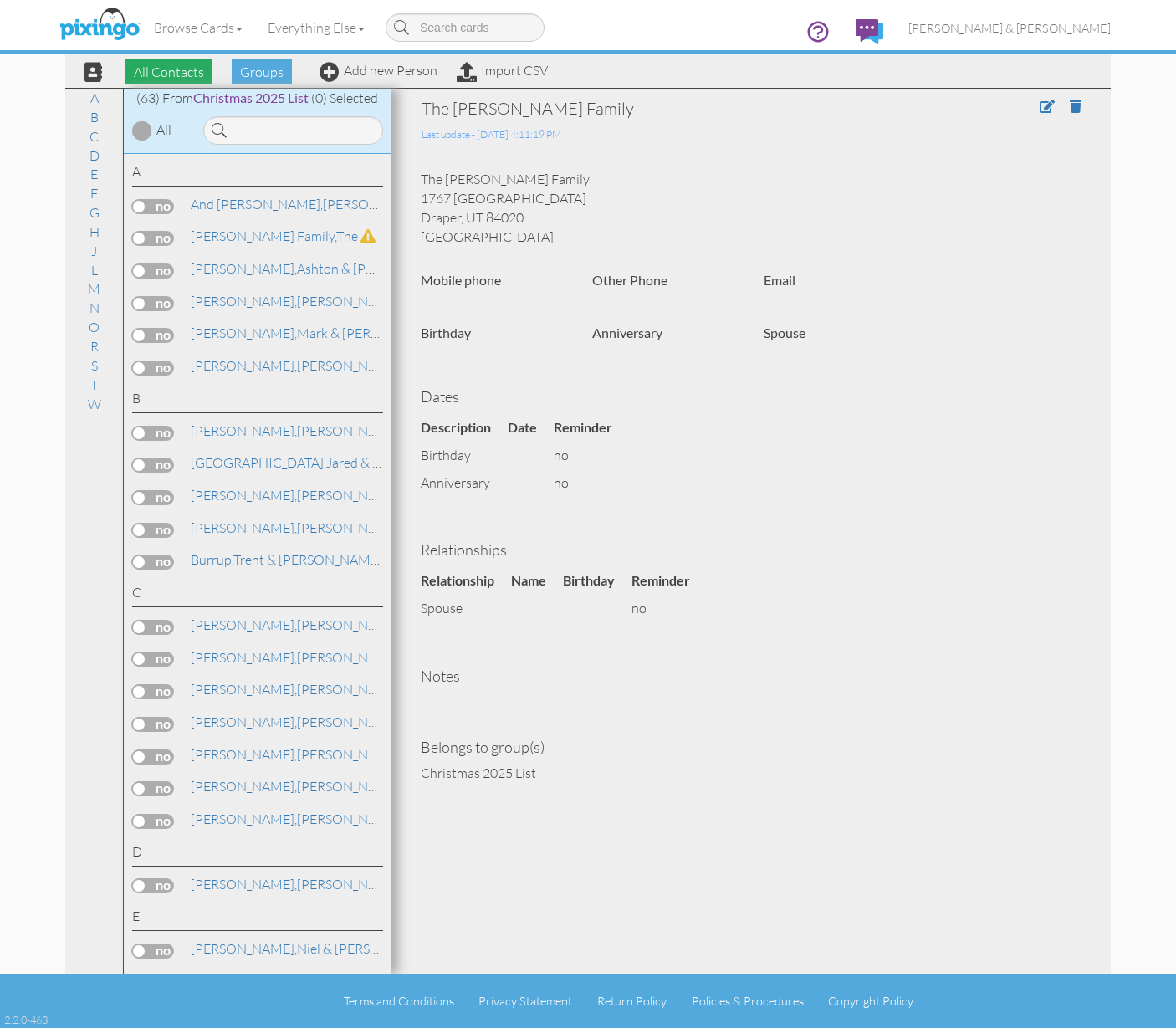
click at [190, 72] on span "All Contacts" at bounding box center [168, 71] width 87 height 25
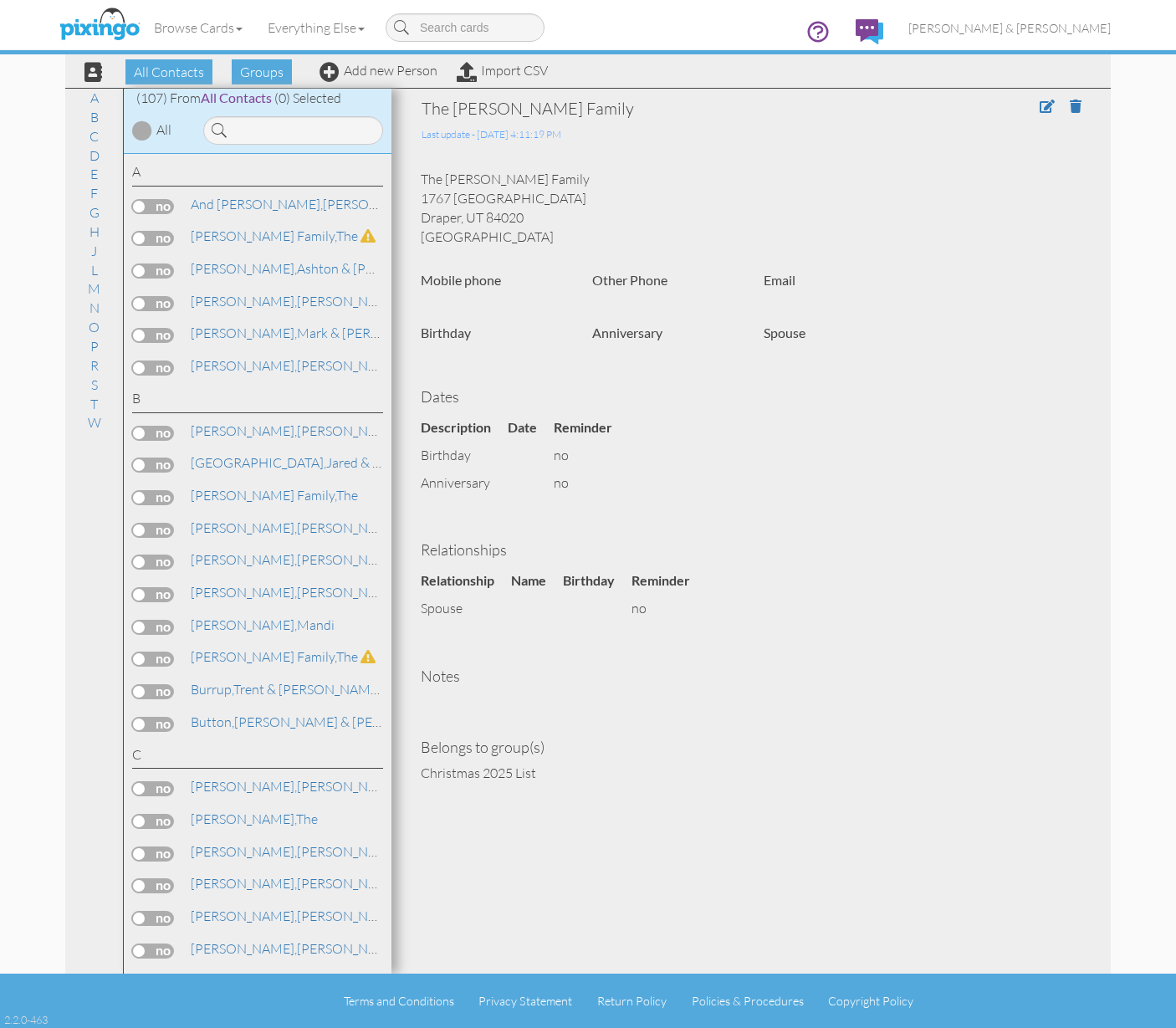
click at [149, 718] on label at bounding box center [153, 724] width 42 height 15
click at [0, 0] on input "checkbox" at bounding box center [0, 0] width 0 height 0
click at [599, 52] on div "Browse Cards Business Accounting Automotive Chiropractor Customer Dental Financ…" at bounding box center [587, 33] width 1045 height 66
click at [598, 72] on span "Add to Group" at bounding box center [611, 71] width 95 height 25
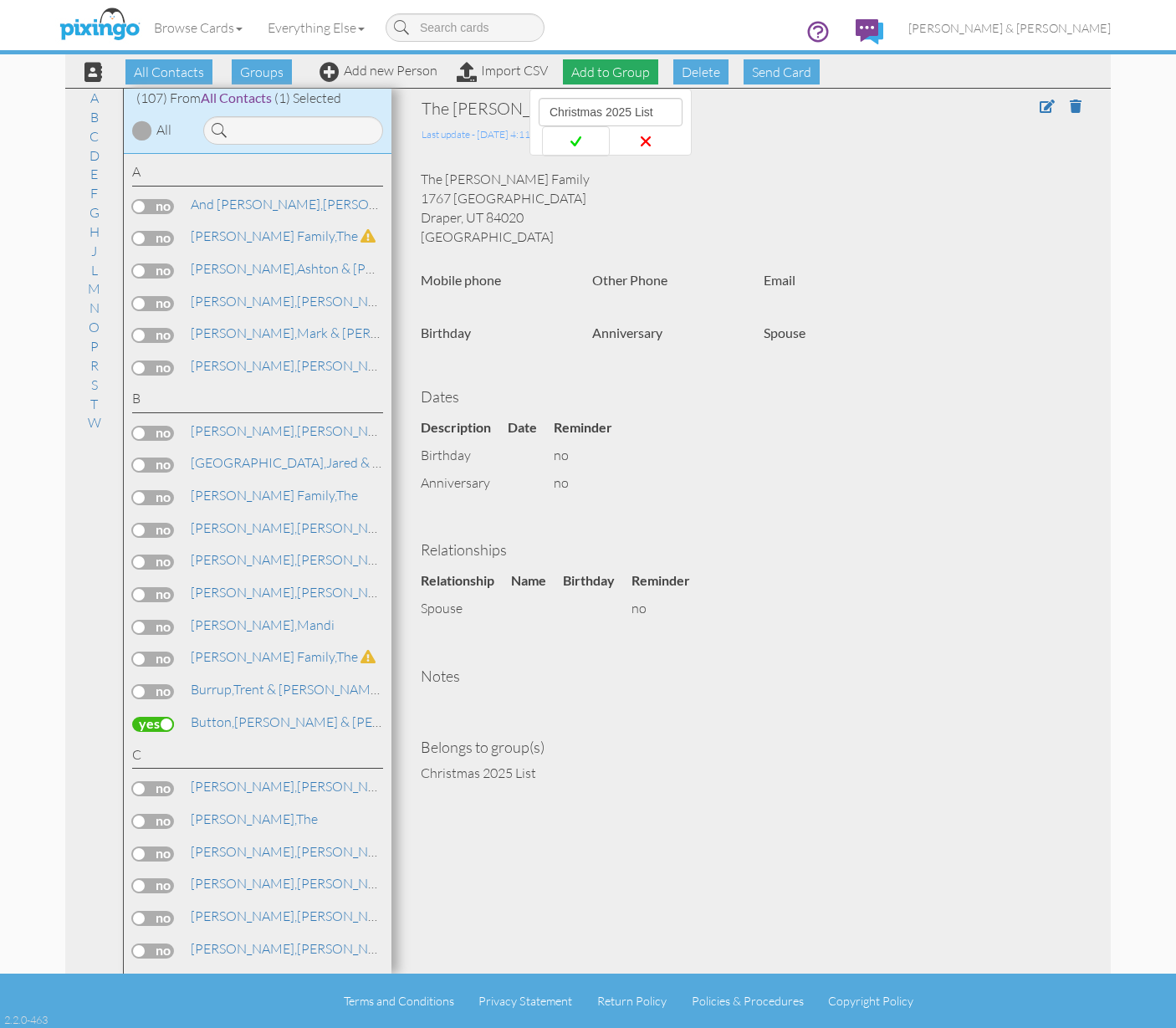
click at [585, 136] on span at bounding box center [576, 142] width 68 height 31
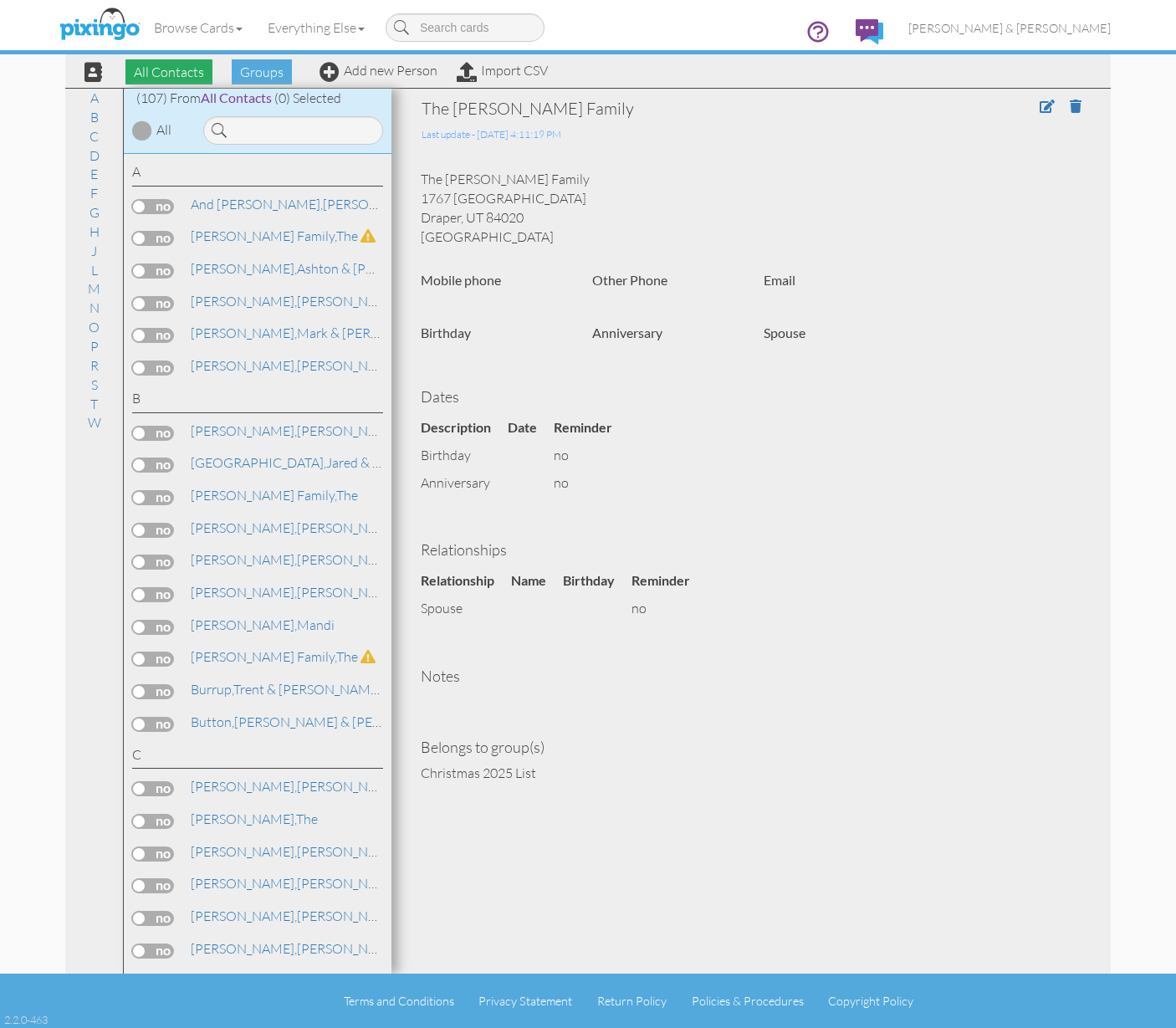
click at [189, 75] on span "All Contacts" at bounding box center [168, 71] width 87 height 25
click at [265, 74] on span "Groups" at bounding box center [262, 71] width 60 height 25
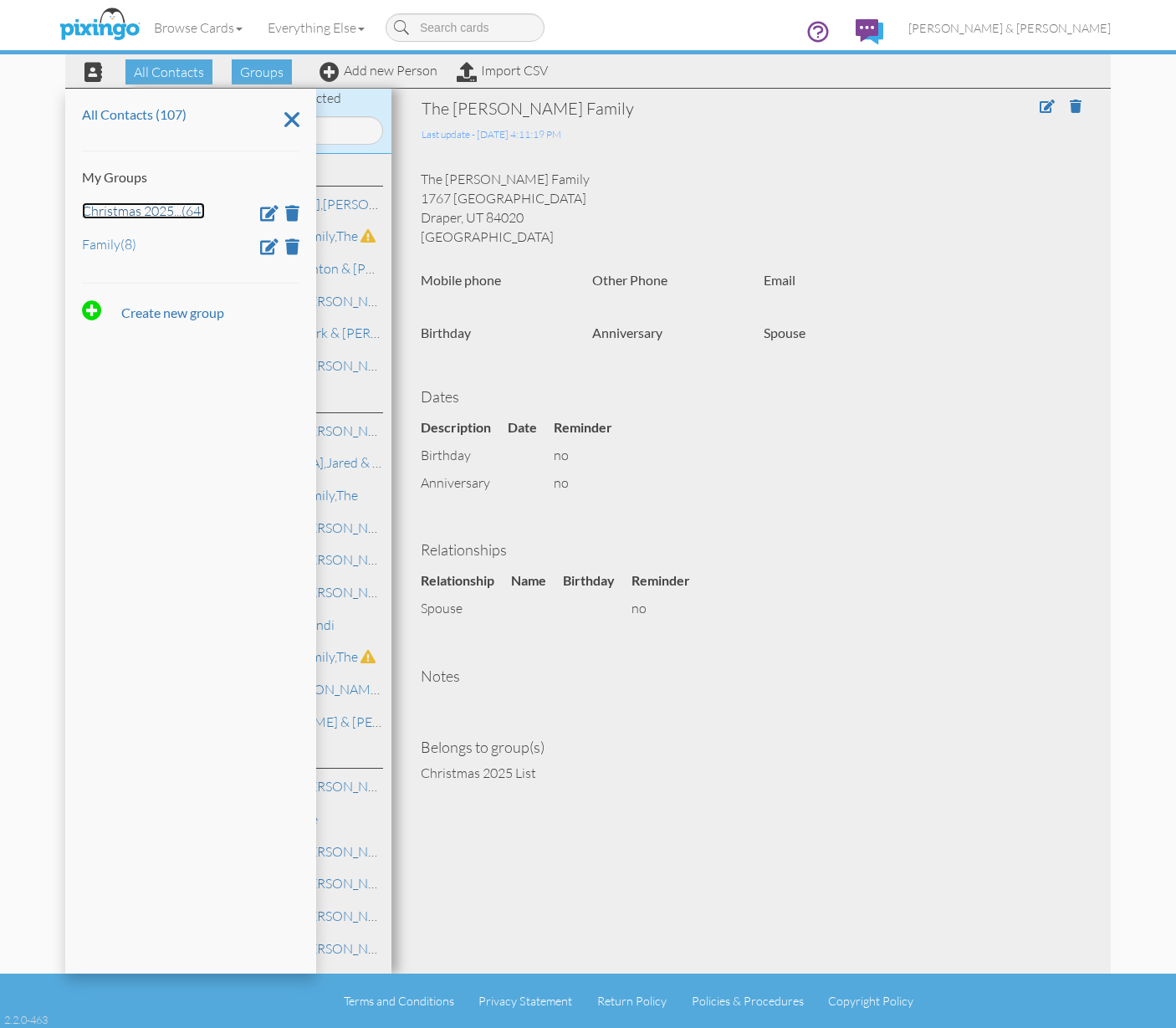
click at [147, 213] on link "Christmas 2025 ... (64)" at bounding box center [143, 211] width 123 height 16
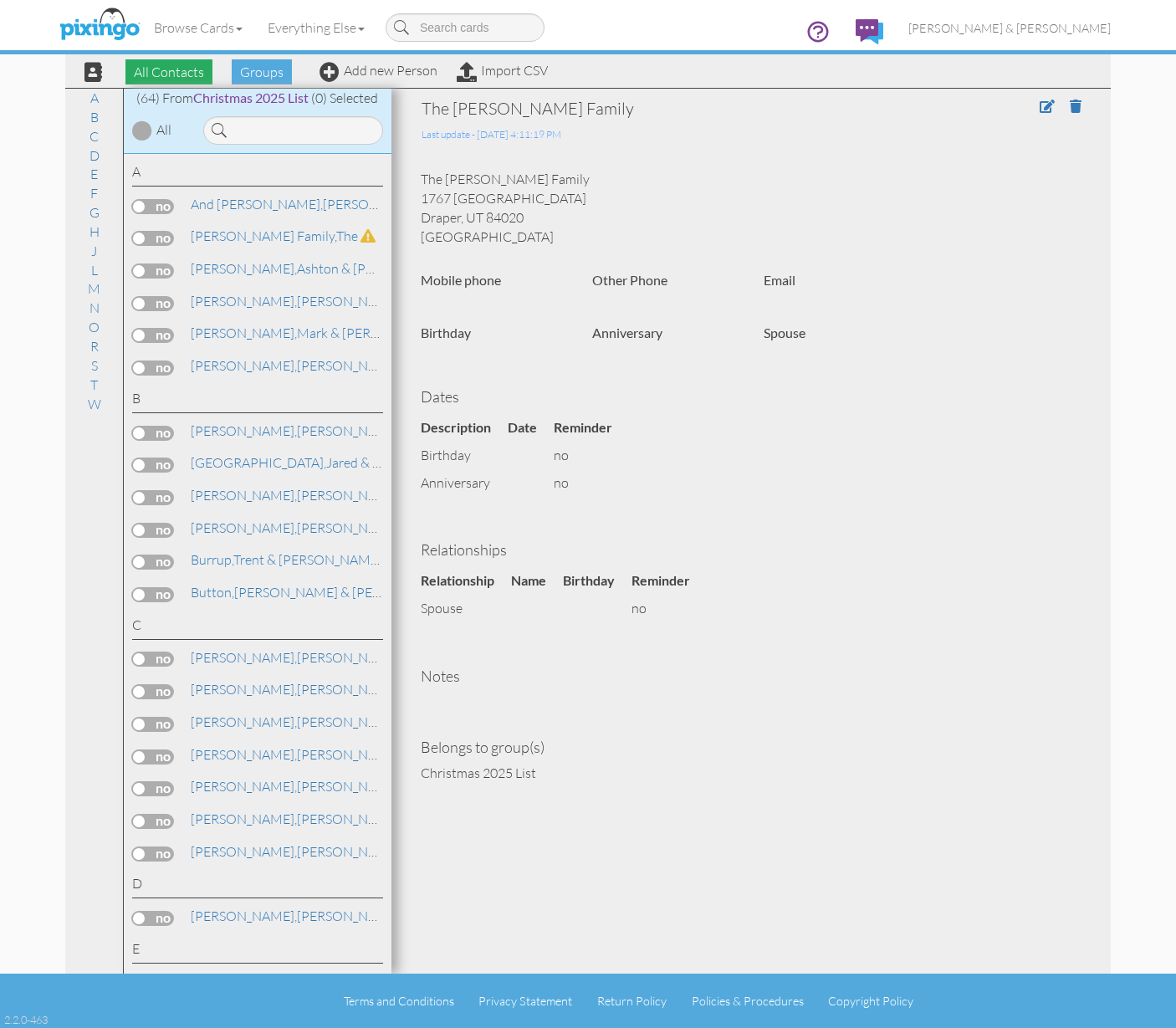
click at [185, 83] on span "All Contacts" at bounding box center [168, 71] width 87 height 25
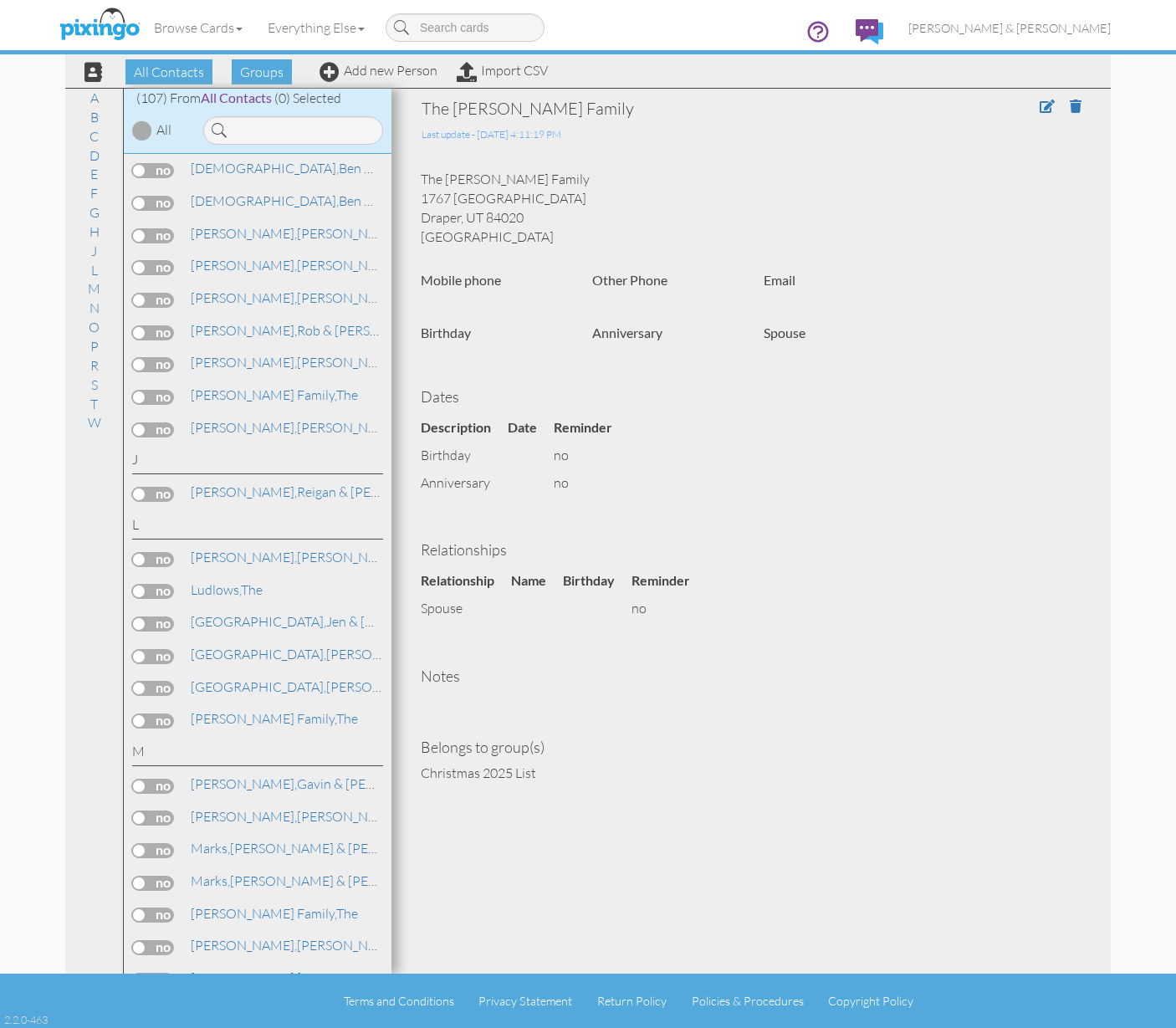
scroll to position [1882, 0]
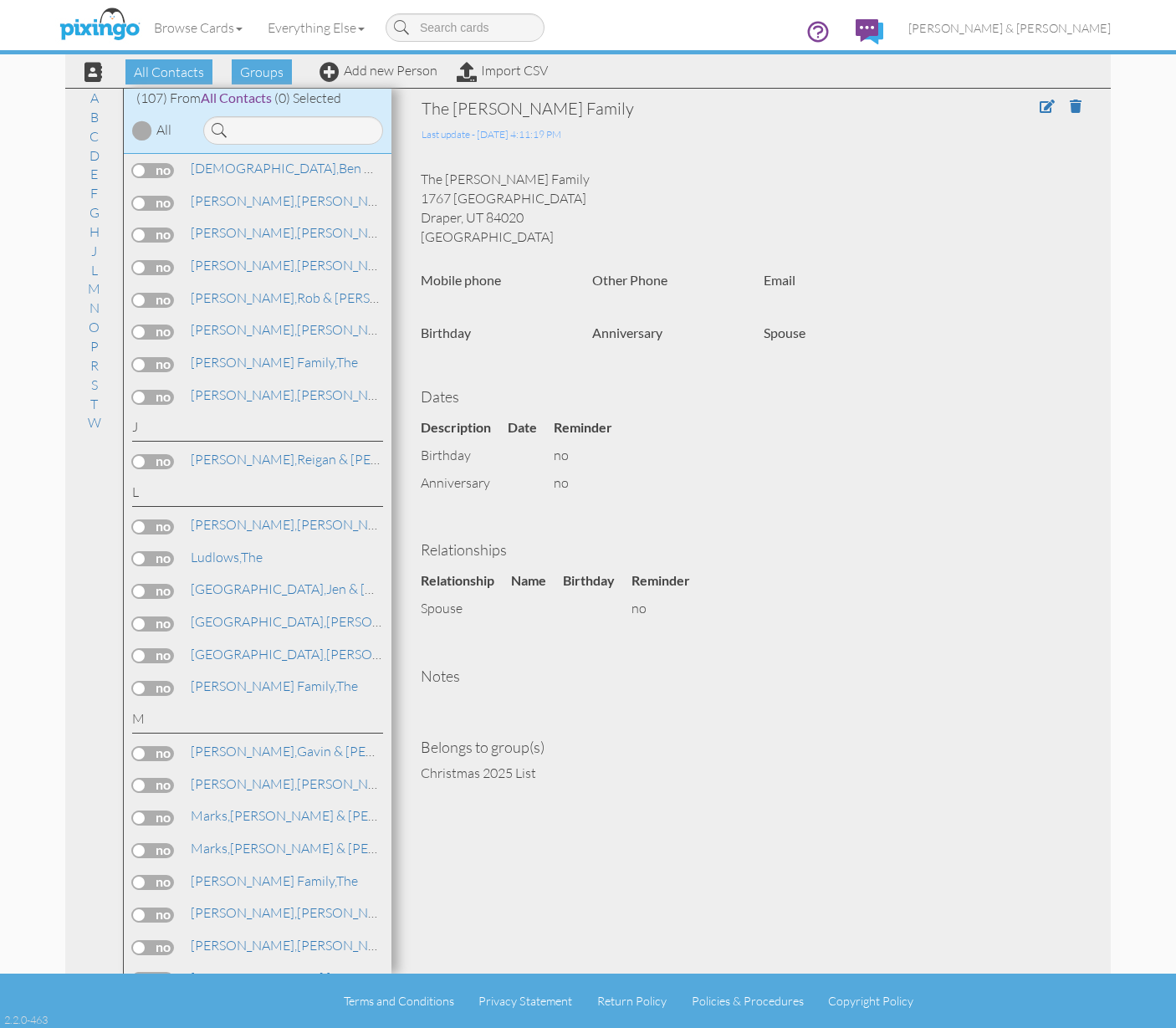
click at [165, 681] on label at bounding box center [153, 688] width 42 height 15
click at [0, 0] on input "checkbox" at bounding box center [0, 0] width 0 height 0
click at [616, 76] on span "Add to Group" at bounding box center [611, 71] width 95 height 25
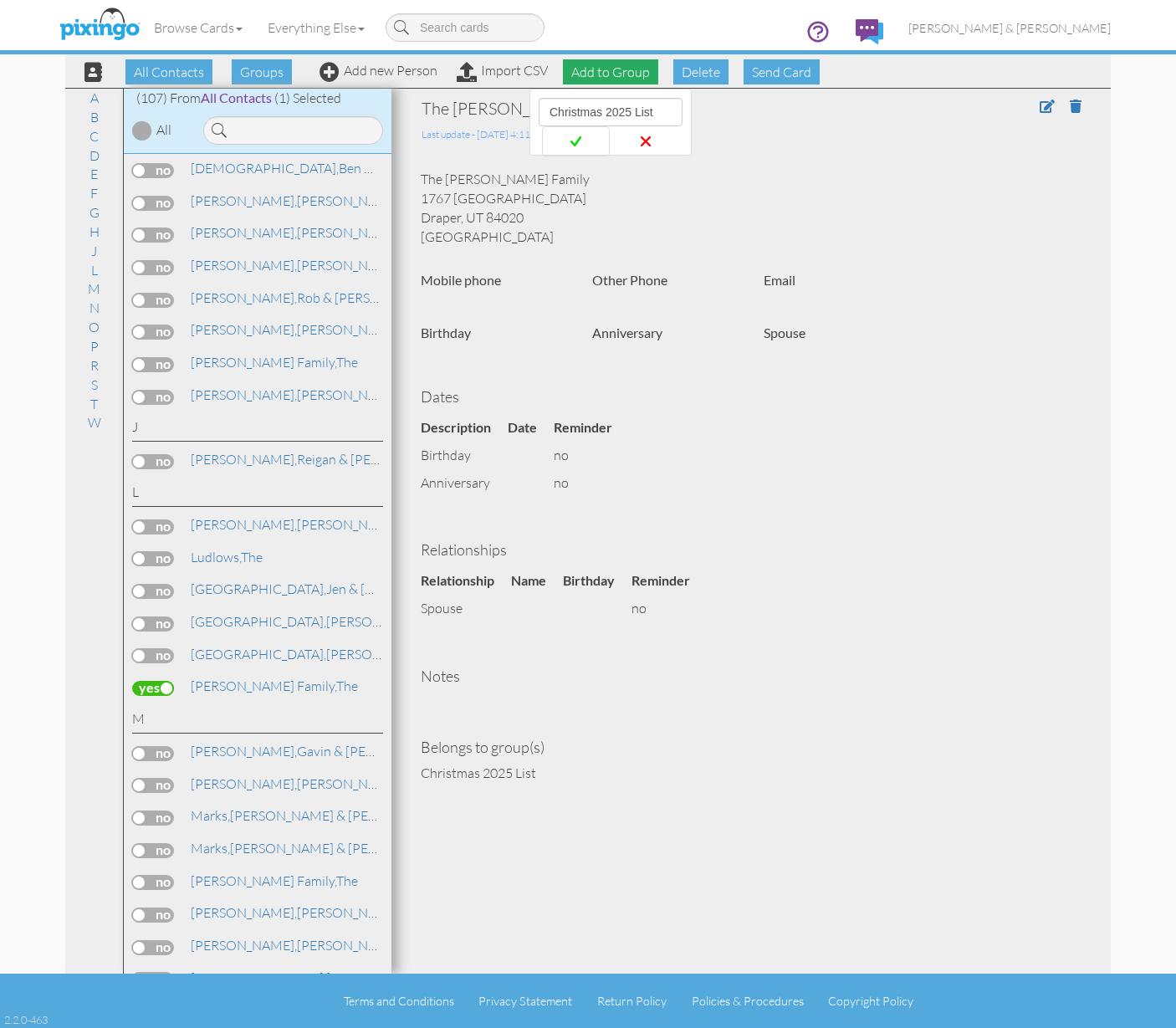
click at [577, 140] on icon at bounding box center [576, 142] width 11 height 16
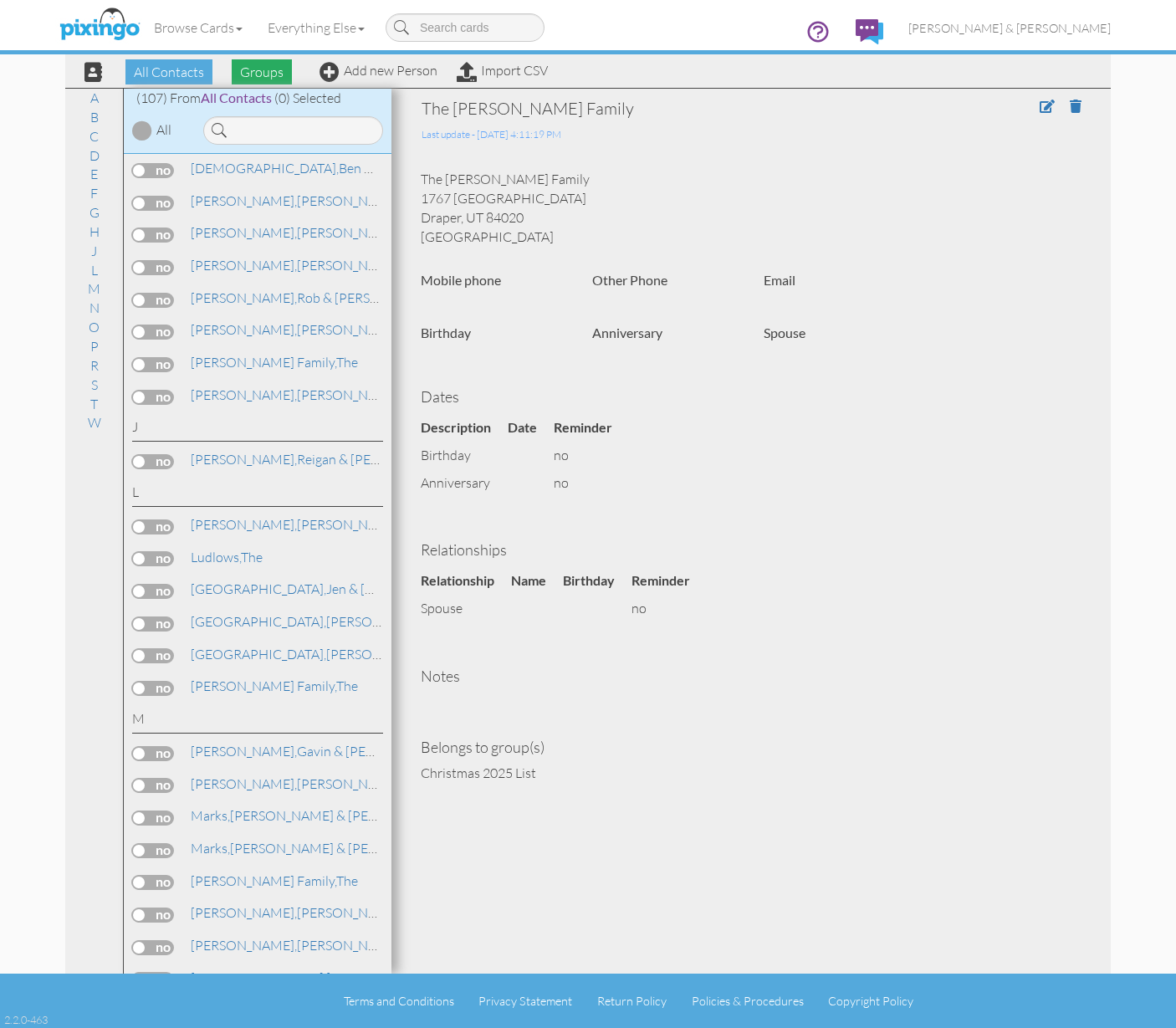
click at [264, 71] on span "Groups" at bounding box center [262, 71] width 60 height 25
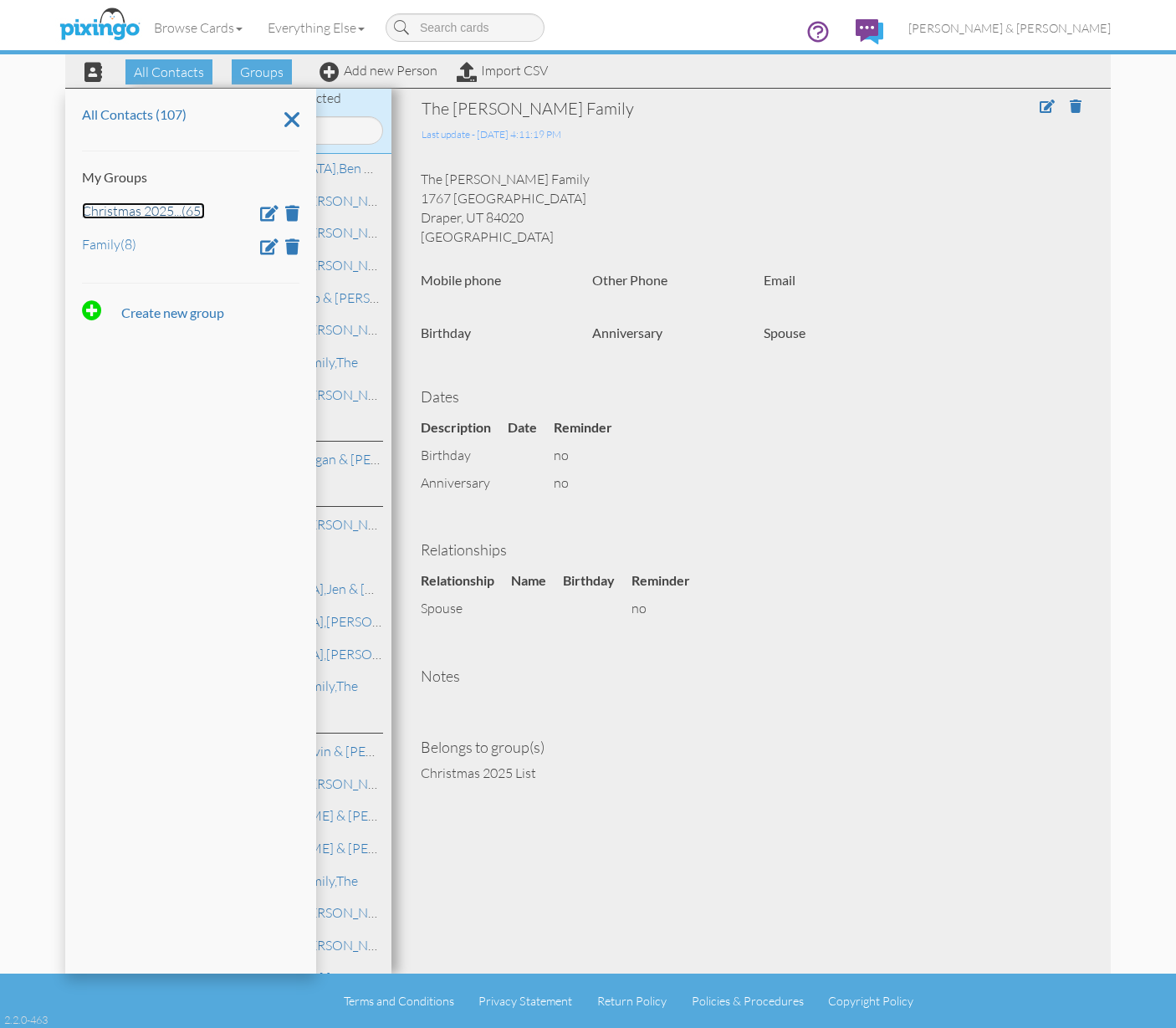
click at [159, 206] on link "Christmas 2025 ... (65)" at bounding box center [143, 211] width 123 height 16
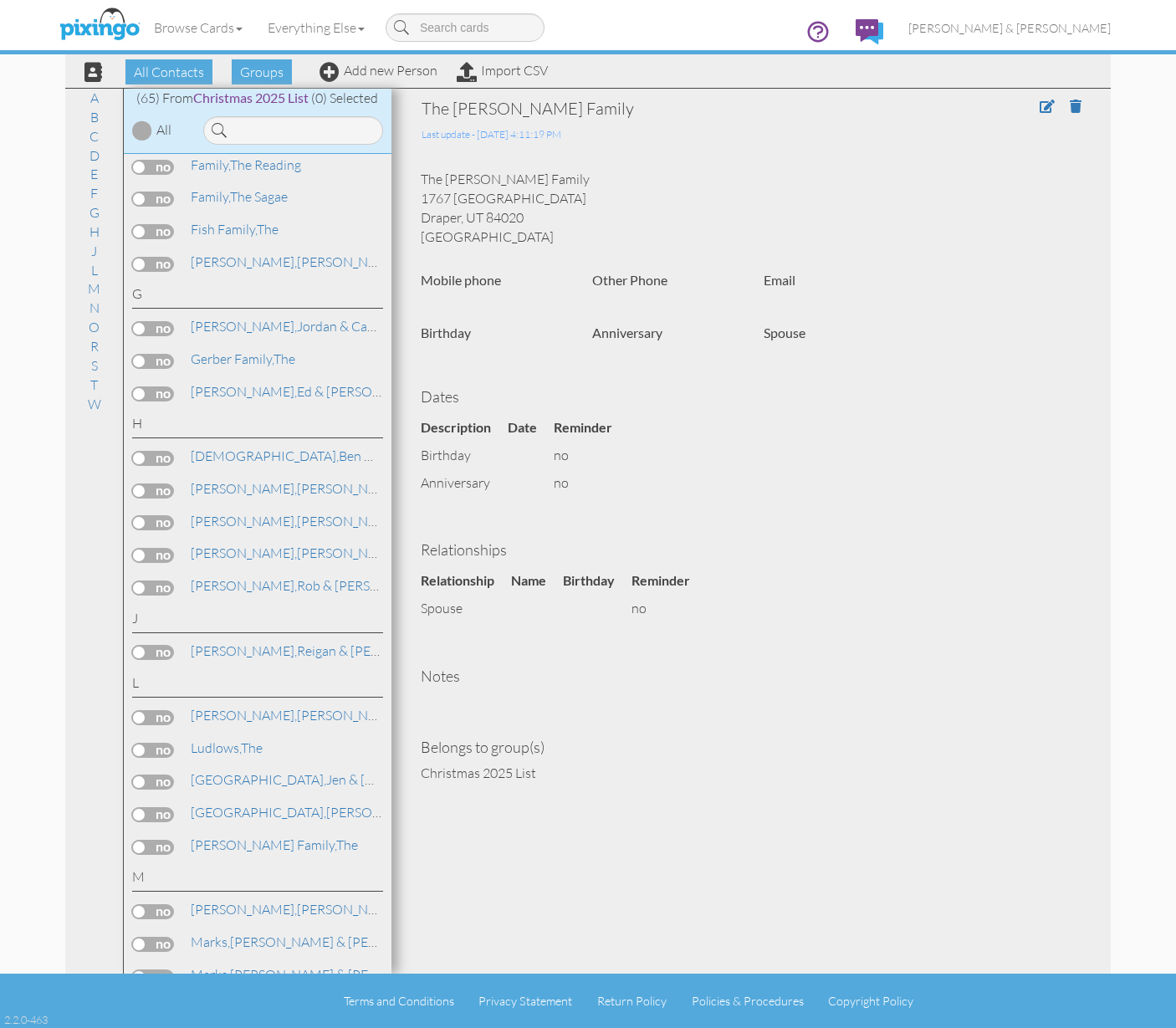
scroll to position [0, 0]
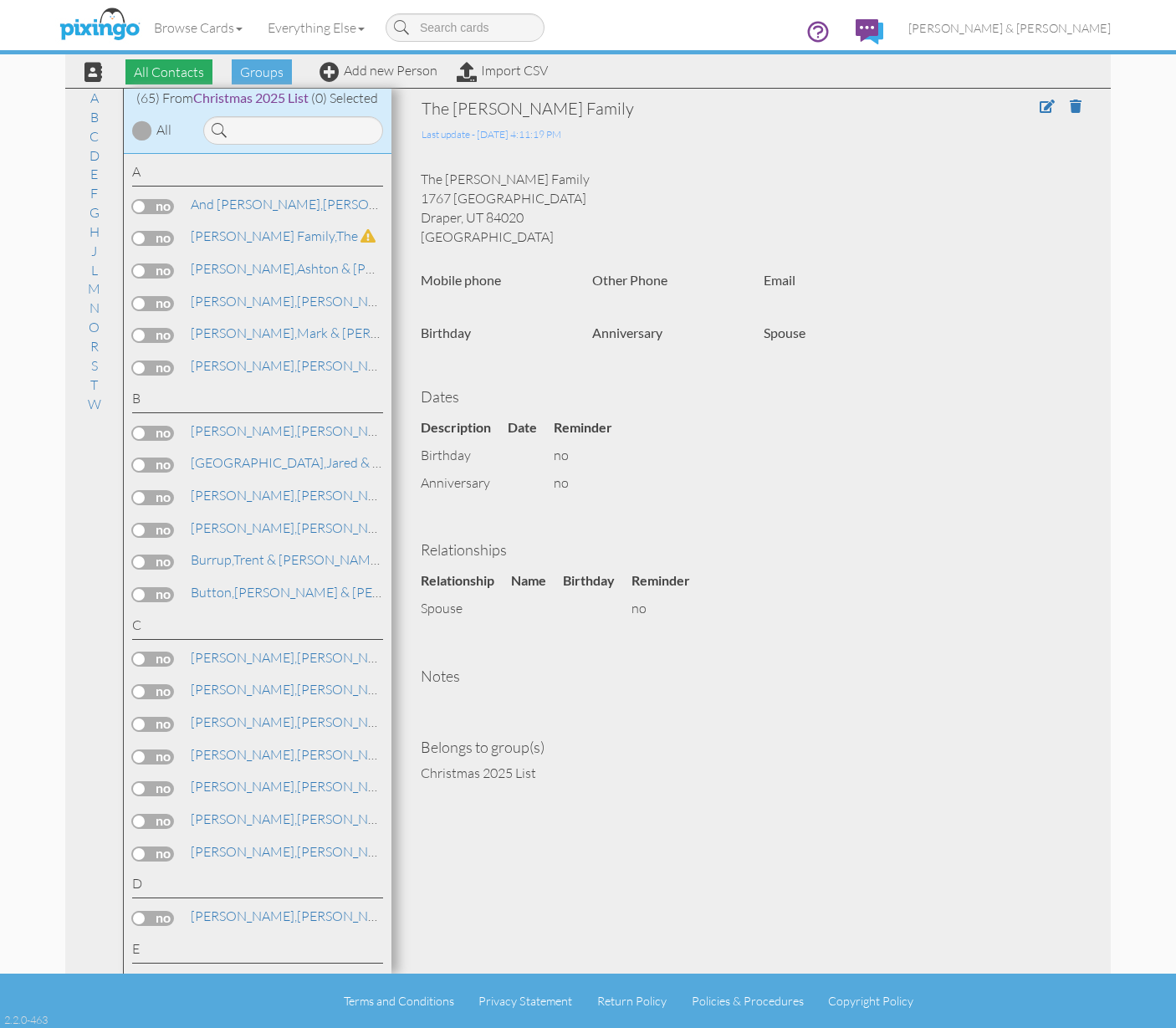
click at [171, 70] on span "All Contacts" at bounding box center [168, 71] width 87 height 25
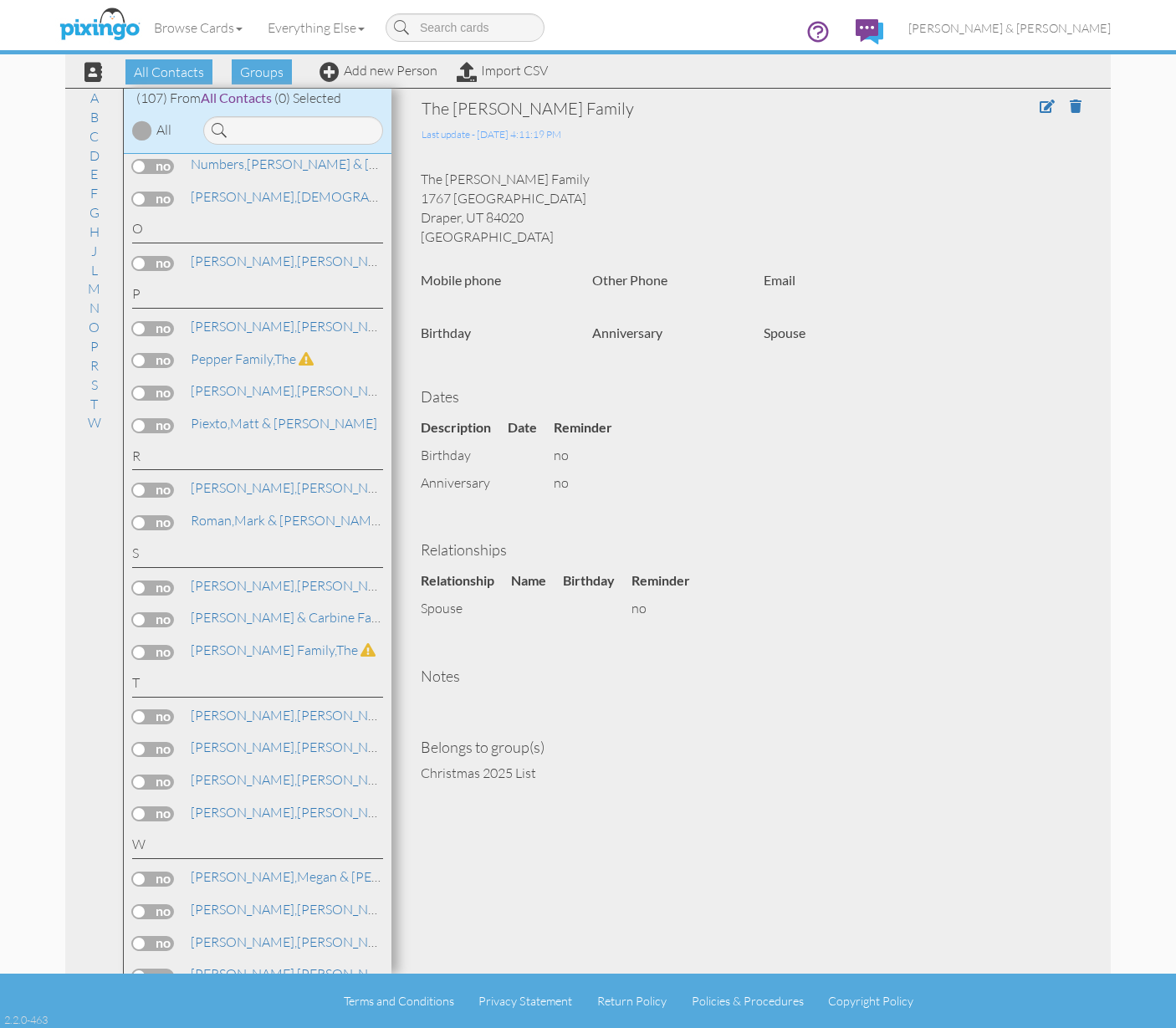
scroll to position [3193, 0]
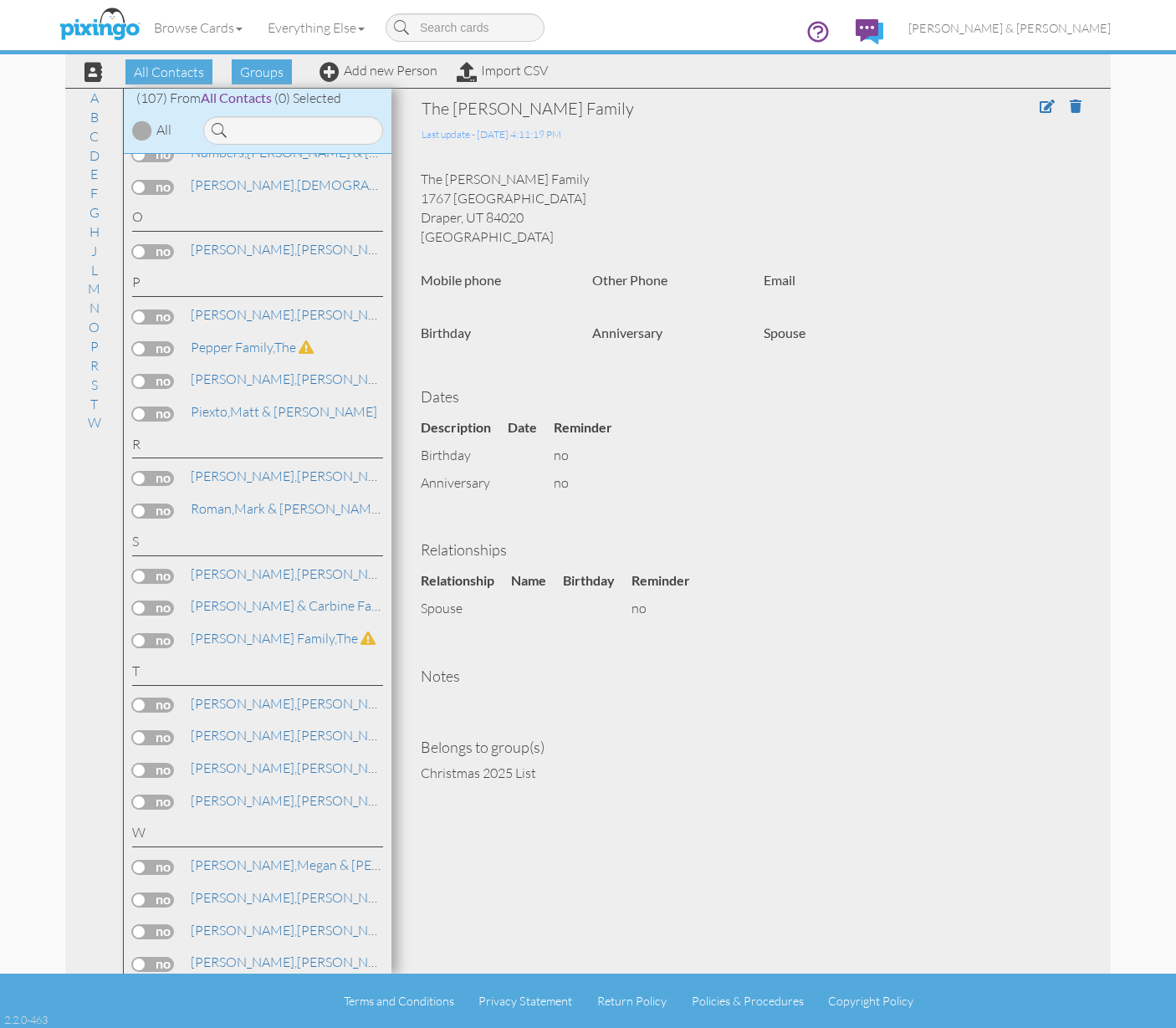
click at [164, 569] on label at bounding box center [153, 576] width 42 height 15
click at [0, 0] on input "checkbox" at bounding box center [0, 0] width 0 height 0
click at [602, 71] on span "Add to Group" at bounding box center [611, 71] width 95 height 25
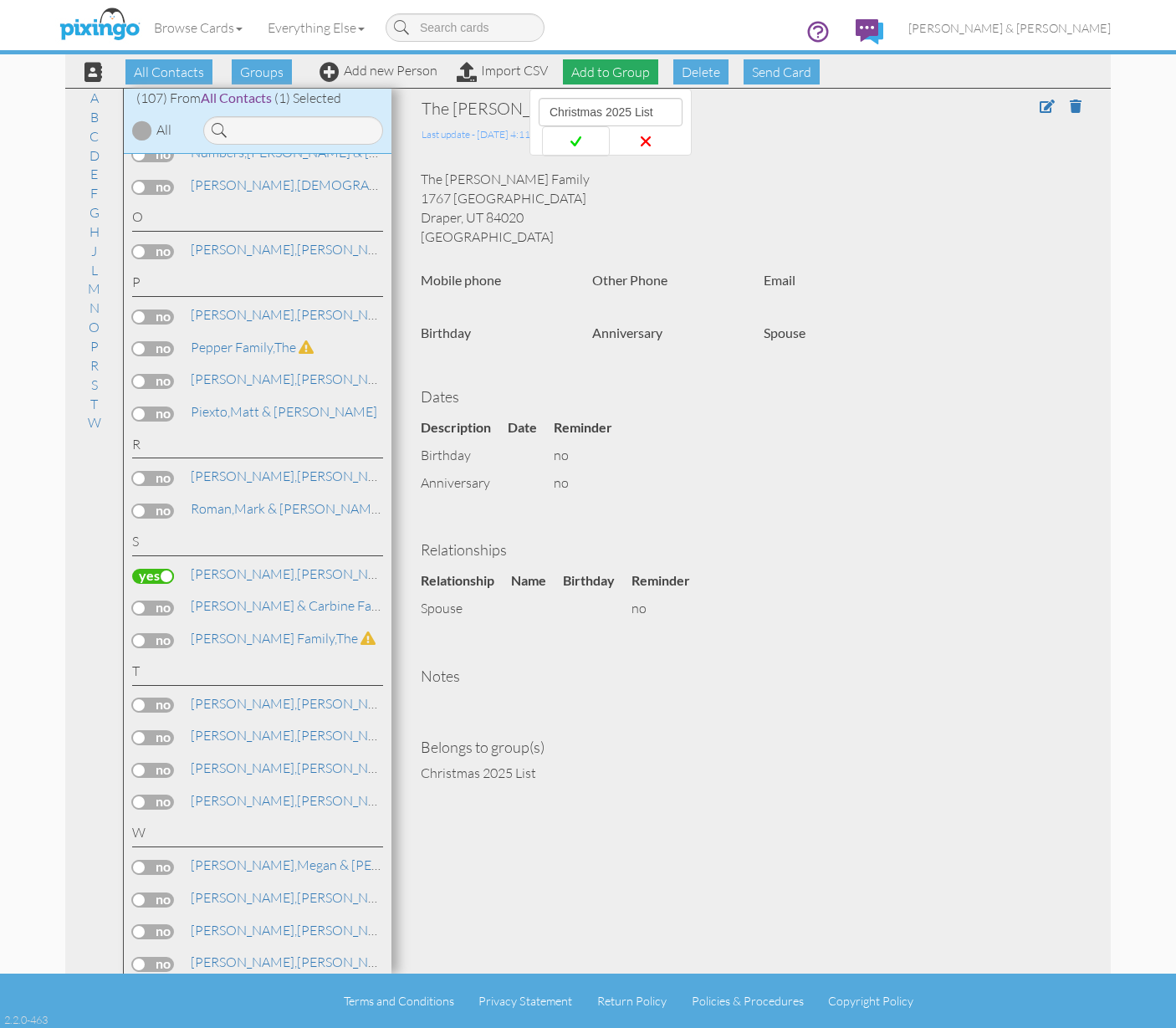
click at [593, 138] on span at bounding box center [576, 142] width 68 height 31
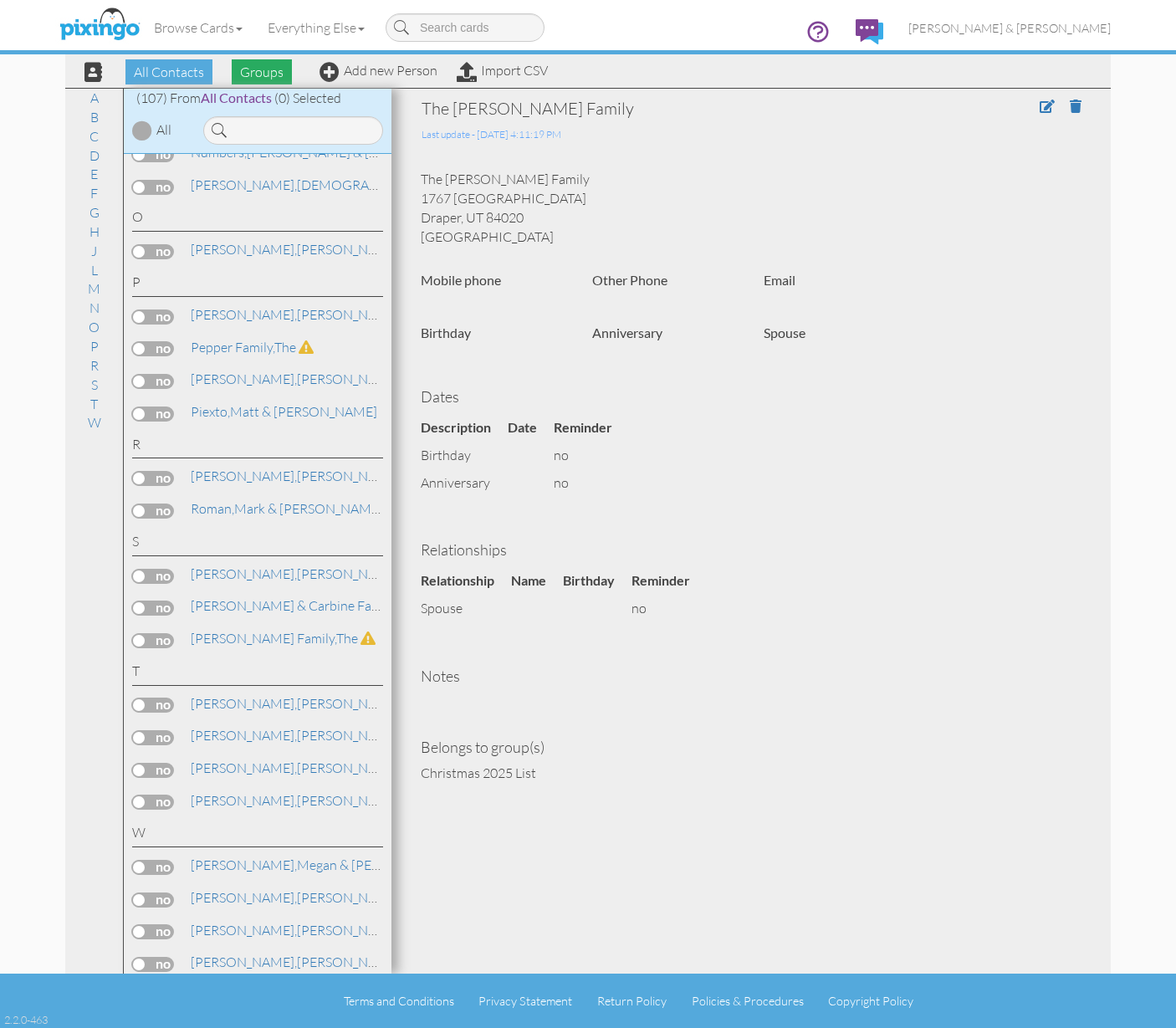
click at [261, 68] on span "Groups" at bounding box center [262, 71] width 60 height 25
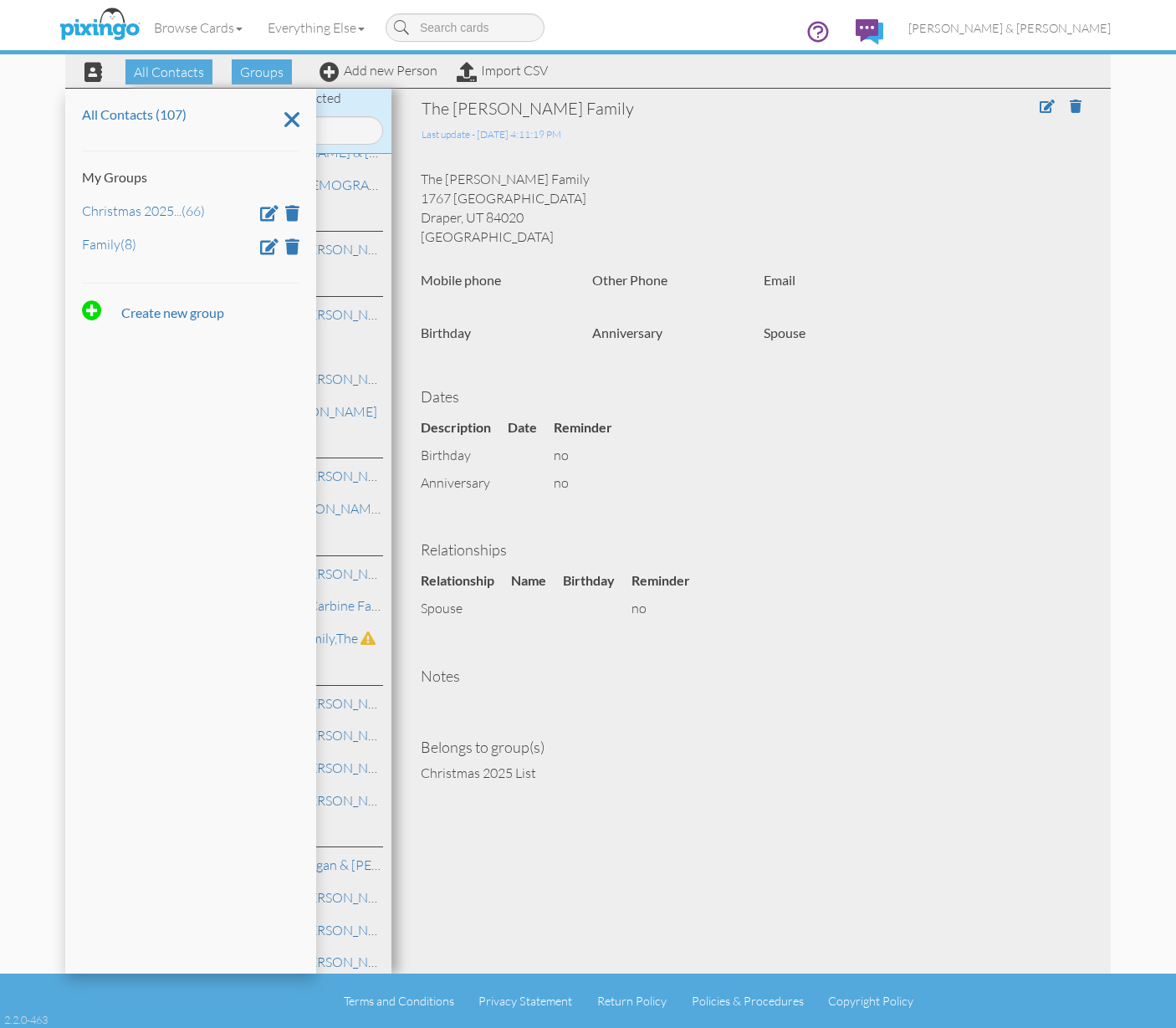
click at [163, 202] on div "Christmas 2025 ... (66)" at bounding box center [191, 210] width 217 height 20
click at [173, 212] on link "Christmas 2025 ... (66)" at bounding box center [143, 211] width 123 height 16
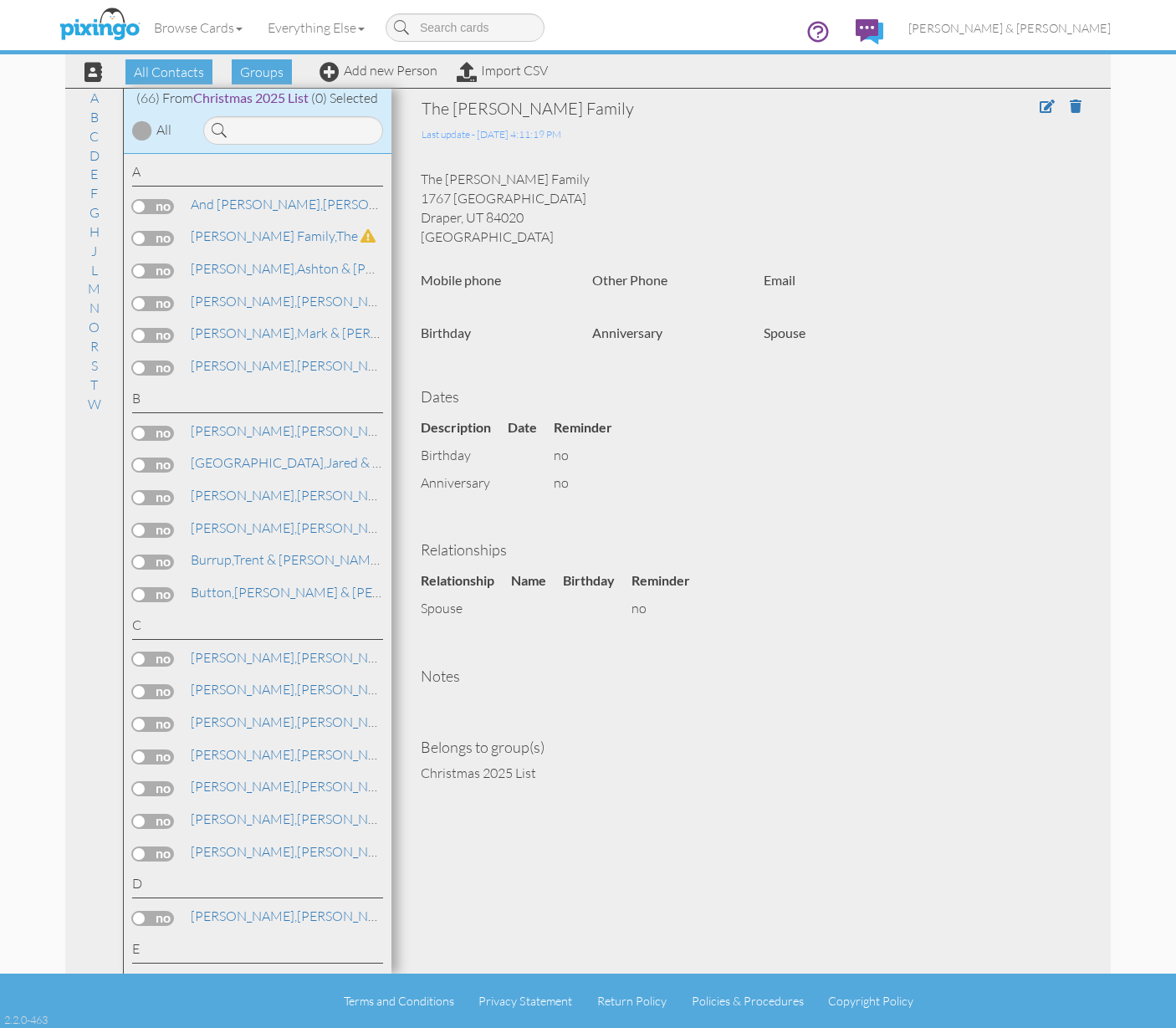
scroll to position [9, 0]
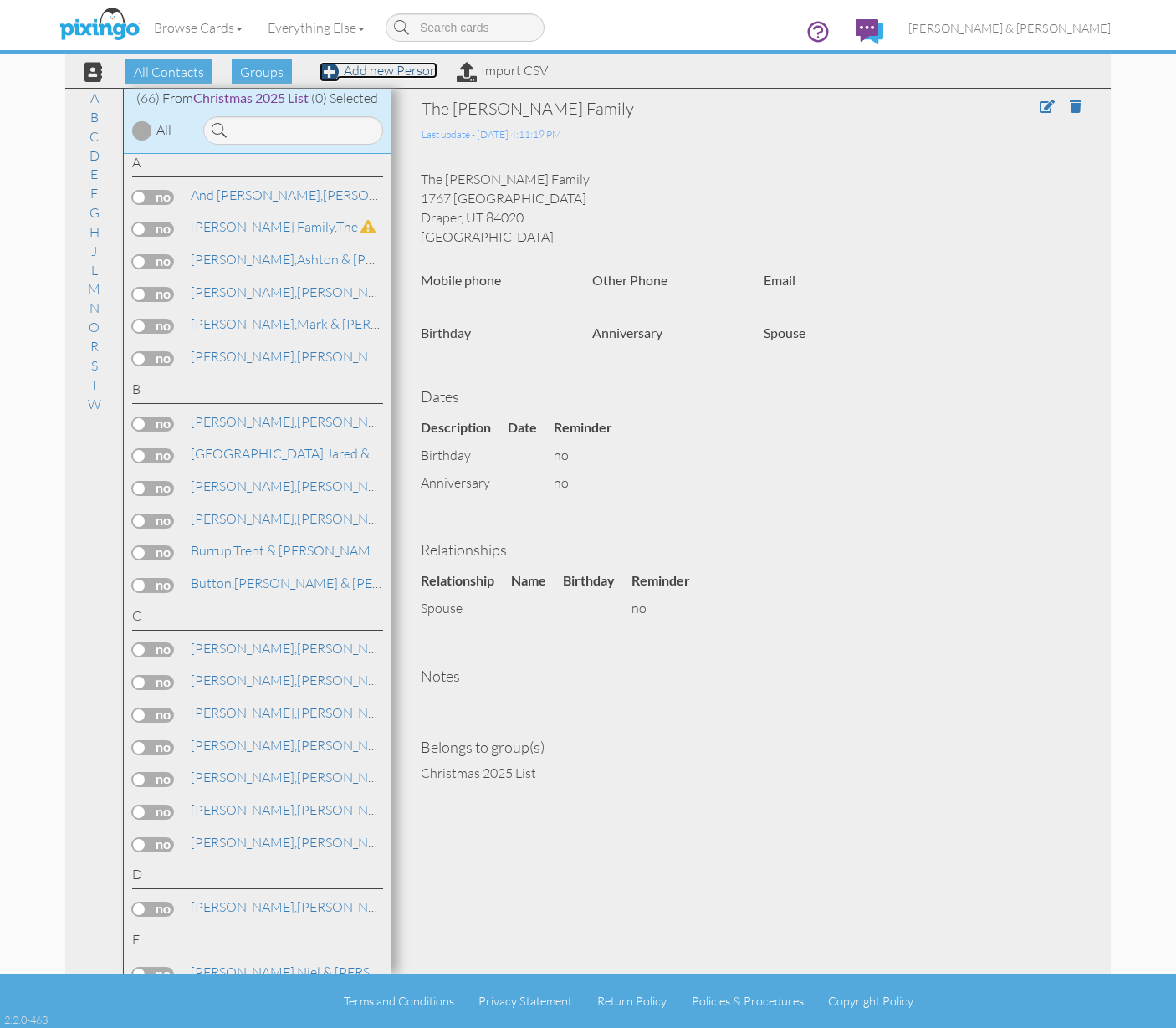
click at [361, 67] on link "Add new Person" at bounding box center [378, 70] width 118 height 16
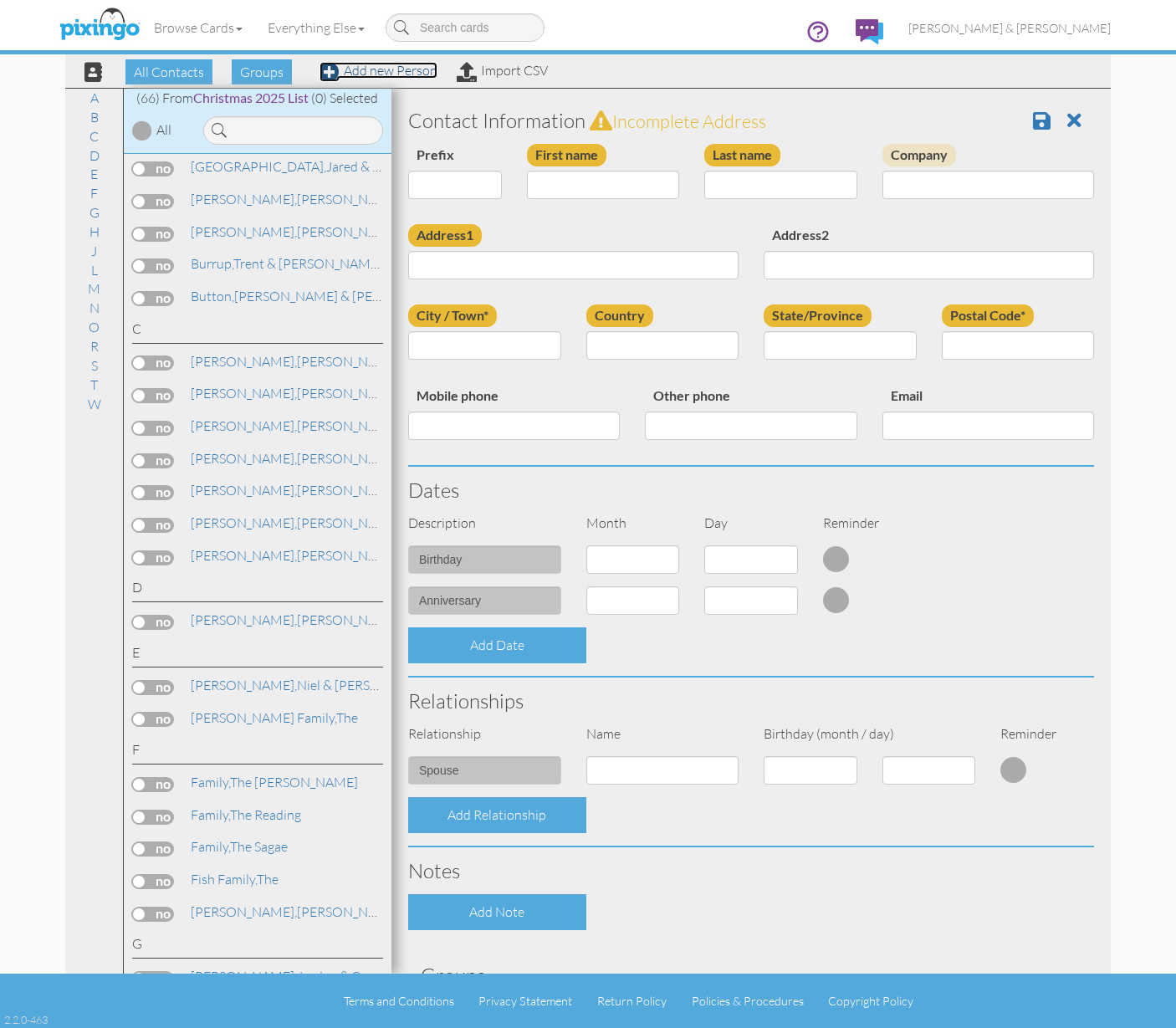
scroll to position [341, 0]
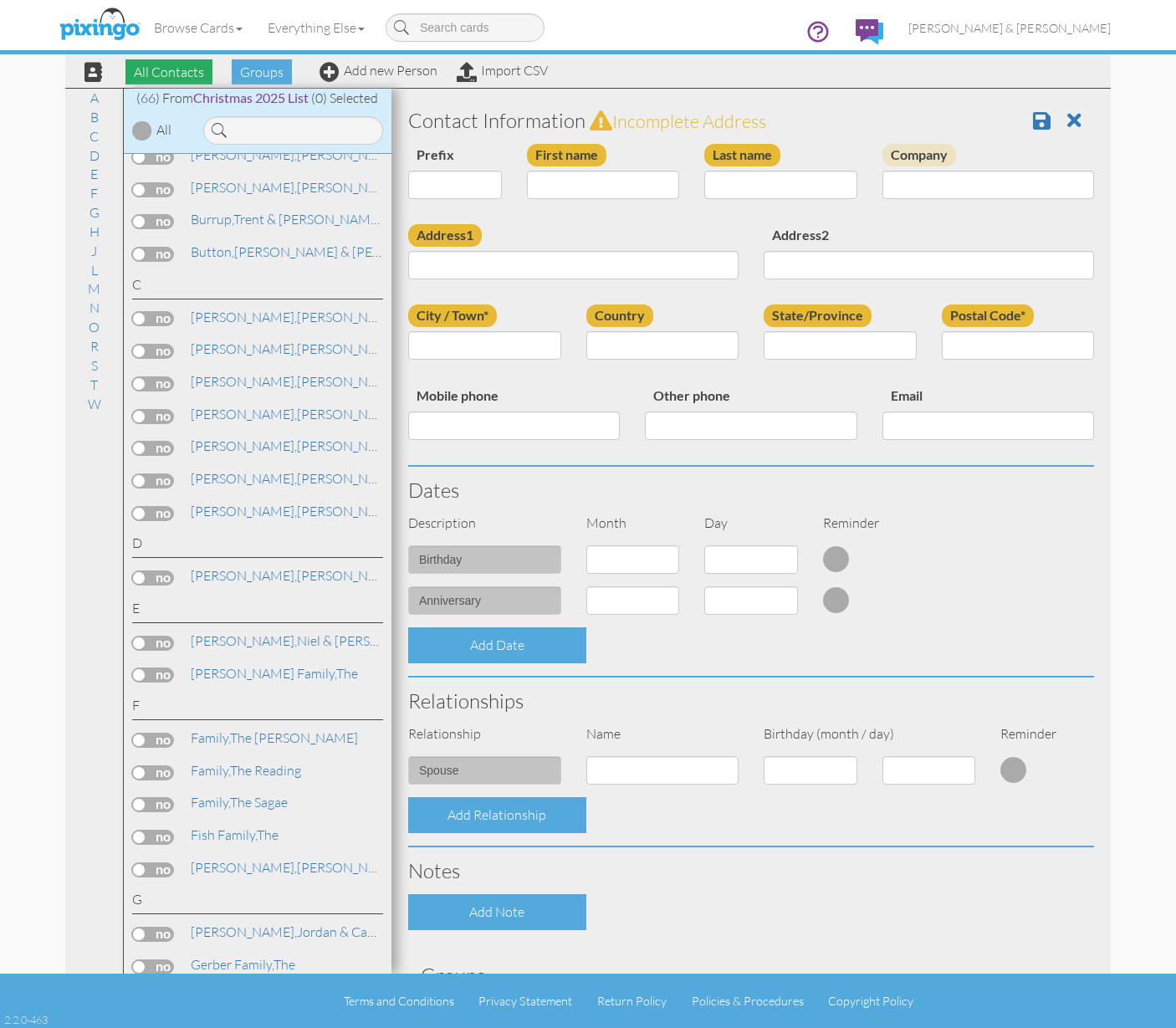
click at [183, 79] on span "All Contacts" at bounding box center [168, 71] width 87 height 25
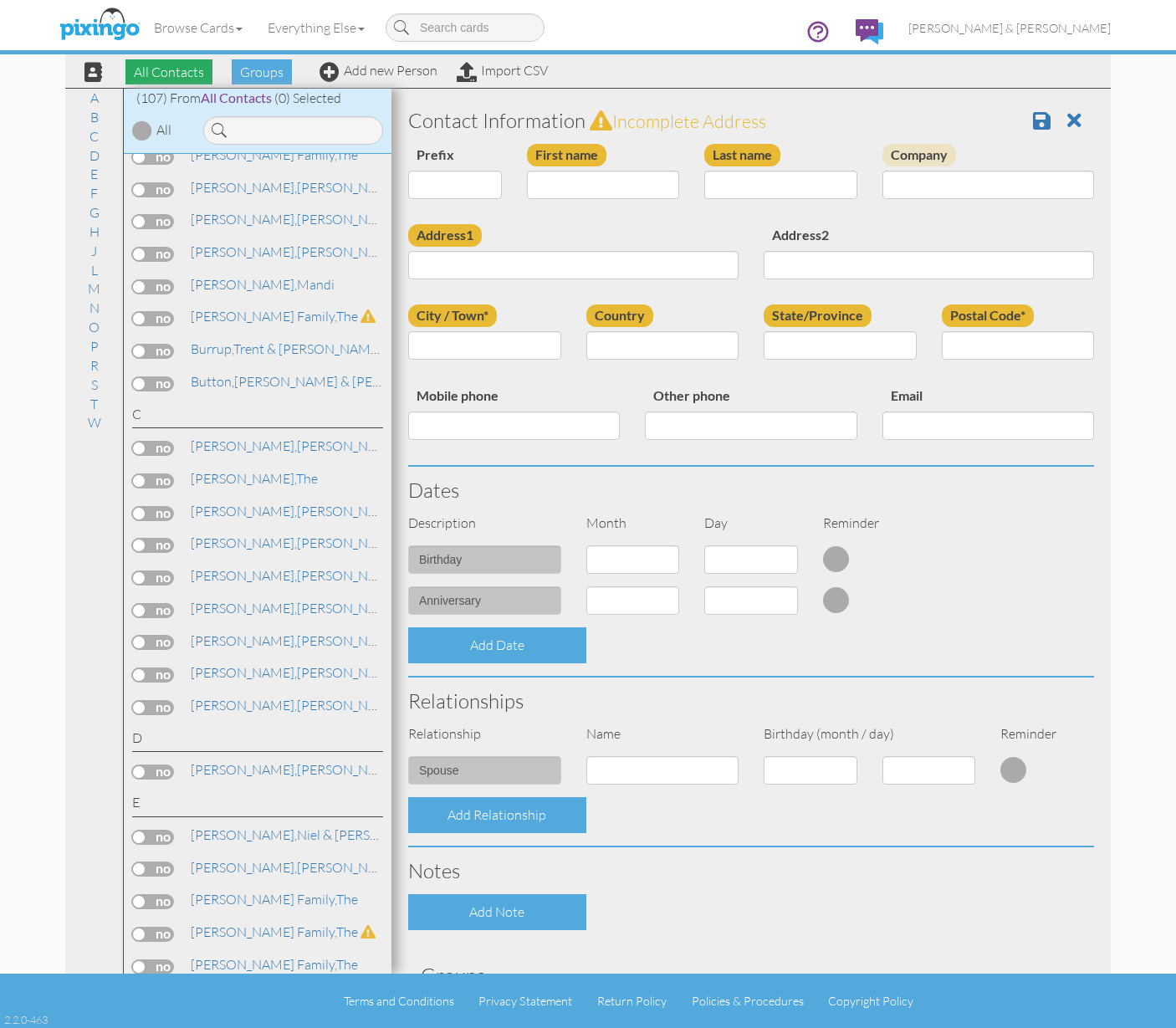
scroll to position [373, 0]
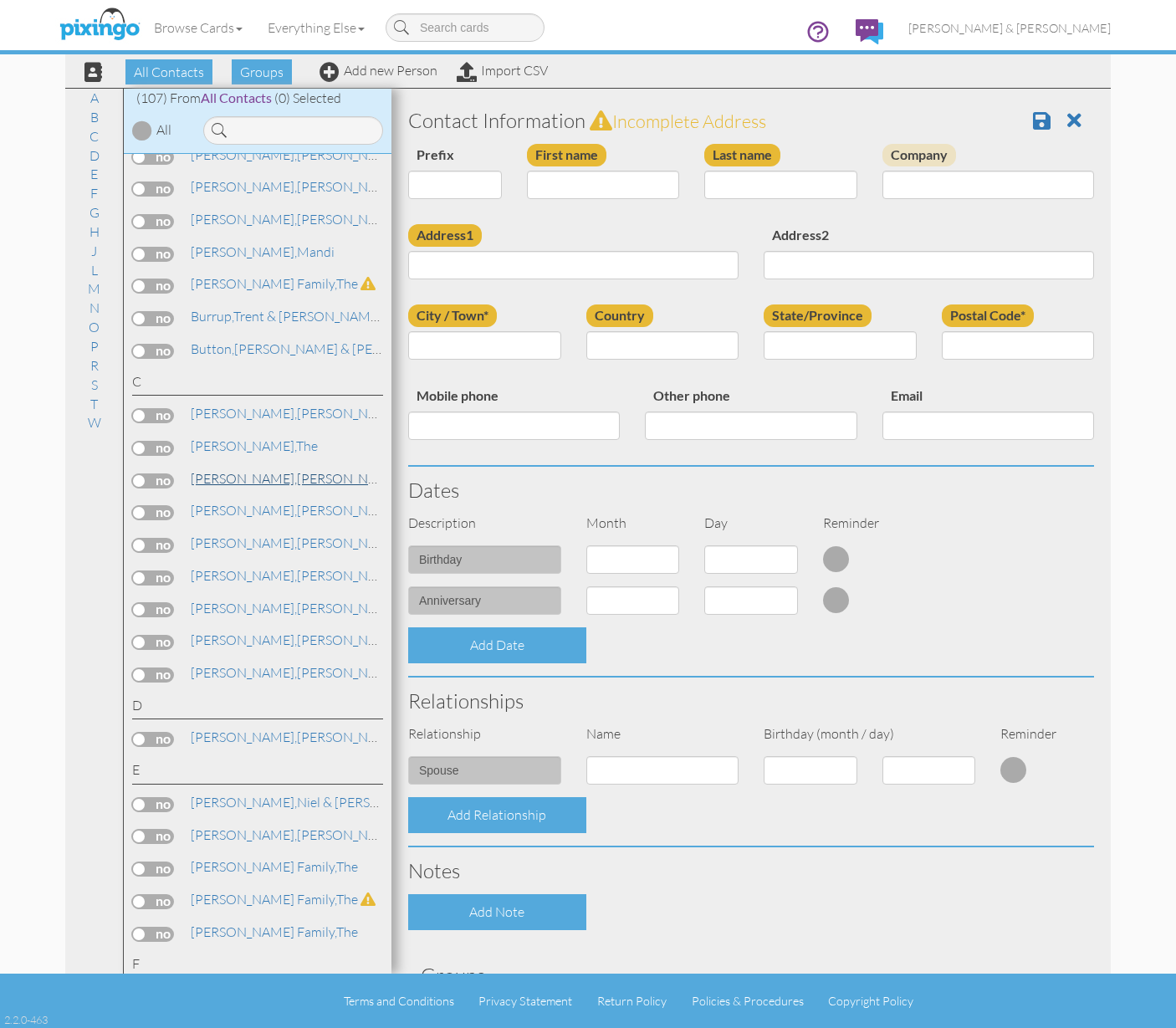
click at [239, 476] on span "[PERSON_NAME]," at bounding box center [244, 478] width 106 height 16
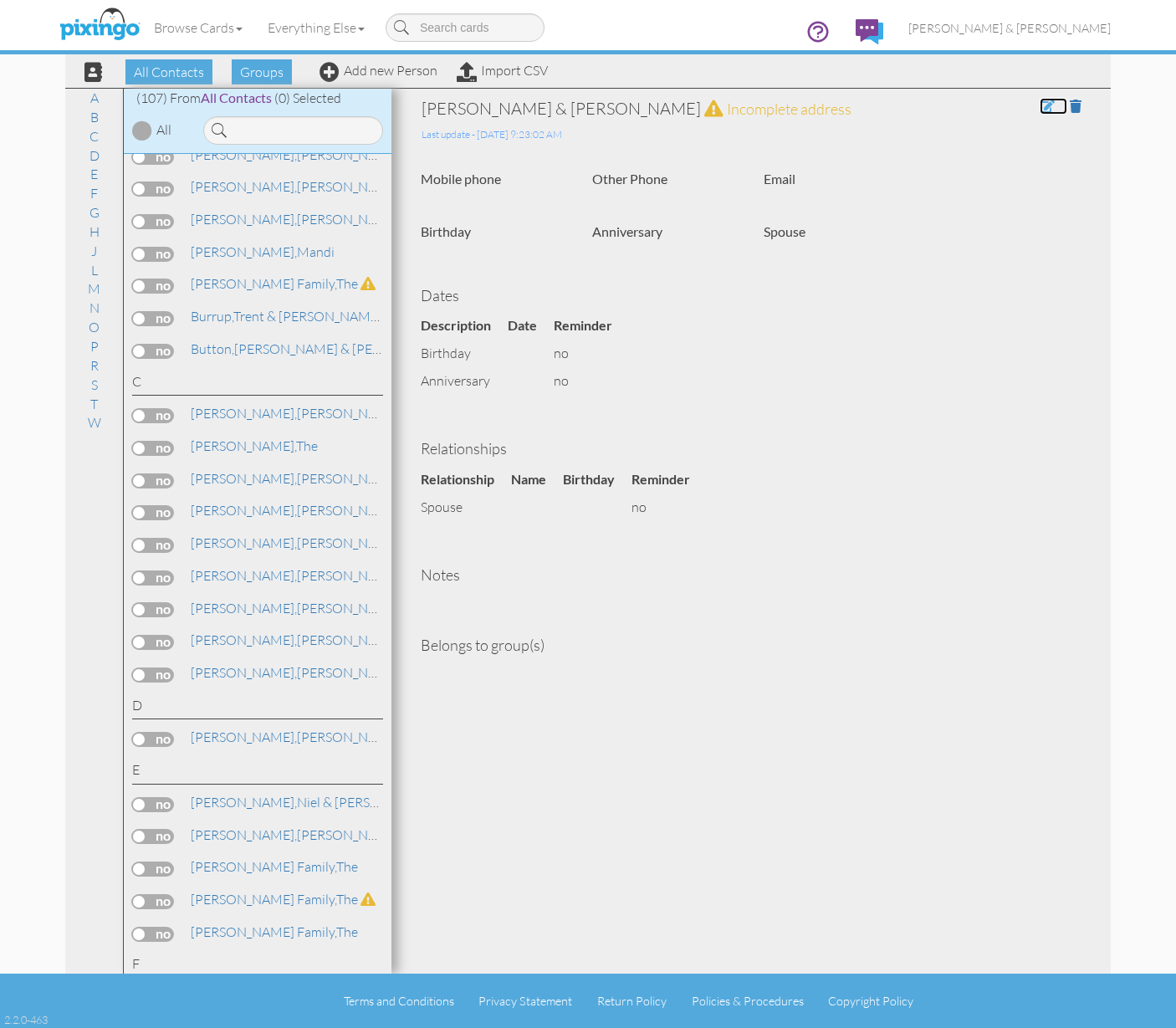
click at [1047, 104] on span at bounding box center [1047, 106] width 15 height 14
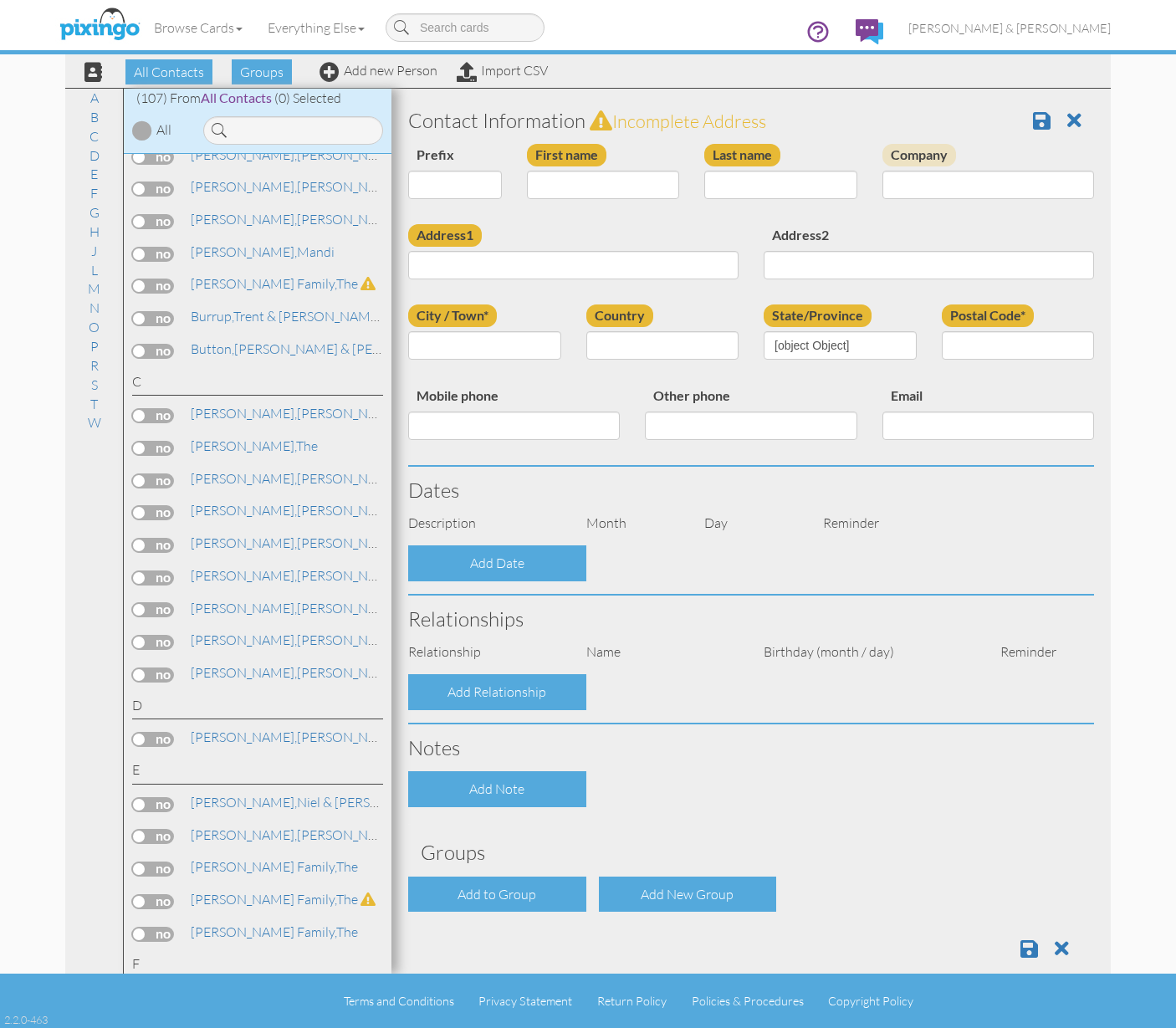
type input "Andrew & Brytton"
type input "Chandler"
type input "Dallas"
select select "object:1429"
select select "object:1559"
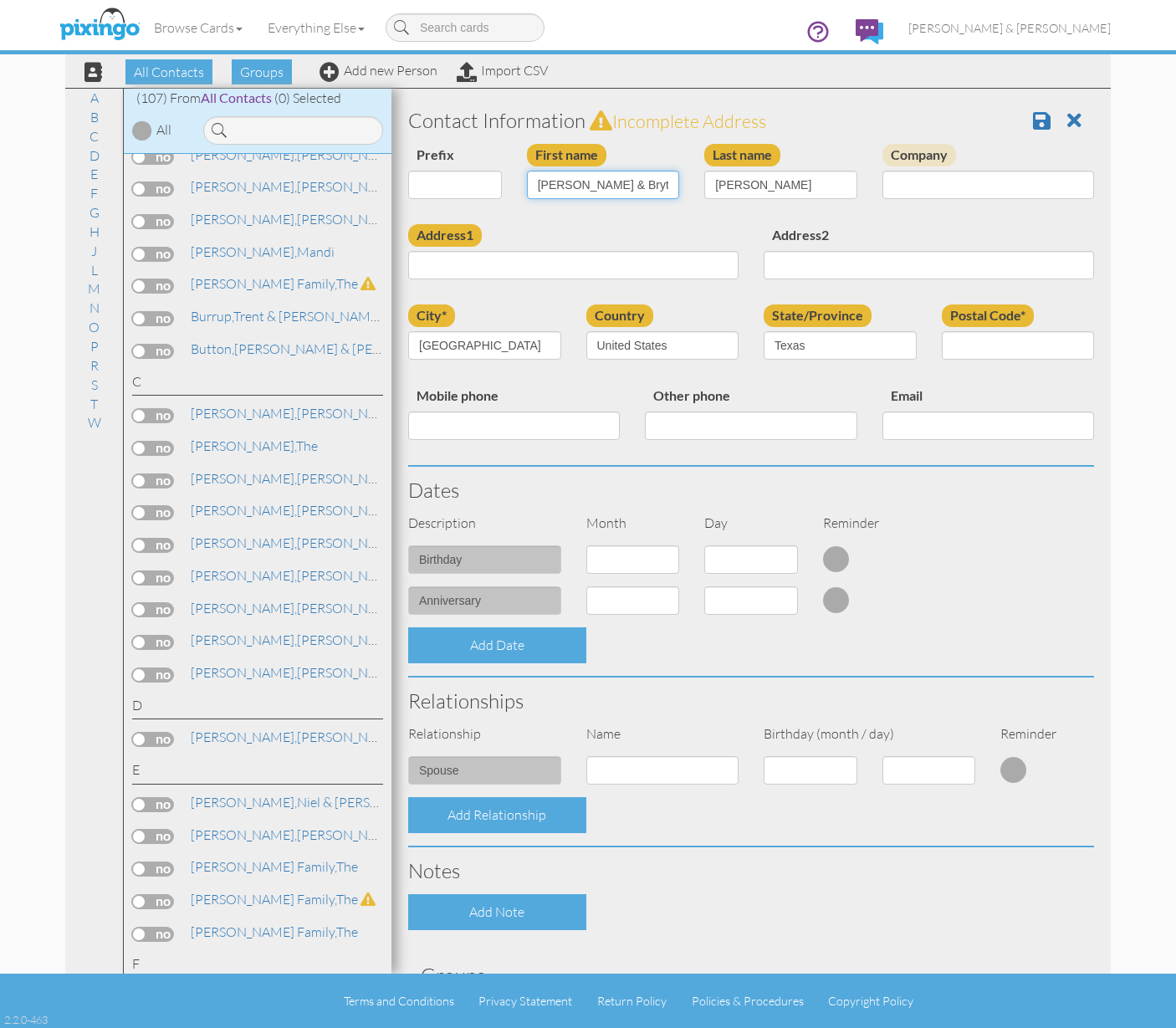
drag, startPoint x: 628, startPoint y: 187, endPoint x: 604, endPoint y: 190, distance: 24.2
click at [604, 190] on input "Andrew & Brytton" at bounding box center [604, 184] width 153 height 28
type input "[PERSON_NAME] & [PERSON_NAME]"
click at [522, 269] on input "Address1" at bounding box center [573, 265] width 331 height 28
type input "7510 E Grand Ave #5305"
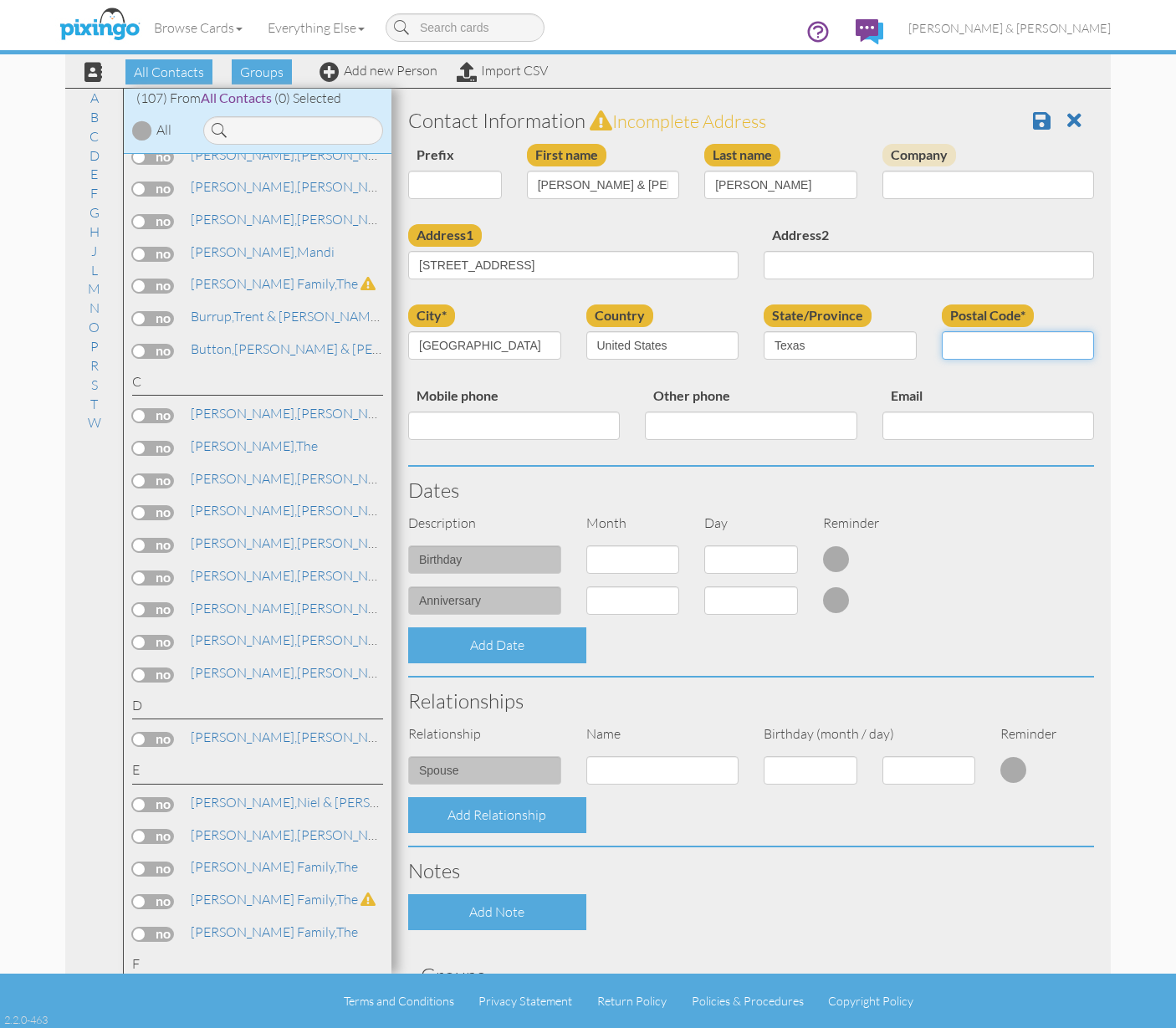
click at [980, 344] on input "Postal Code*" at bounding box center [1019, 345] width 153 height 28
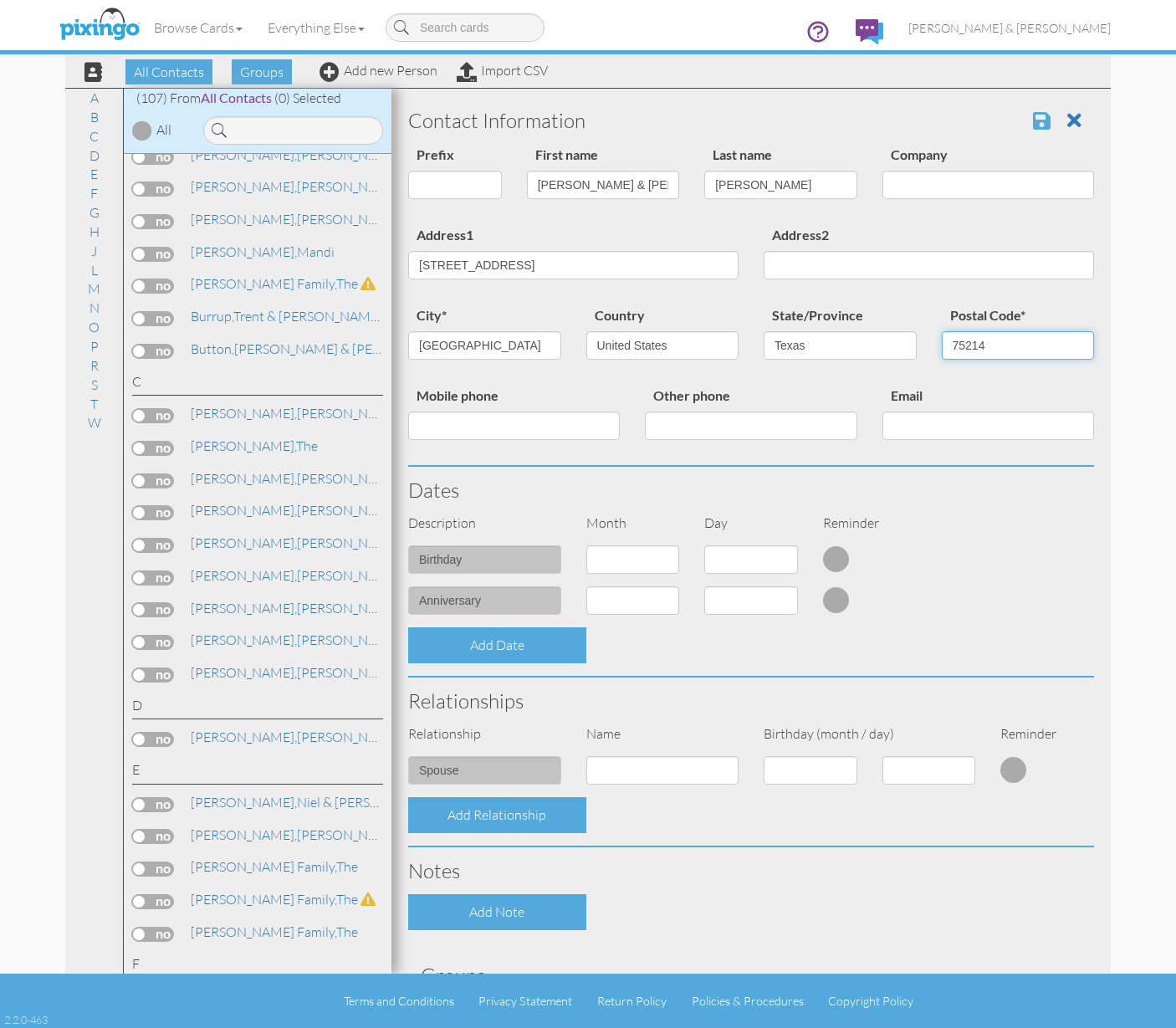
type input "75214"
click at [1037, 125] on span at bounding box center [1042, 121] width 17 height 20
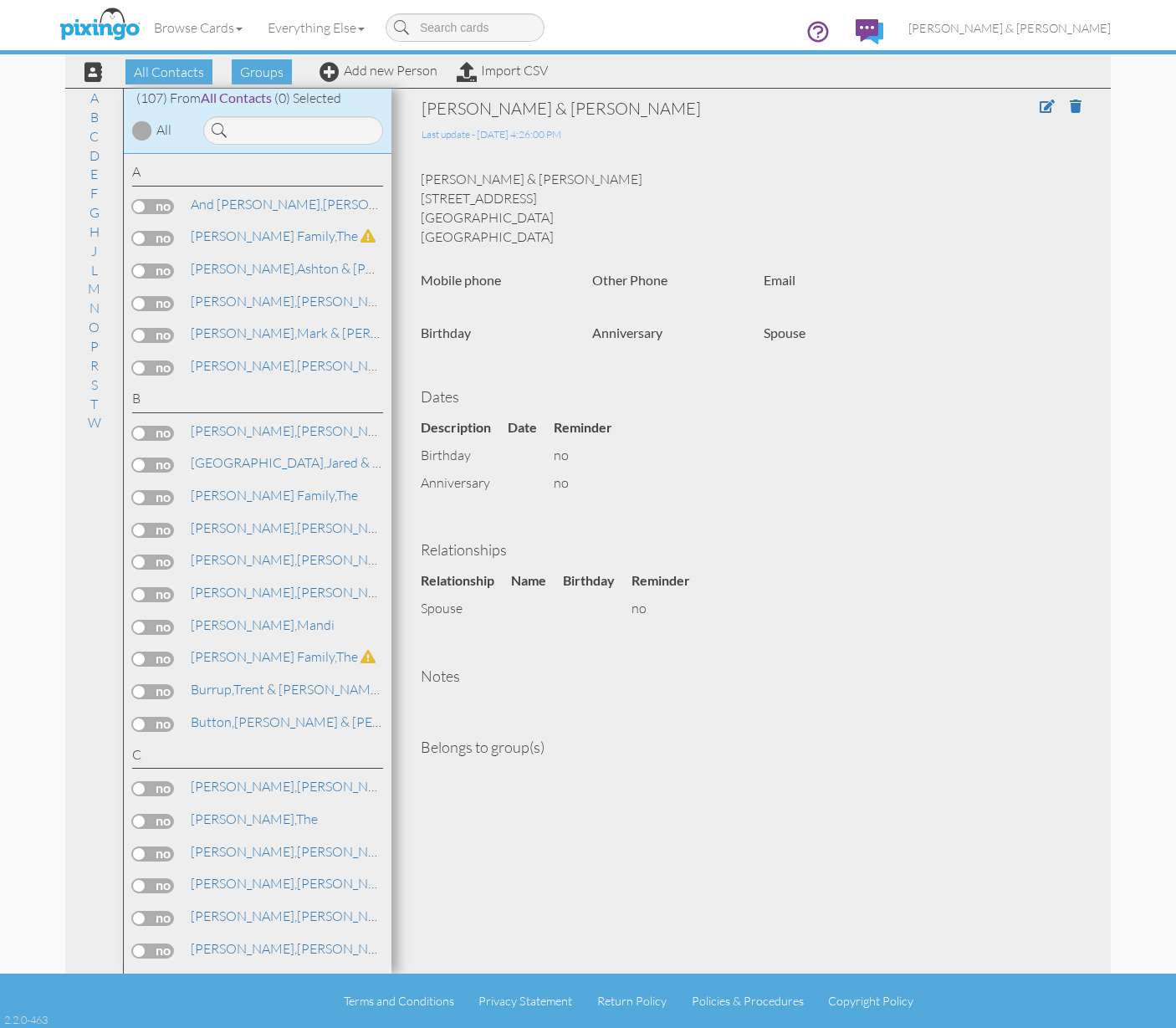
click at [150, 846] on label at bounding box center [153, 854] width 42 height 15
click at [0, 0] on input "checkbox" at bounding box center [0, 0] width 0 height 0
click at [608, 70] on span "Add to Group" at bounding box center [611, 71] width 95 height 25
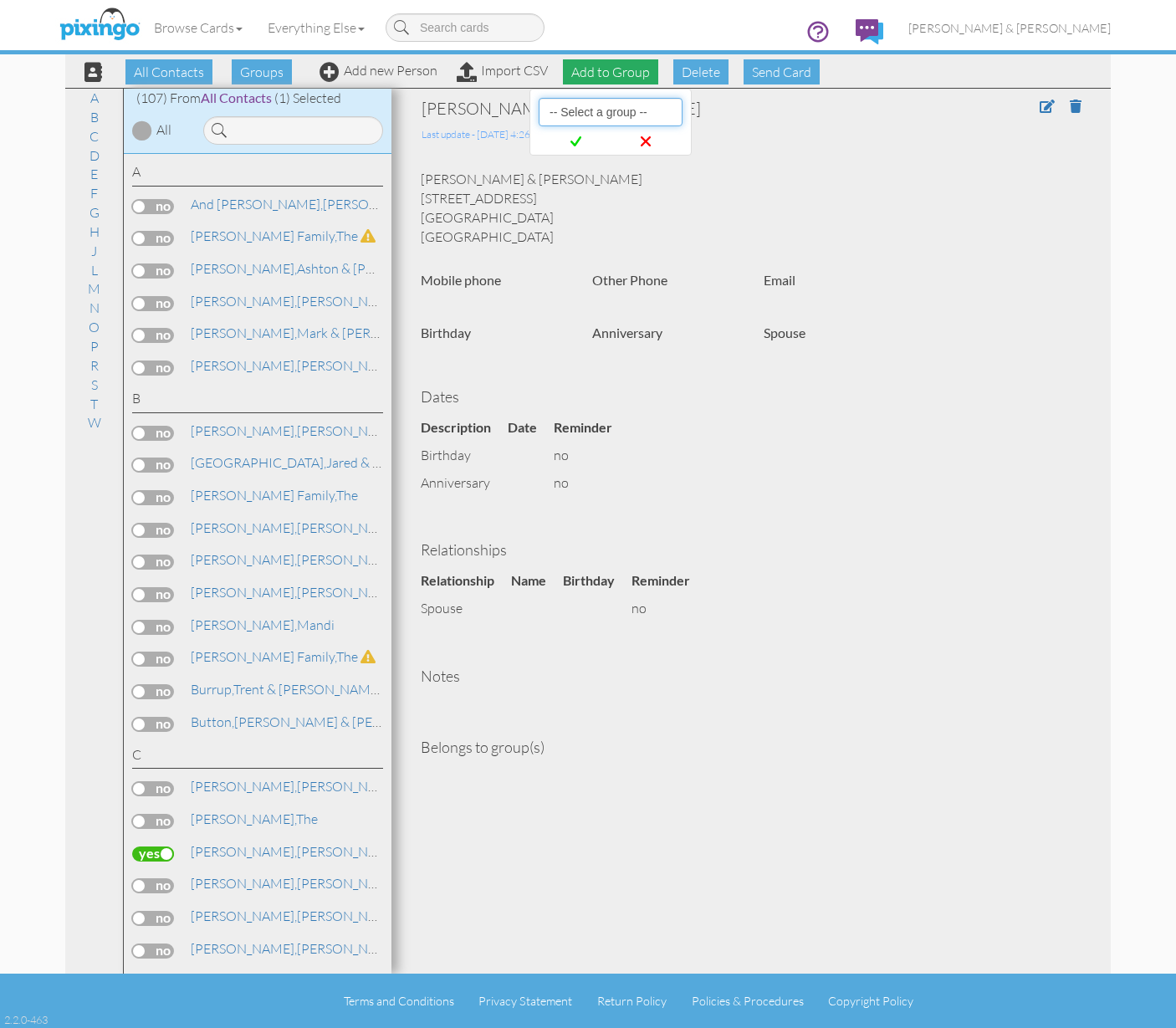
click at [580, 121] on select "-- Select a group -- Christmas 2025 List Family" at bounding box center [611, 111] width 144 height 28
select select "10898"
click at [572, 148] on icon at bounding box center [576, 142] width 11 height 16
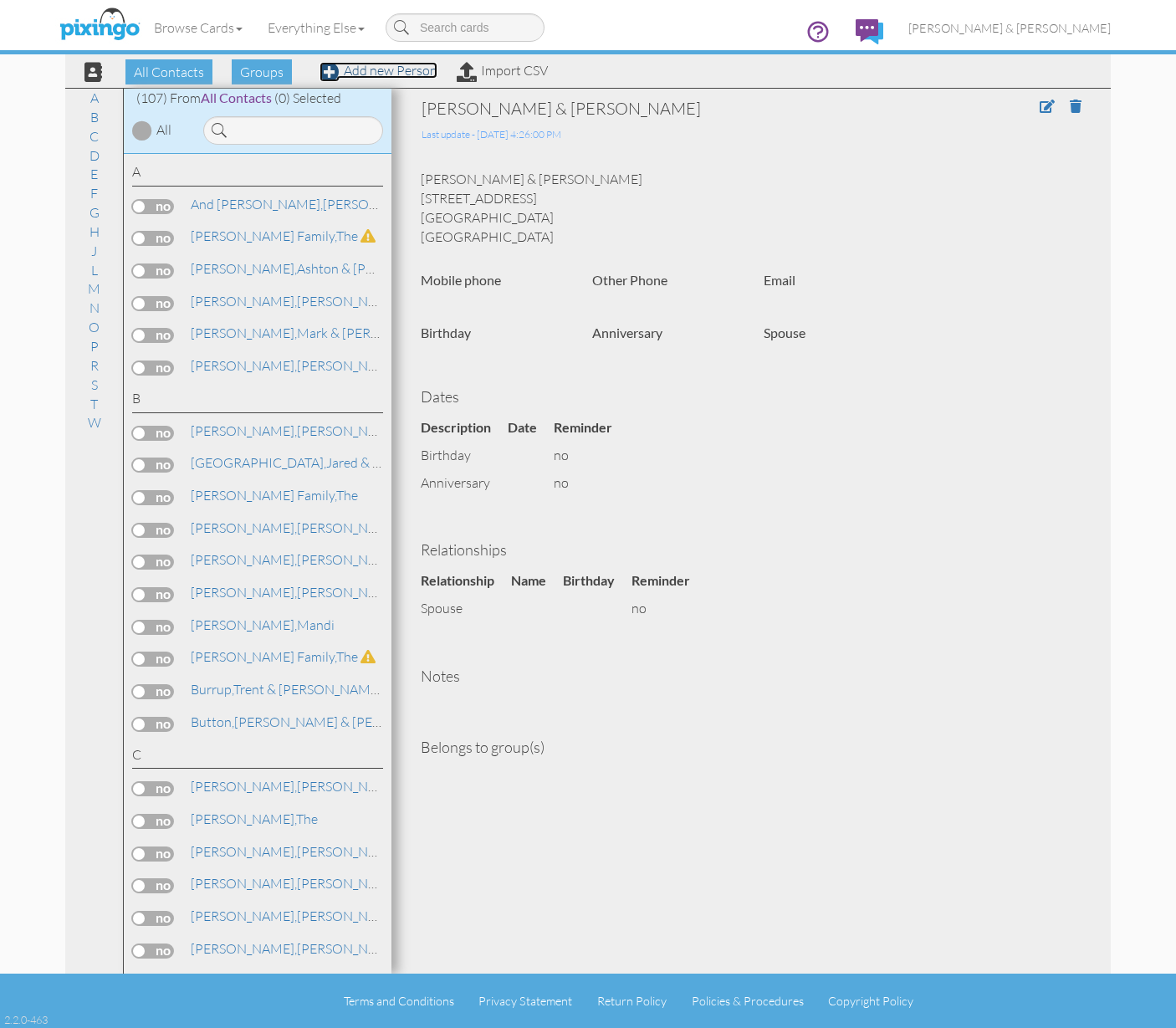
click at [355, 70] on link "Add new Person" at bounding box center [378, 70] width 118 height 16
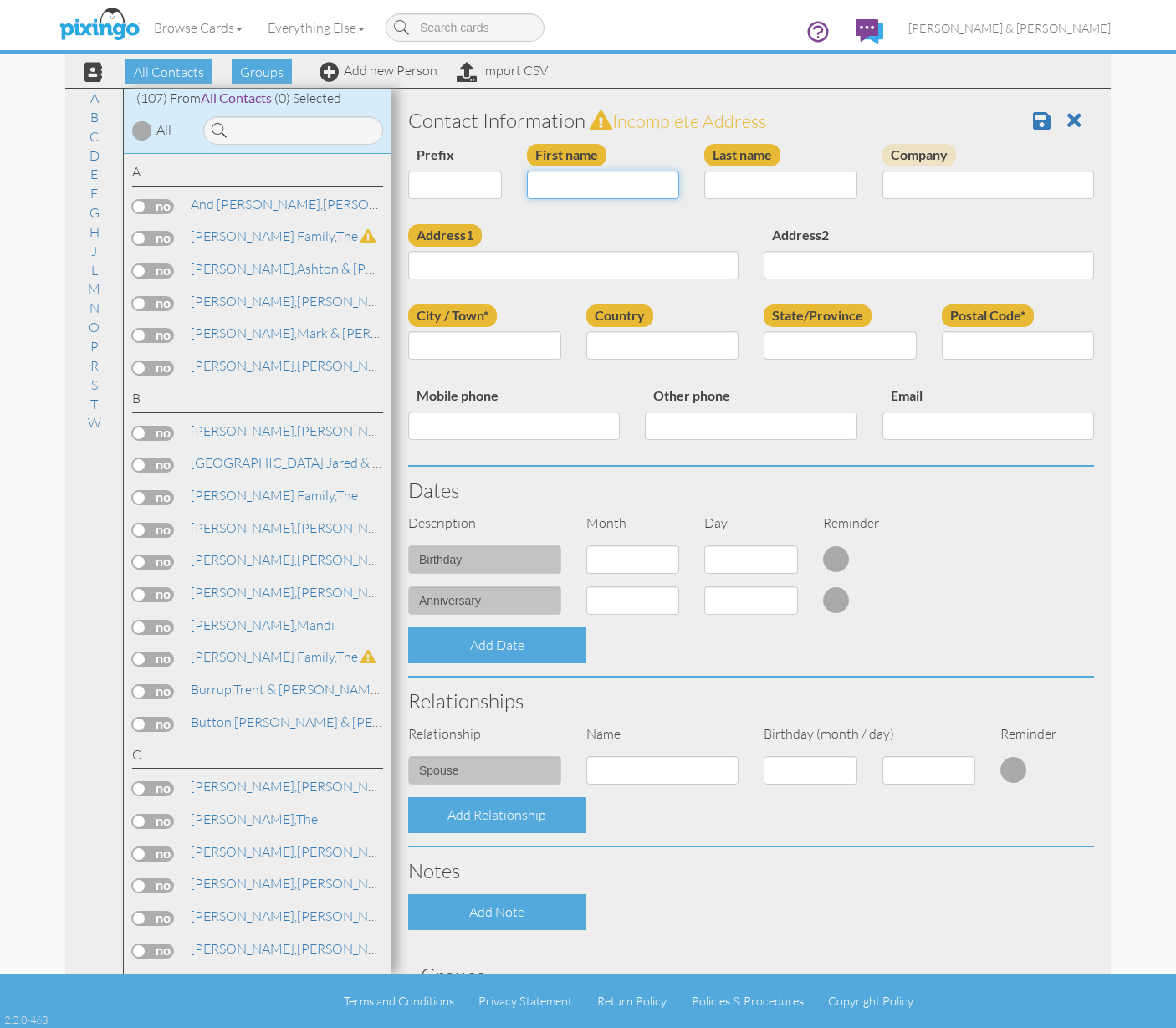
click at [574, 189] on input "First name" at bounding box center [604, 184] width 153 height 28
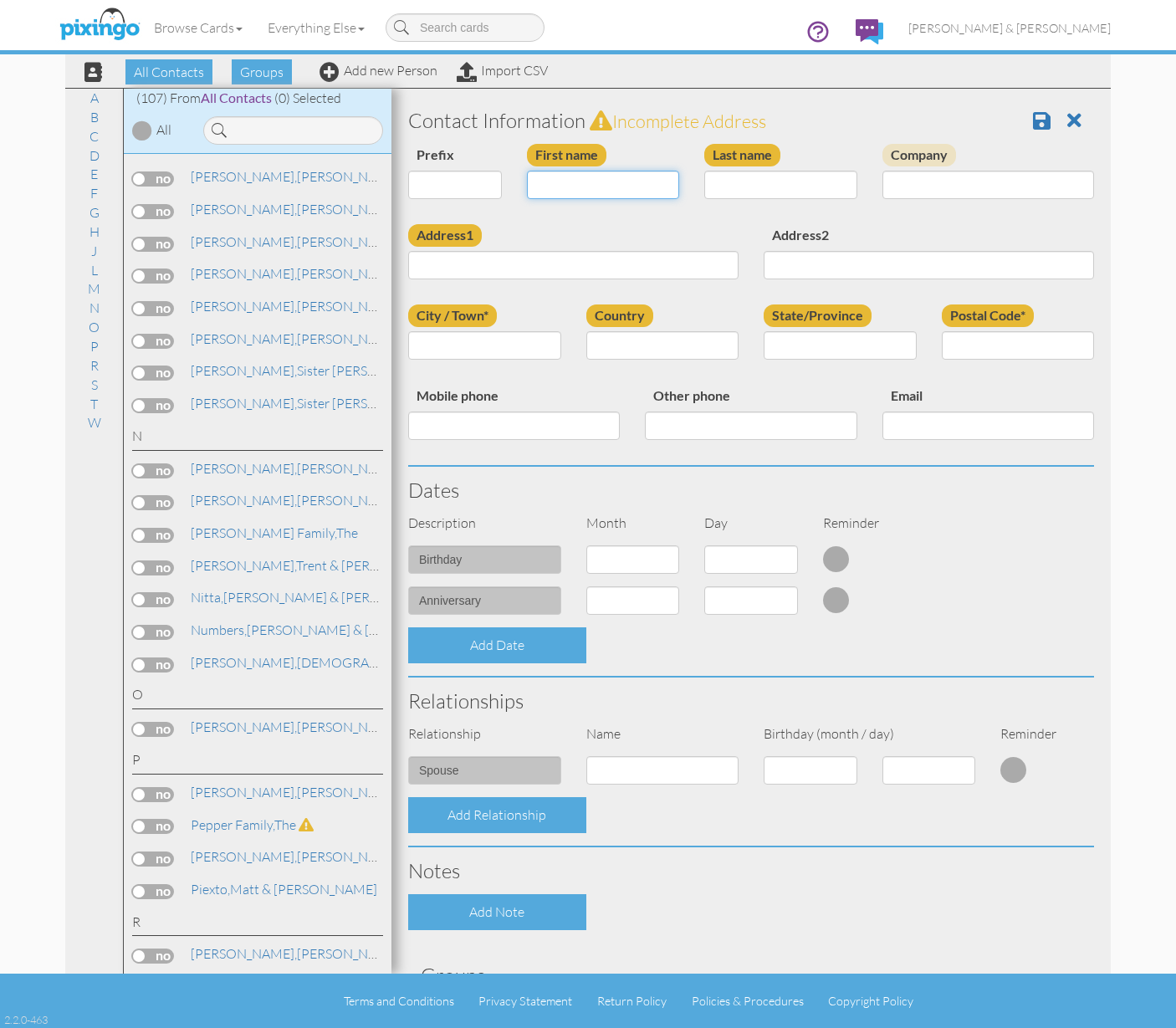
scroll to position [3193, 0]
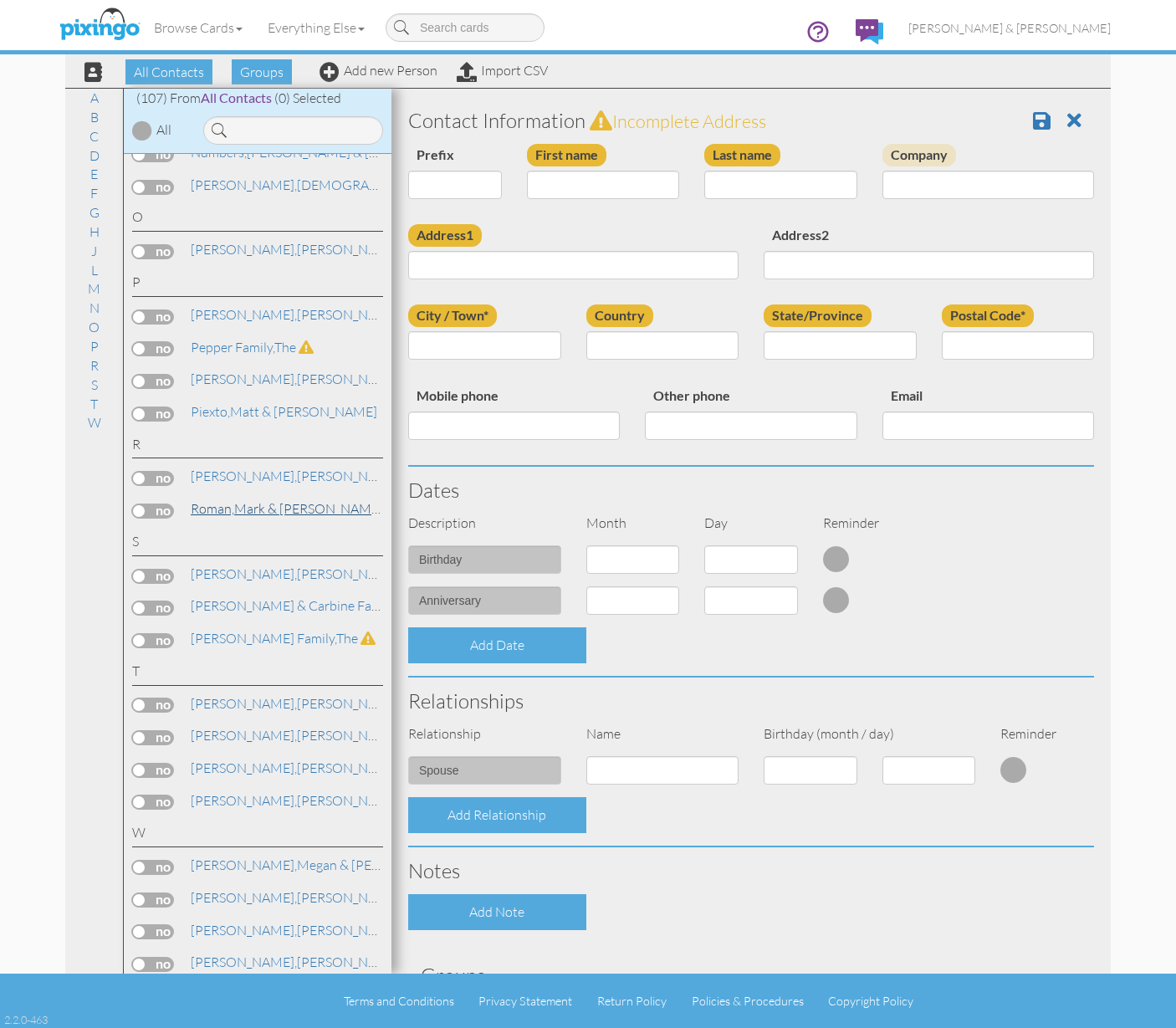
click at [225, 500] on span "Roman," at bounding box center [213, 509] width 44 height 16
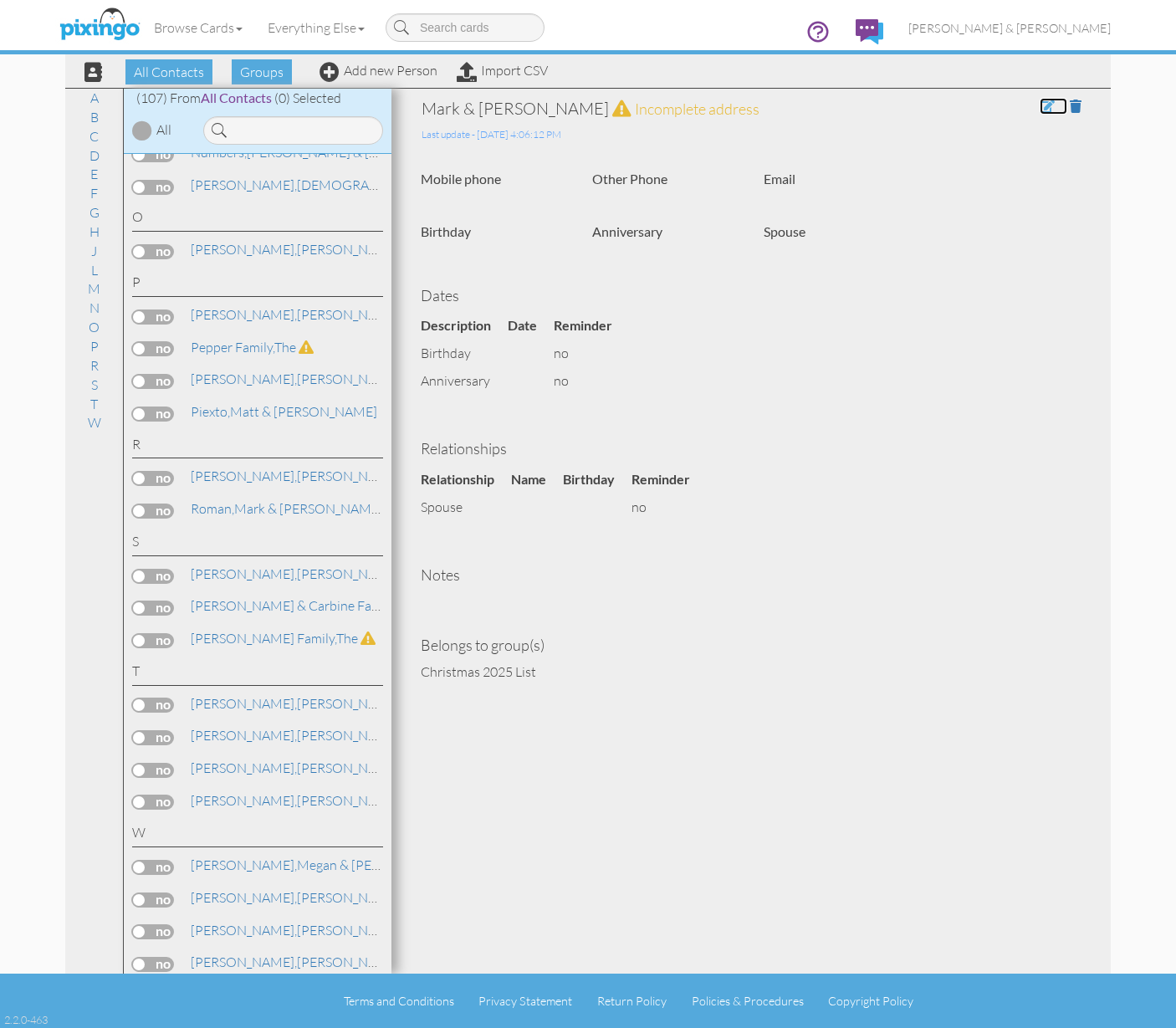
click at [1048, 109] on span at bounding box center [1047, 106] width 15 height 14
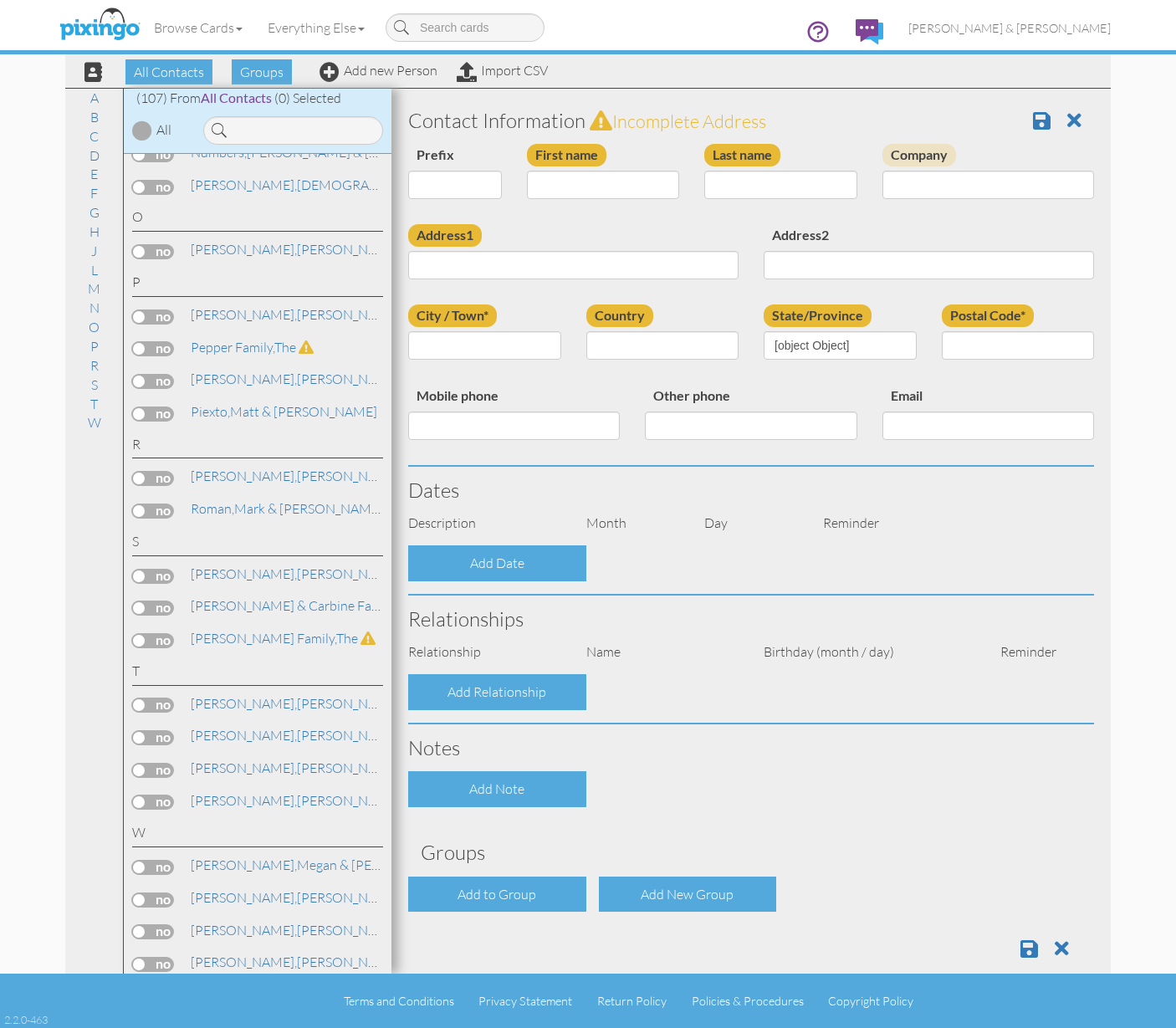
type input "Mark & [PERSON_NAME]"
type input "Roman"
type input "Napels"
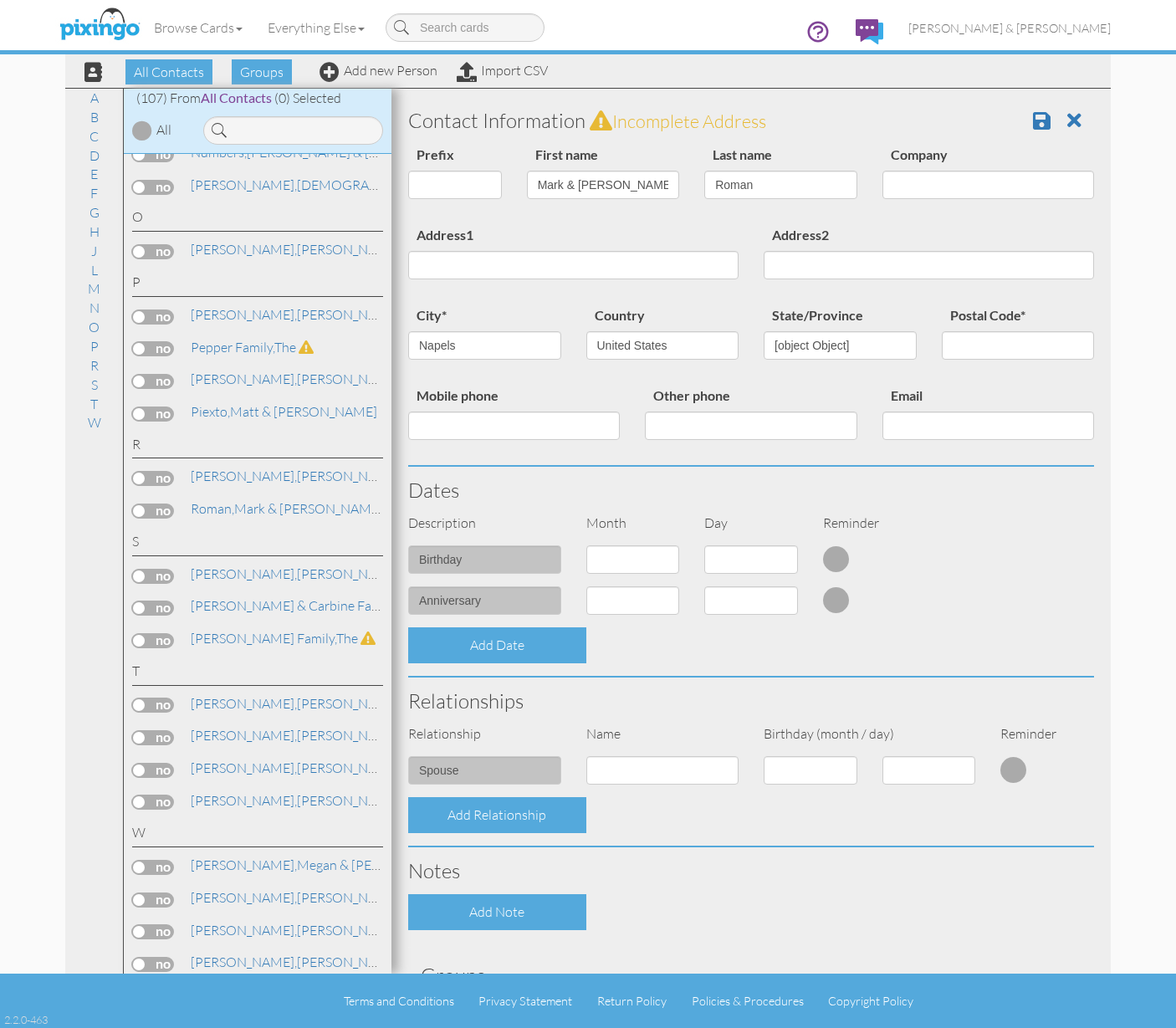
select select "object:792"
select select "object:829"
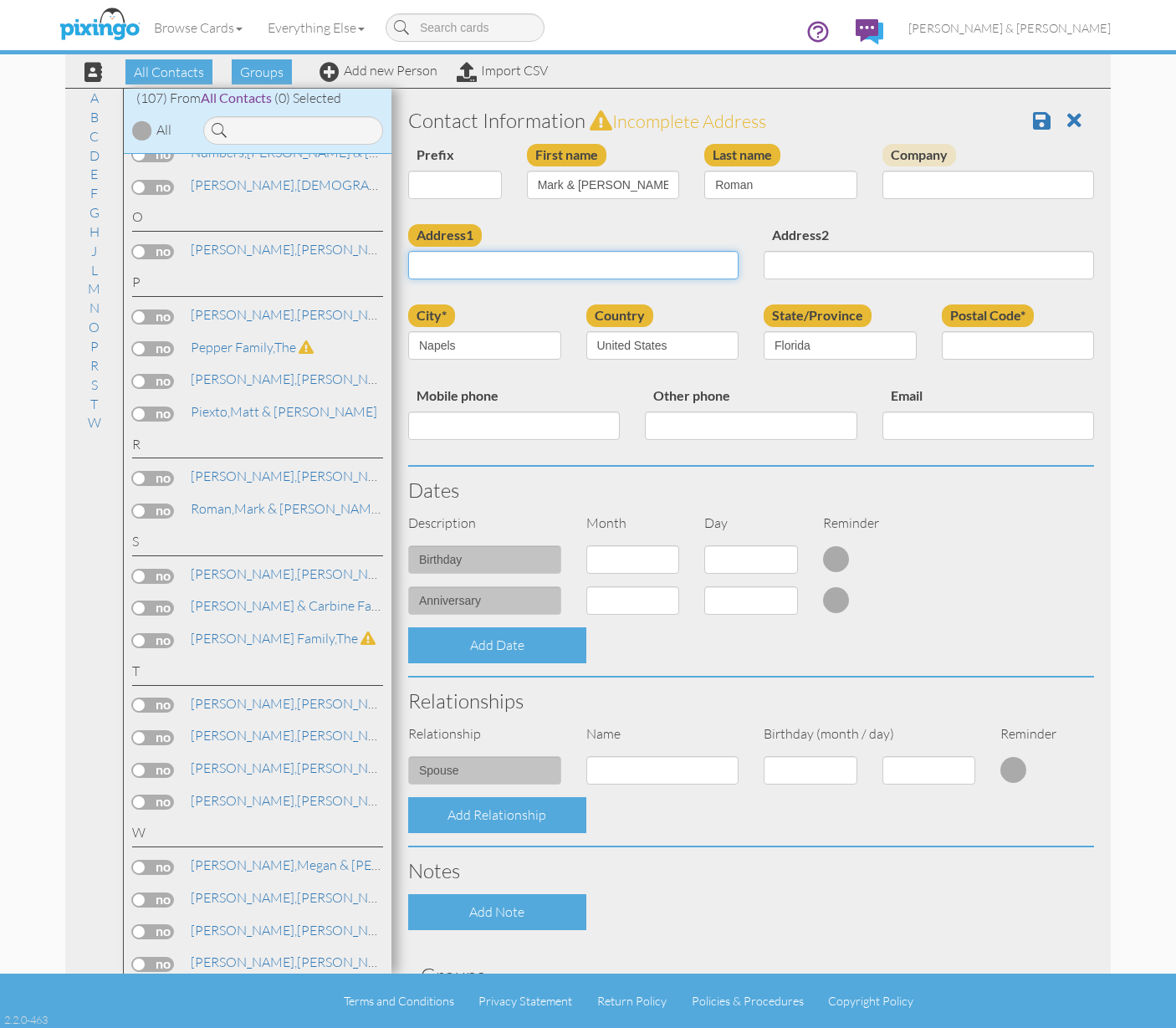
click at [510, 257] on input "Address1" at bounding box center [573, 265] width 331 height 28
type input "1636 [GEOGRAPHIC_DATA]"
click at [963, 345] on input "Postal Code*" at bounding box center [1019, 345] width 153 height 28
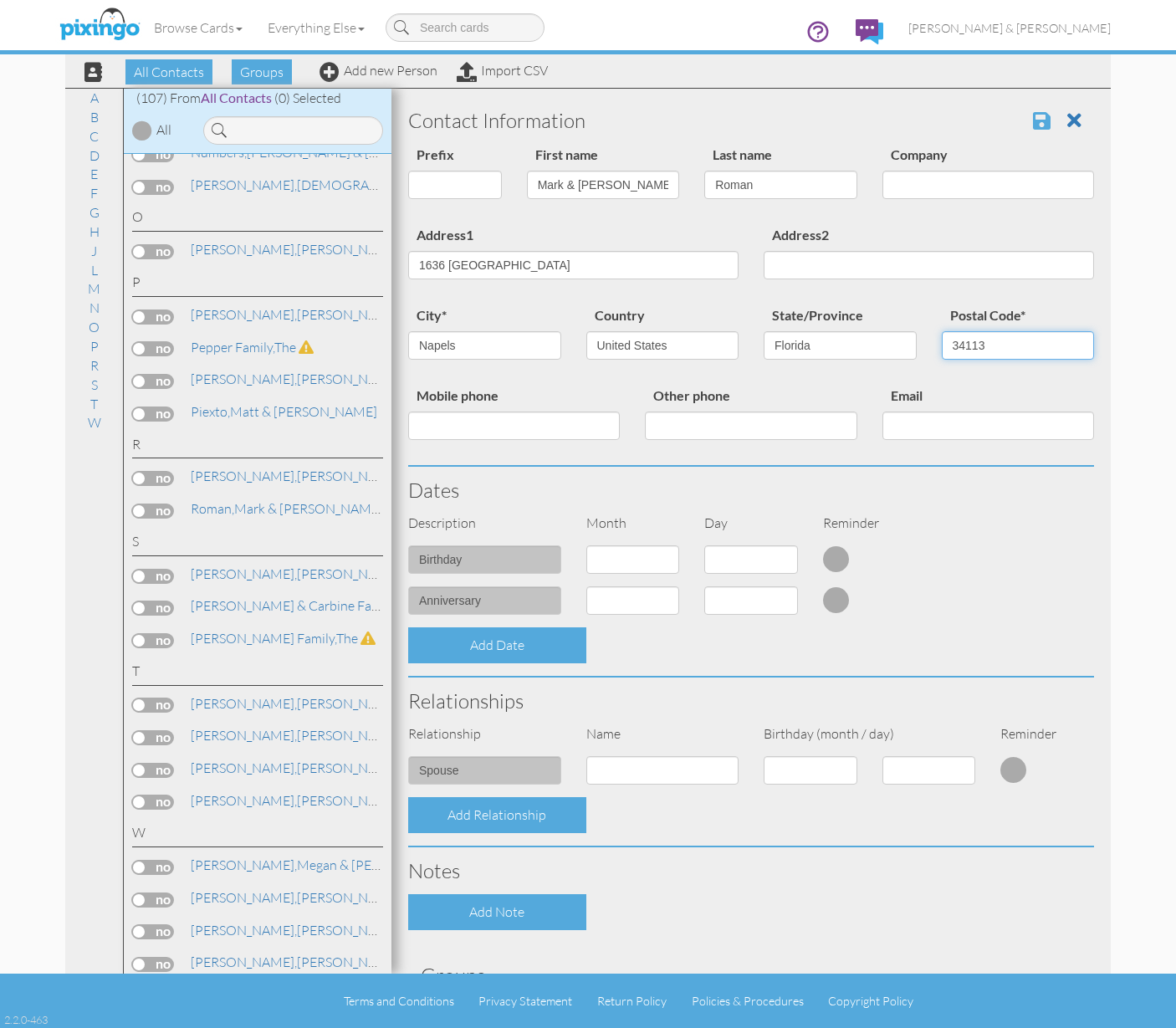
type input "34113"
click at [1034, 124] on span at bounding box center [1042, 121] width 17 height 20
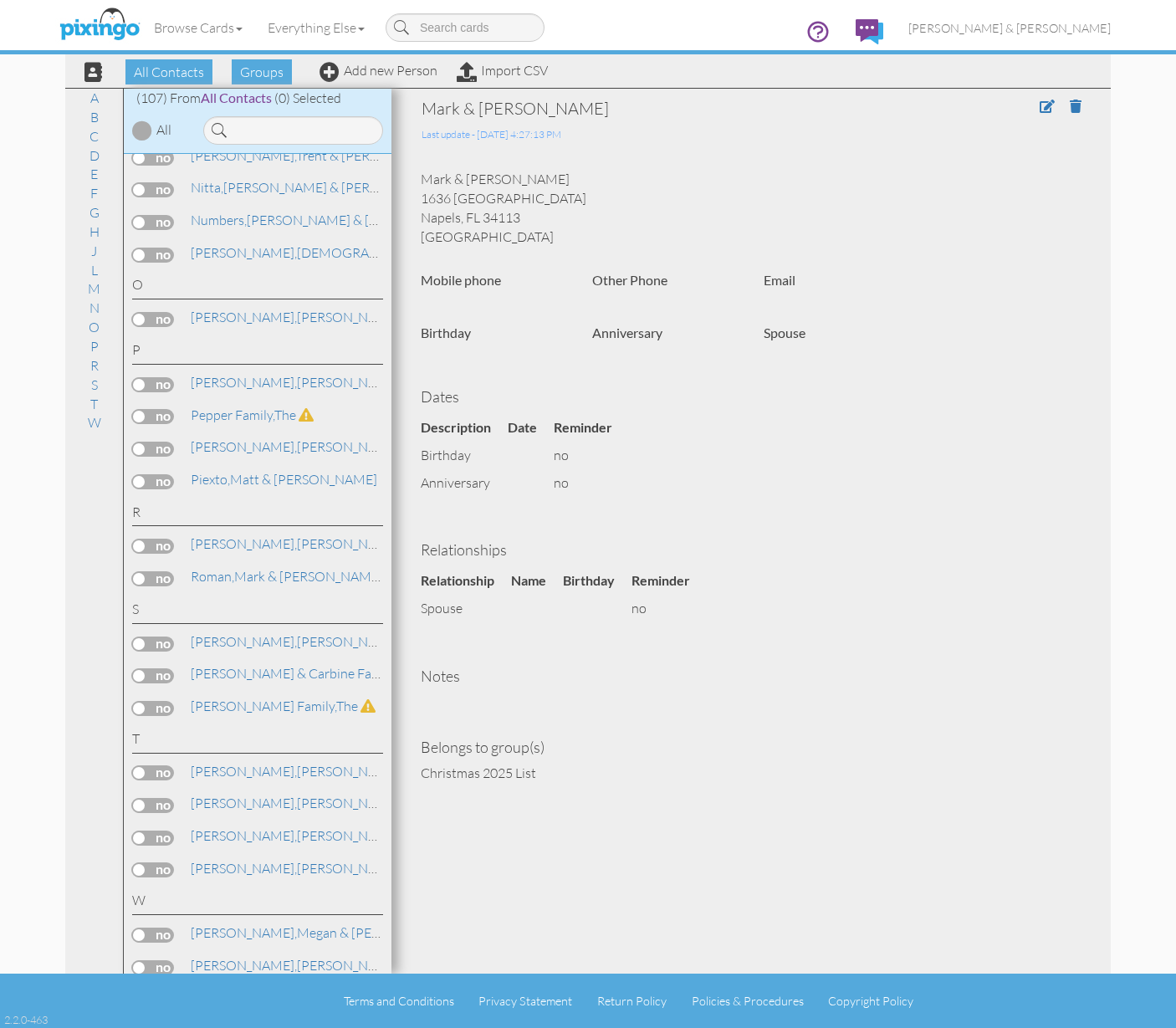
scroll to position [3193, 0]
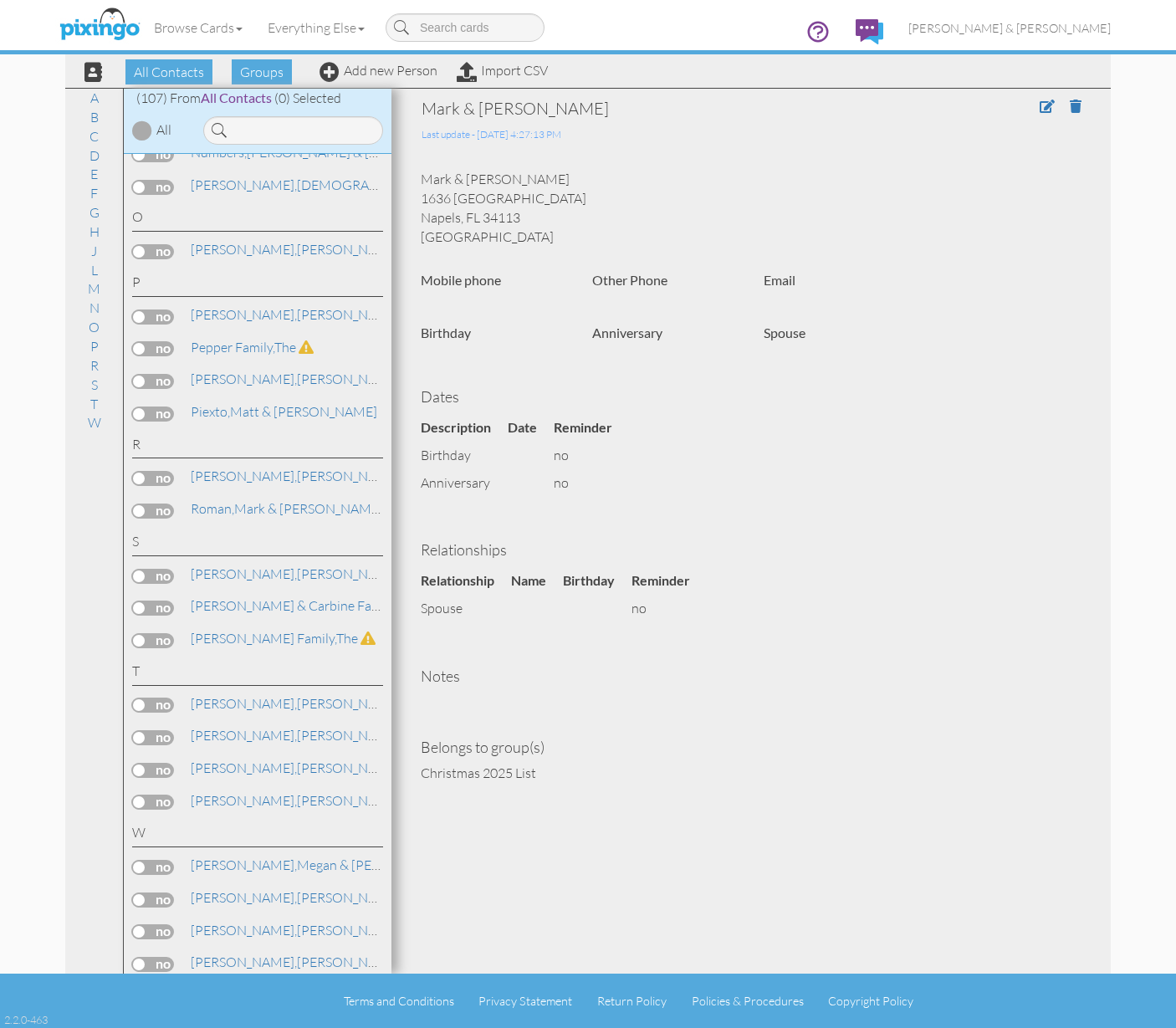
click at [150, 504] on label at bounding box center [153, 511] width 42 height 15
click at [0, 0] on input "checkbox" at bounding box center [0, 0] width 0 height 0
click at [598, 73] on span "Add to Group" at bounding box center [611, 71] width 95 height 25
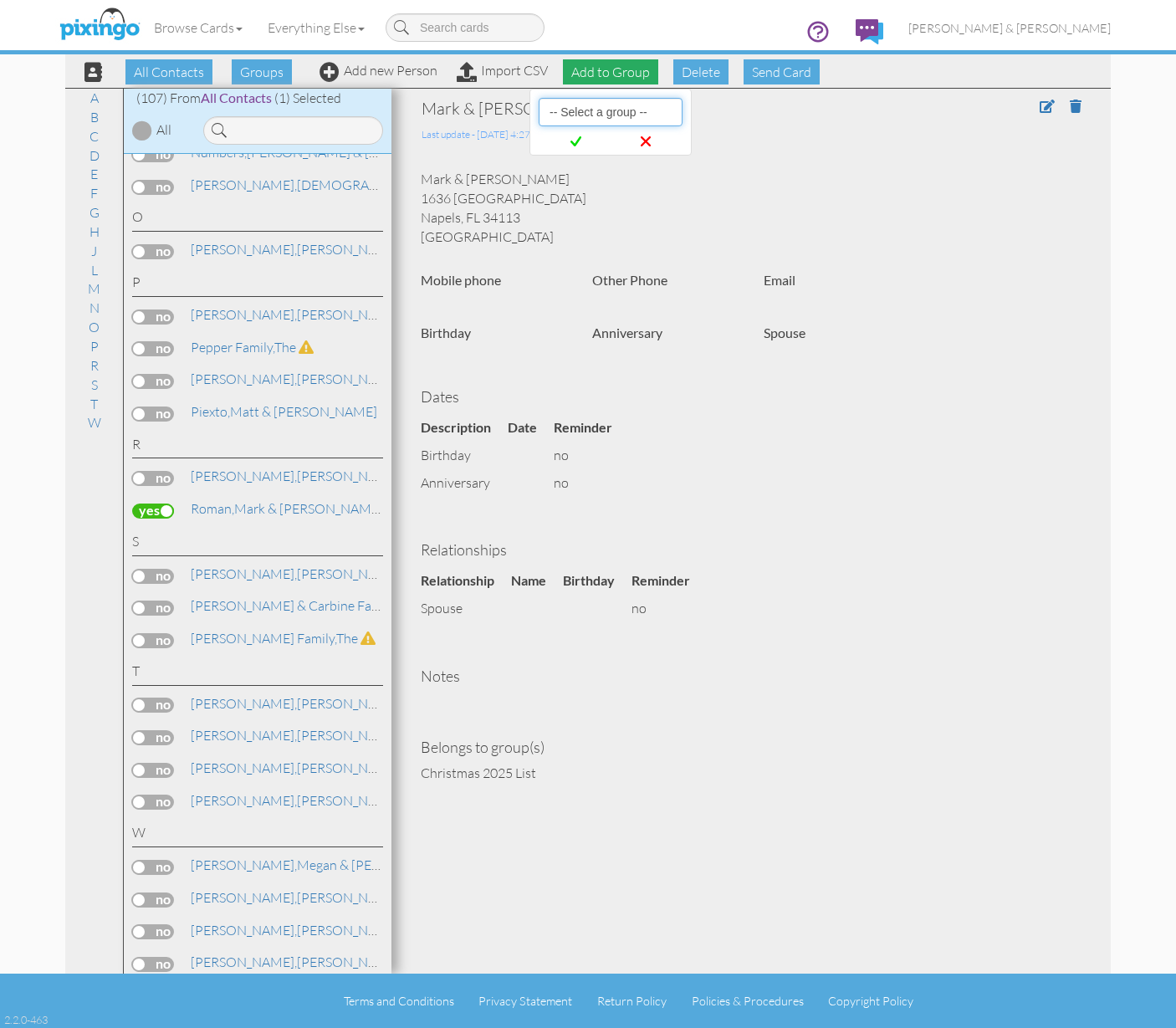
click at [587, 117] on select "-- Select a group -- Christmas 2025 List Family" at bounding box center [611, 111] width 144 height 28
select select "10898"
click at [581, 145] on icon at bounding box center [576, 142] width 11 height 16
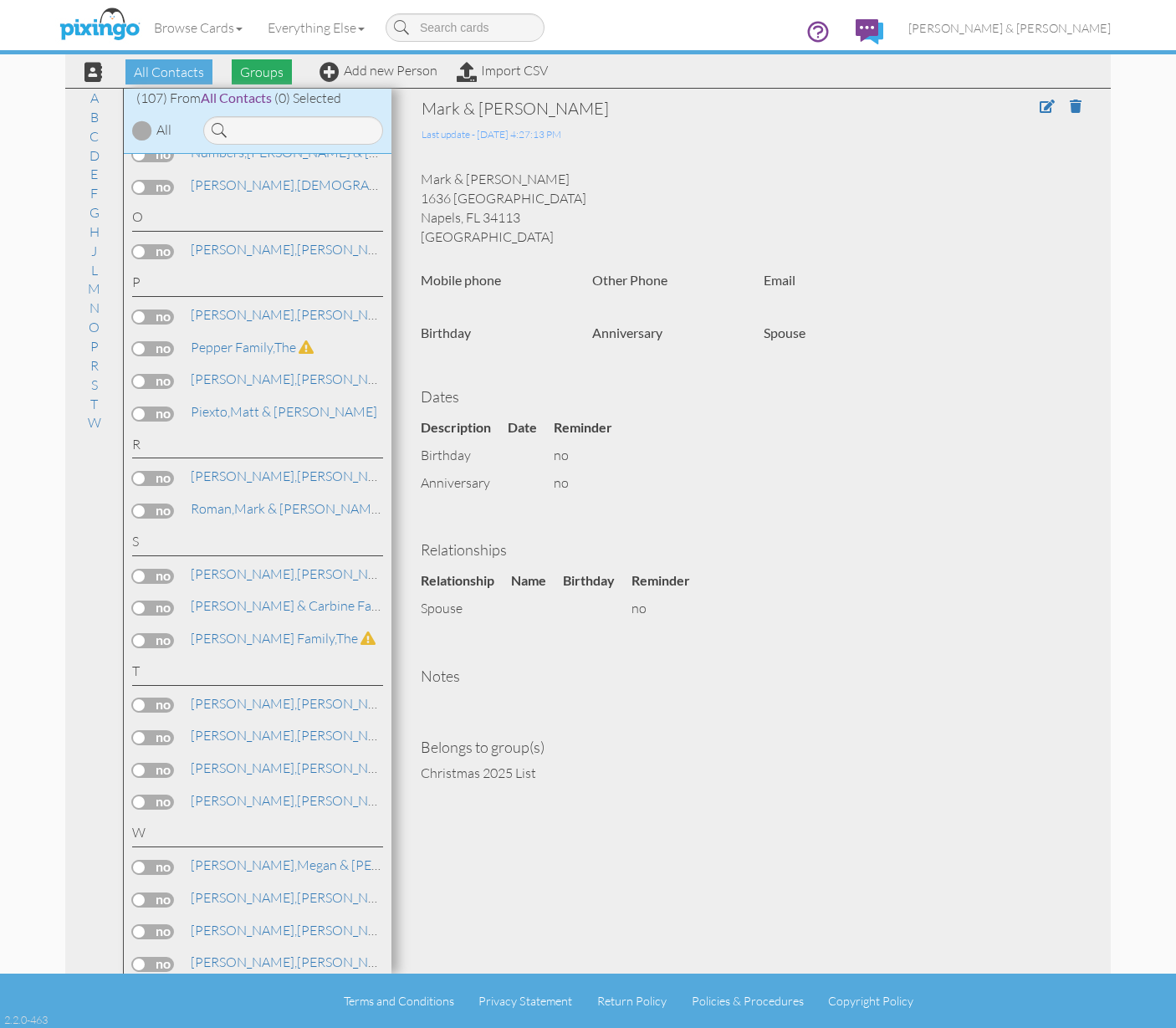
click at [252, 78] on span "Groups" at bounding box center [262, 71] width 60 height 25
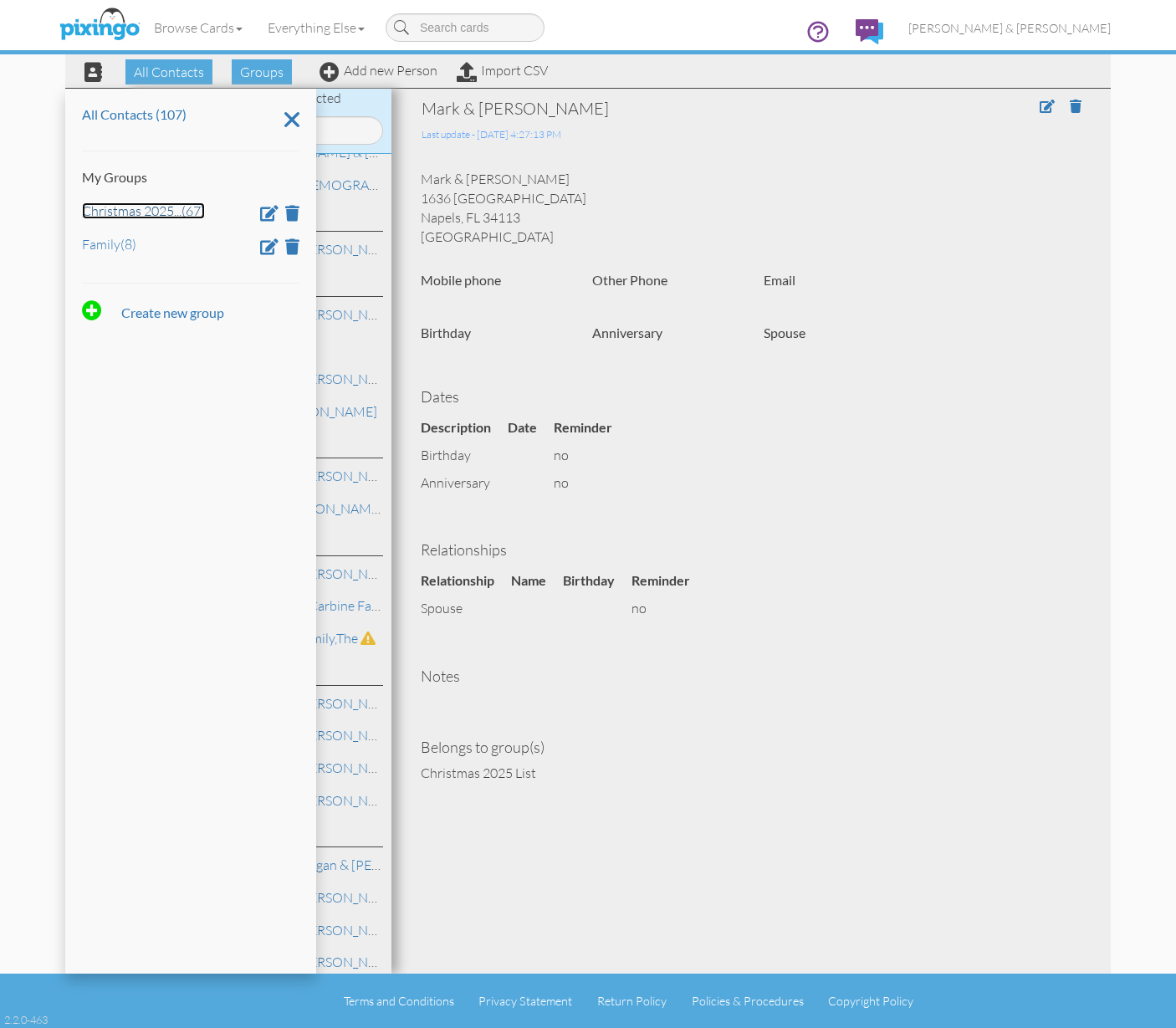
click at [174, 215] on link "Christmas 2025 ... (67)" at bounding box center [143, 211] width 123 height 16
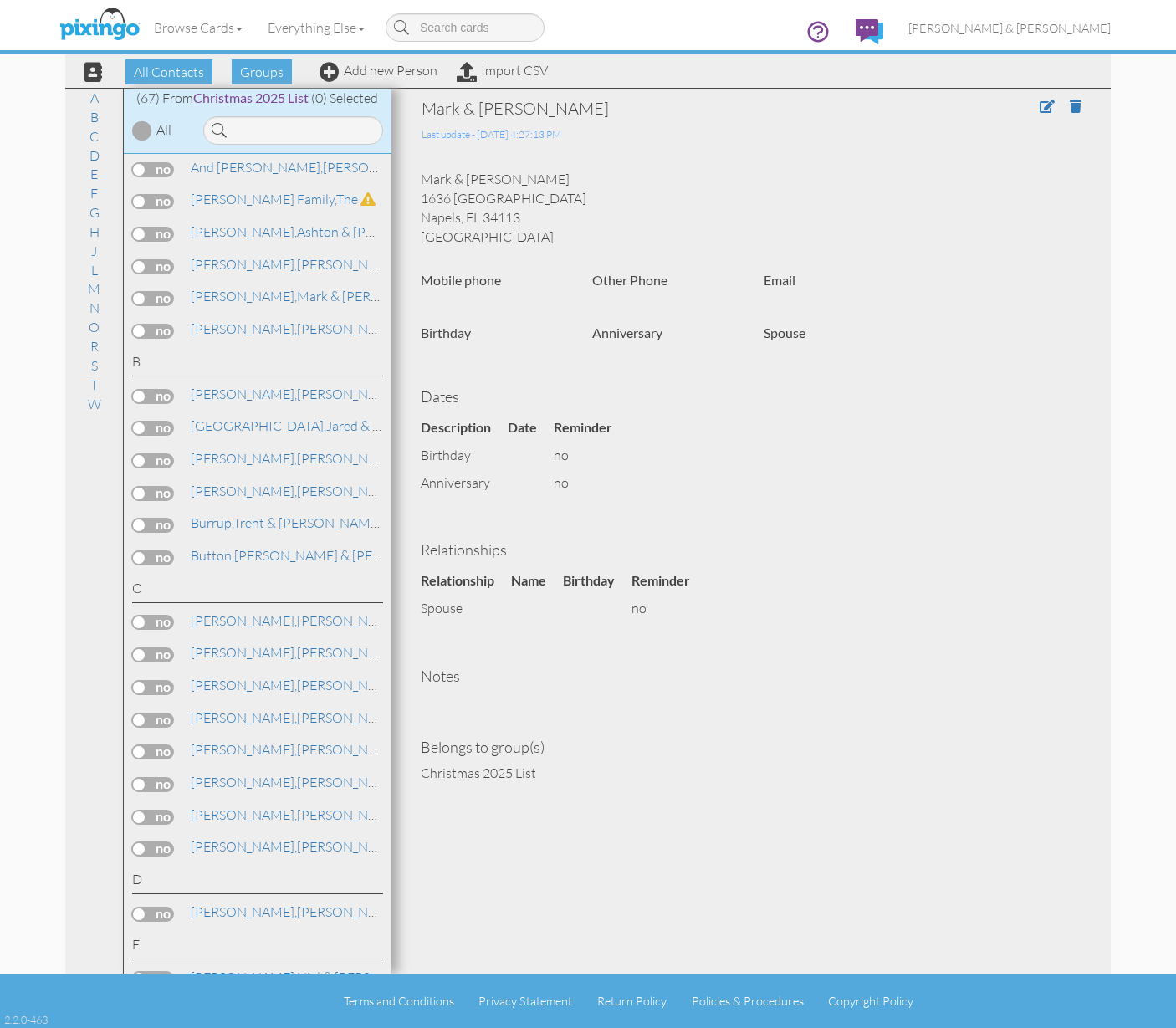
scroll to position [0, 0]
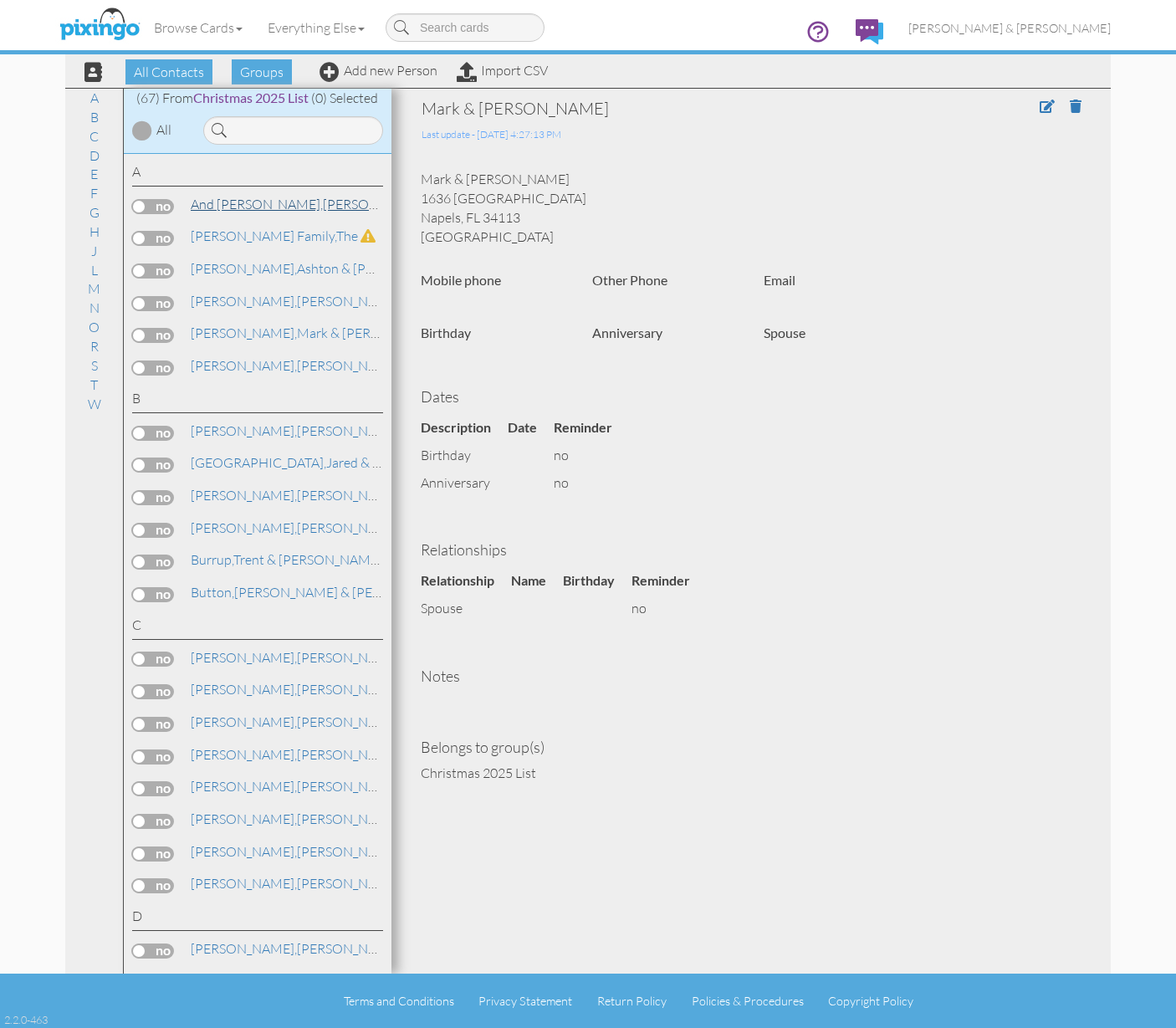
click at [275, 209] on span "And Marlene Floyd," at bounding box center [257, 204] width 132 height 16
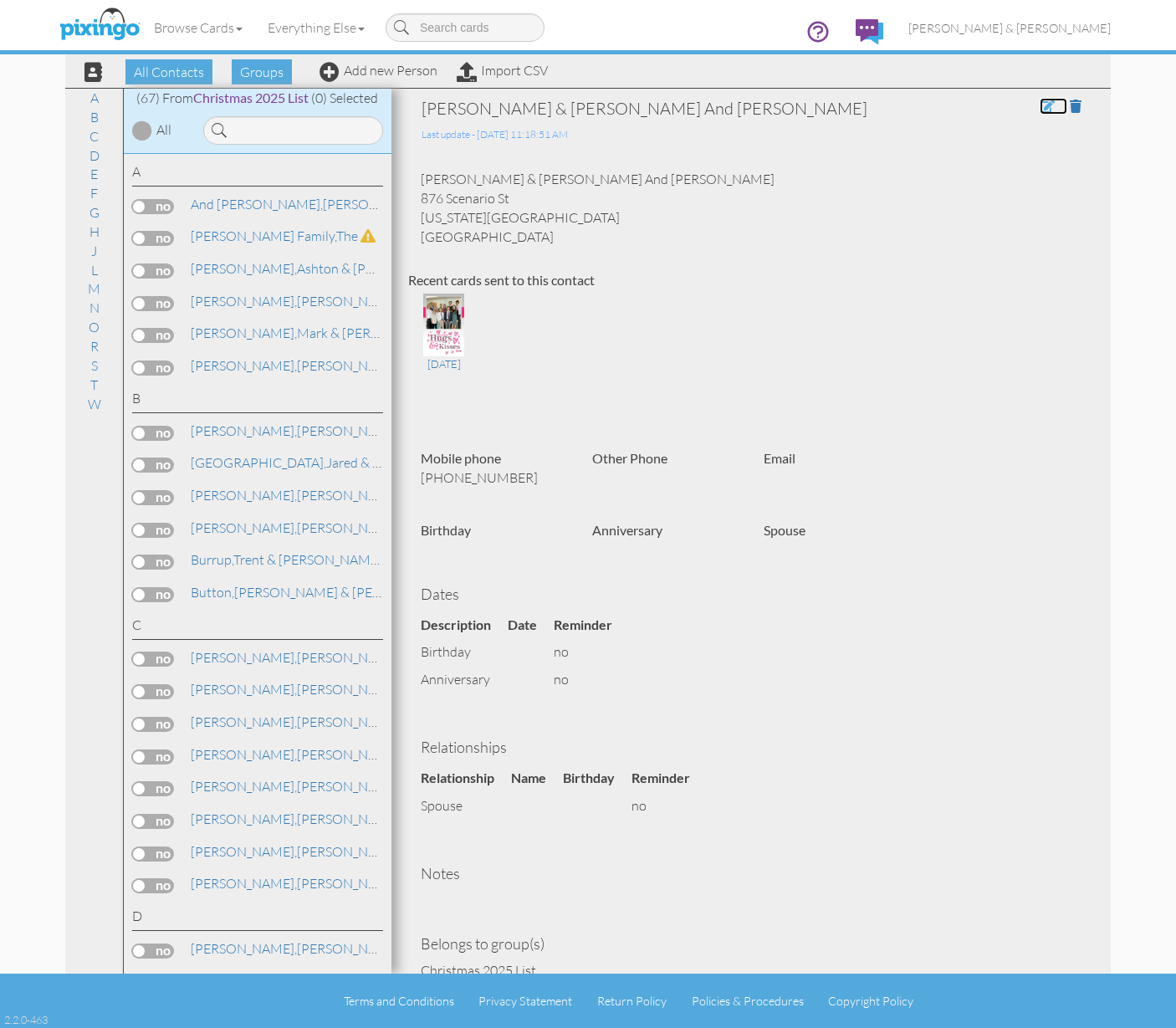
click at [1040, 105] on span at bounding box center [1047, 106] width 15 height 14
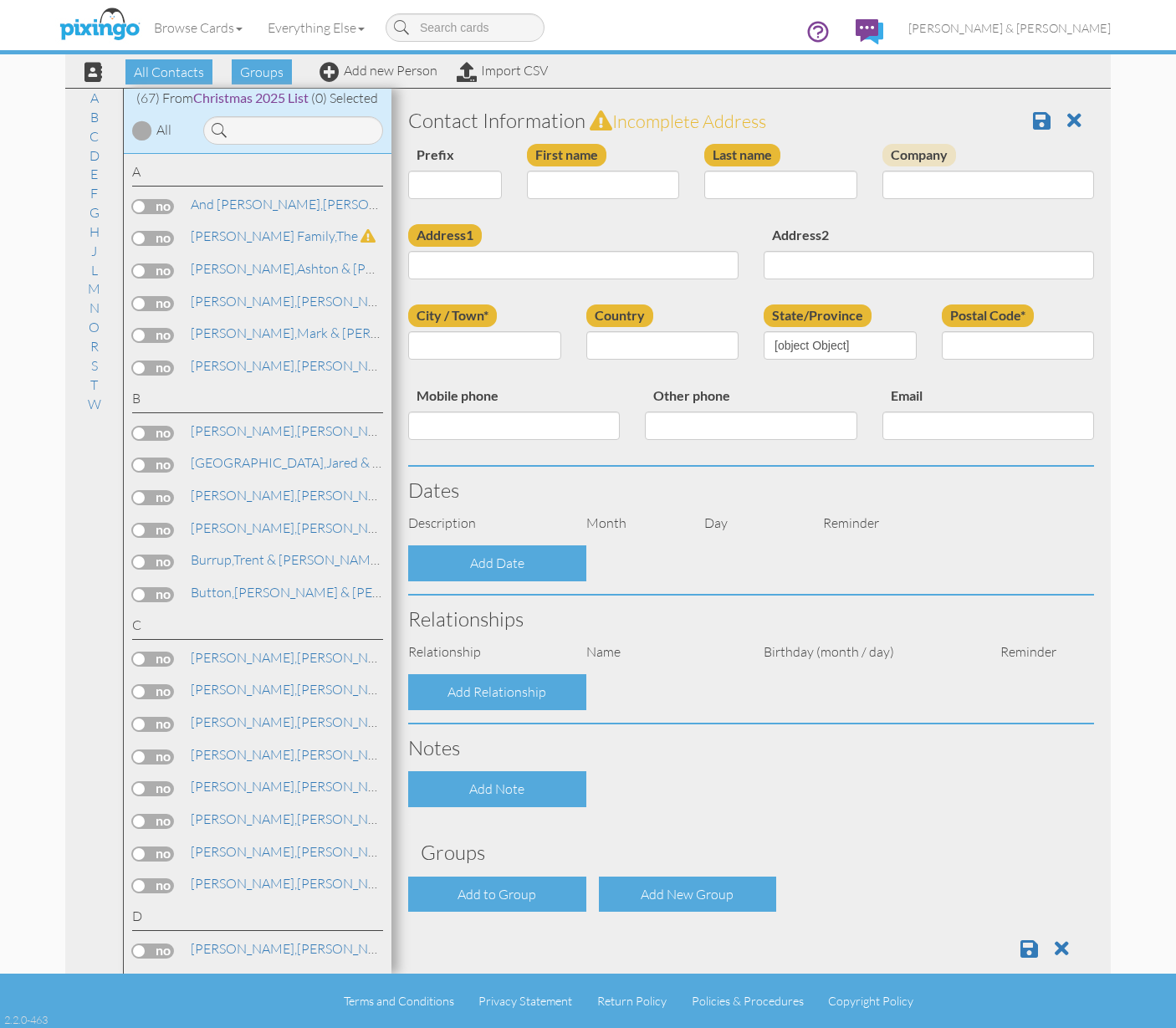
type input "Randy & Joanne Gardner"
type input "And Marlene Floyd"
type input "876 Scenario St"
type input "Washington"
type input "84780"
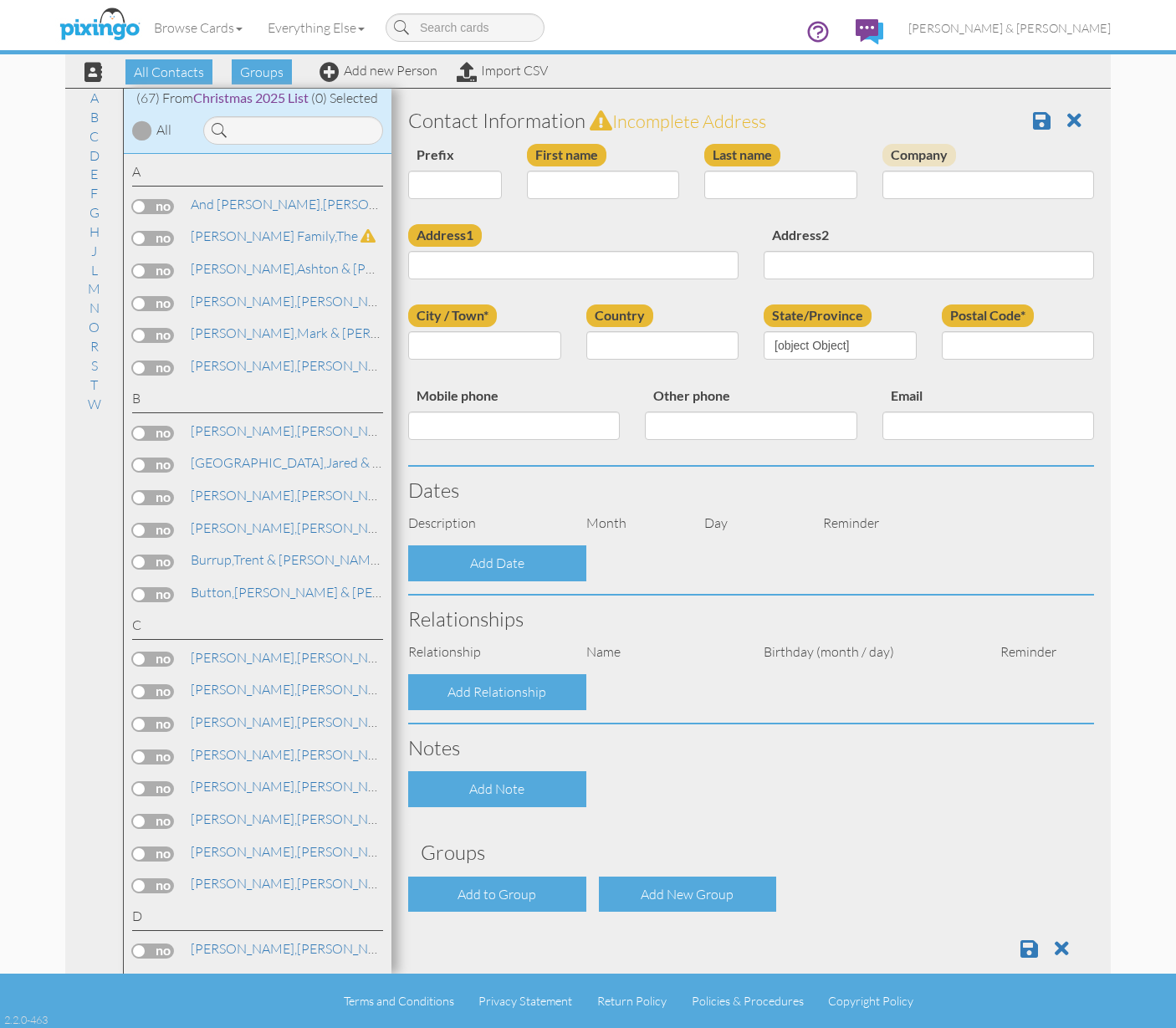
type input "9256396741"
select select "object:573"
select select "object:818"
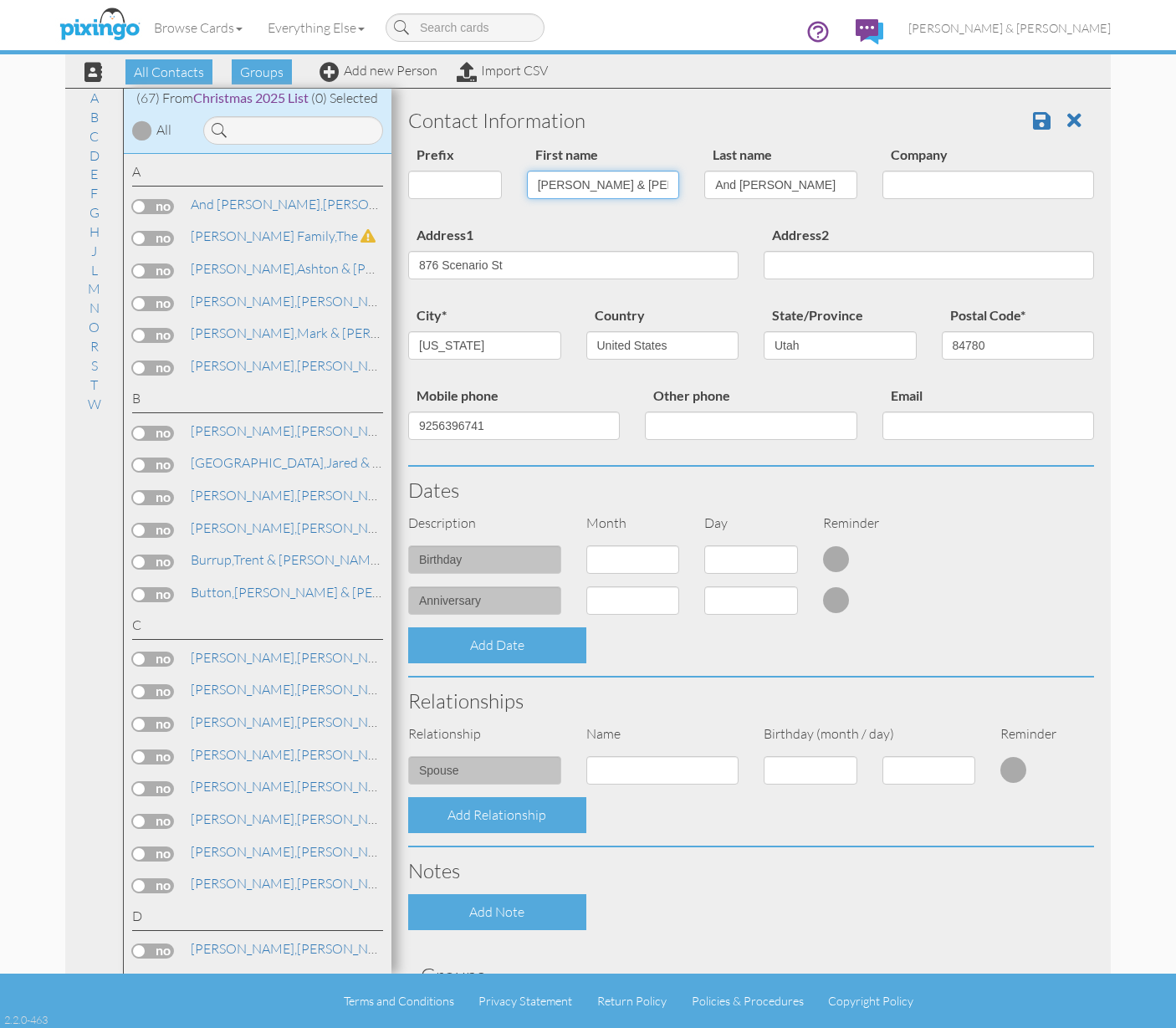
scroll to position [0, 5]
drag, startPoint x: 627, startPoint y: 186, endPoint x: 678, endPoint y: 187, distance: 51.0
click at [678, 187] on div "First name Randy & Joanne Gardner" at bounding box center [604, 178] width 178 height 68
type input "[PERSON_NAME] & [PERSON_NAME] & [PERSON_NAME]"
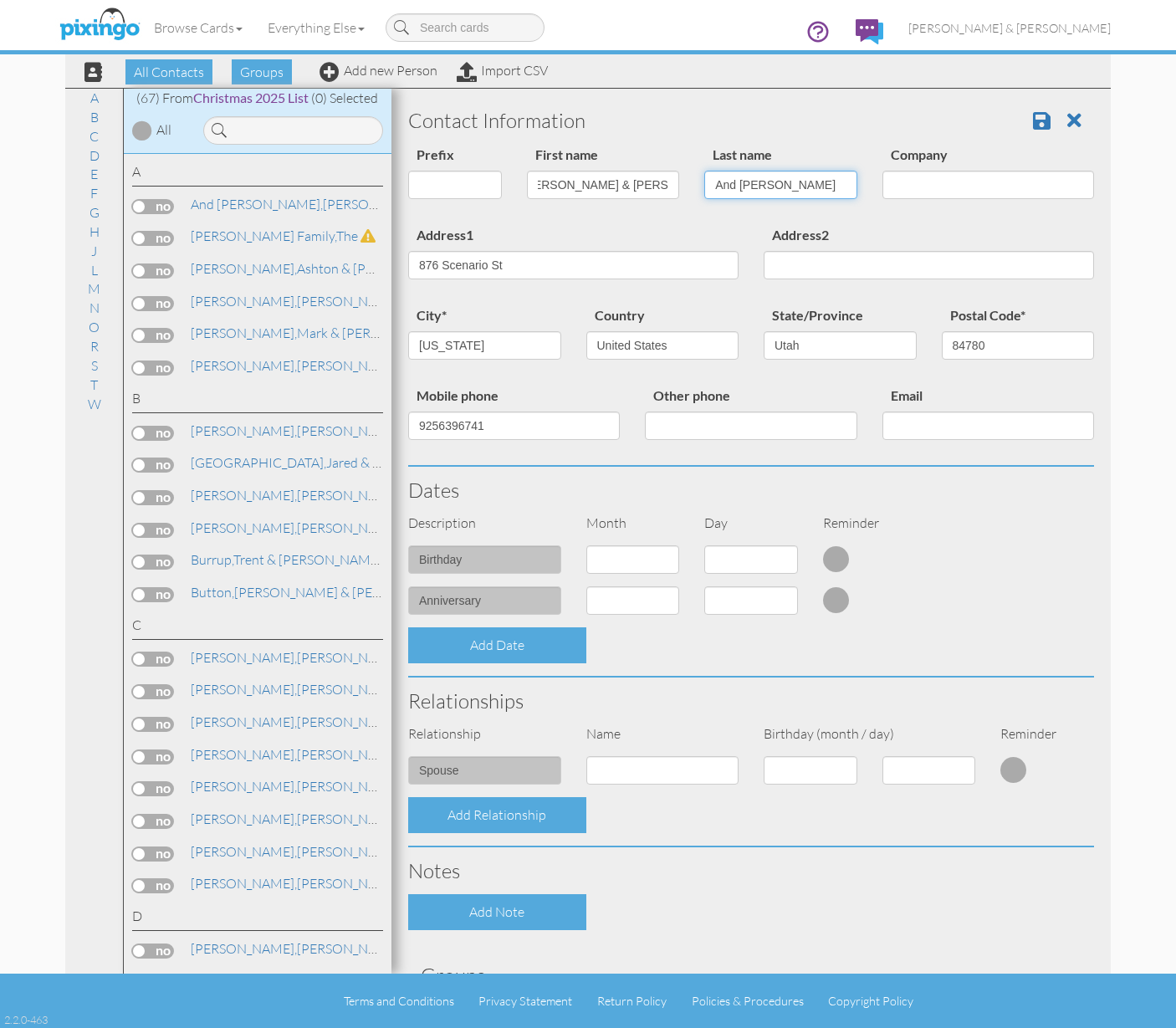
scroll to position [0, 0]
drag, startPoint x: 733, startPoint y: 186, endPoint x: 712, endPoint y: 190, distance: 21.4
click at [712, 190] on input "And Marlene Floyd" at bounding box center [782, 184] width 153 height 28
type input "Gardner/Floyd"
click at [1034, 110] on link at bounding box center [1048, 120] width 30 height 25
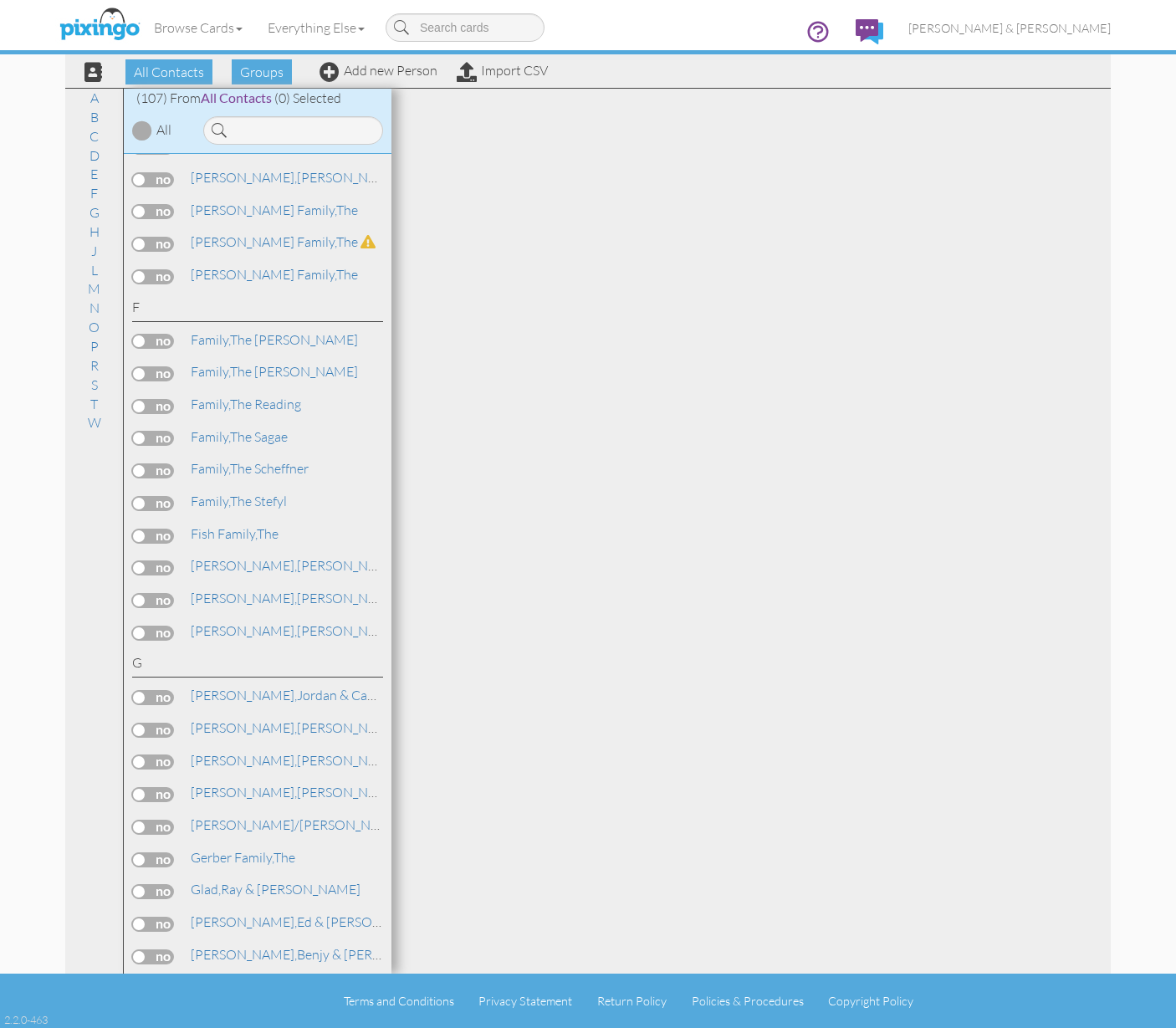
scroll to position [1023, 0]
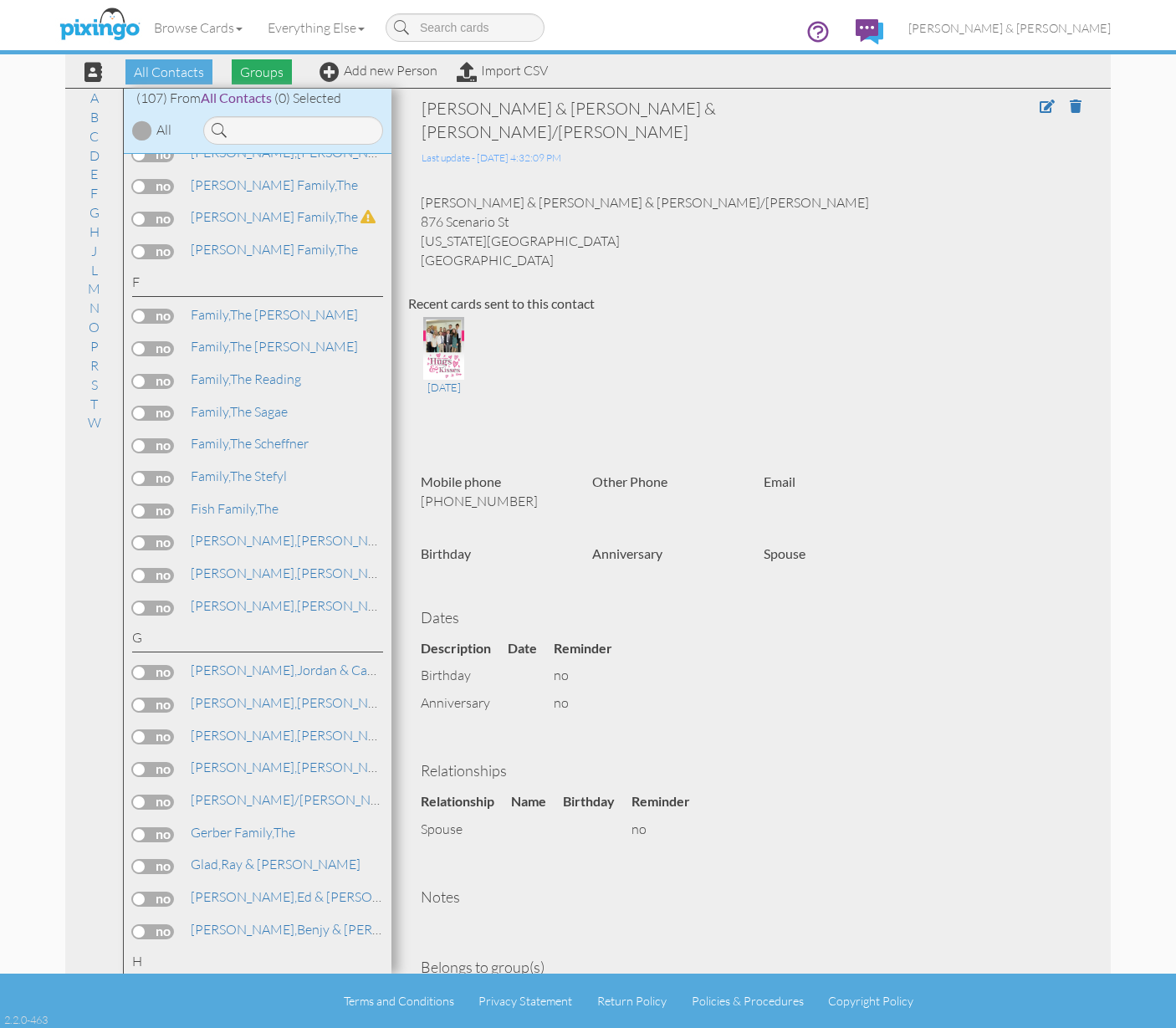
click at [237, 73] on span "Groups" at bounding box center [262, 71] width 60 height 25
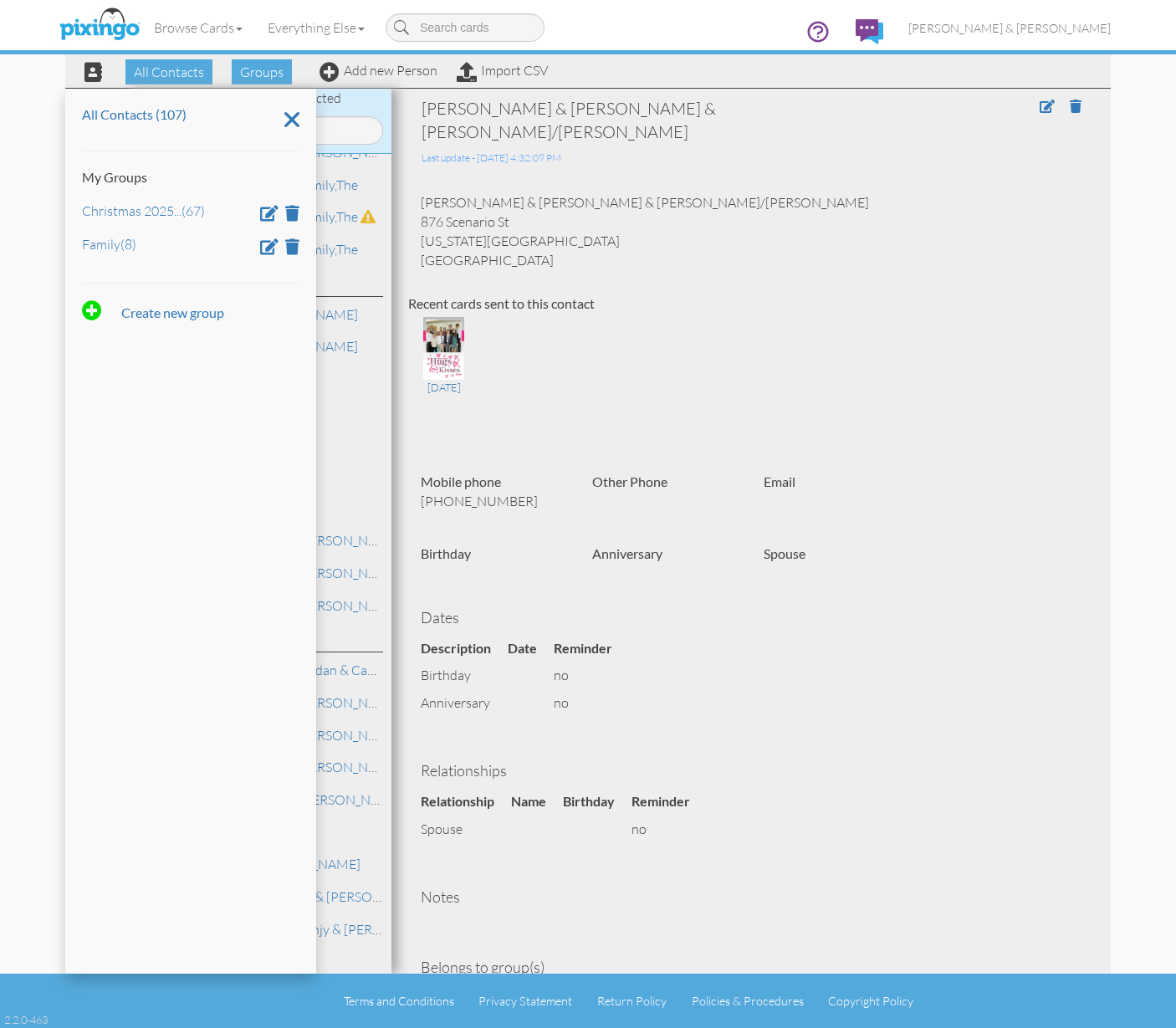
click at [142, 228] on ul "Christmas 2025 ... (67) Family (8)" at bounding box center [191, 226] width 217 height 54
click at [144, 213] on link "Christmas 2025 ... (67)" at bounding box center [143, 211] width 123 height 16
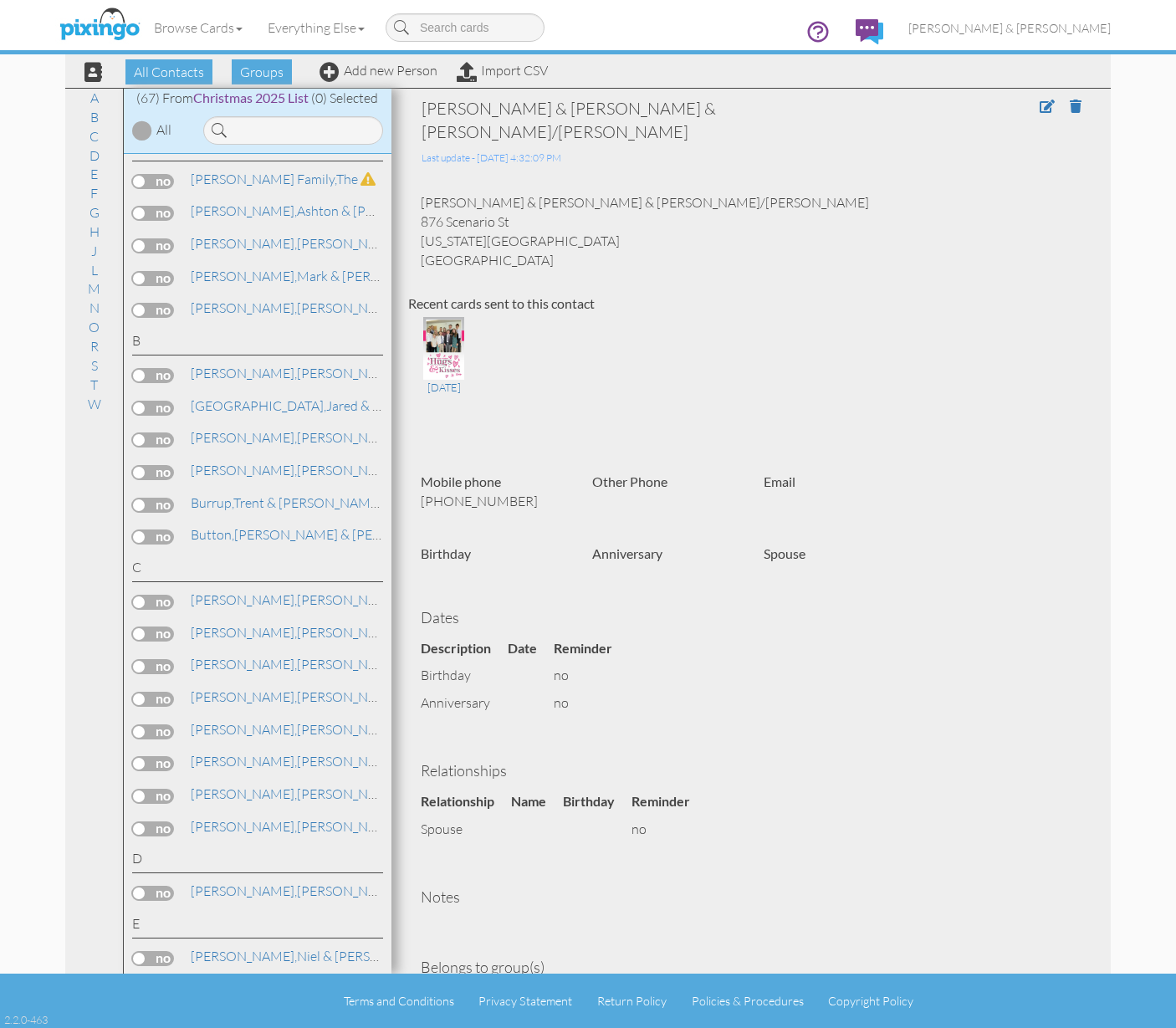
scroll to position [0, 0]
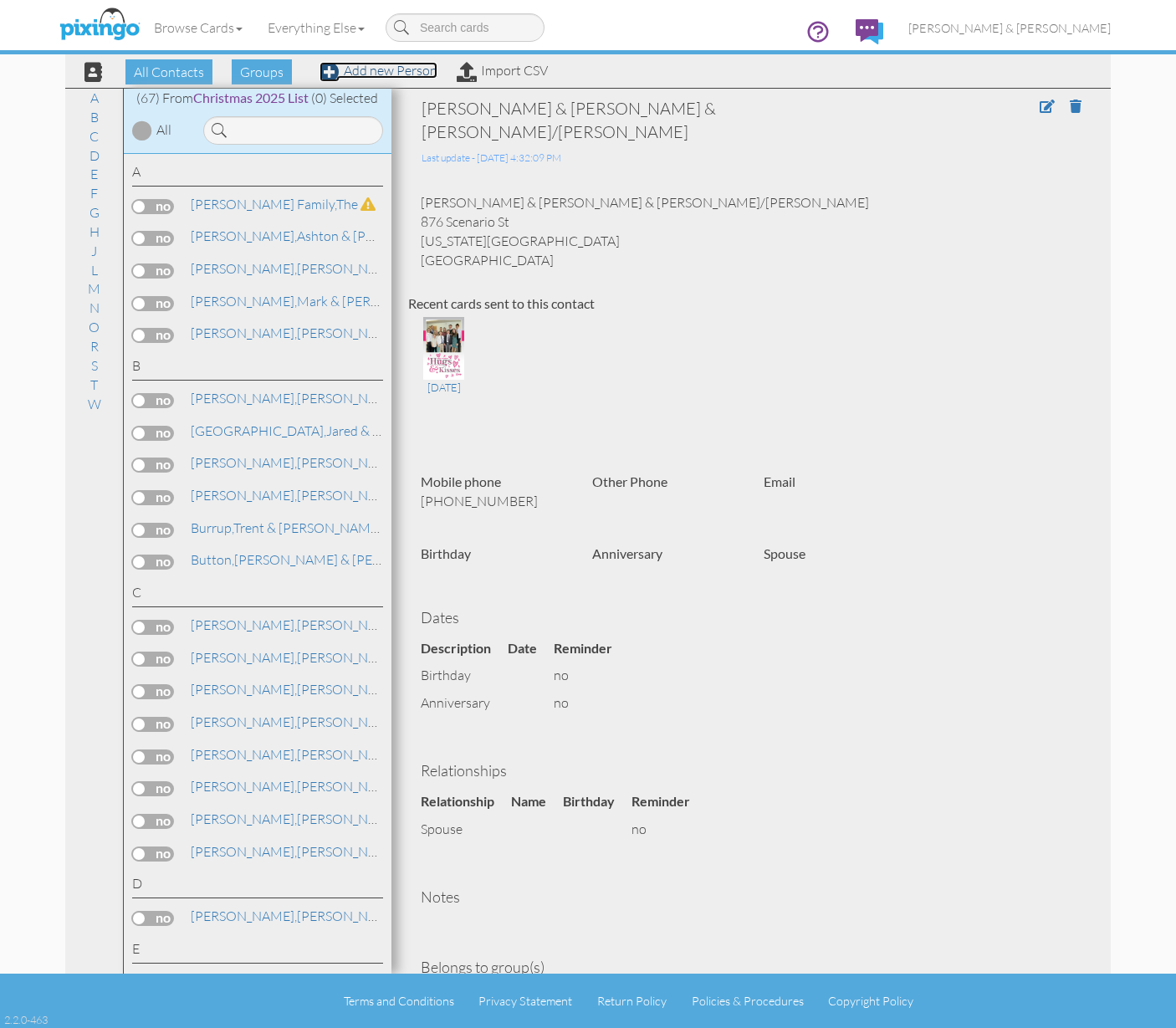
click at [360, 72] on link "Add new Person" at bounding box center [378, 70] width 118 height 16
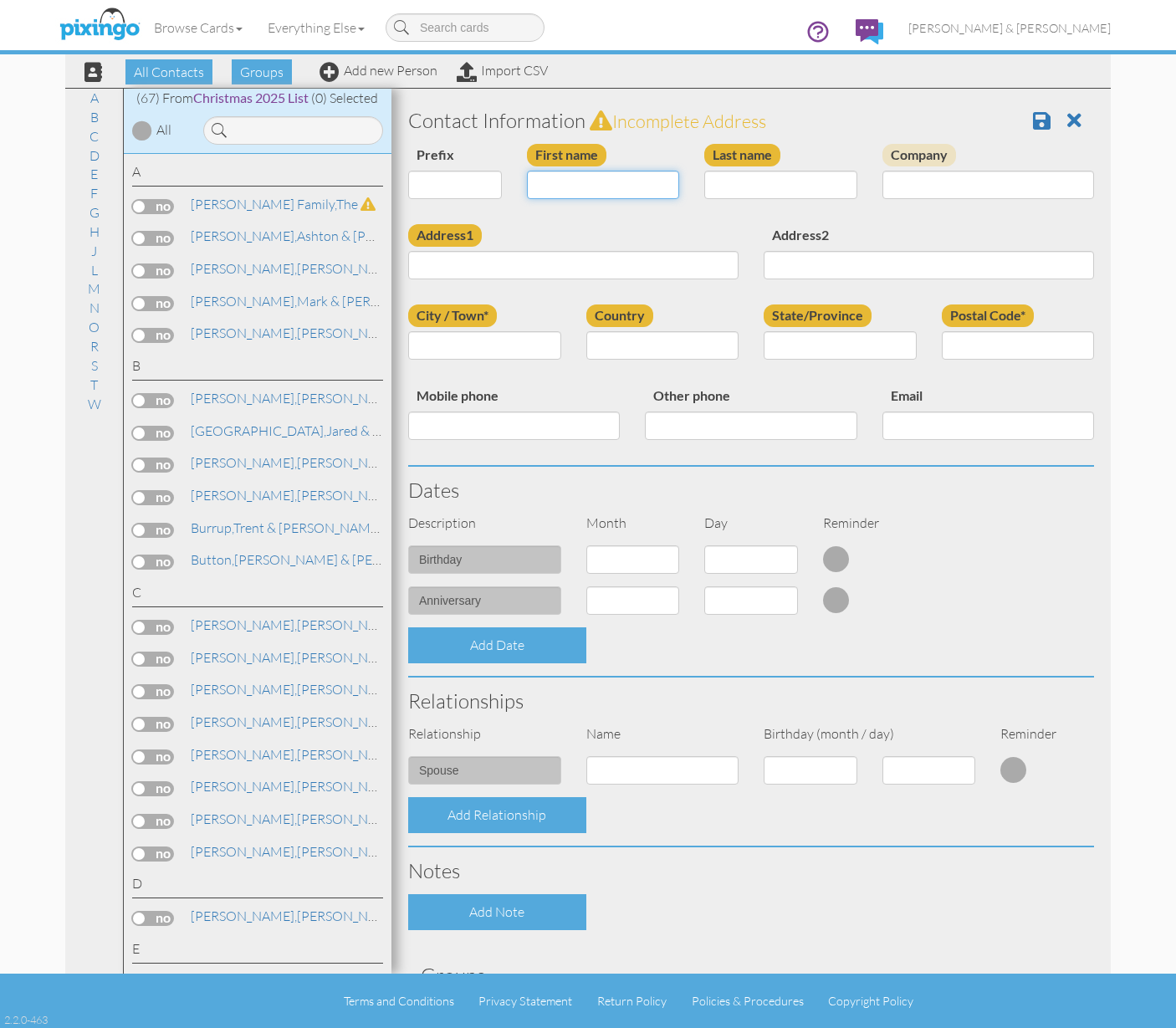
click at [550, 184] on input "First name" at bounding box center [604, 184] width 153 height 28
type input "[PERSON_NAME] & [PERSON_NAME]"
type input "Smart"
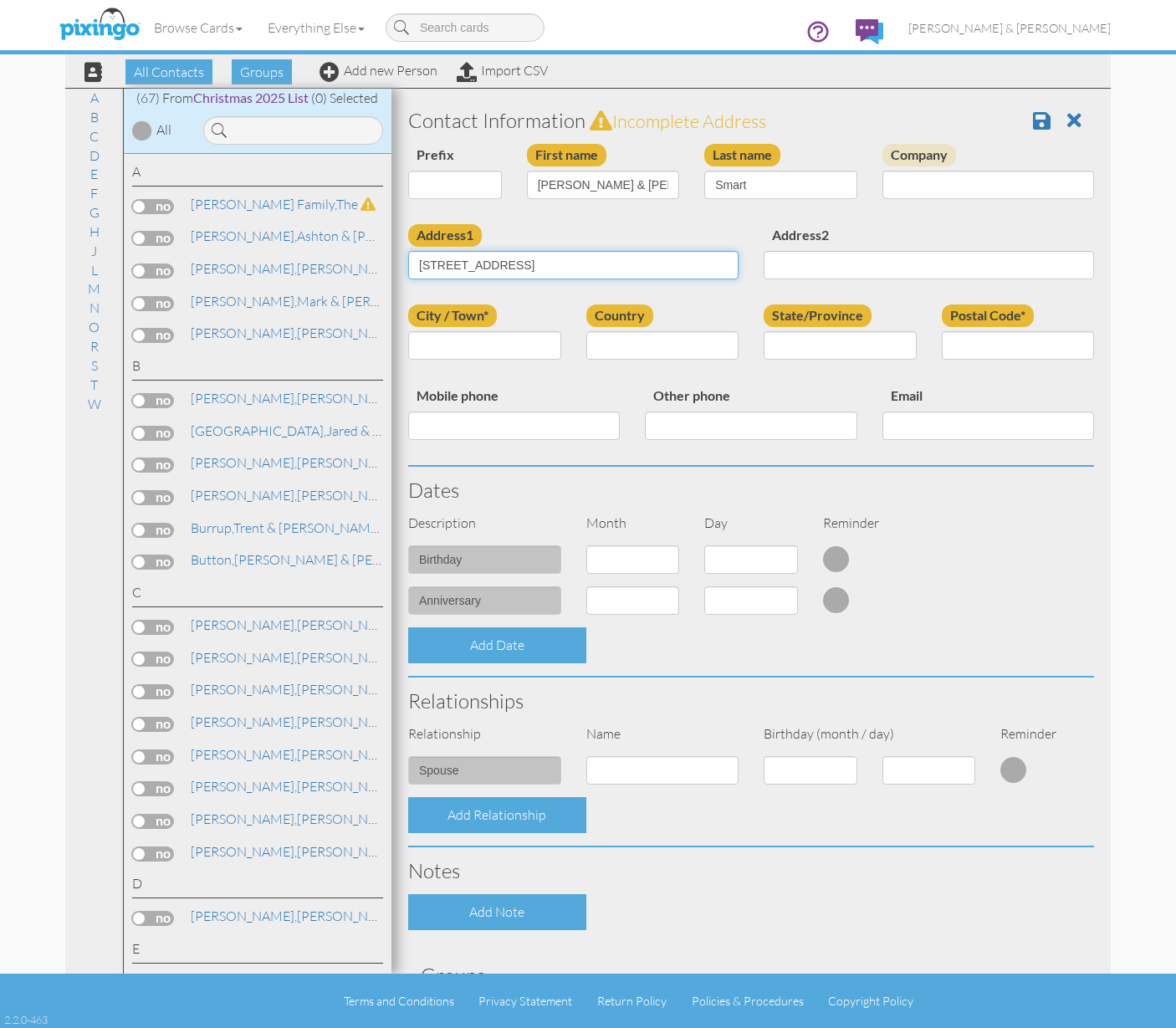
type input "[STREET_ADDRESS]"
type input "Draper"
type input "UT"
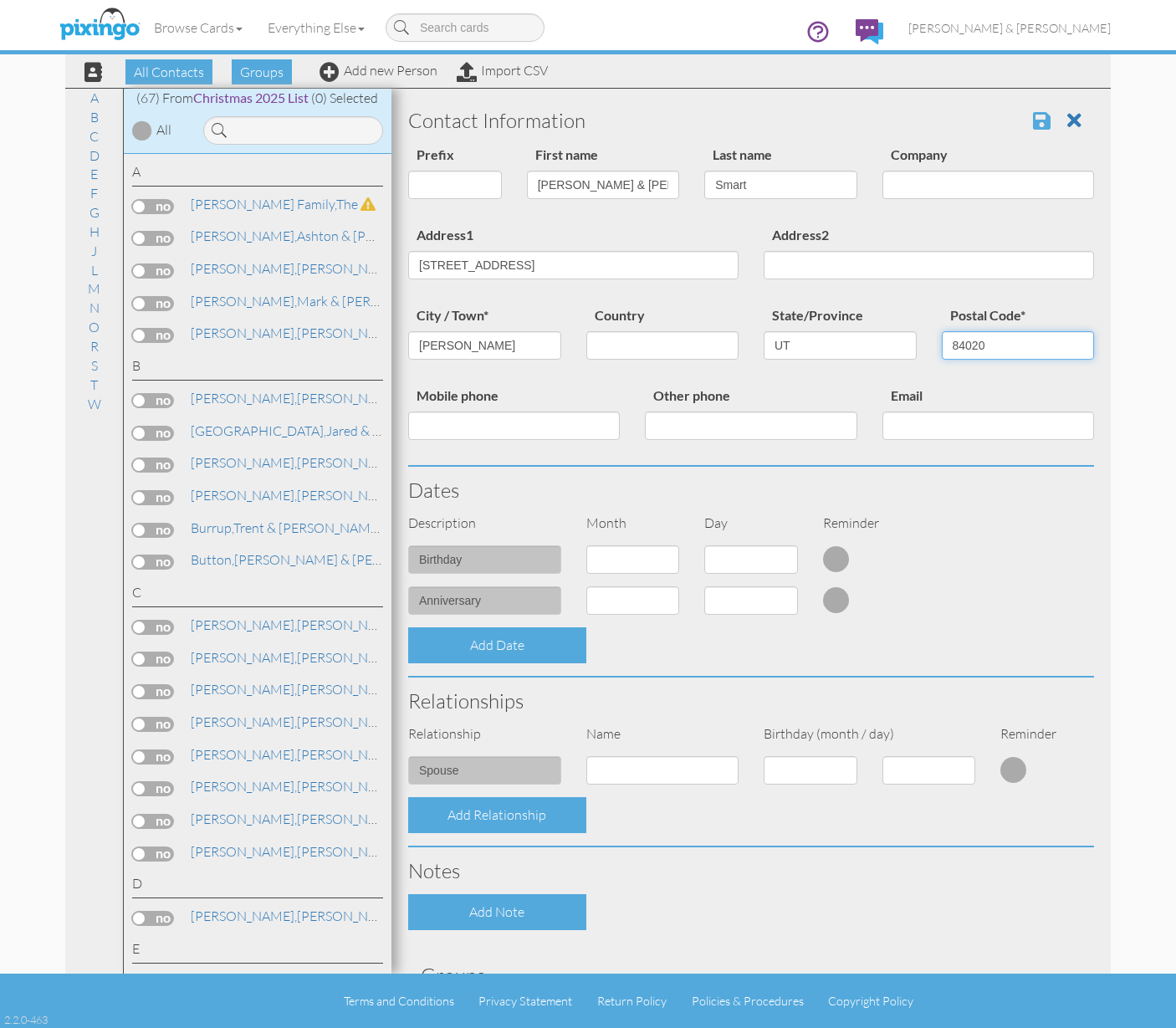
type input "84020"
click at [1034, 118] on span at bounding box center [1042, 121] width 17 height 20
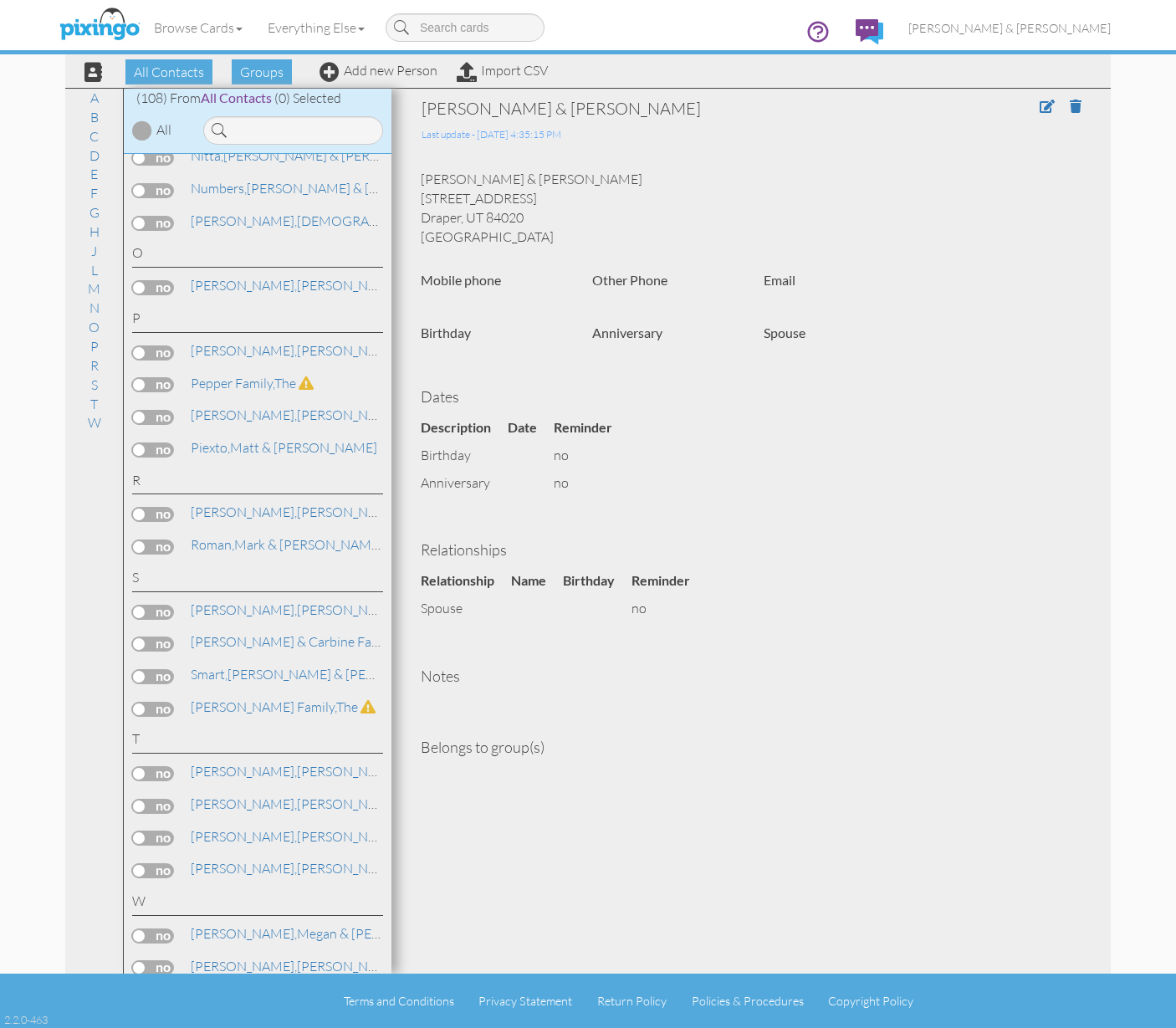
scroll to position [3158, 0]
click at [160, 667] on label at bounding box center [153, 675] width 42 height 15
click at [0, 0] on input "checkbox" at bounding box center [0, 0] width 0 height 0
click at [608, 67] on span "Add to Group" at bounding box center [611, 71] width 95 height 25
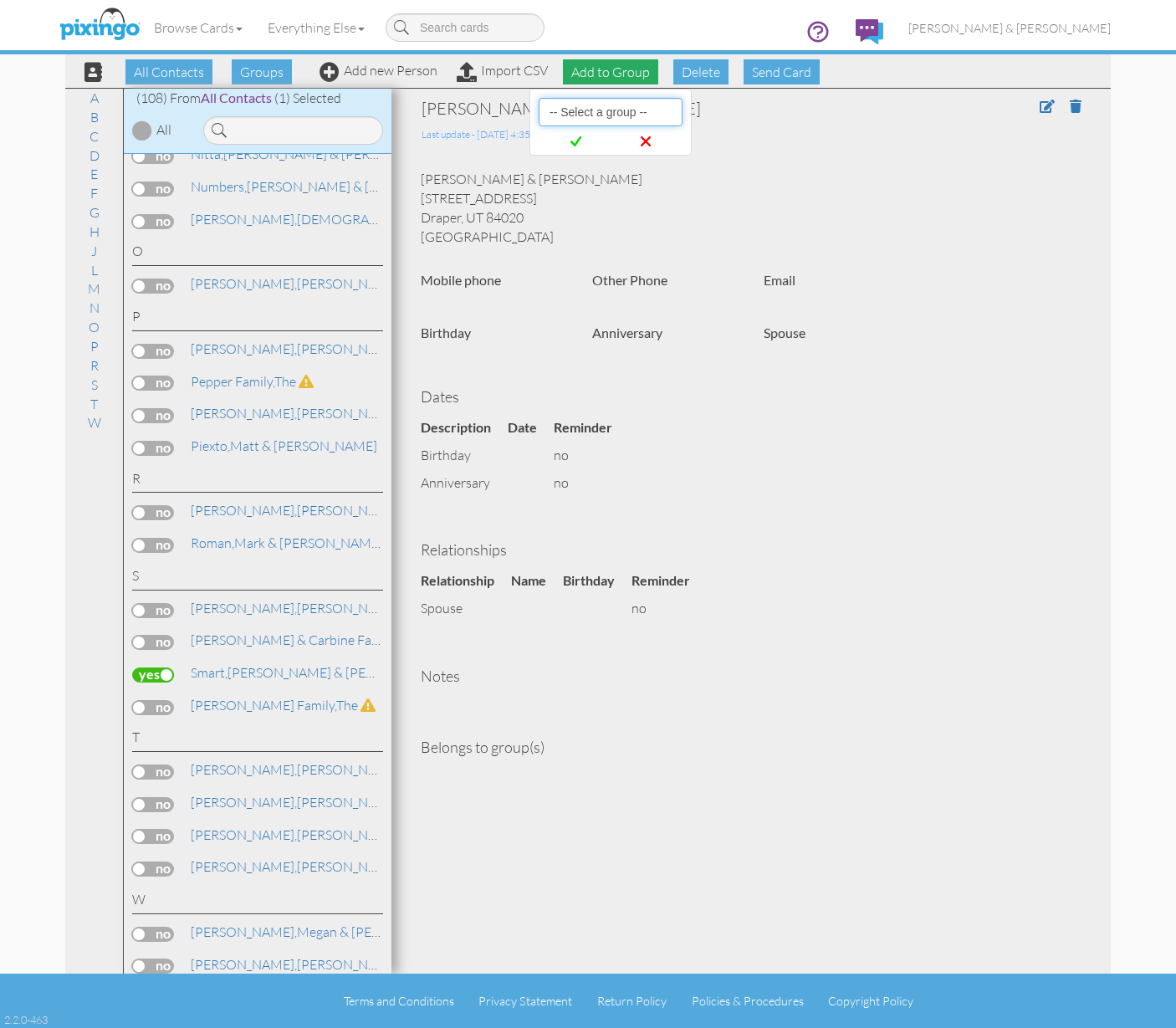
click at [584, 113] on select "-- Select a group -- Christmas 2025 List Family" at bounding box center [611, 111] width 144 height 28
select select "10898"
click at [574, 148] on icon at bounding box center [576, 142] width 11 height 16
